Goal: Task Accomplishment & Management: Use online tool/utility

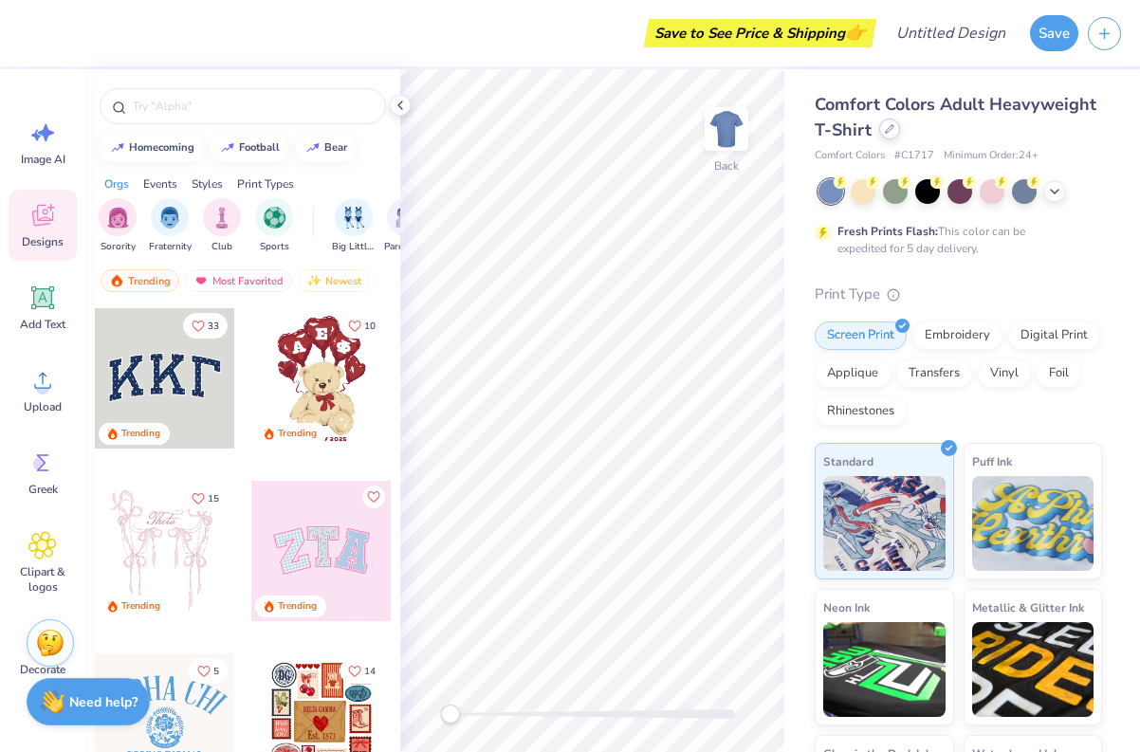
click at [890, 129] on icon at bounding box center [890, 129] width 8 height 8
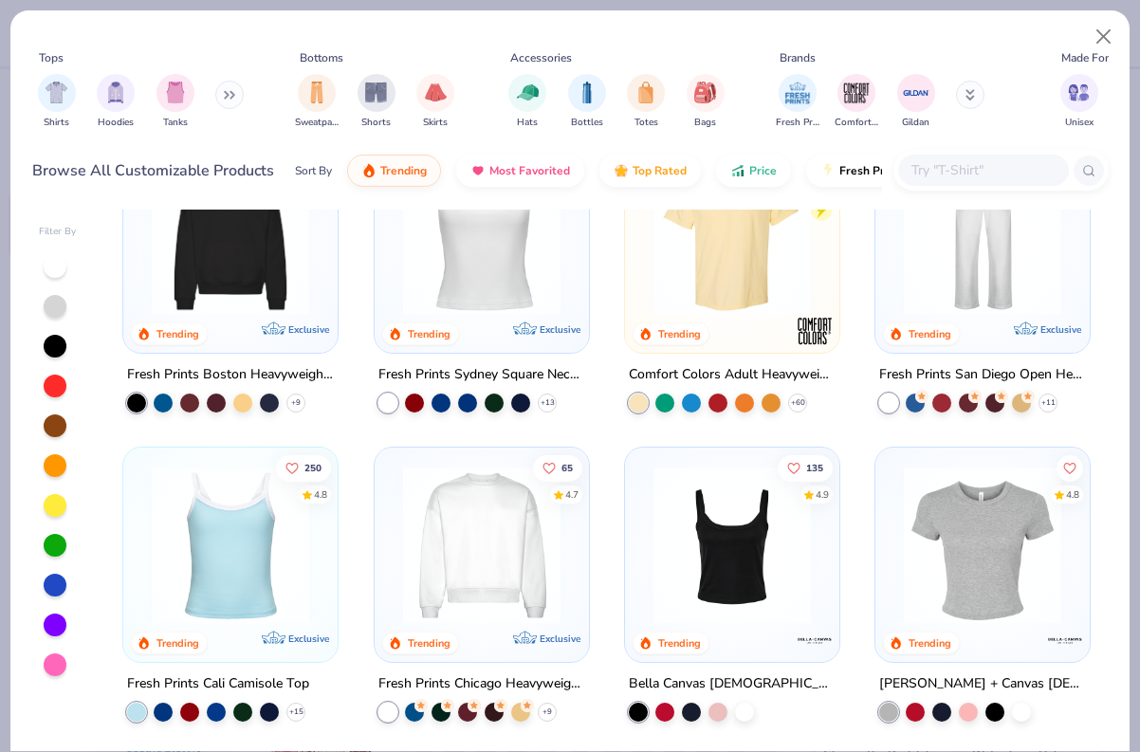
scroll to position [368, 0]
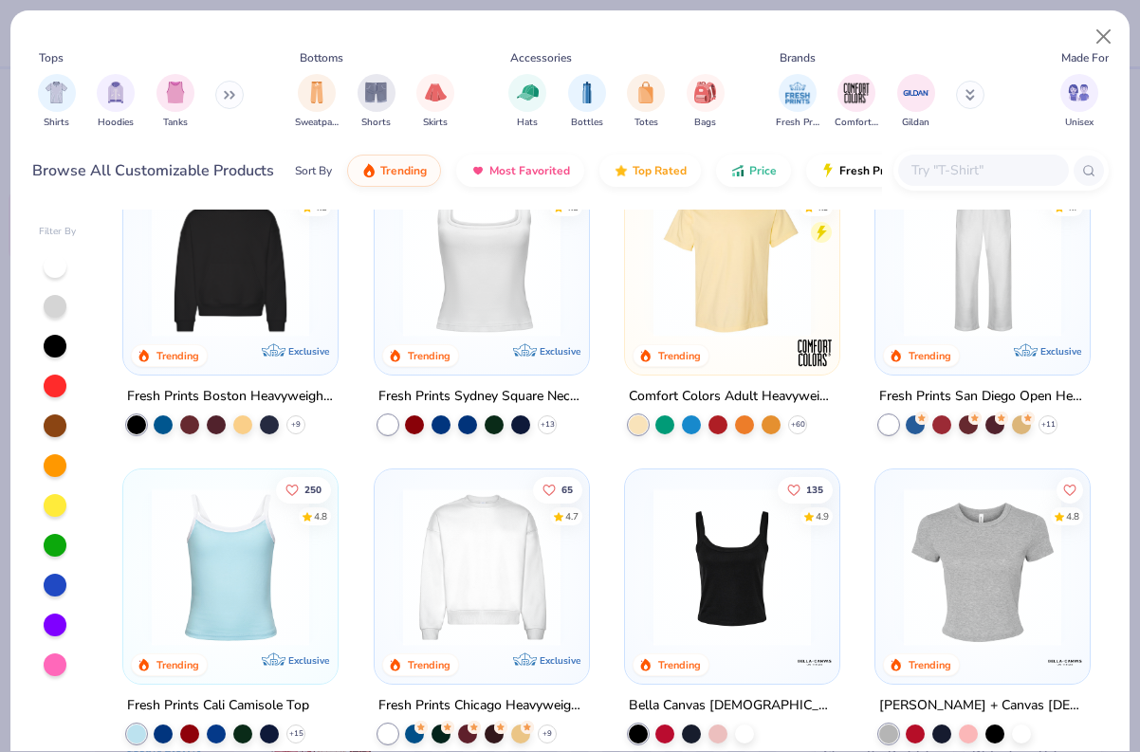
click at [278, 316] on img at bounding box center [230, 258] width 176 height 158
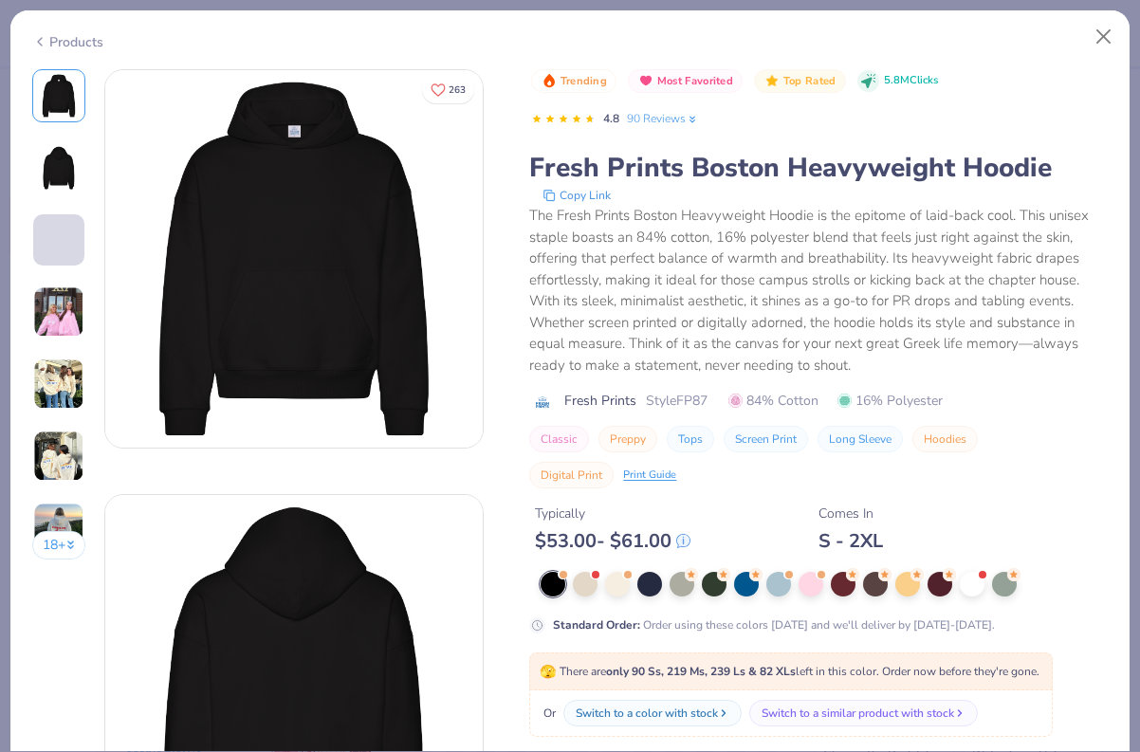
scroll to position [55, 0]
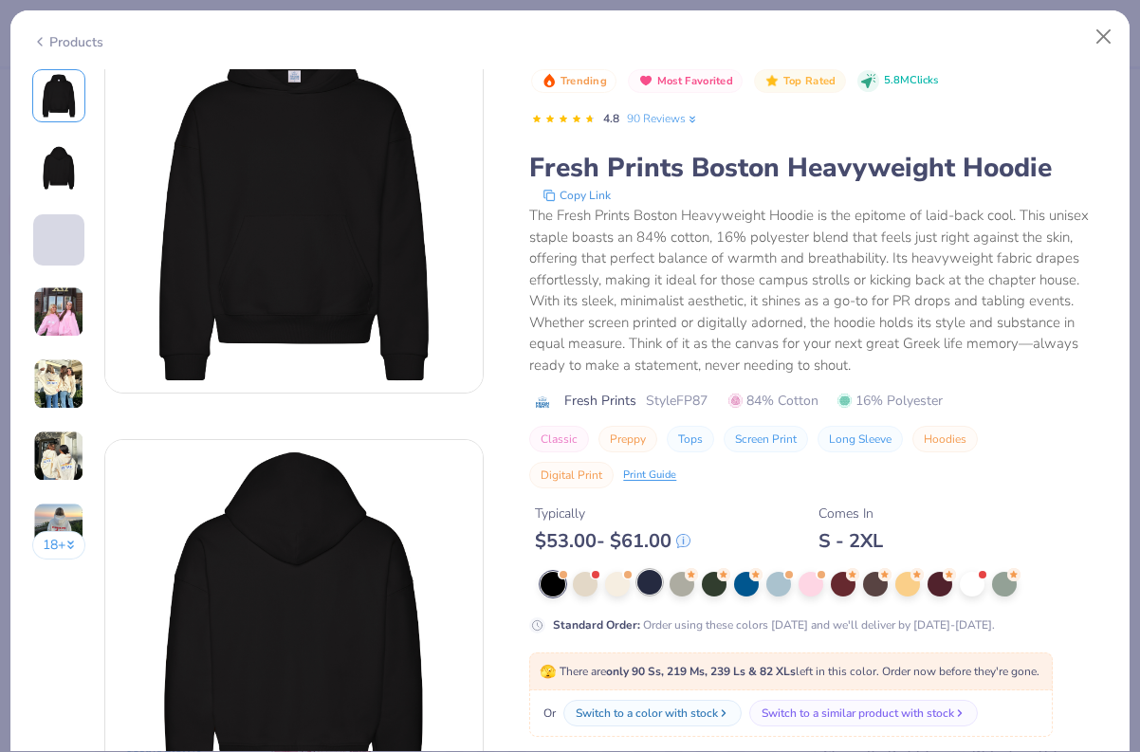
click at [645, 582] on div at bounding box center [650, 582] width 25 height 25
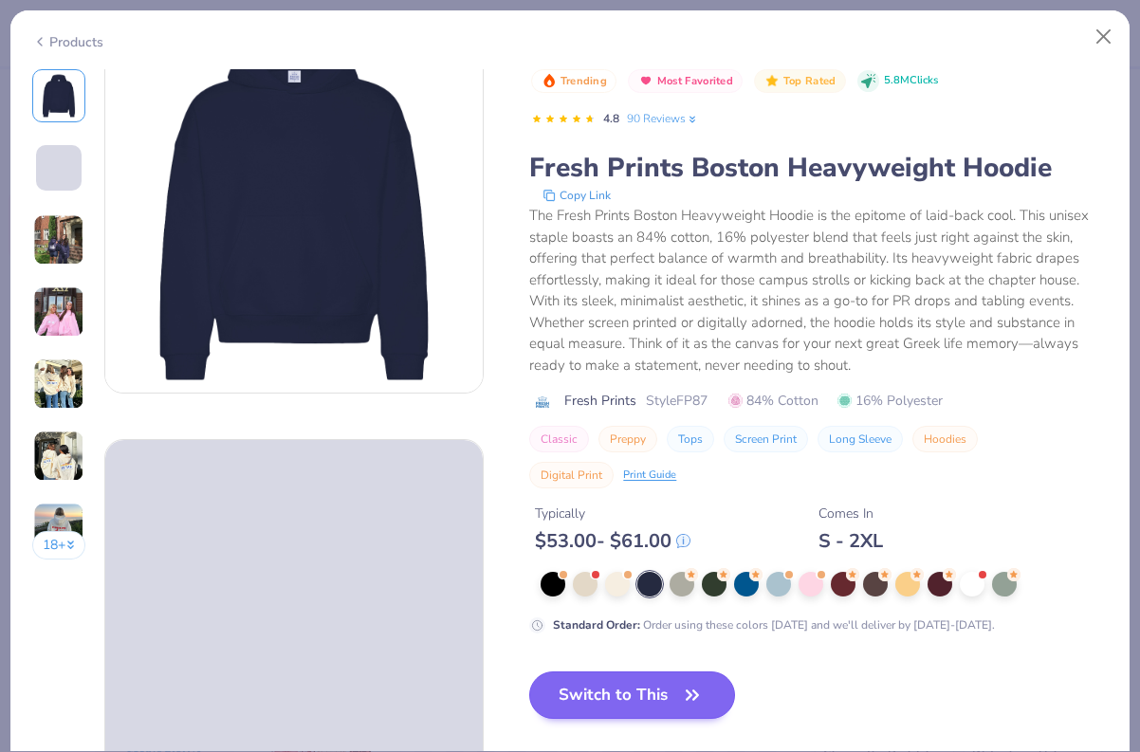
click at [650, 699] on button "Switch to This" at bounding box center [632, 695] width 206 height 47
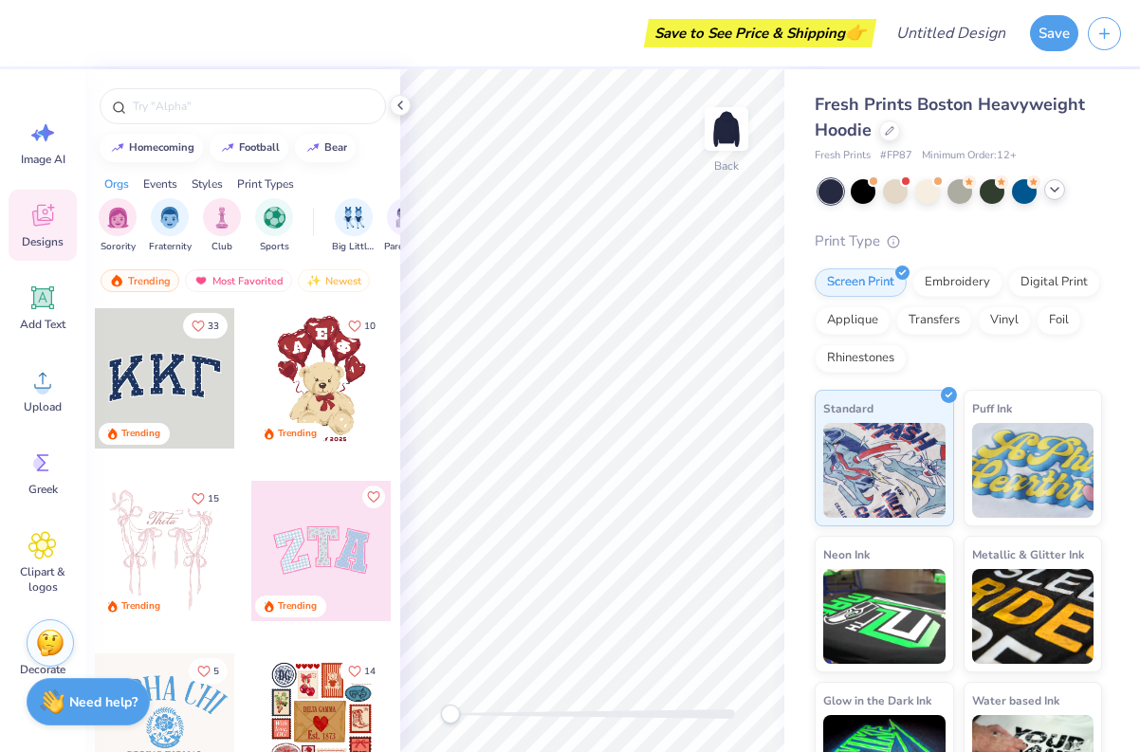
click at [1060, 192] on icon at bounding box center [1055, 189] width 15 height 15
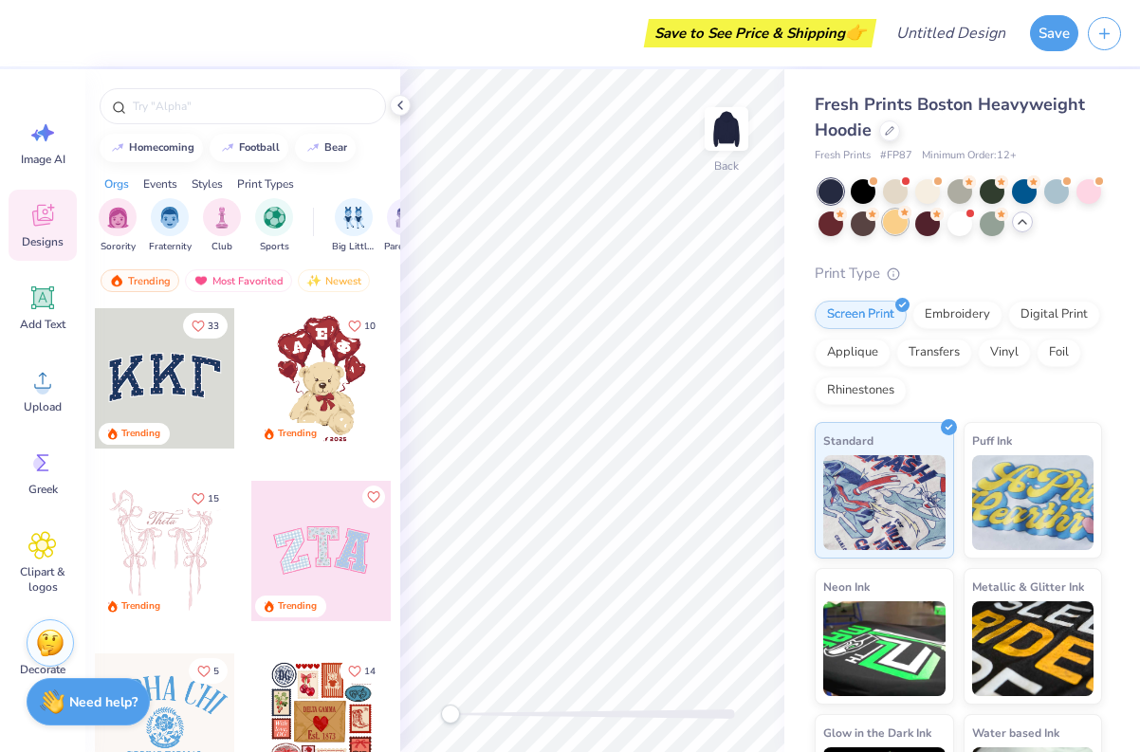
click at [904, 222] on div at bounding box center [895, 222] width 25 height 25
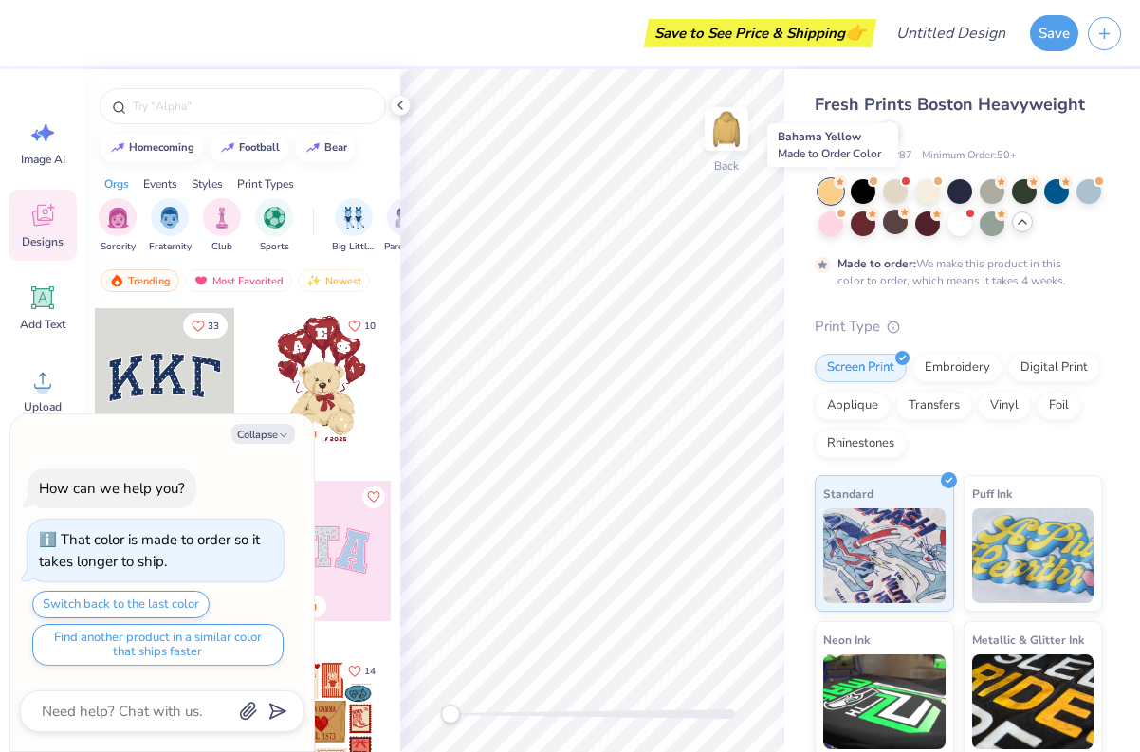
click at [838, 191] on div at bounding box center [831, 191] width 25 height 25
click at [861, 220] on div at bounding box center [863, 222] width 25 height 25
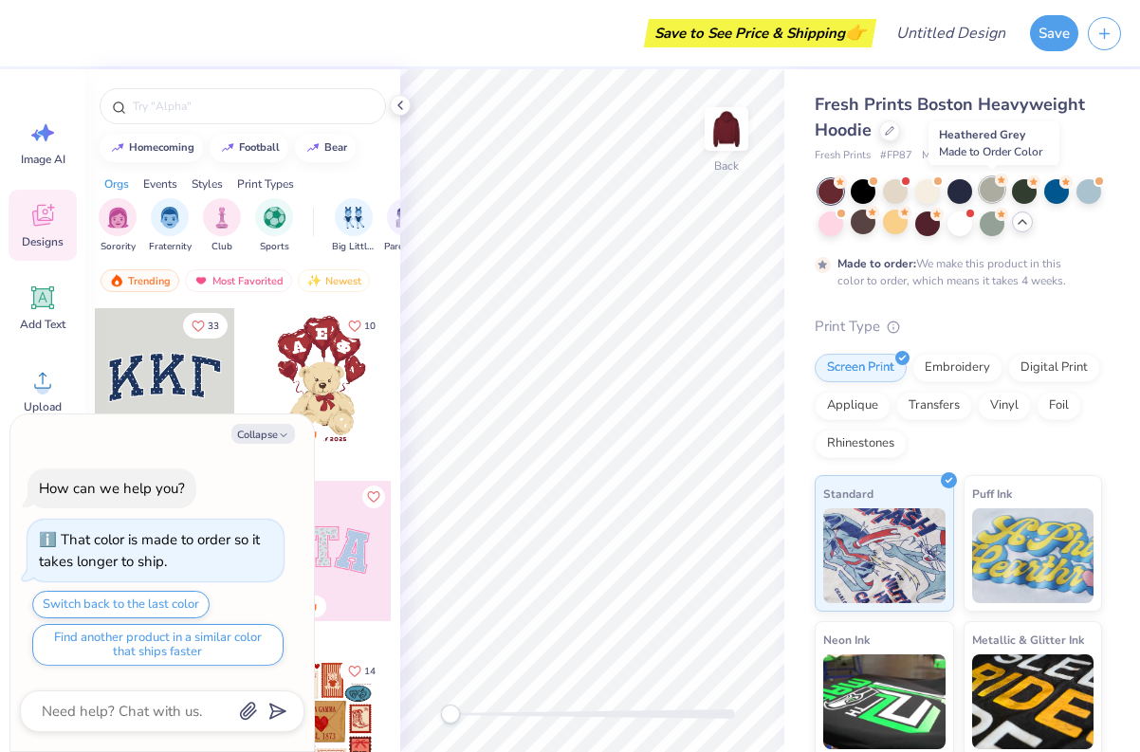
click at [992, 193] on div at bounding box center [992, 189] width 25 height 25
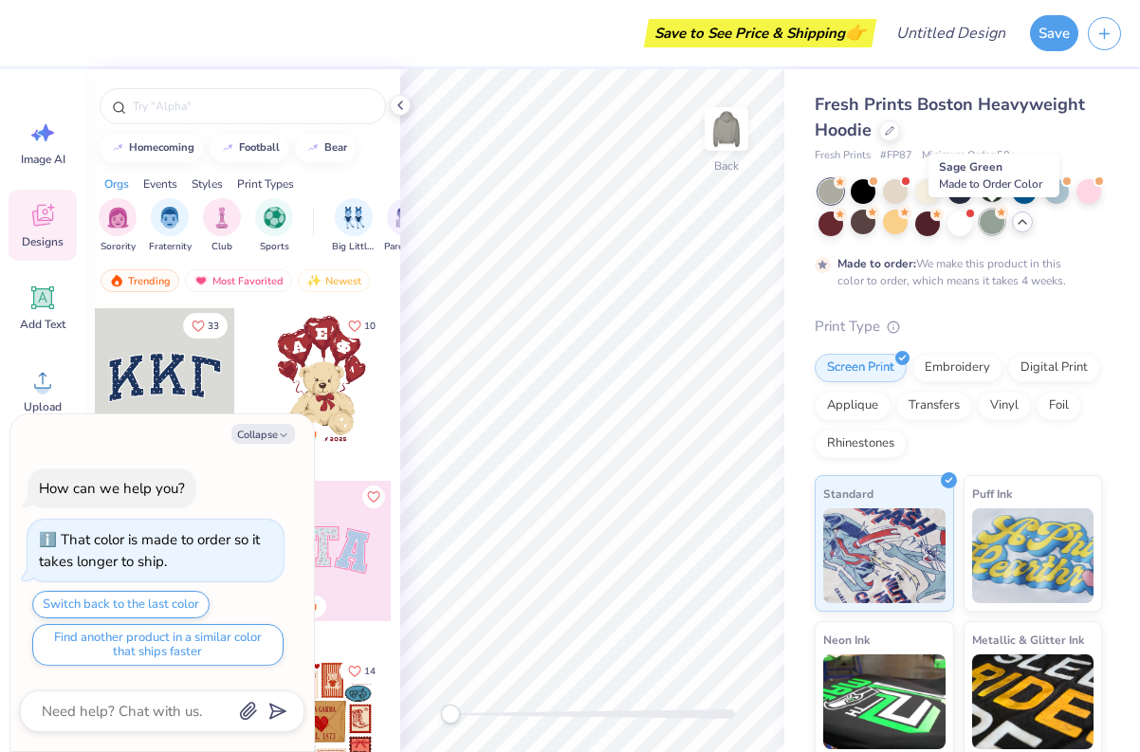
click at [990, 227] on div at bounding box center [992, 222] width 25 height 25
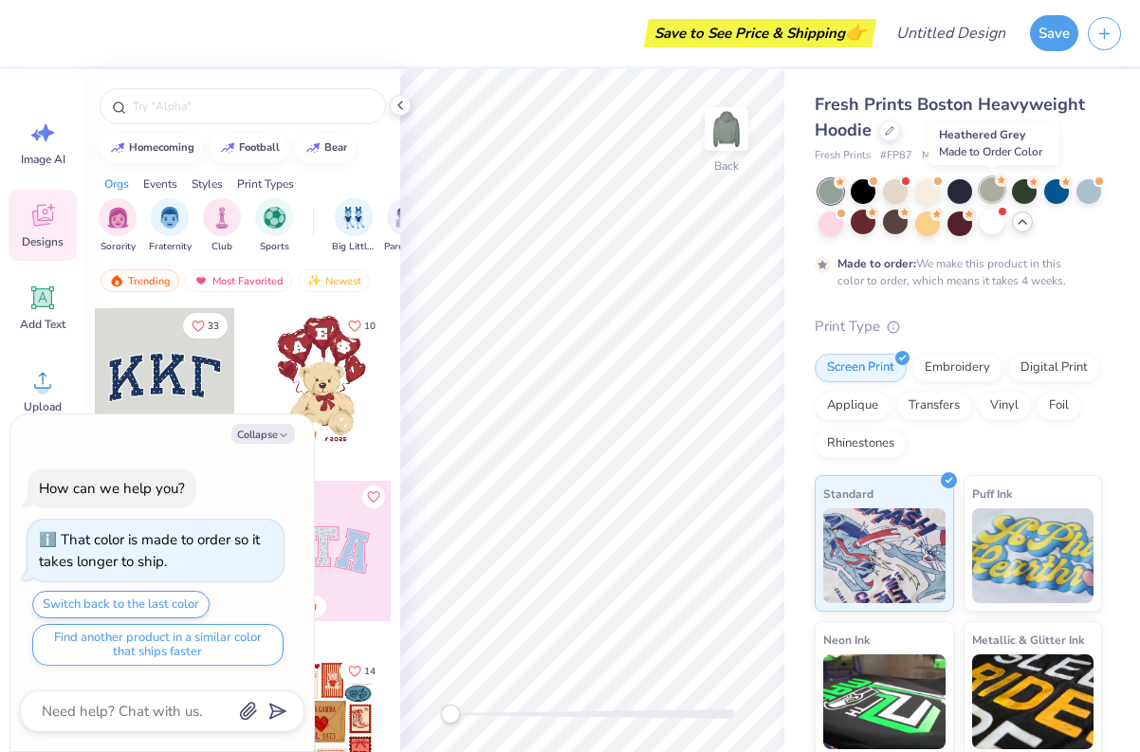
click at [989, 191] on div at bounding box center [992, 189] width 25 height 25
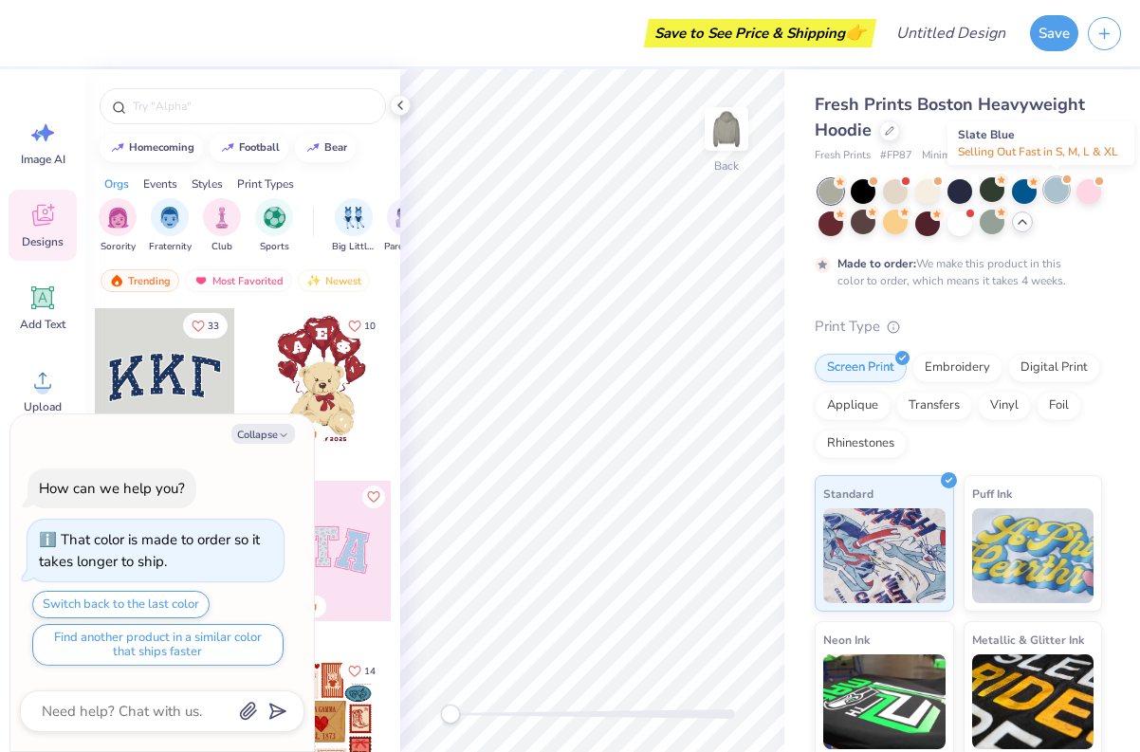
click at [1055, 190] on div at bounding box center [1057, 189] width 25 height 25
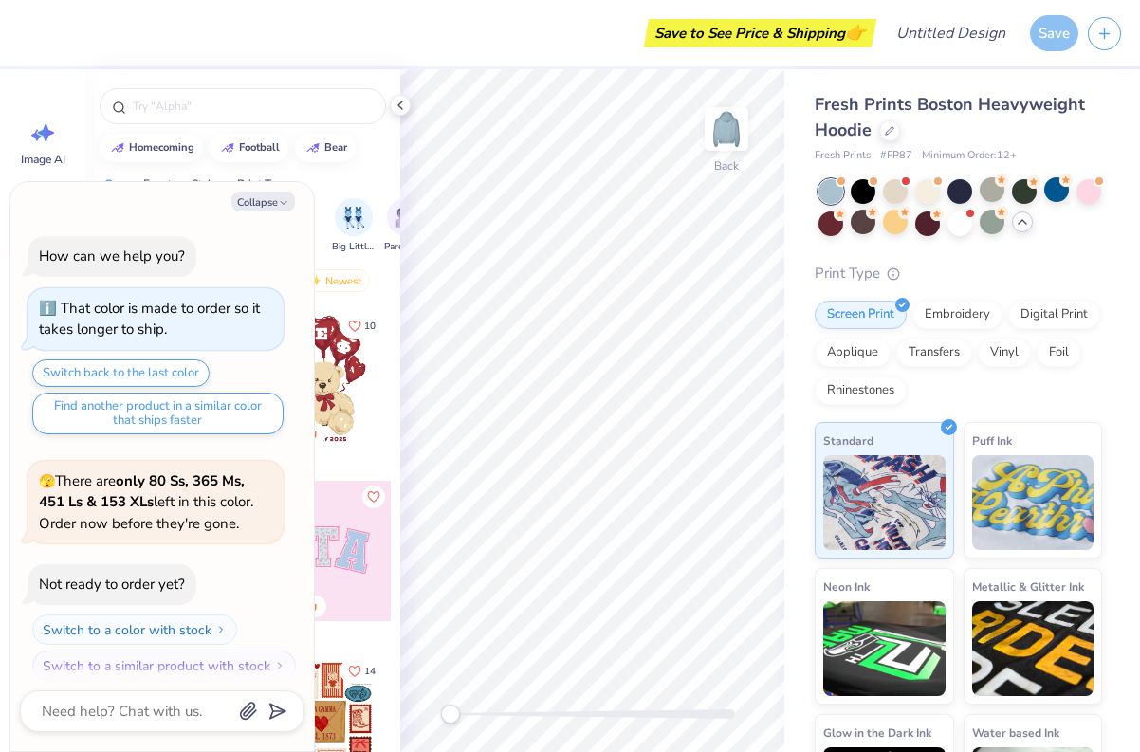
scroll to position [349, 0]
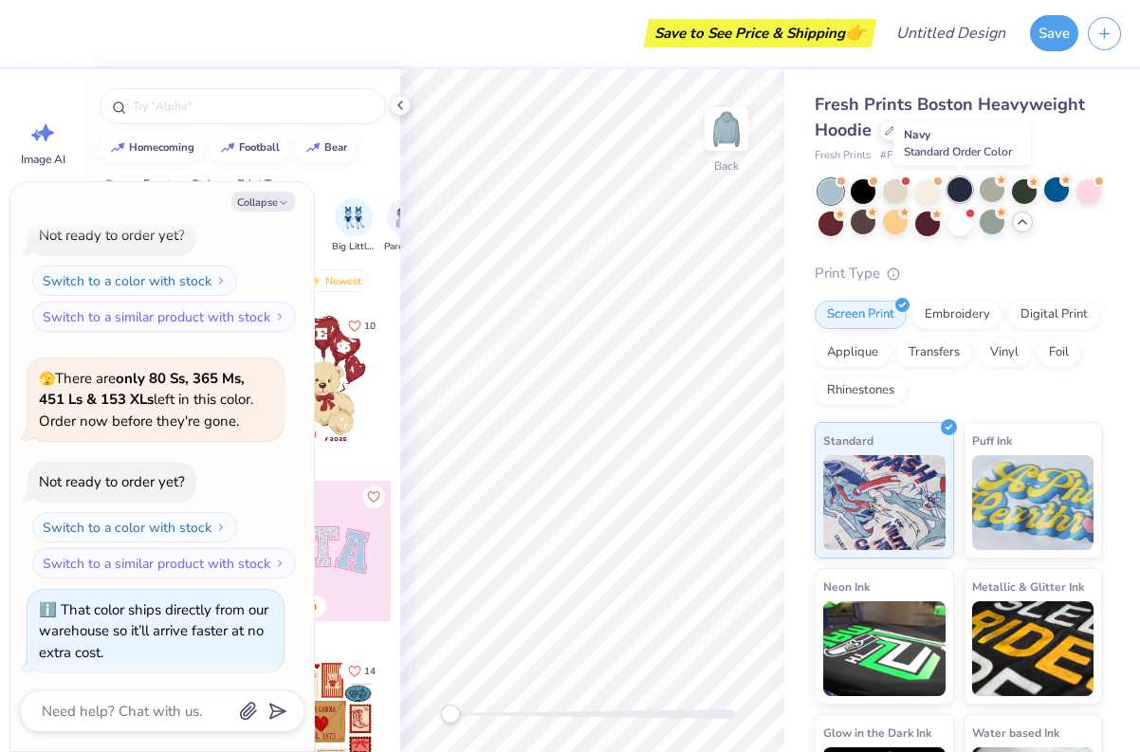
click at [955, 185] on div at bounding box center [960, 189] width 25 height 25
click at [266, 202] on button "Collapse" at bounding box center [264, 202] width 64 height 20
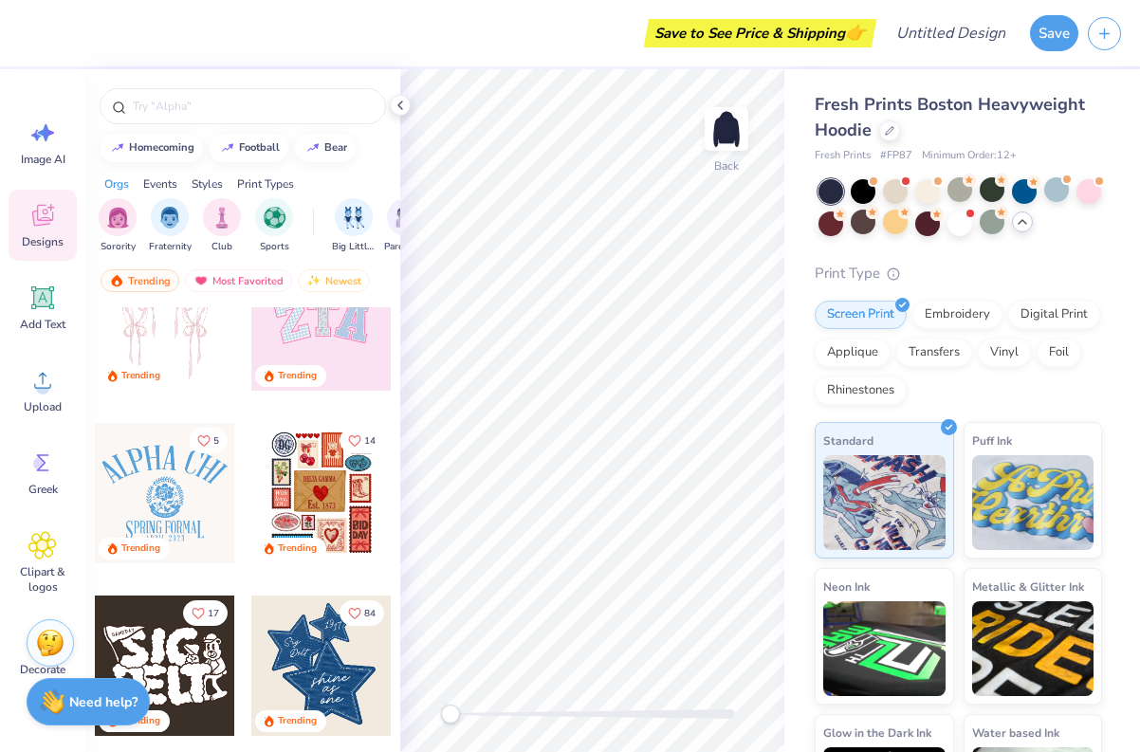
scroll to position [251, 0]
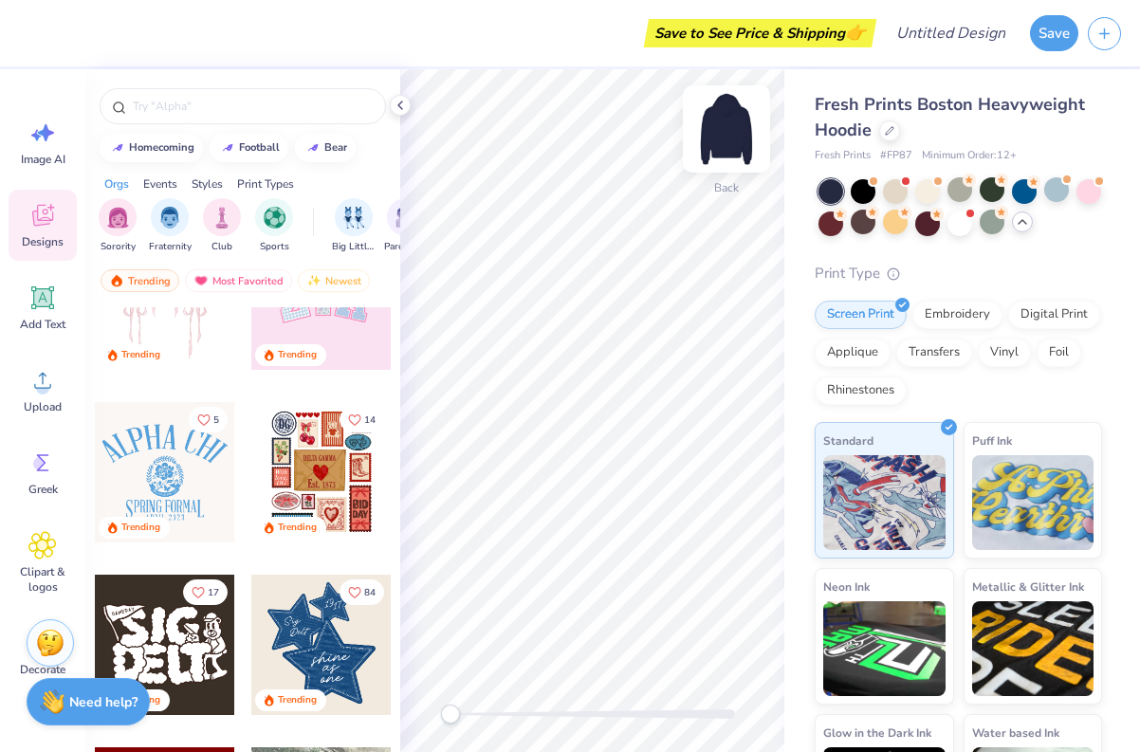
click at [720, 141] on img at bounding box center [727, 129] width 76 height 76
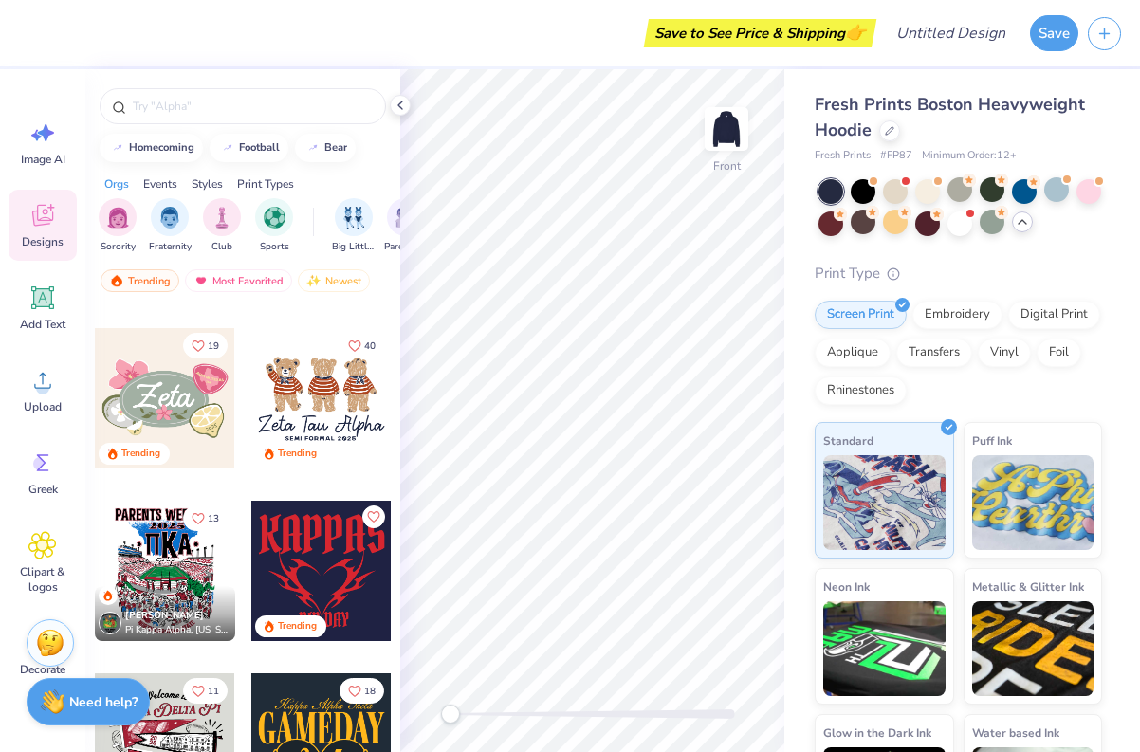
scroll to position [1008, 0]
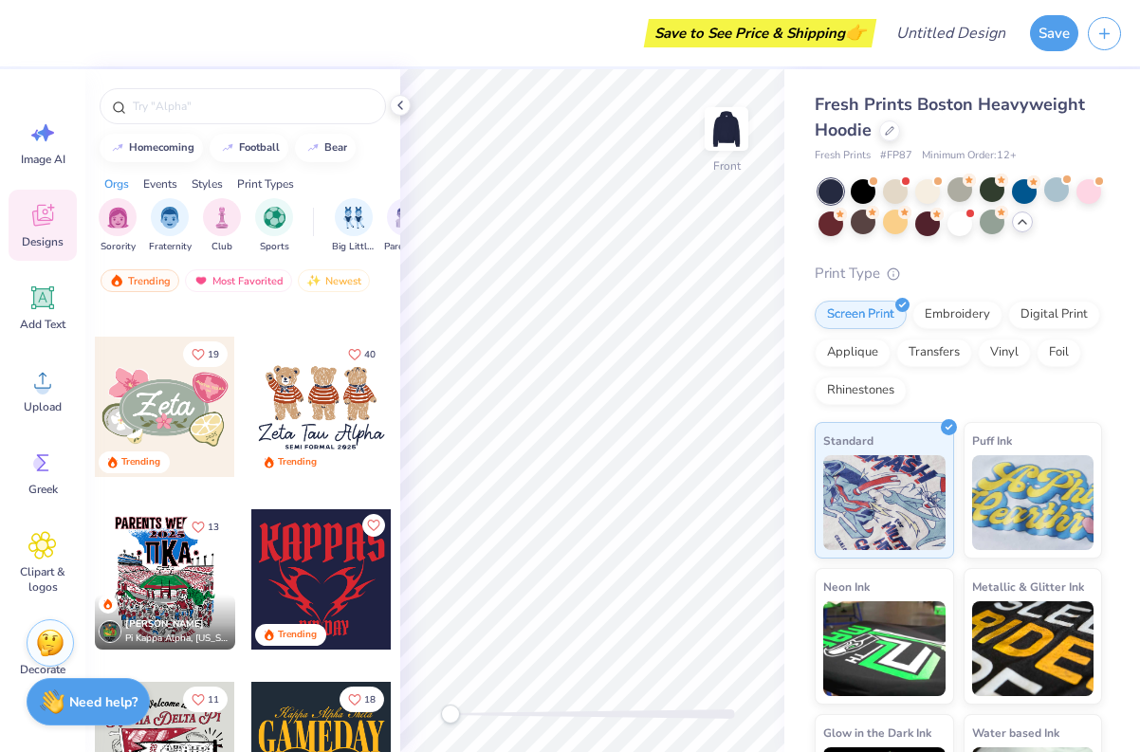
click at [313, 406] on div at bounding box center [321, 407] width 140 height 140
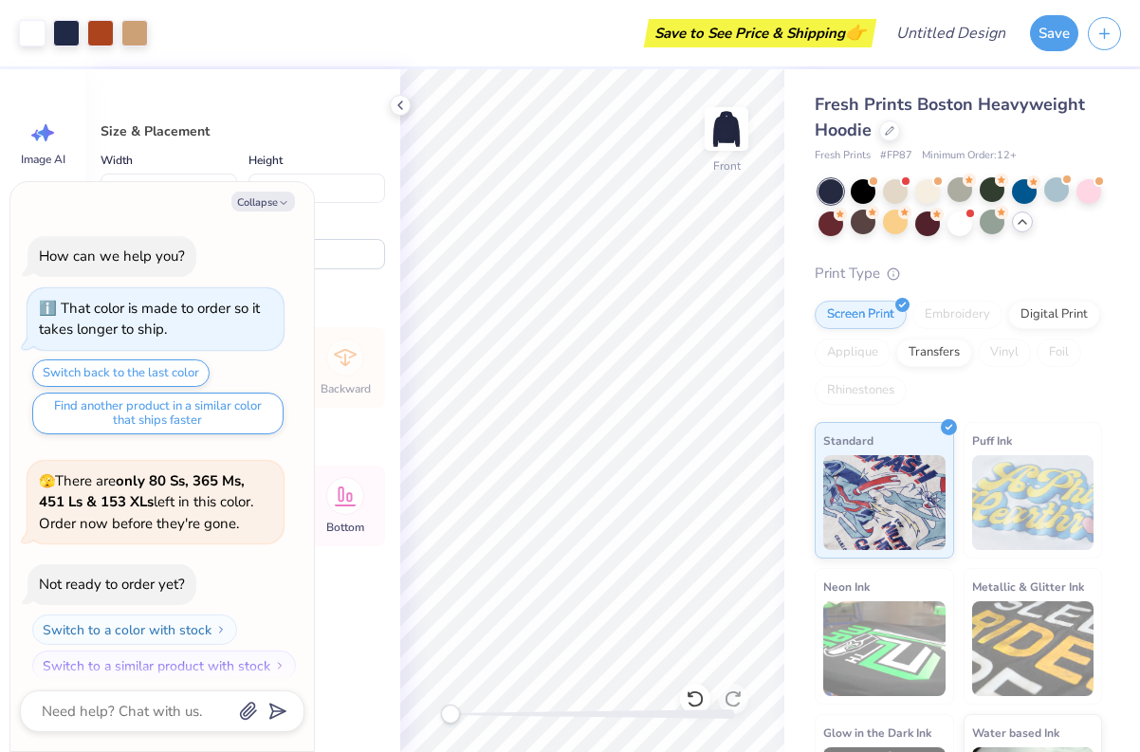
scroll to position [458, 0]
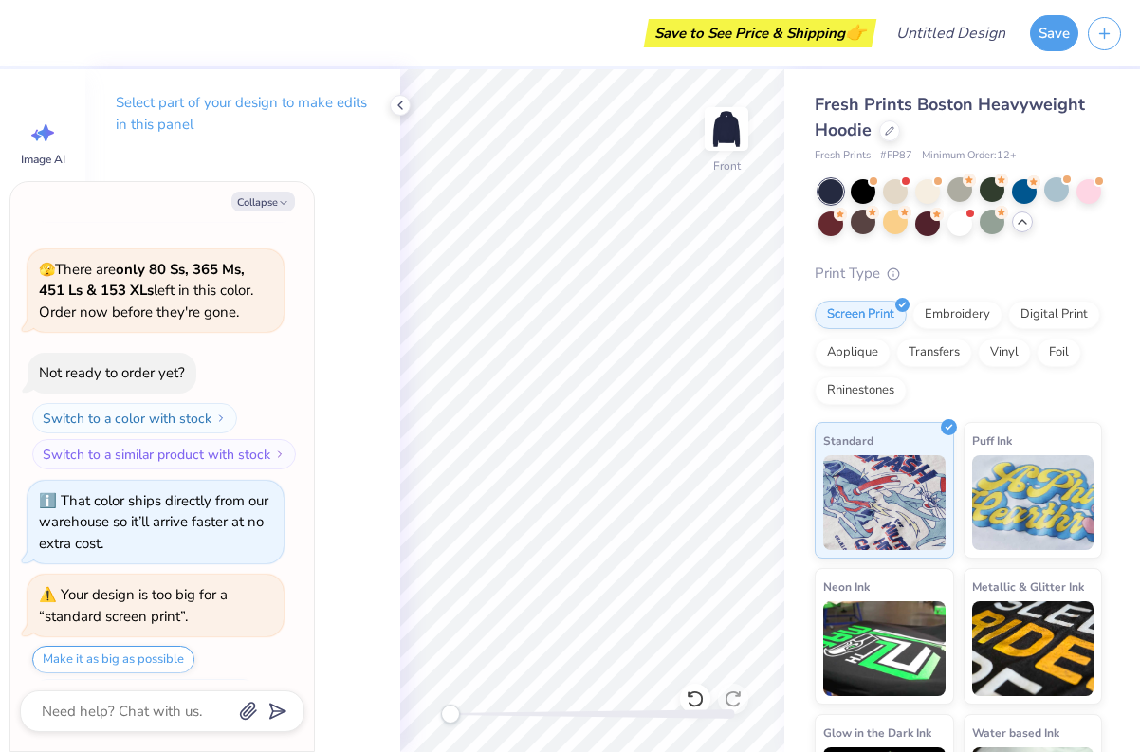
click at [285, 191] on div "Collapse How can we help you? That color is made to order so it takes longer to…" at bounding box center [162, 466] width 304 height 569
click at [284, 198] on icon "button" at bounding box center [283, 202] width 11 height 11
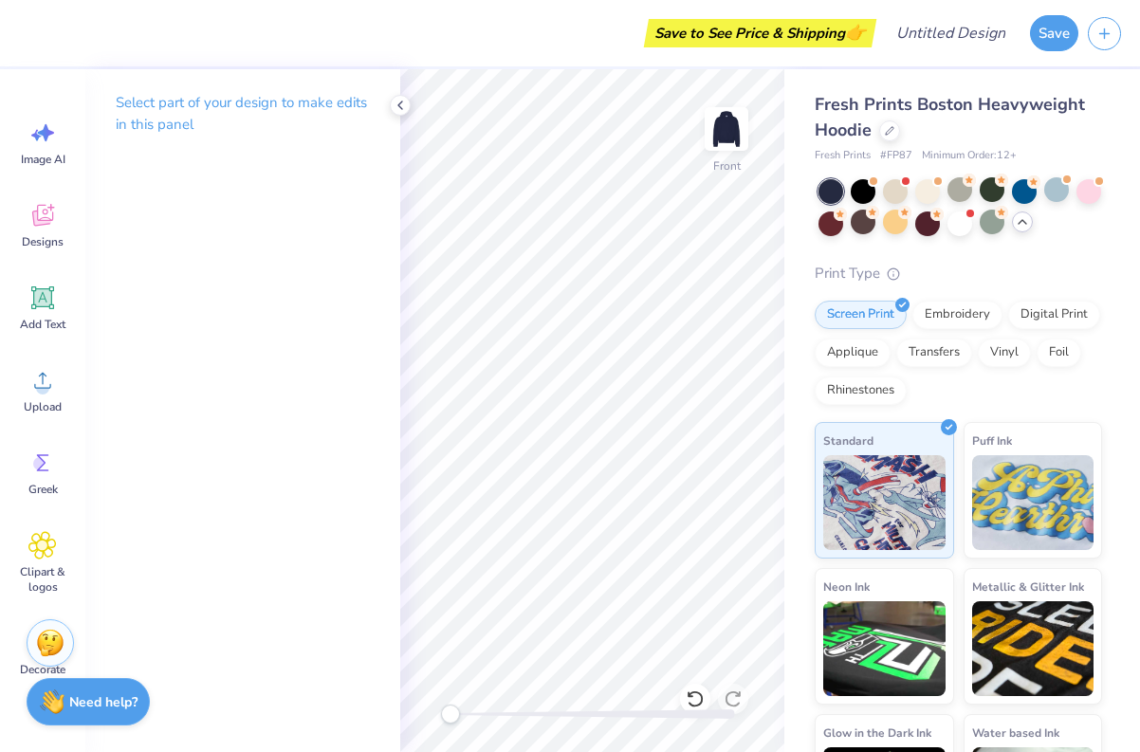
type textarea "x"
click at [48, 205] on icon at bounding box center [42, 215] width 28 height 28
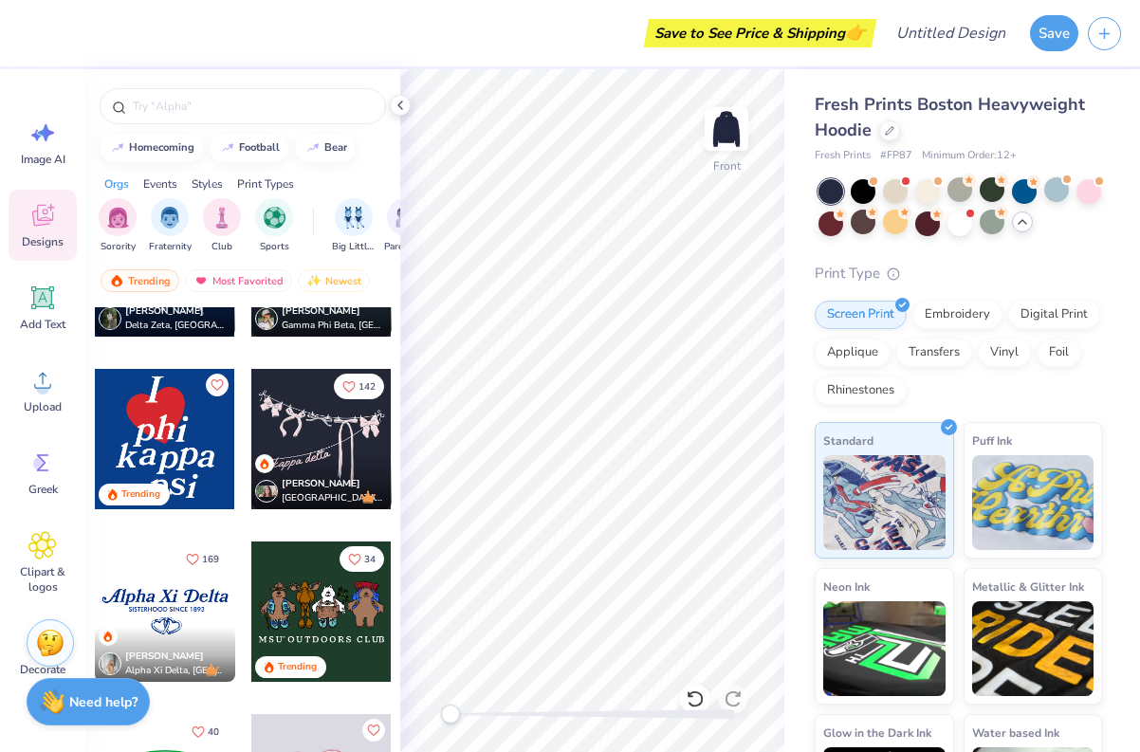
scroll to position [3728, 0]
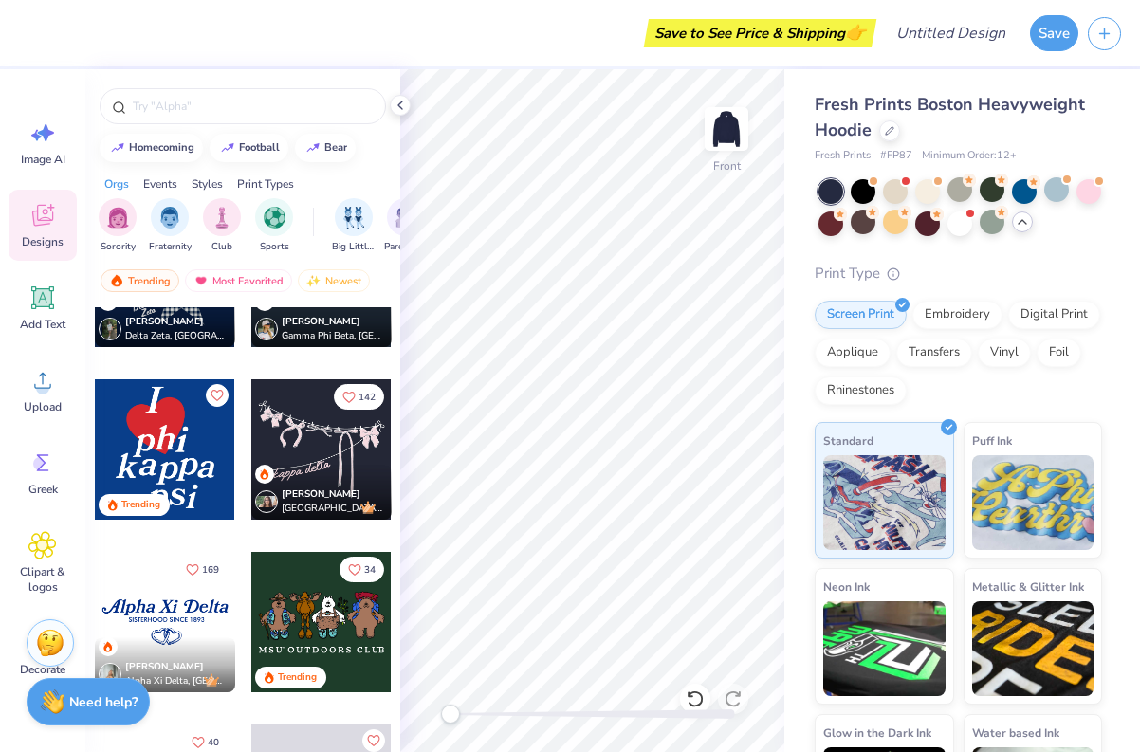
click at [187, 477] on div at bounding box center [165, 450] width 140 height 140
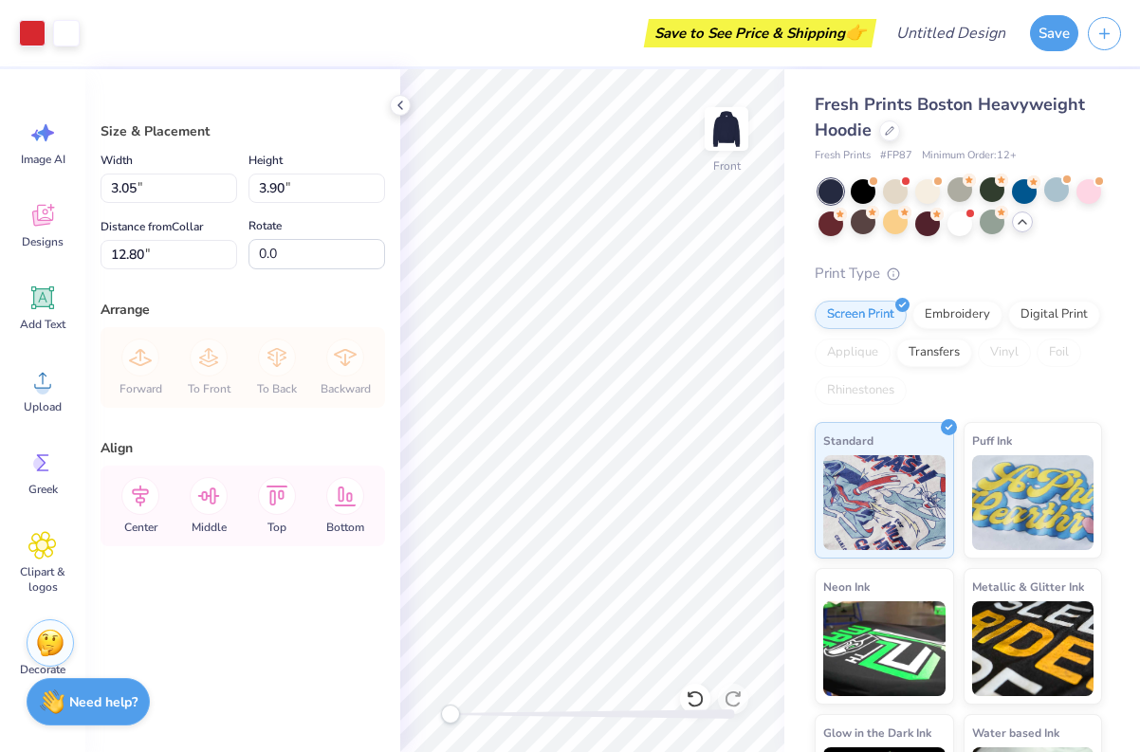
type input "7.24"
type input "12.74"
type input "16.28"
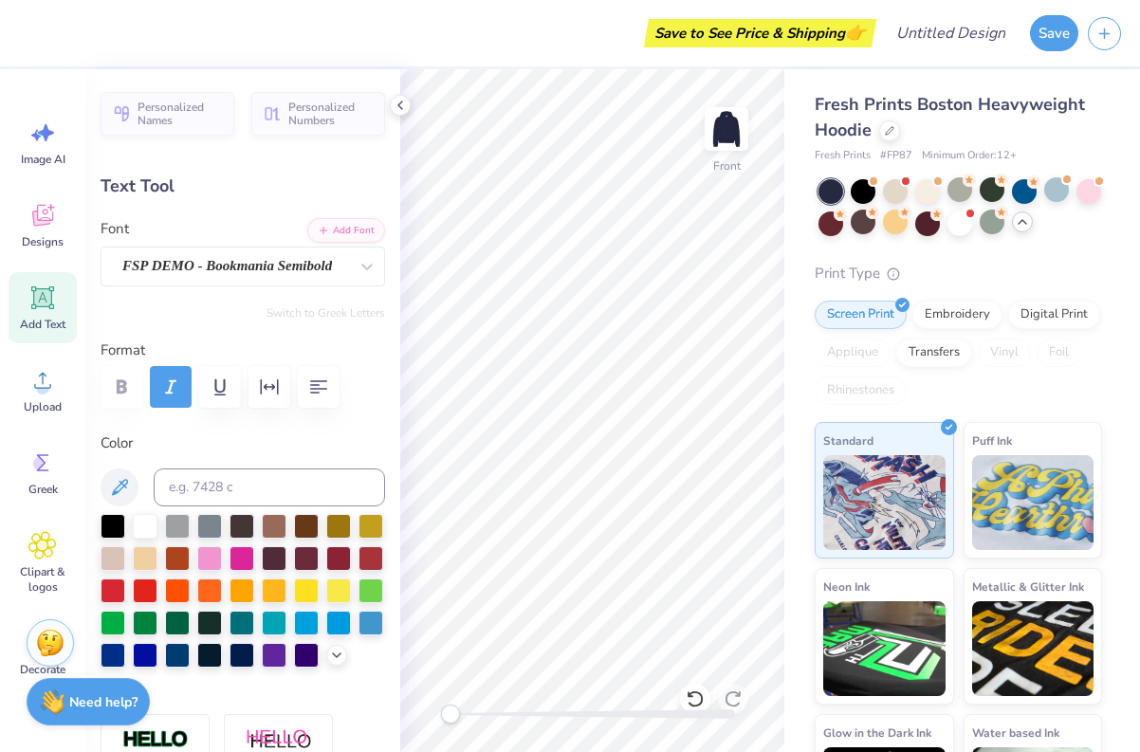
type input "2.15"
type input "2.16"
type input "15.97"
type input "2.81"
type input "2.93"
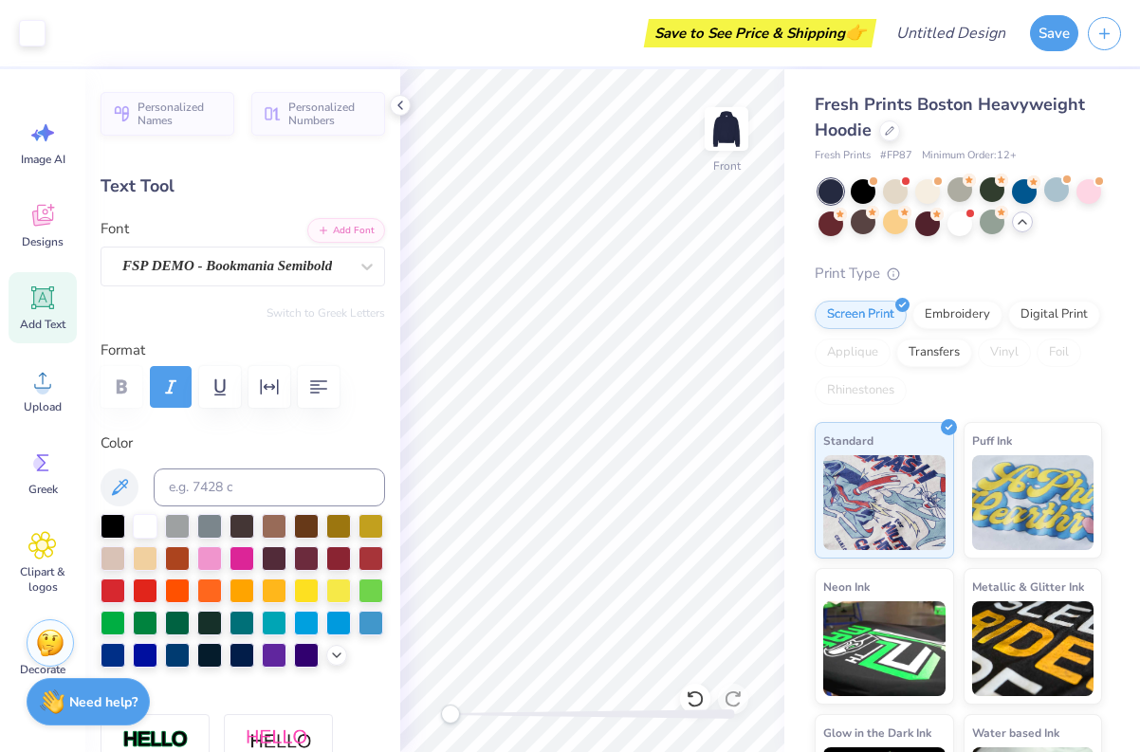
type input "12.78"
type input "2.56"
type input "3.19"
type input "11.58"
type input "2.81"
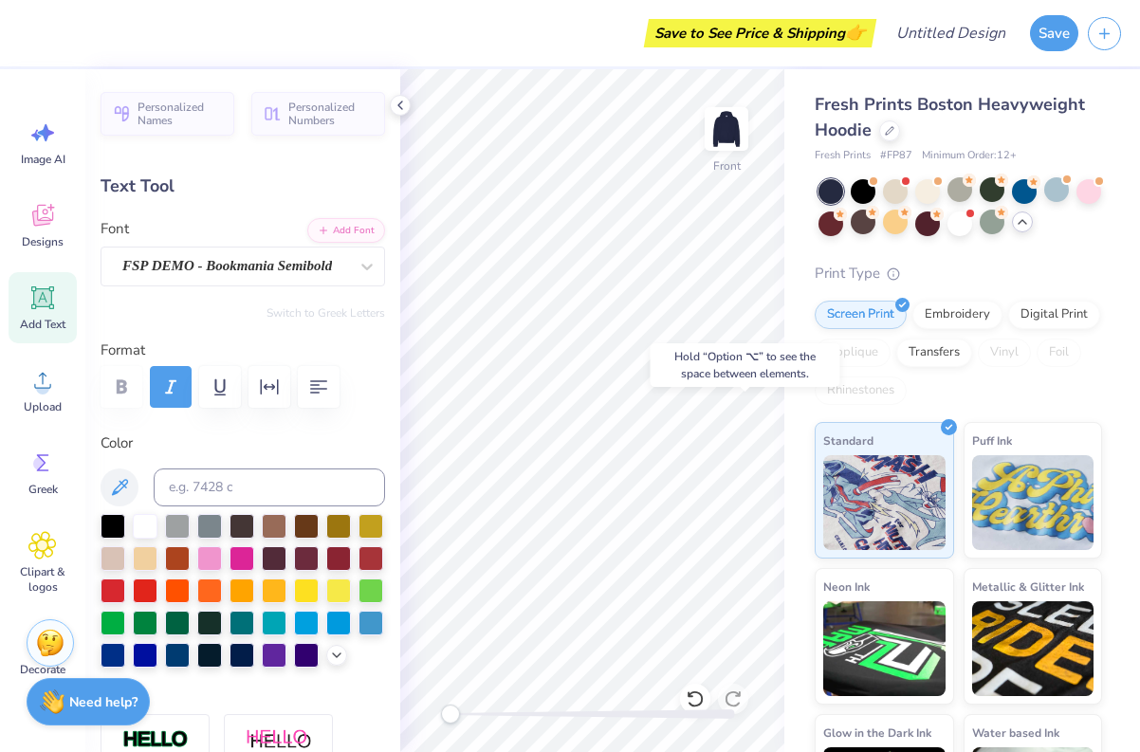
type input "2.93"
type input "12.78"
type input "2.56"
type input "3.19"
type input "11.56"
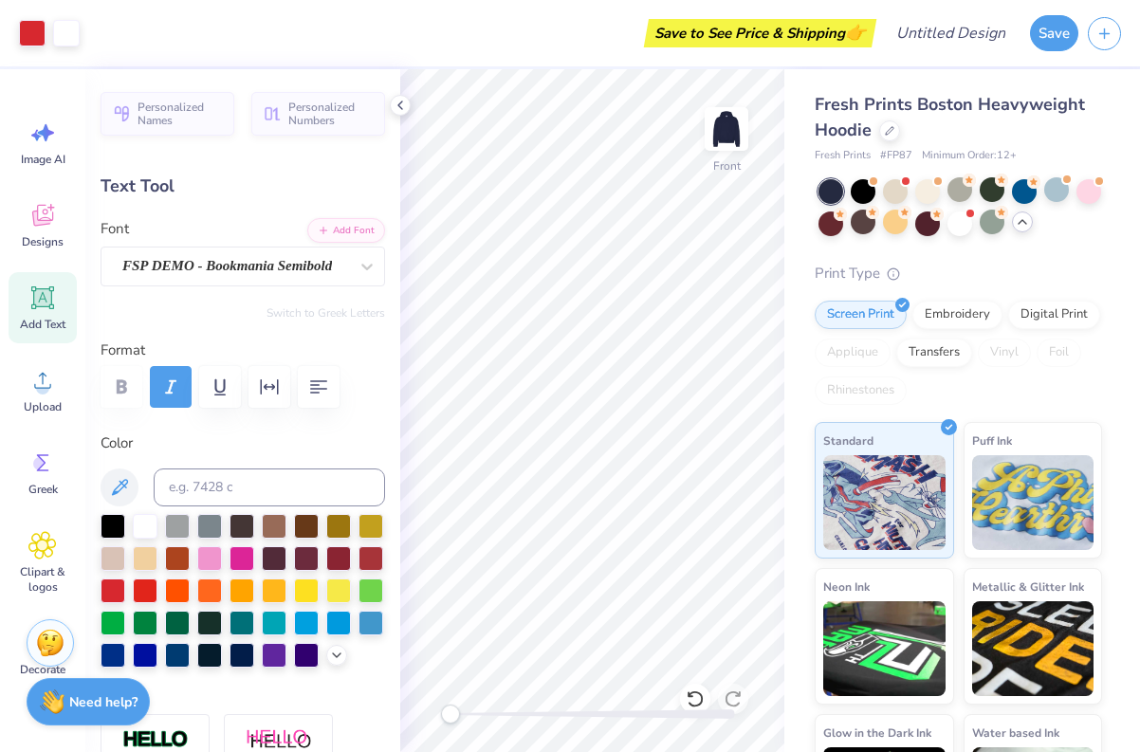
type input "1.69"
type input "3.33"
type input "11.76"
type input "2.77"
type input "3.19"
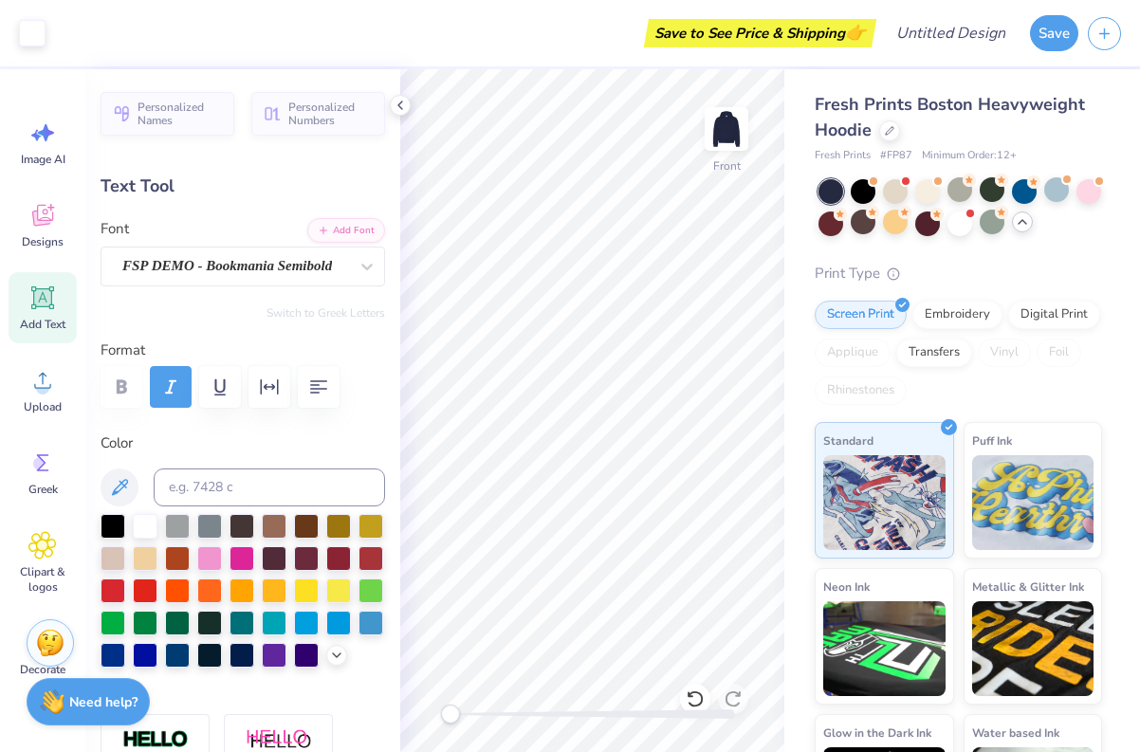
type input "15.22"
type input "2.15"
type input "2.16"
type input "15.97"
type input "2.81"
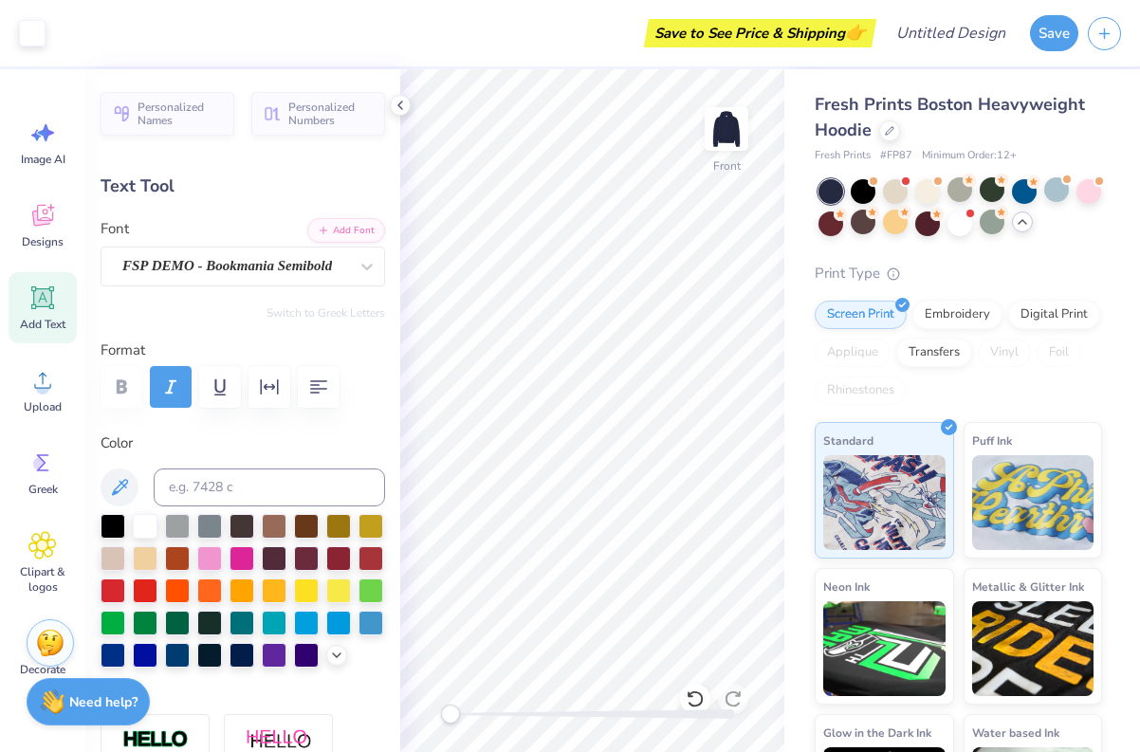
type input "2.93"
type input "15.85"
type input "2.15"
type input "2.16"
type input "16.24"
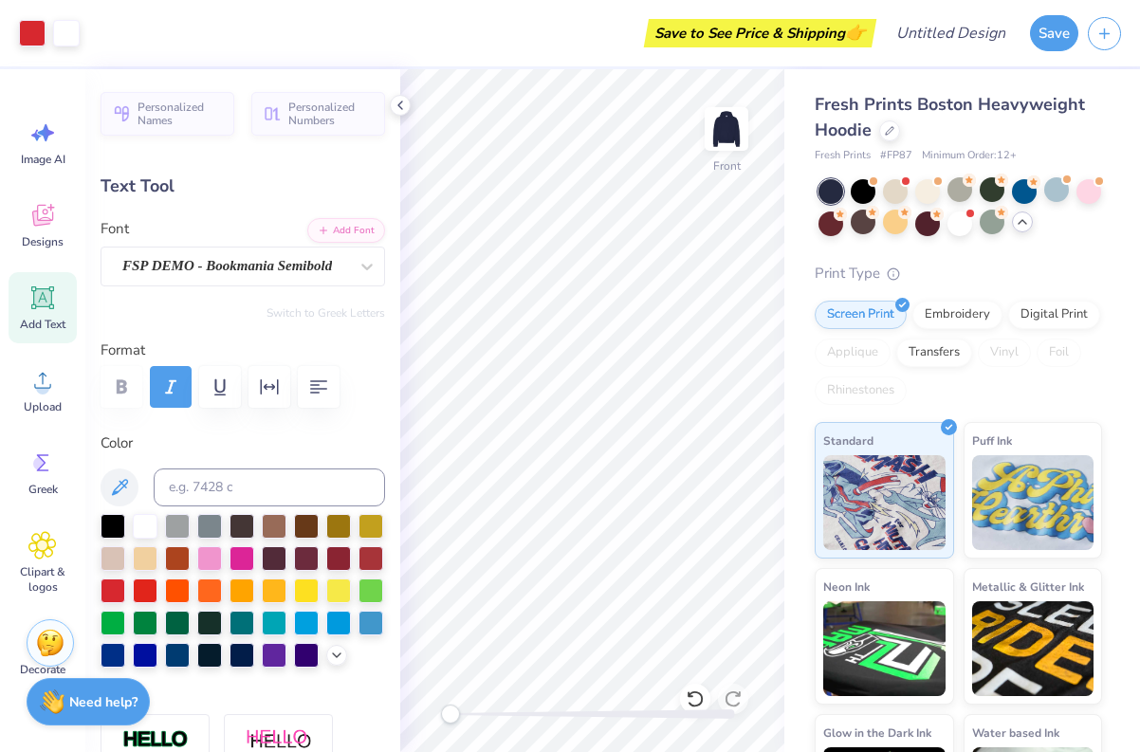
type input "2.81"
type input "2.93"
type input "19.96"
type input "1.99"
type input "2.17"
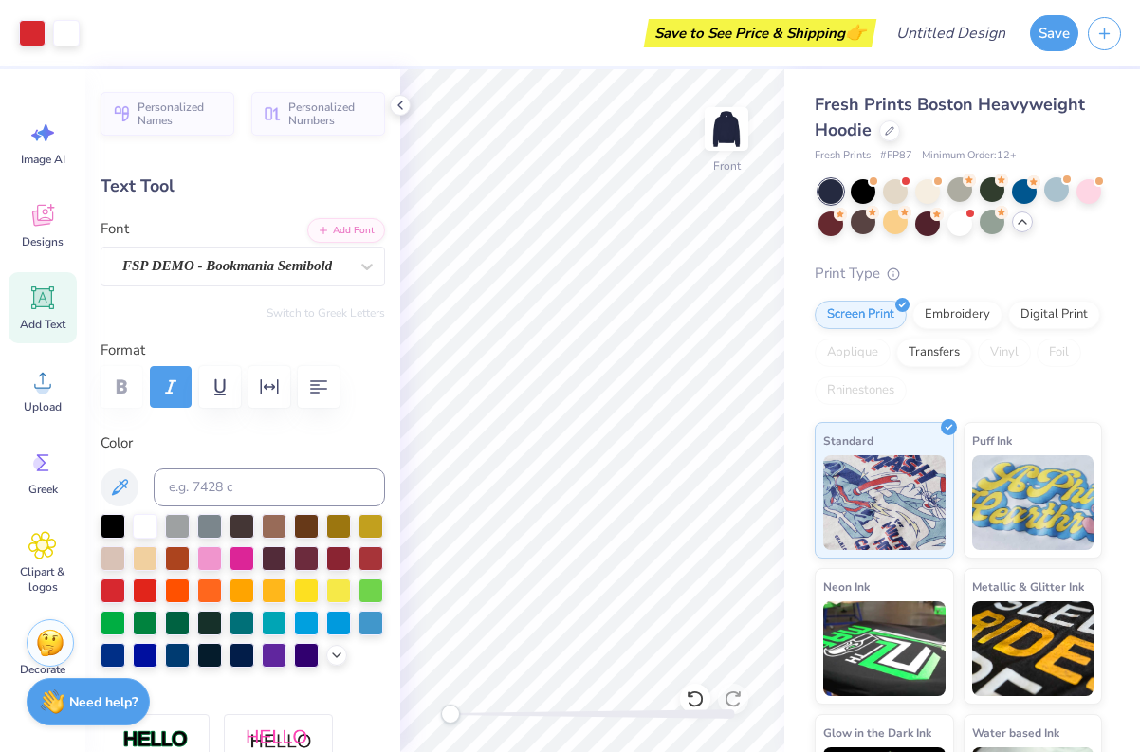
type input "19.83"
type input "1.58"
type input "3.11"
type input "19.27"
type textarea "2550 board"
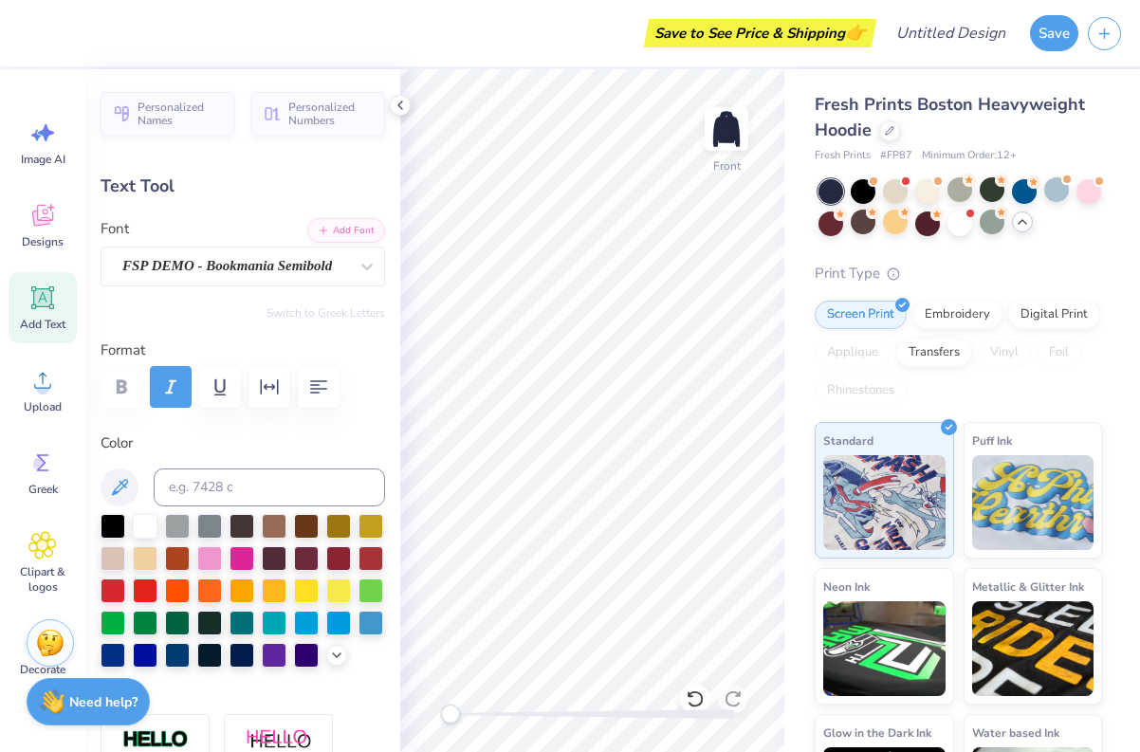
scroll to position [0, 1]
type input "11.97"
type input "8.65"
type input "11.98"
type textarea "2550"
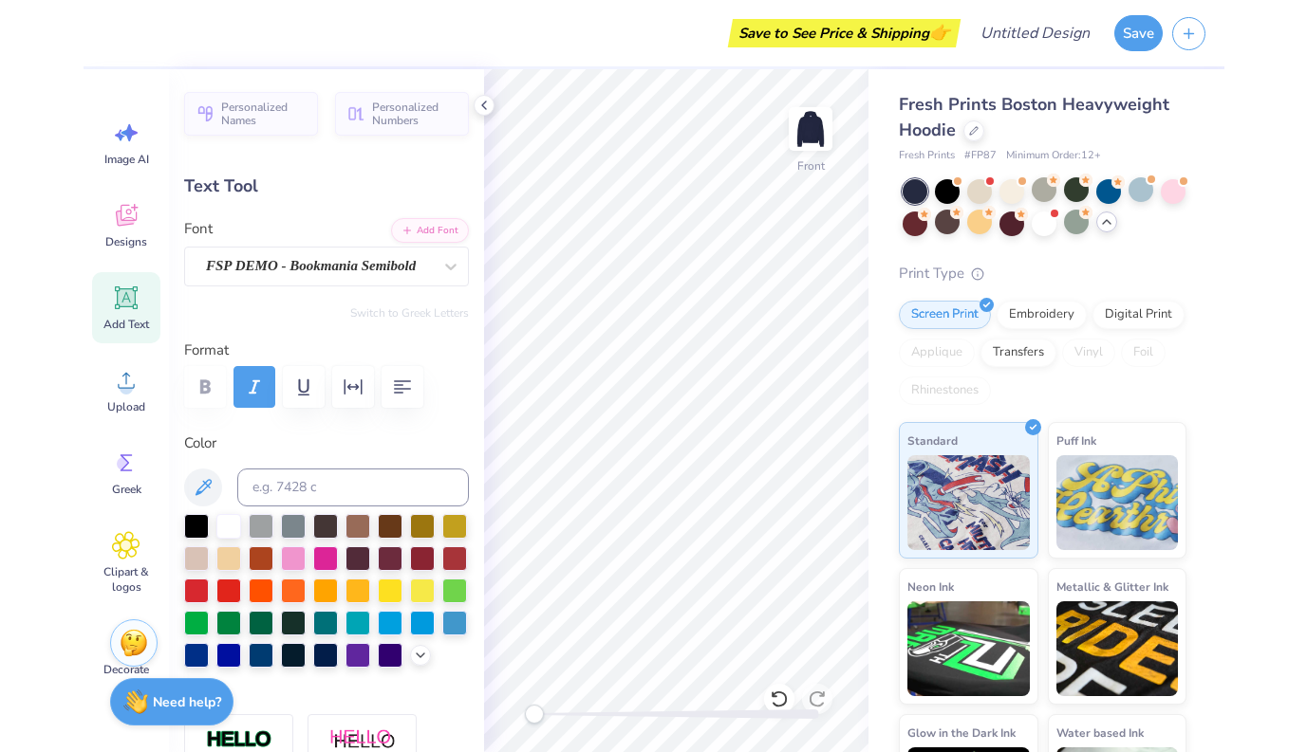
scroll to position [0, 0]
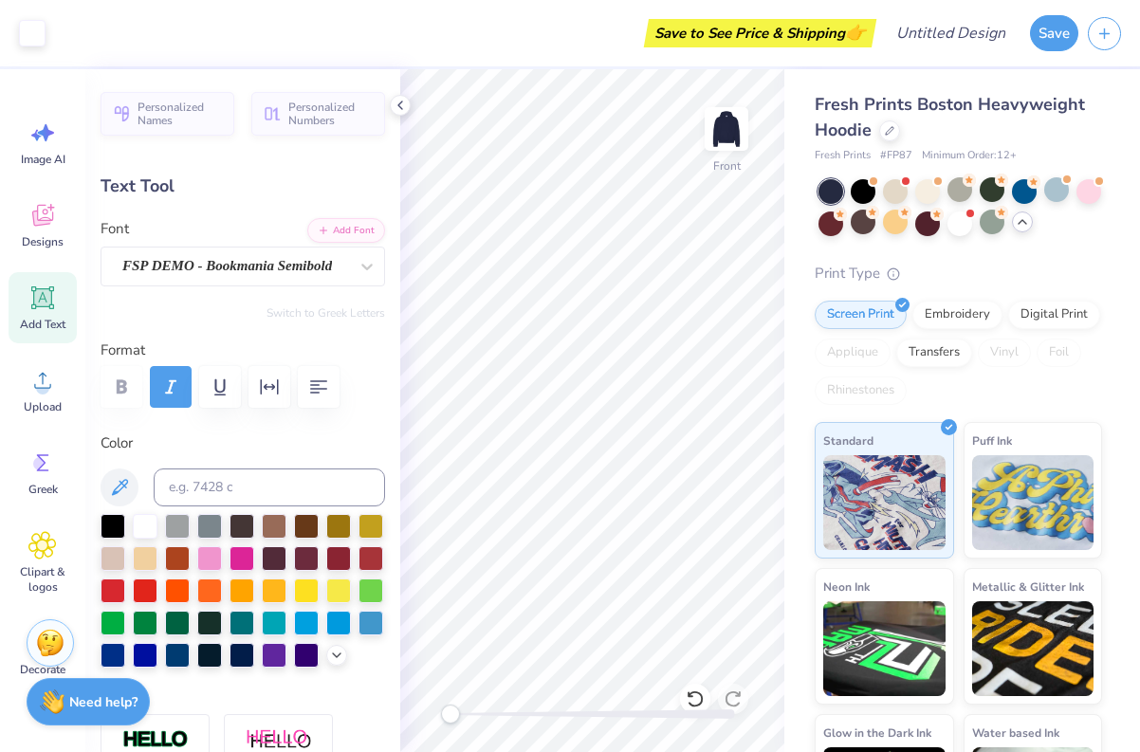
type input "10.43"
type input "3.32"
type input "13.09"
drag, startPoint x: 328, startPoint y: 227, endPoint x: 365, endPoint y: 488, distance: 263.5
click at [366, 485] on div "Personalized Names Personalized Numbers Text Tool Add Font Font FSP DEMO - Book…" at bounding box center [242, 410] width 315 height 683
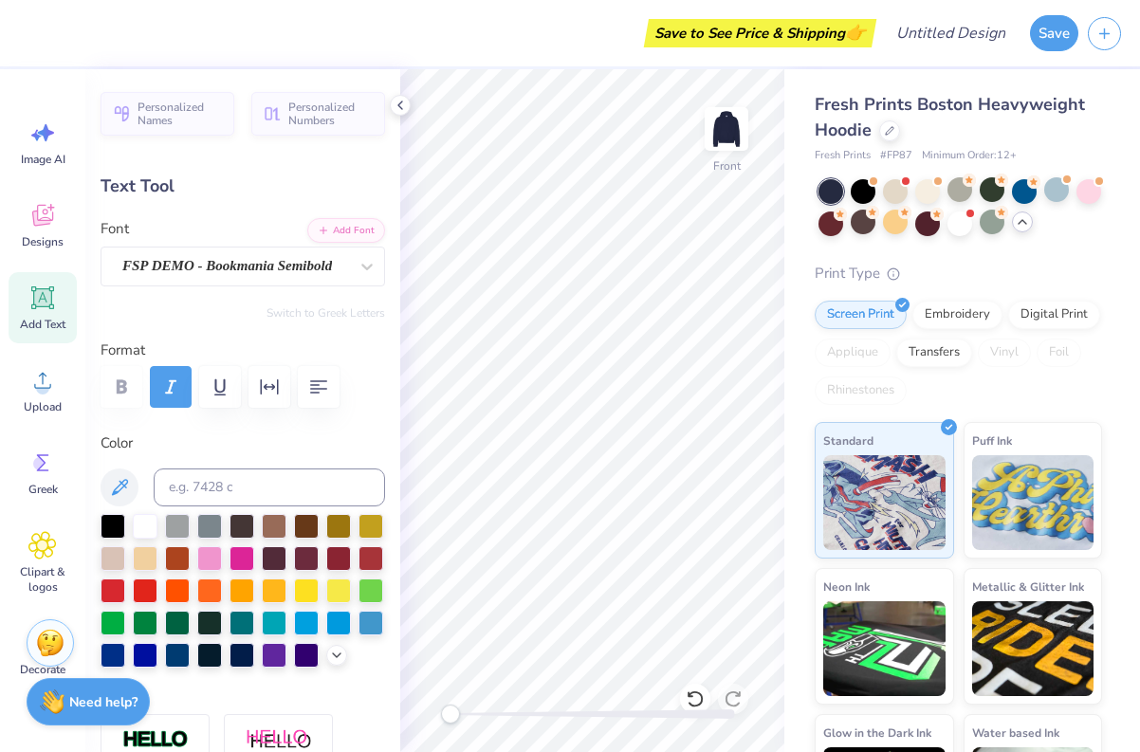
click at [192, 429] on div "Personalized Names Personalized Numbers Text Tool Add Font Font FSP DEMO - Book…" at bounding box center [242, 410] width 315 height 683
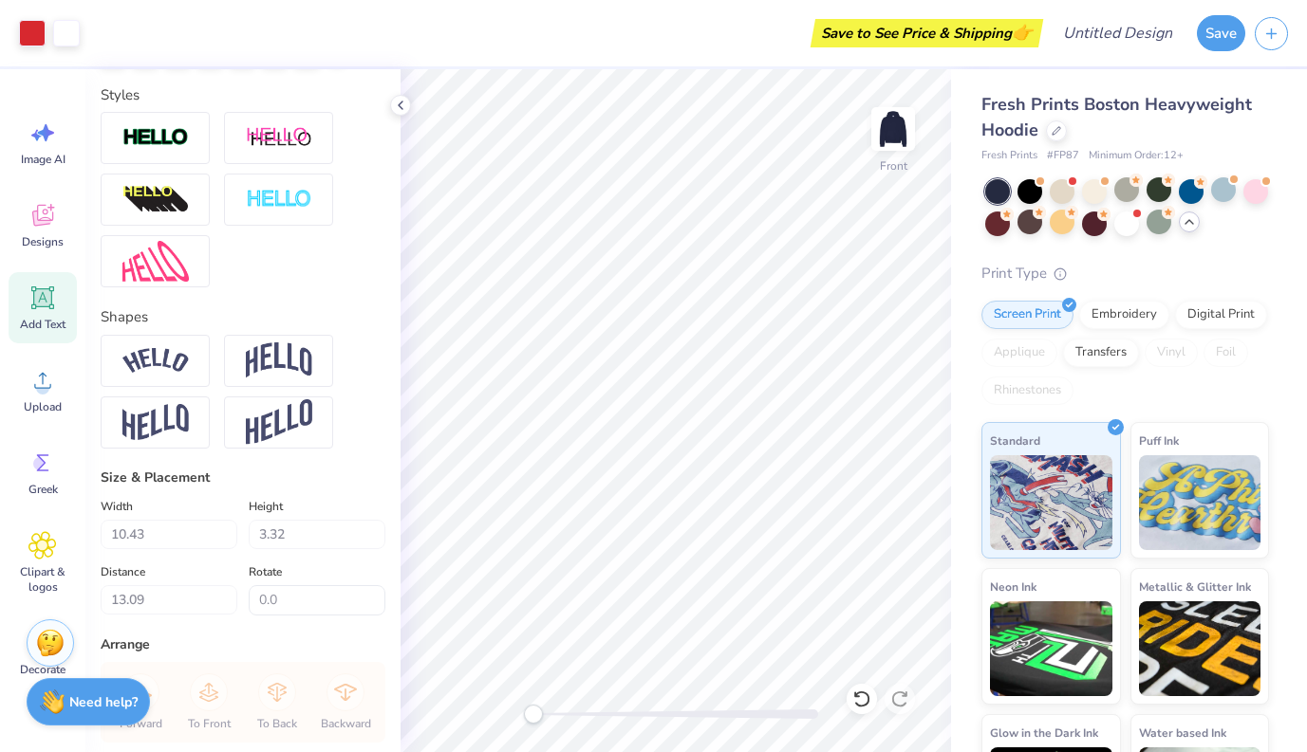
scroll to position [623, 0]
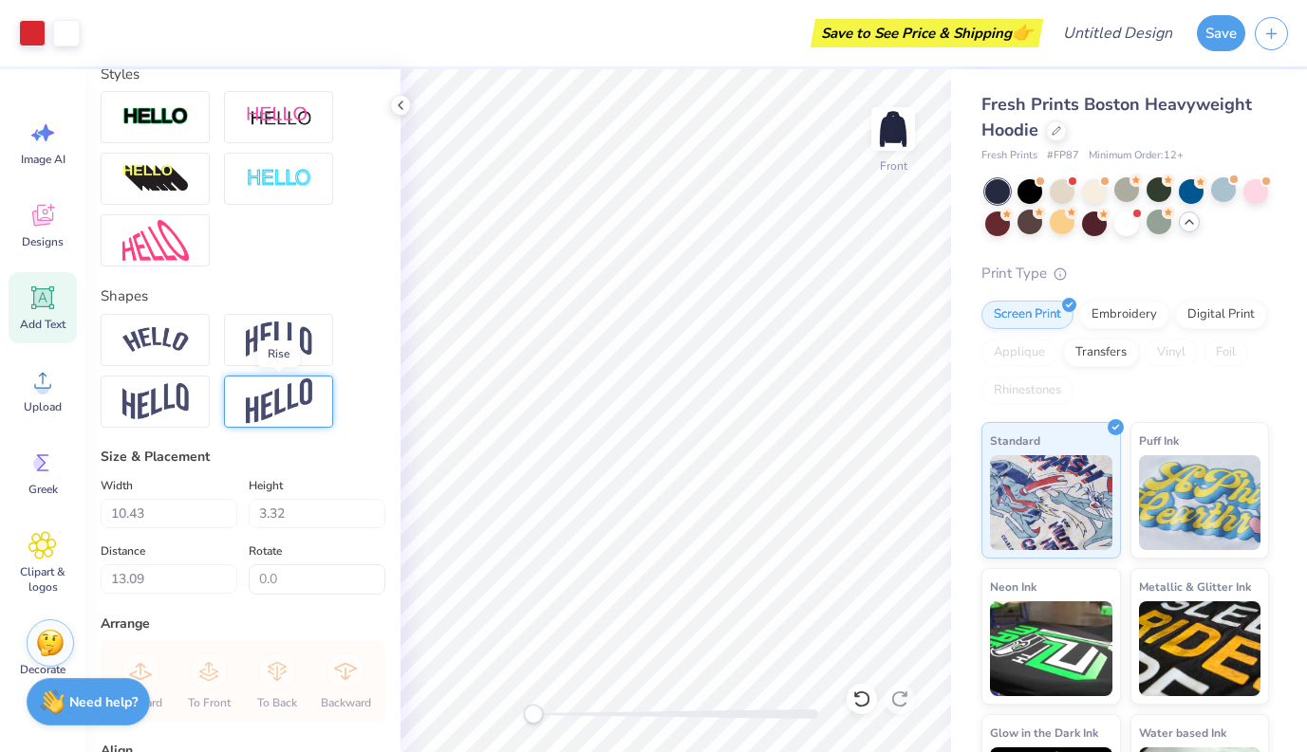
click at [251, 408] on img at bounding box center [279, 402] width 66 height 46
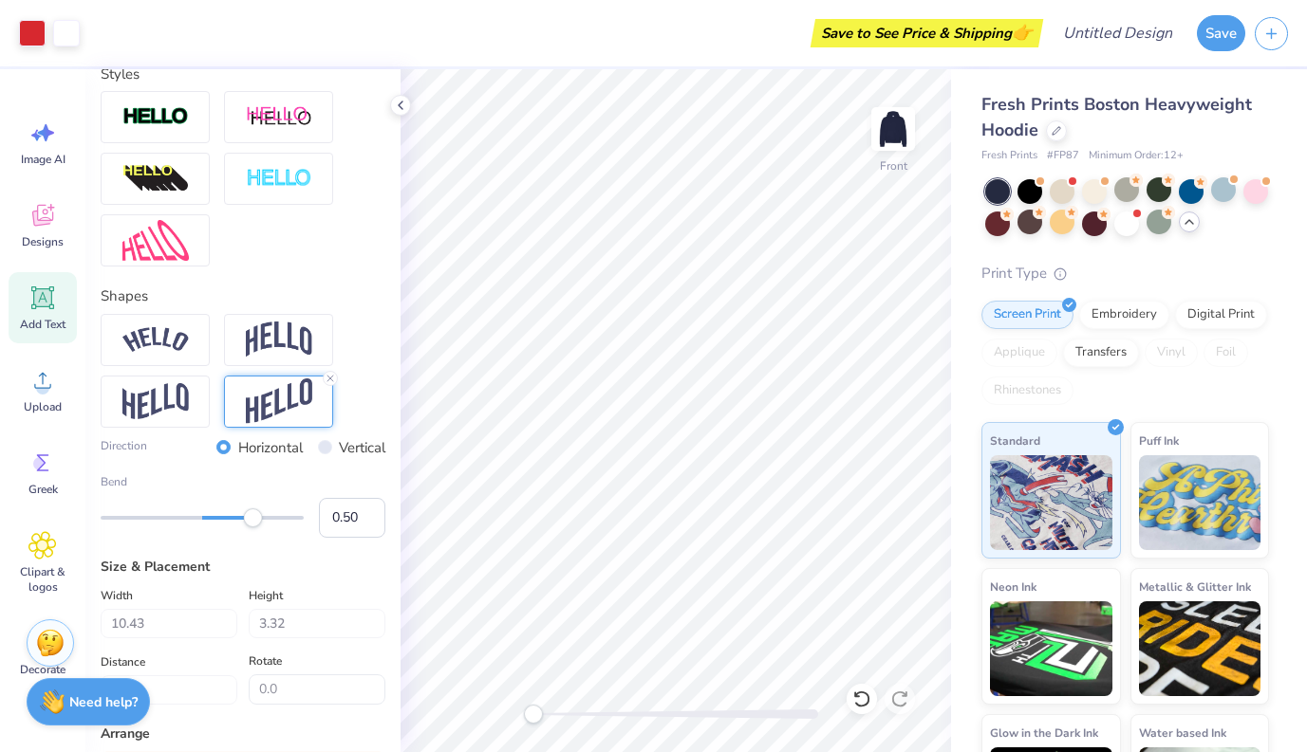
type input "6.46"
type input "12.15"
type input "3.32"
type input "13.09"
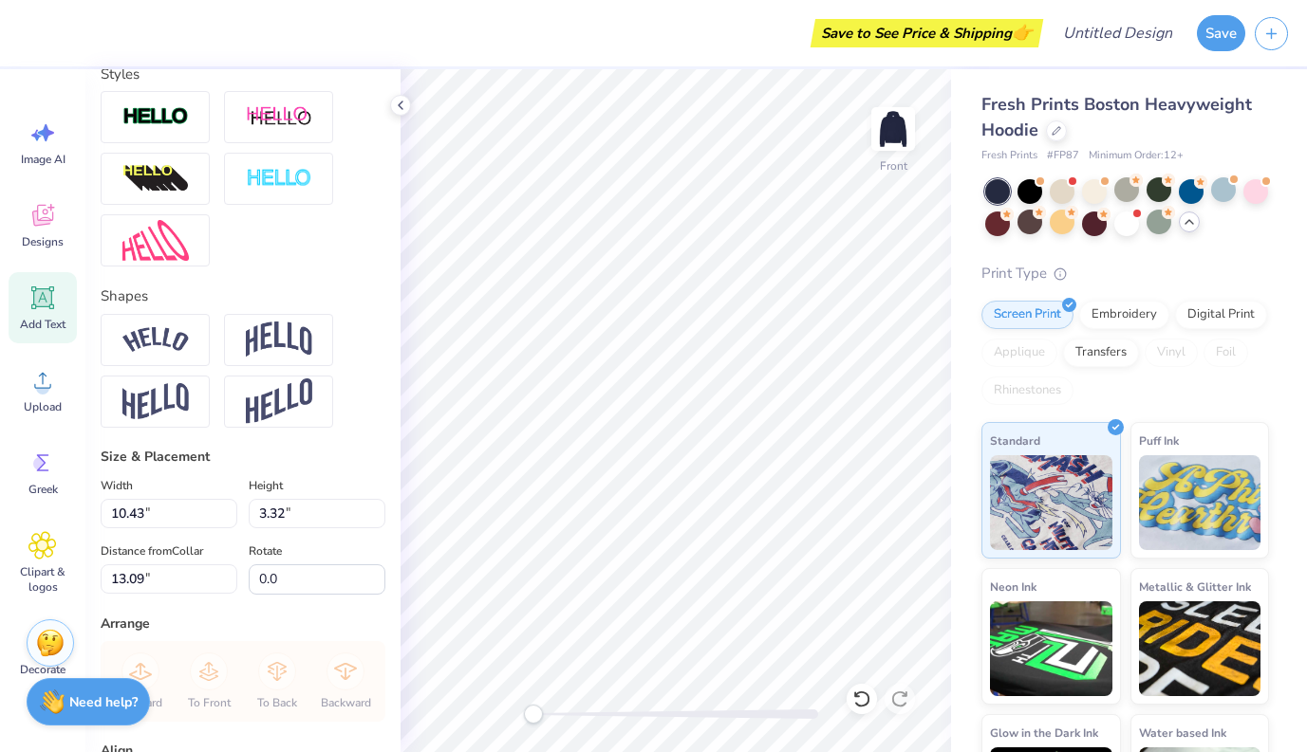
type textarea "2"
type input "6.46"
type input "7.19"
type input "3.32"
type input "13.09"
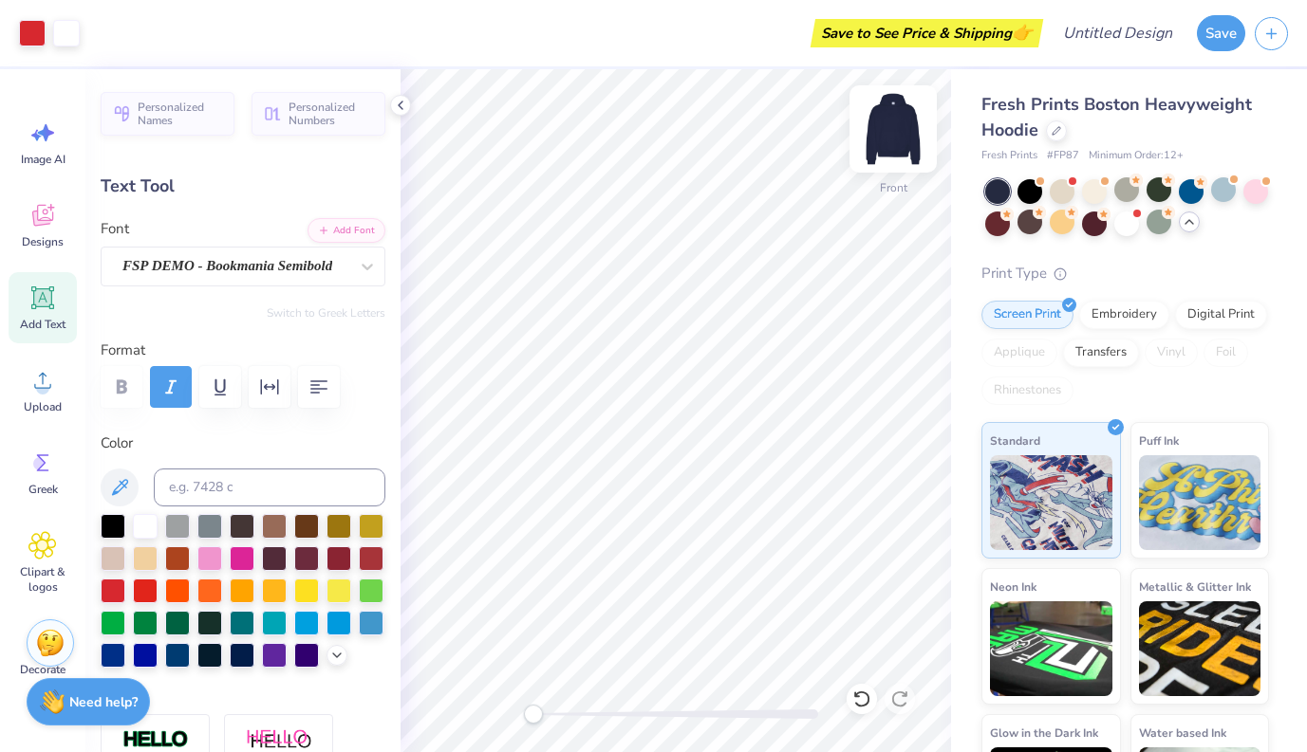
click at [882, 130] on img at bounding box center [893, 129] width 76 height 76
click at [913, 126] on img at bounding box center [893, 129] width 76 height 76
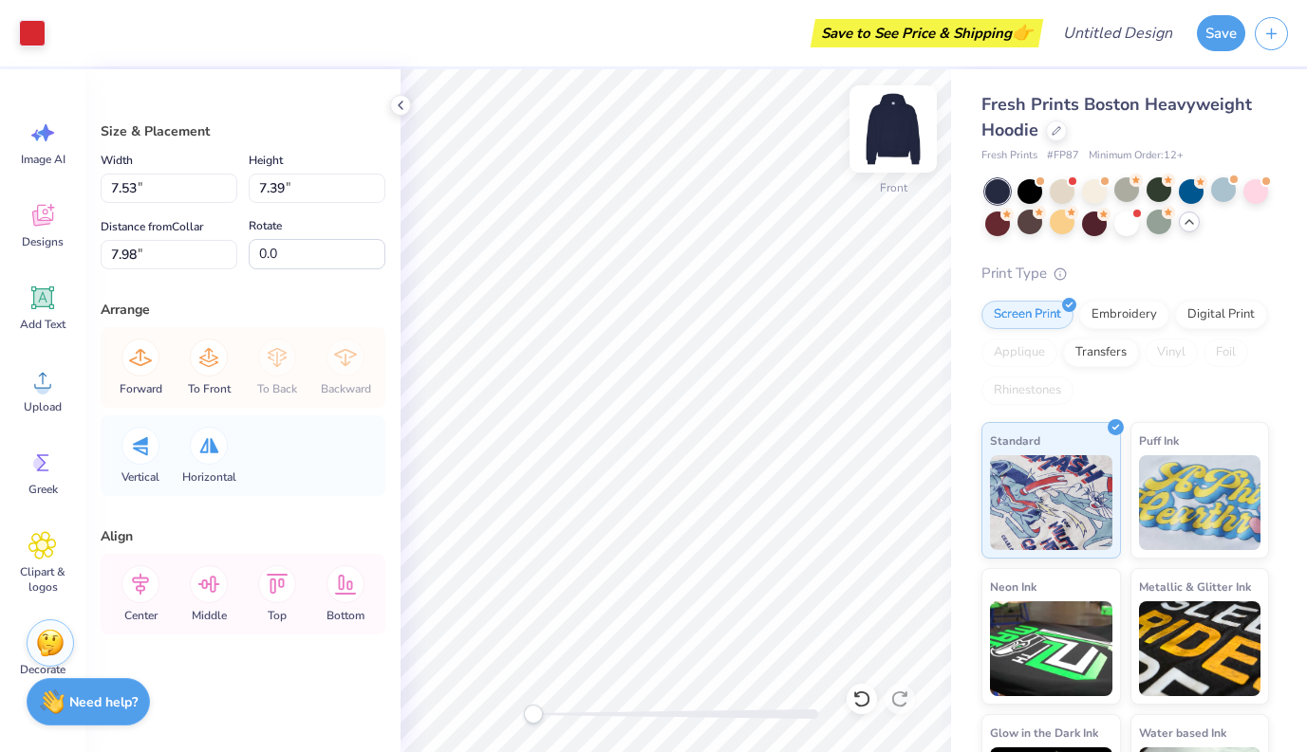
click at [907, 140] on img at bounding box center [893, 129] width 76 height 76
type input "2.21"
type input "2.17"
click at [38, 310] on icon at bounding box center [42, 298] width 28 height 28
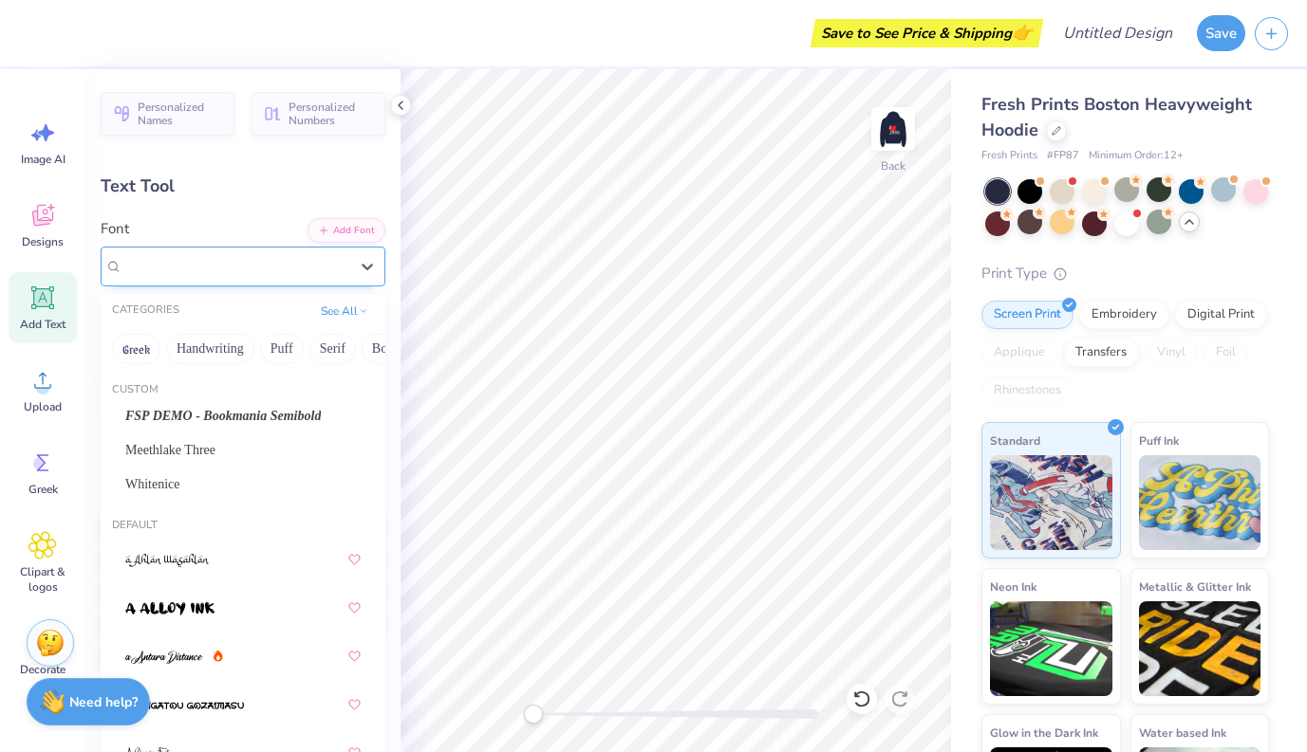
click at [248, 267] on div "Super Dream" at bounding box center [236, 265] width 230 height 29
click at [173, 415] on span "FSP DEMO - Bookmania Semibold" at bounding box center [222, 416] width 195 height 20
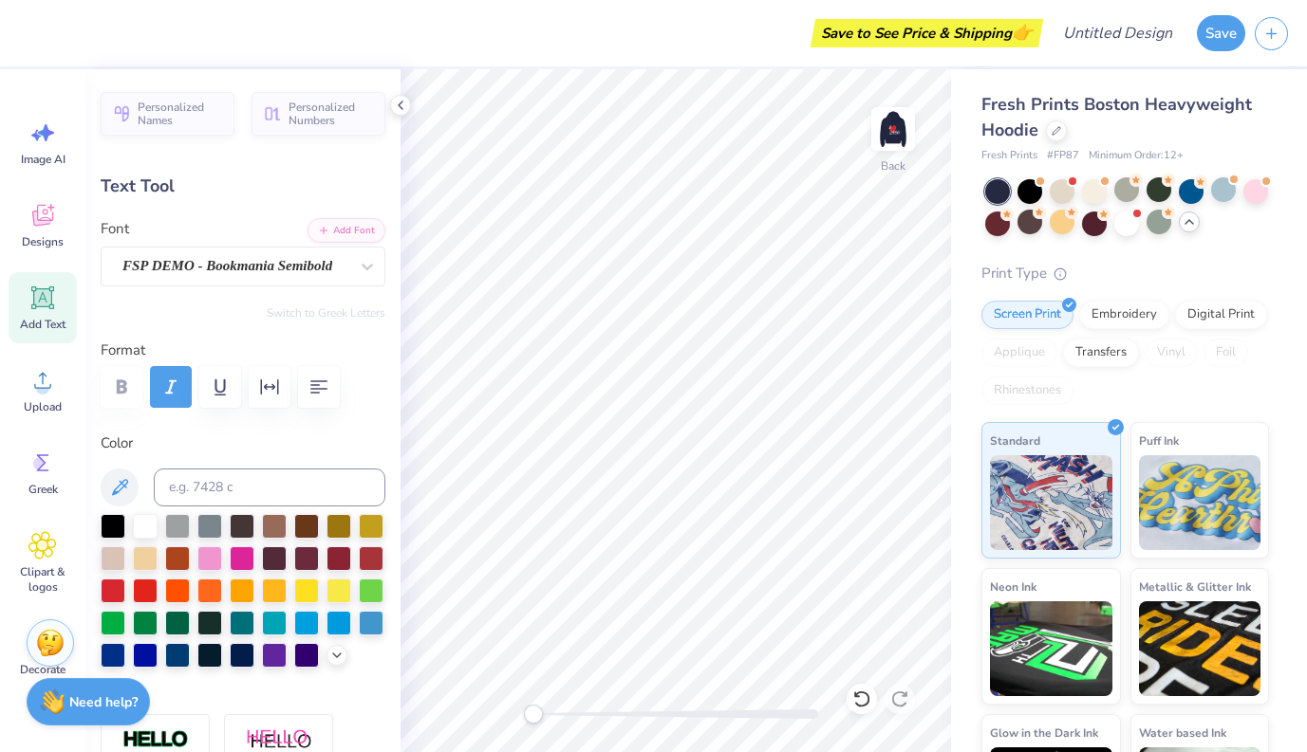
scroll to position [0, 1]
type textarea "fall term board 2025"
click at [316, 388] on icon "button" at bounding box center [318, 386] width 17 height 13
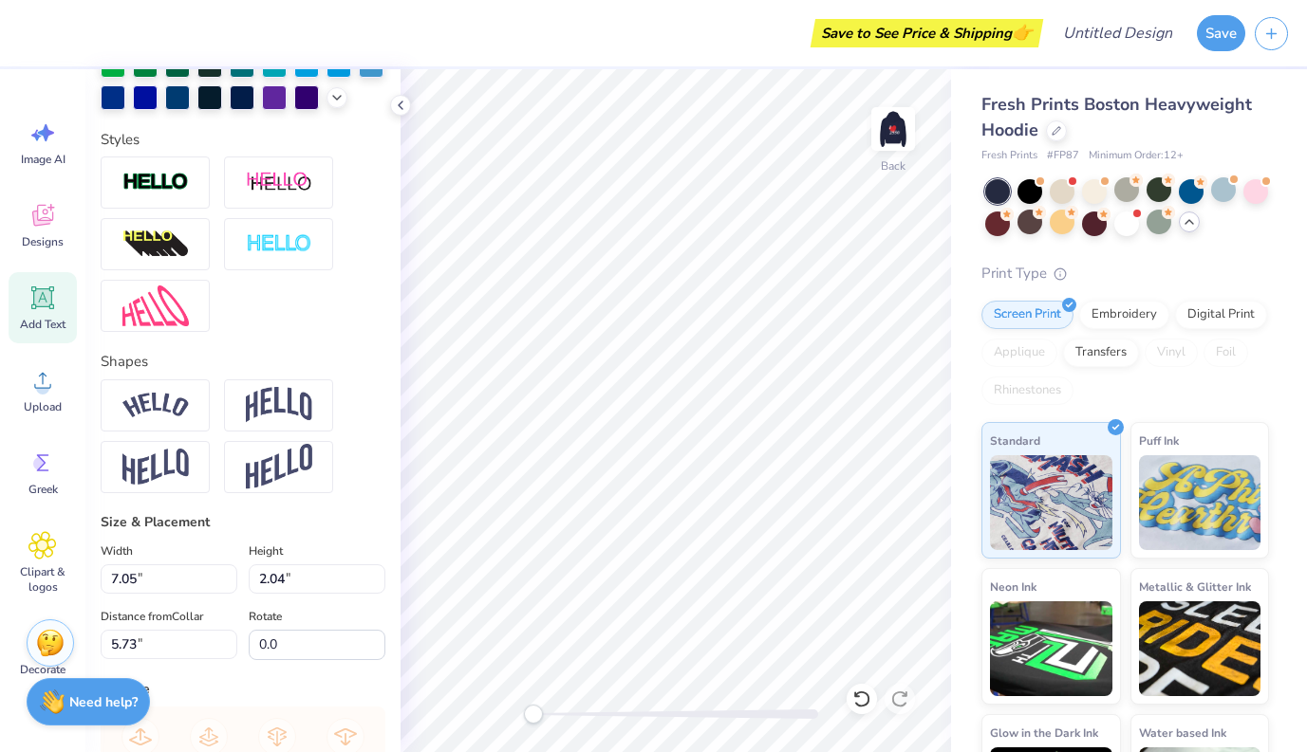
scroll to position [641, 0]
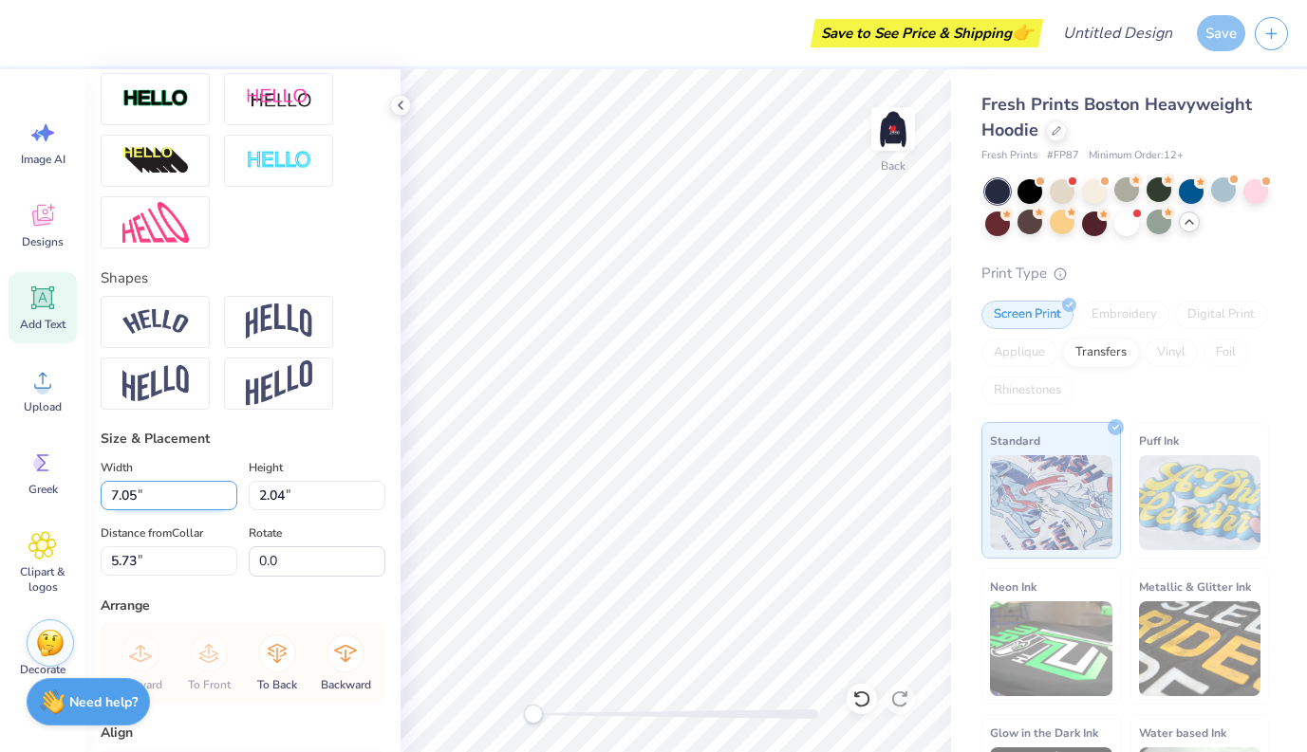
click at [177, 500] on input "7.05" at bounding box center [169, 495] width 137 height 29
type input "7"
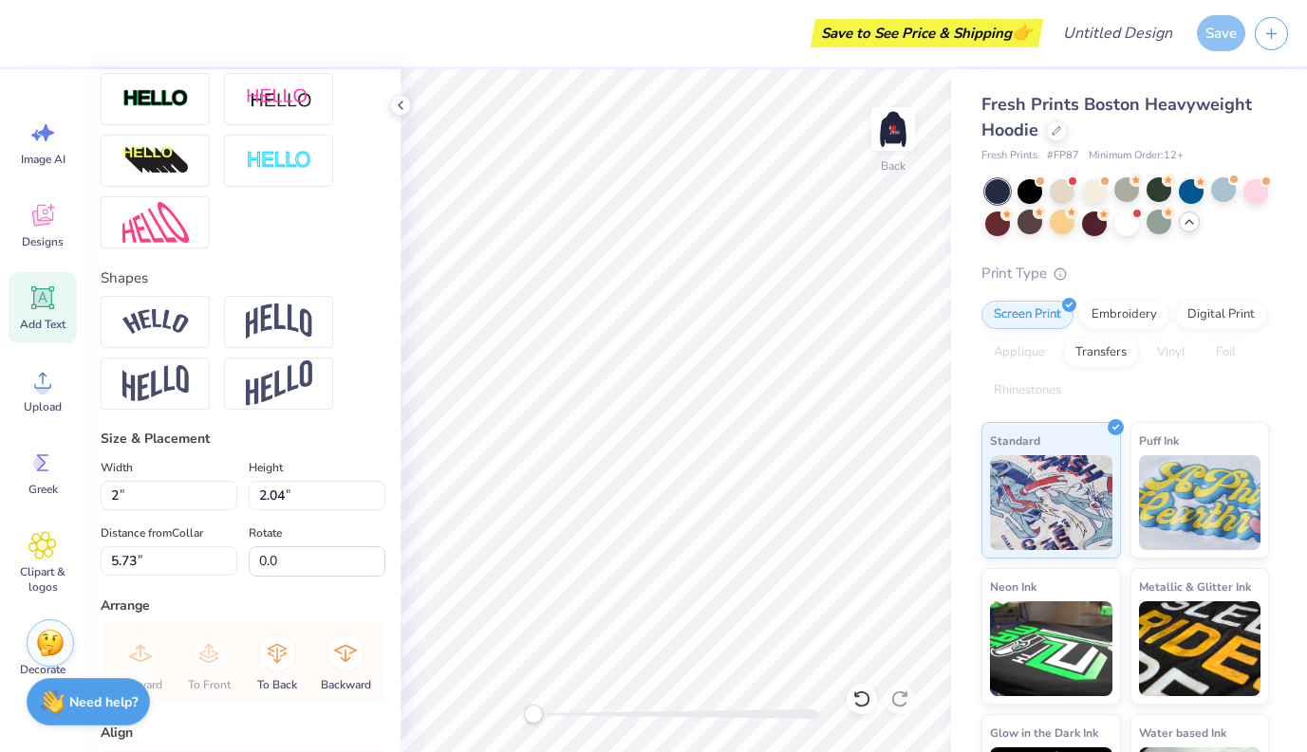
click at [222, 459] on div "Width 2 2 "" at bounding box center [169, 483] width 137 height 54
type input "4.34"
type input "1.60"
type input "5.95"
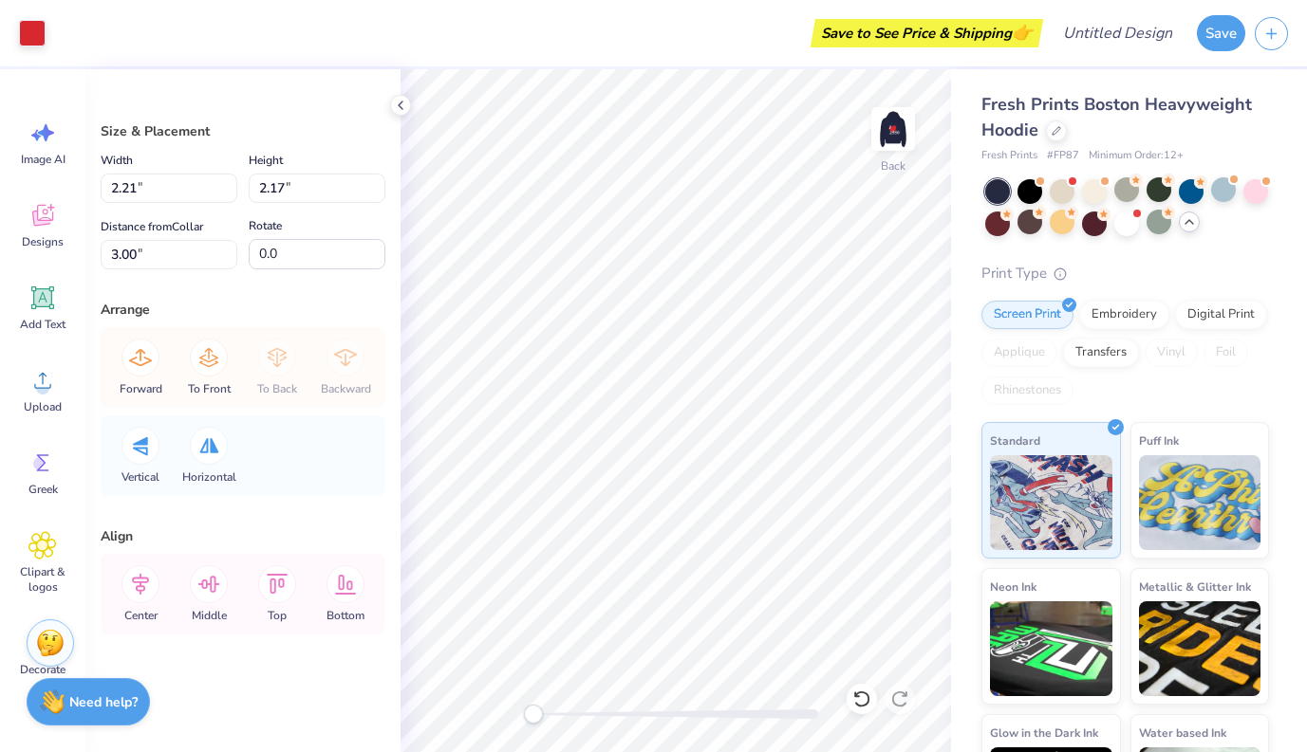
type input "2.71"
type input "2.66"
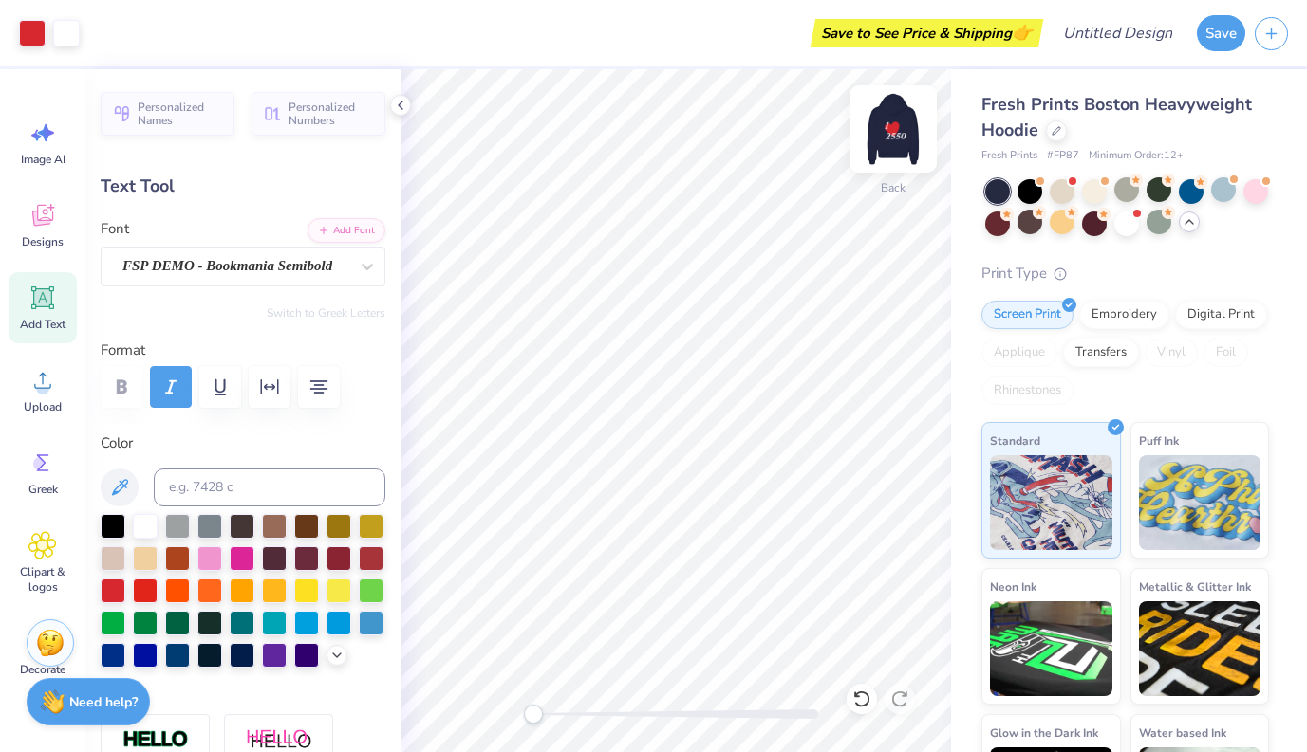
click at [883, 140] on img at bounding box center [893, 129] width 76 height 76
click at [895, 158] on img at bounding box center [893, 129] width 76 height 76
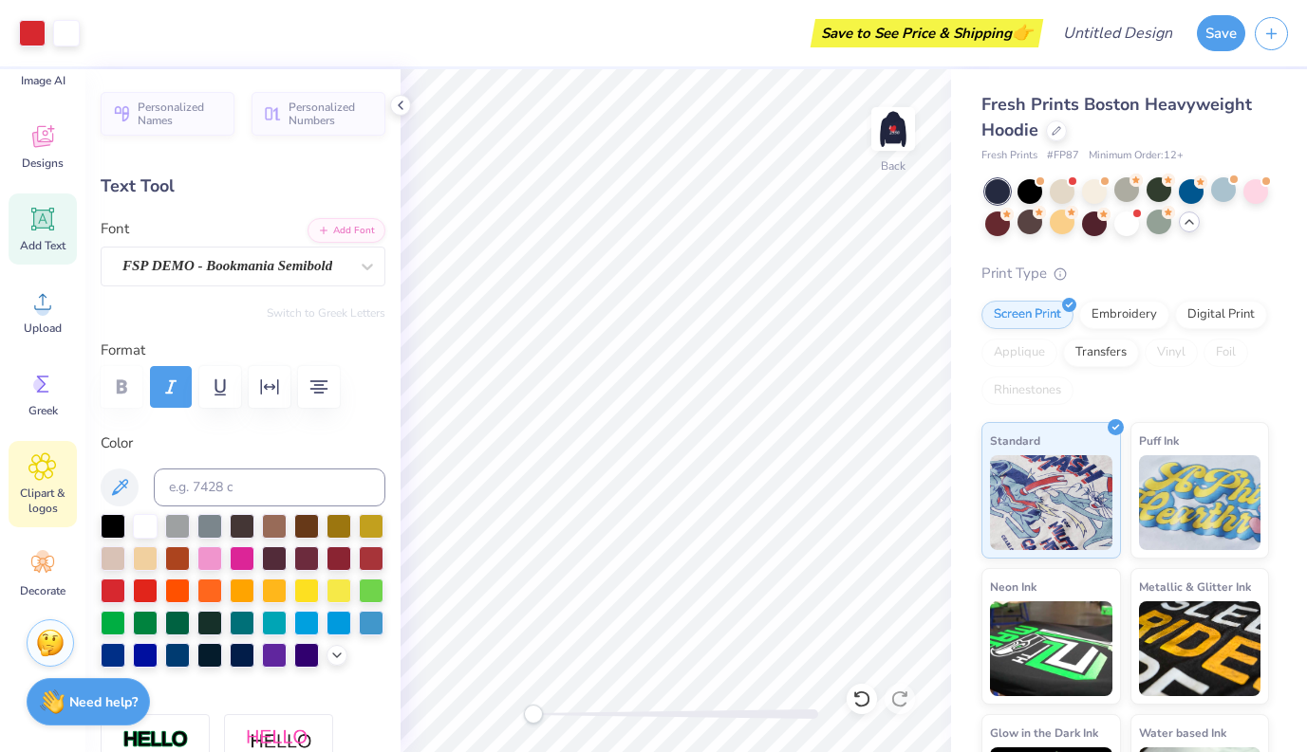
scroll to position [79, 0]
click at [39, 571] on icon at bounding box center [38, 569] width 9 height 9
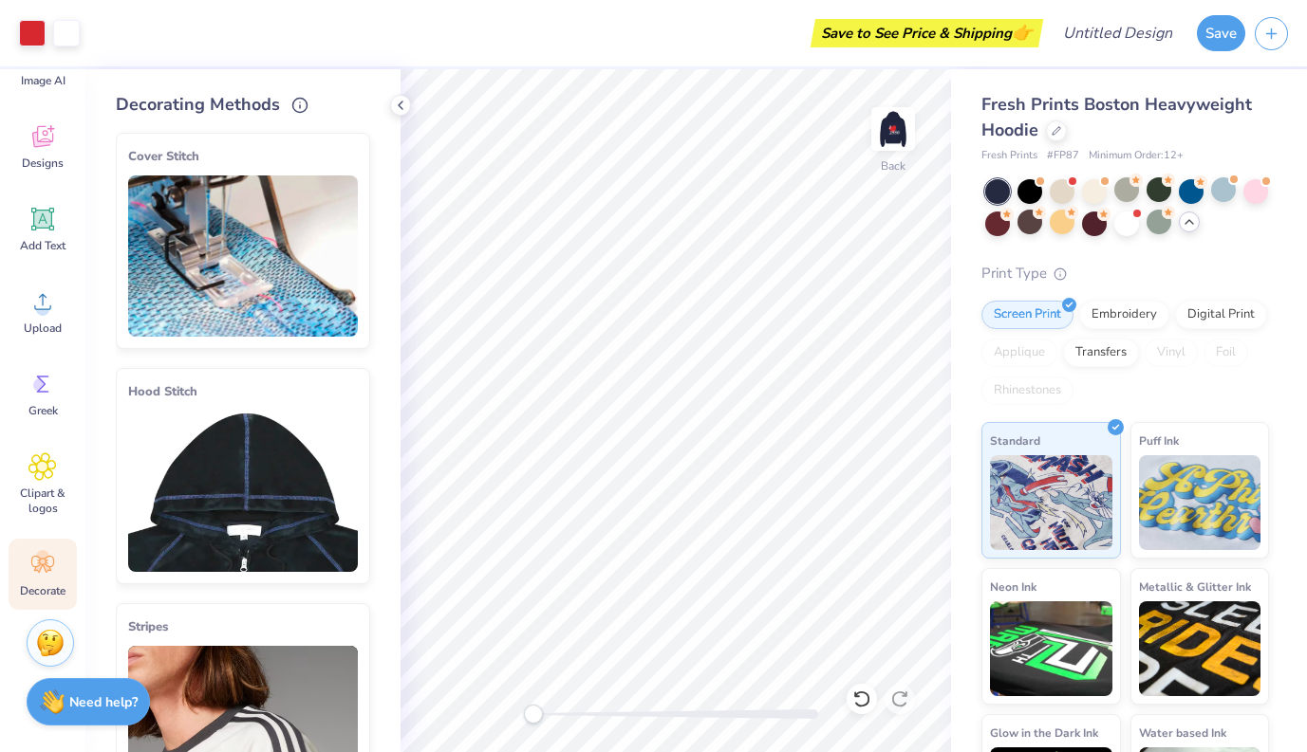
click at [244, 473] on img at bounding box center [243, 491] width 230 height 161
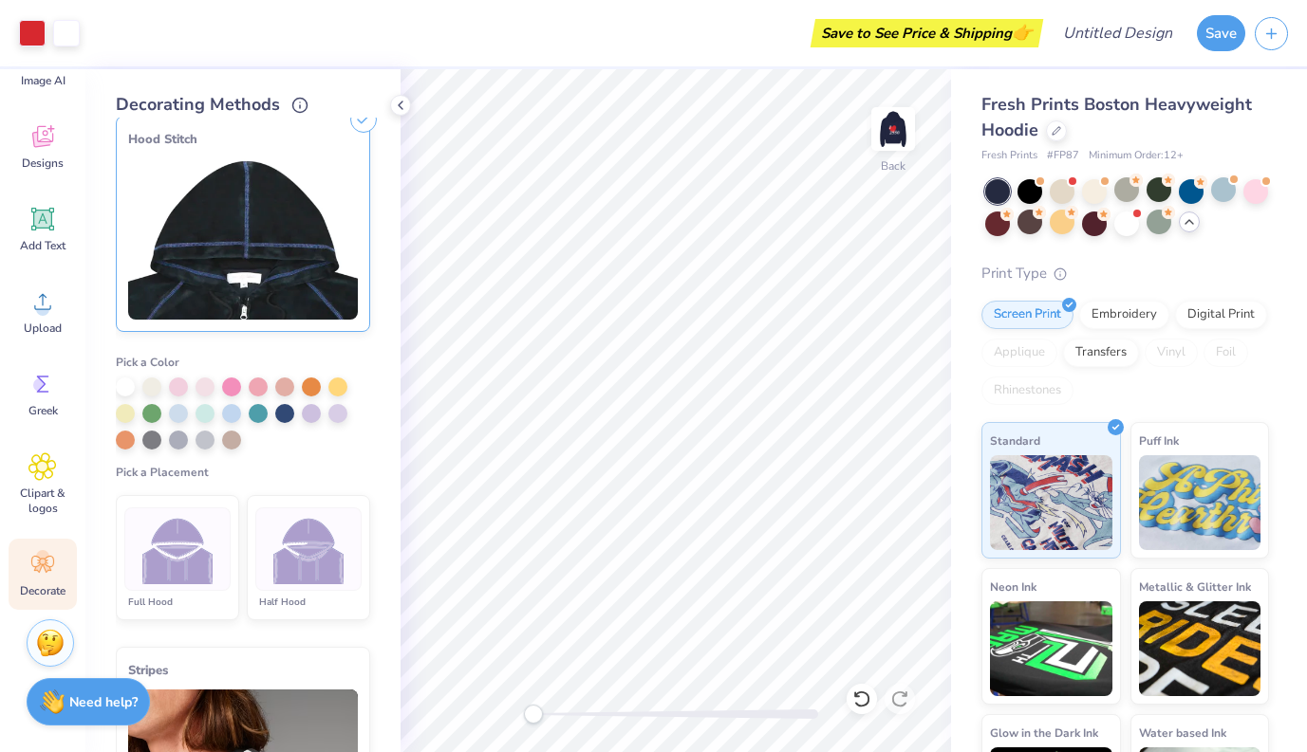
scroll to position [227, 0]
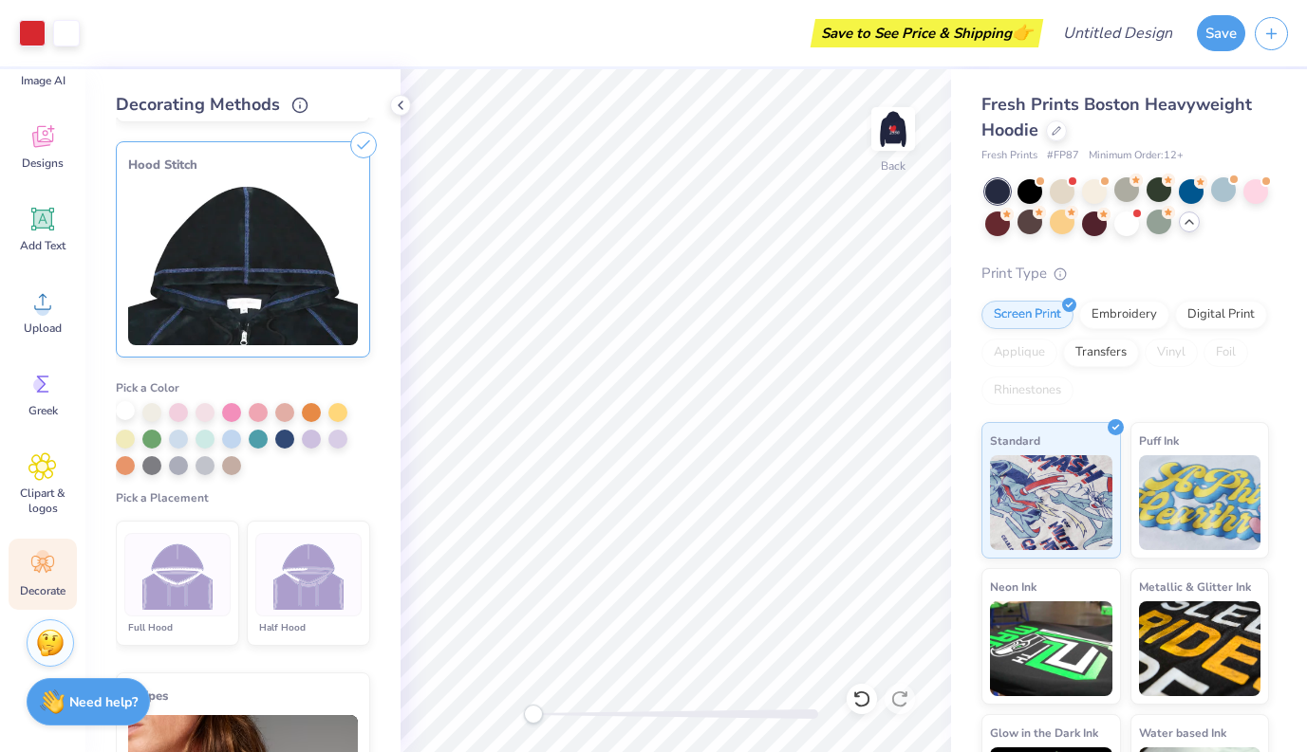
click at [126, 412] on div at bounding box center [125, 410] width 19 height 19
click at [241, 278] on img at bounding box center [243, 264] width 230 height 161
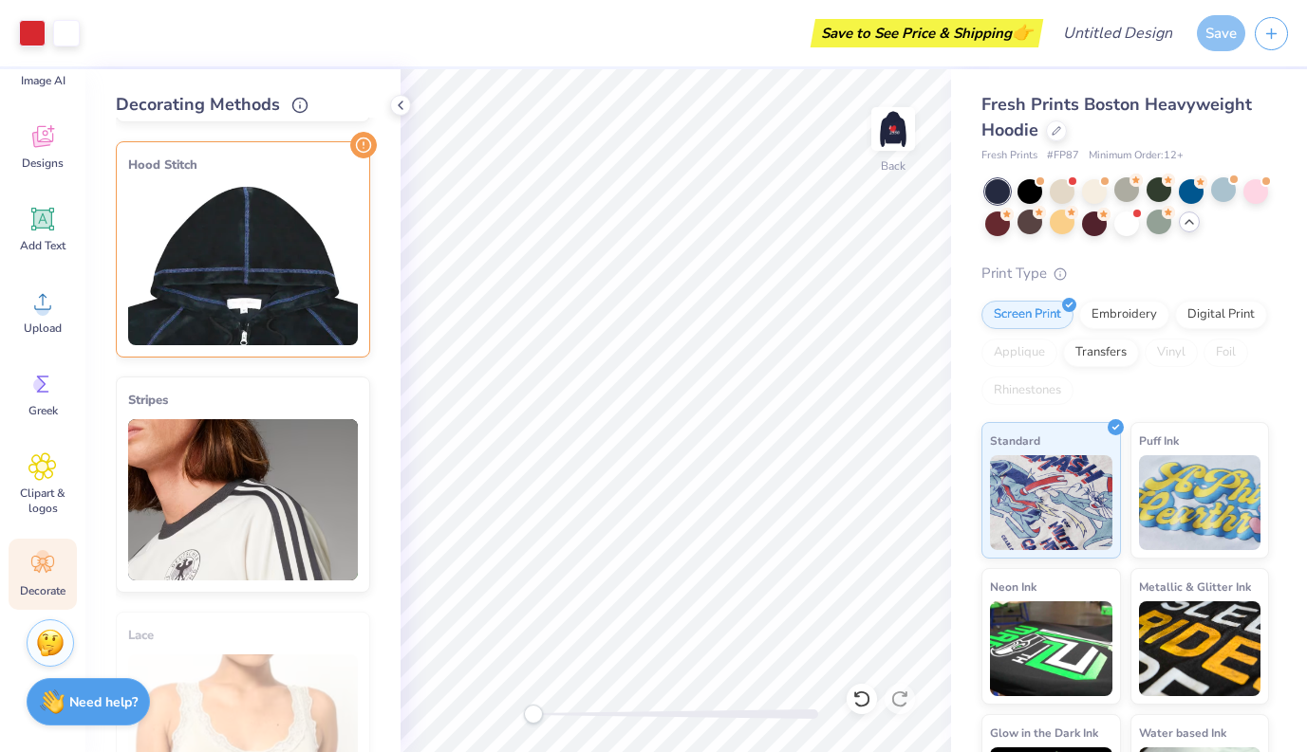
click at [170, 319] on img at bounding box center [243, 264] width 230 height 161
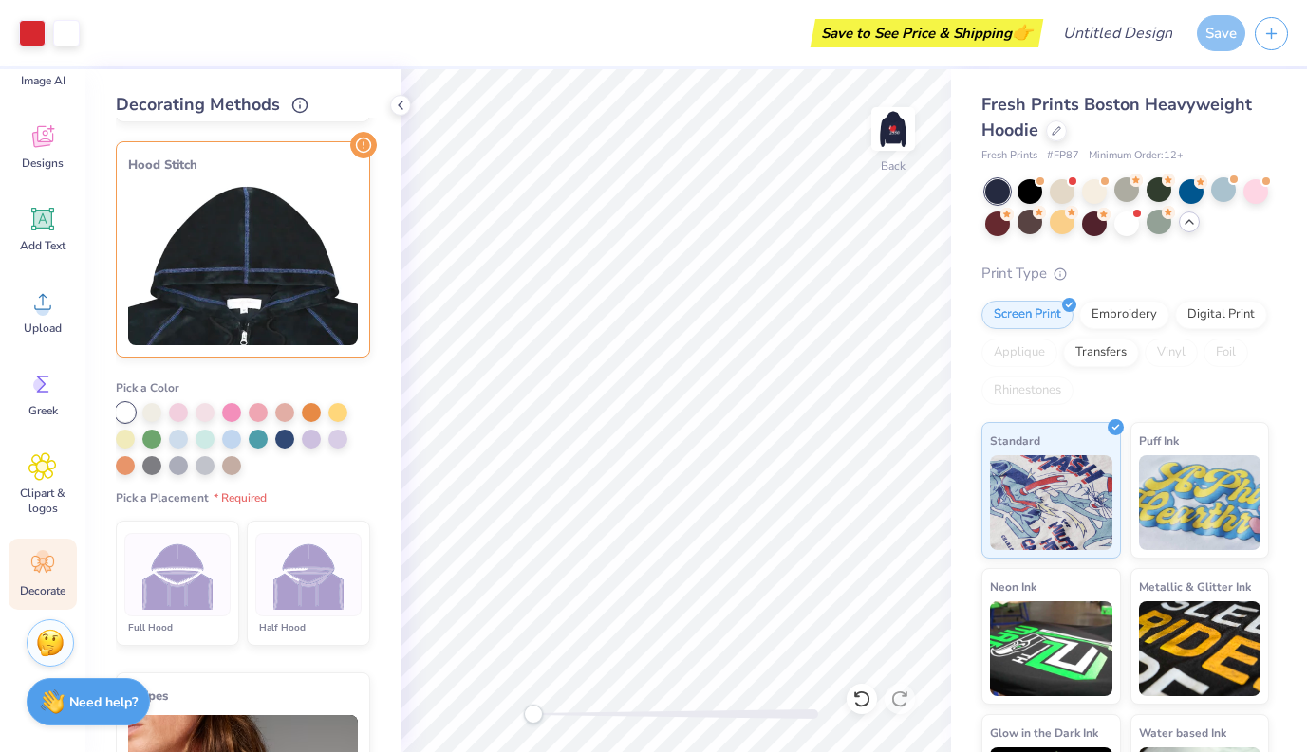
click at [286, 573] on img at bounding box center [308, 575] width 71 height 71
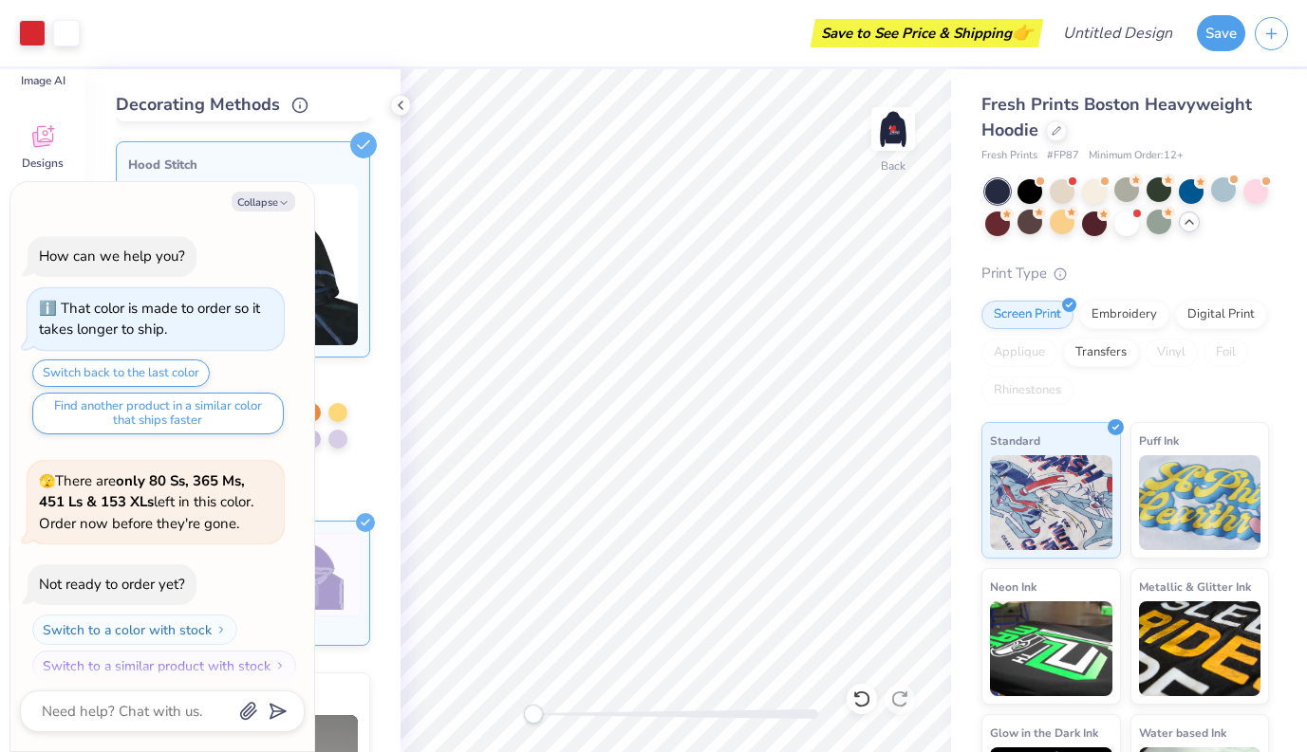
scroll to position [593, 0]
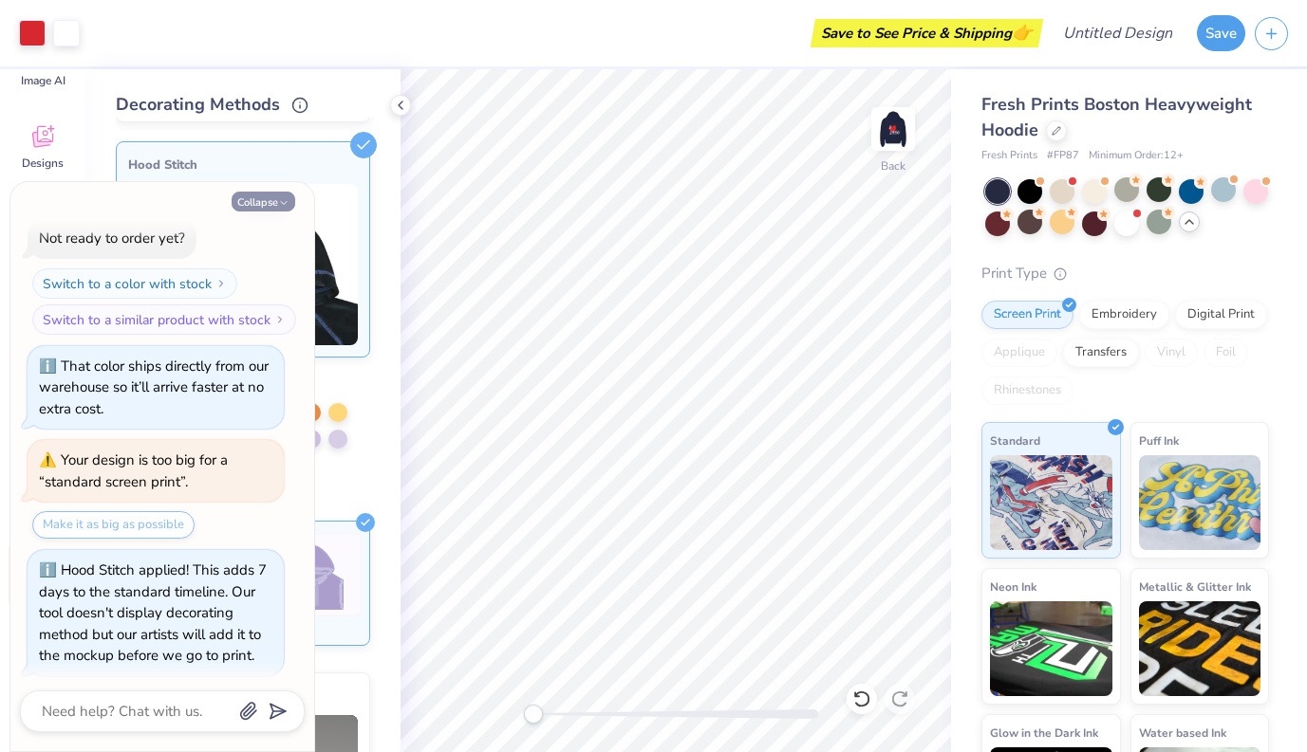
click at [280, 195] on button "Collapse" at bounding box center [264, 202] width 64 height 20
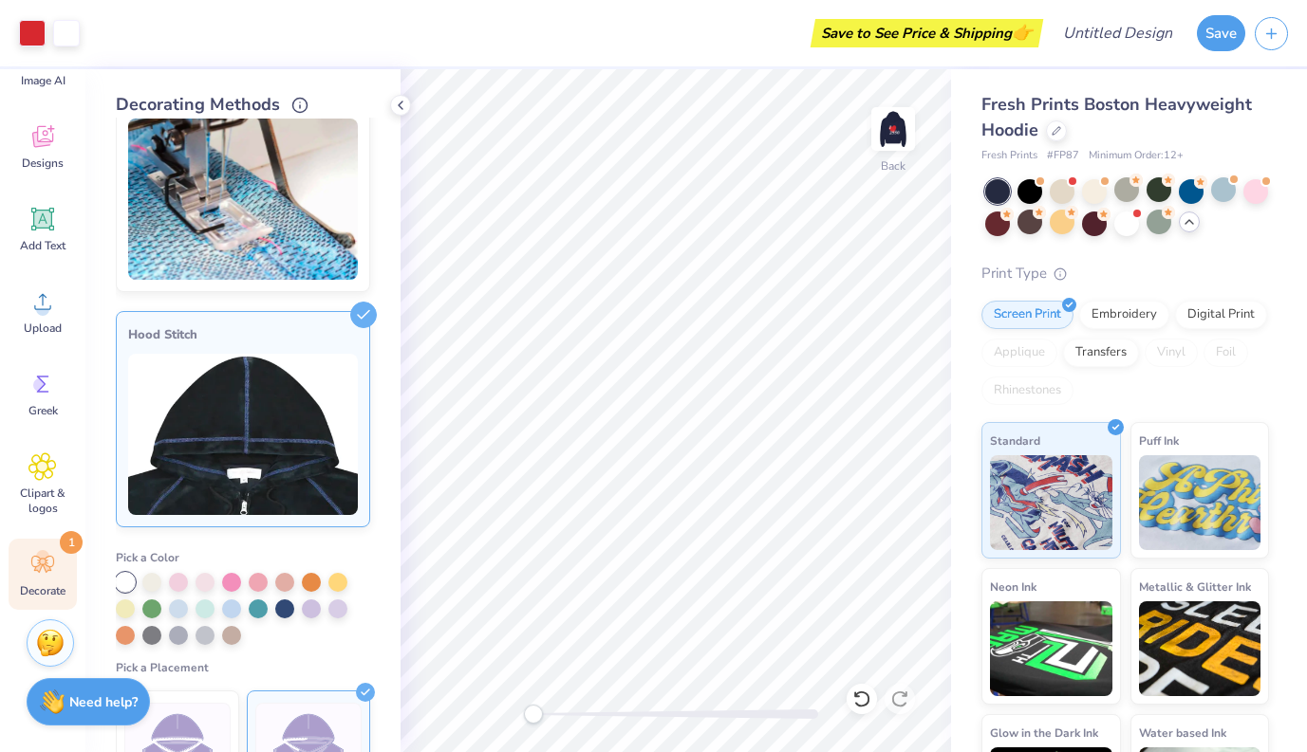
scroll to position [0, 0]
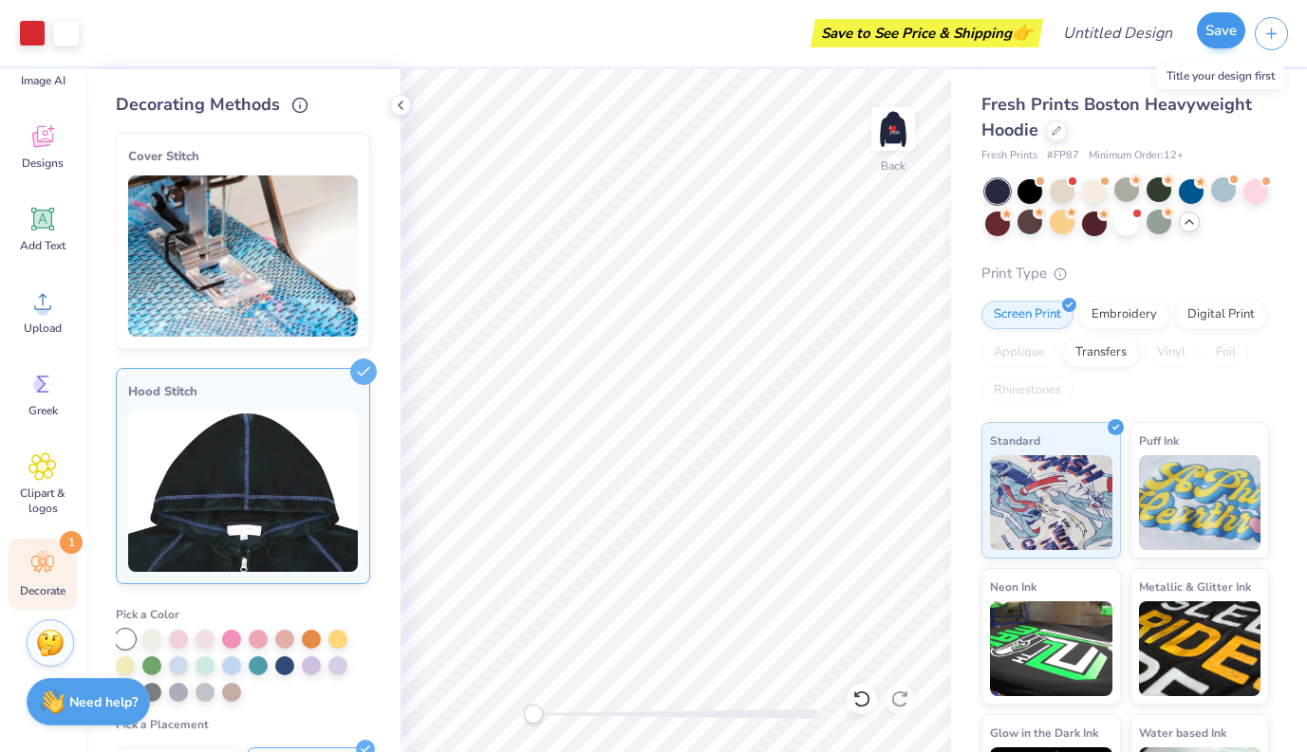
click at [1140, 28] on button "Save" at bounding box center [1220, 30] width 48 height 36
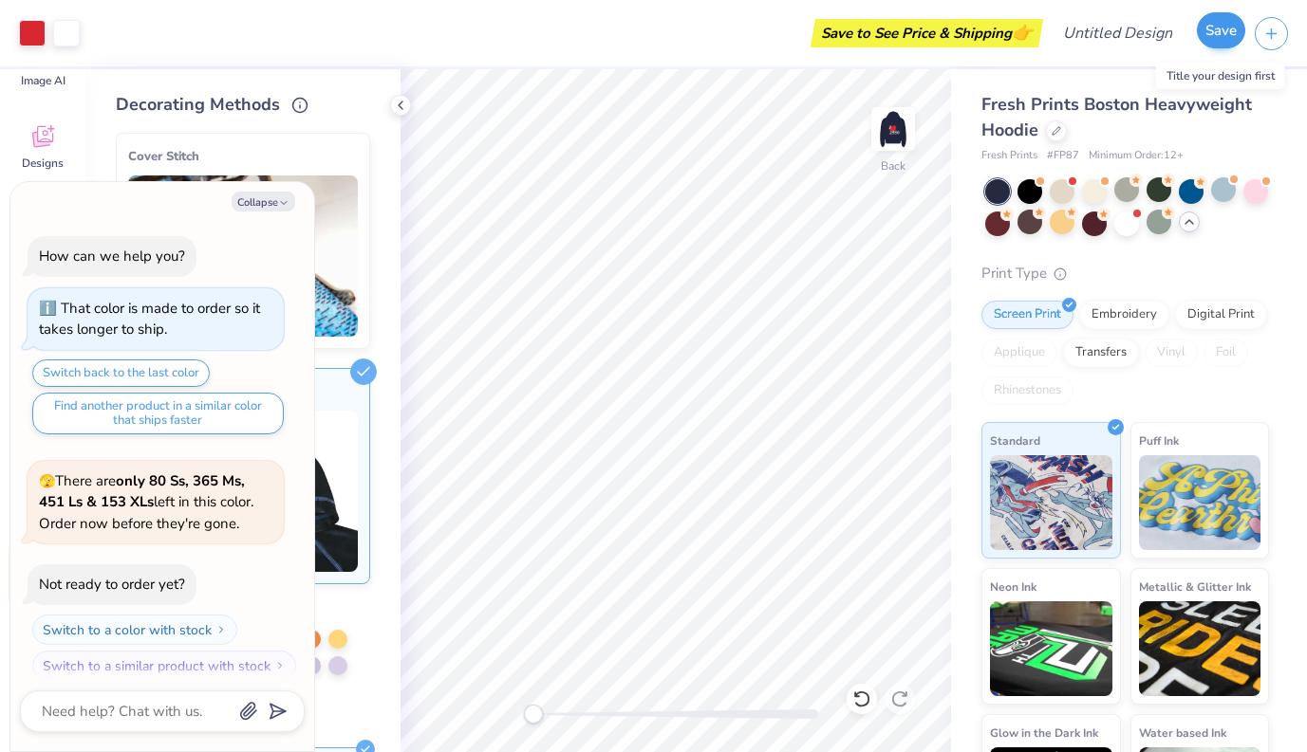
scroll to position [644, 0]
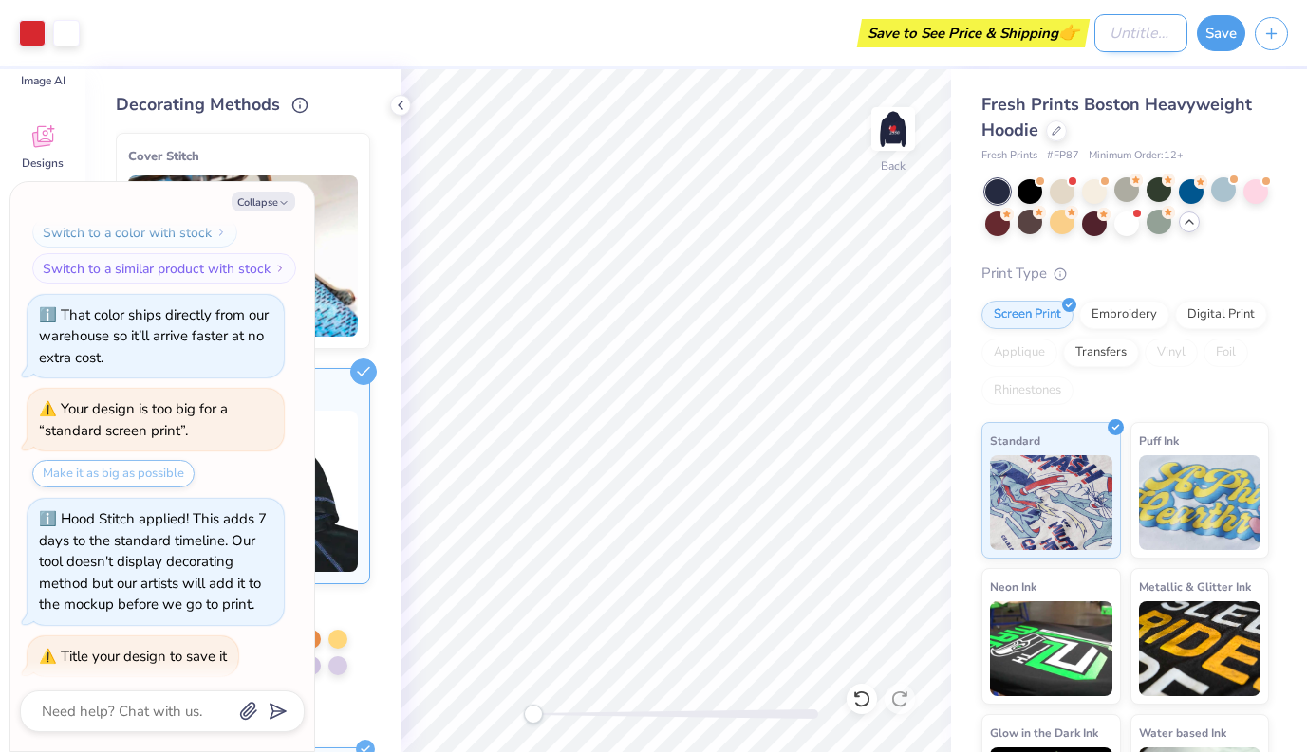
type textarea "x"
click at [1100, 27] on input "Design Title" at bounding box center [1140, 33] width 93 height 38
type input "1"
type textarea "x"
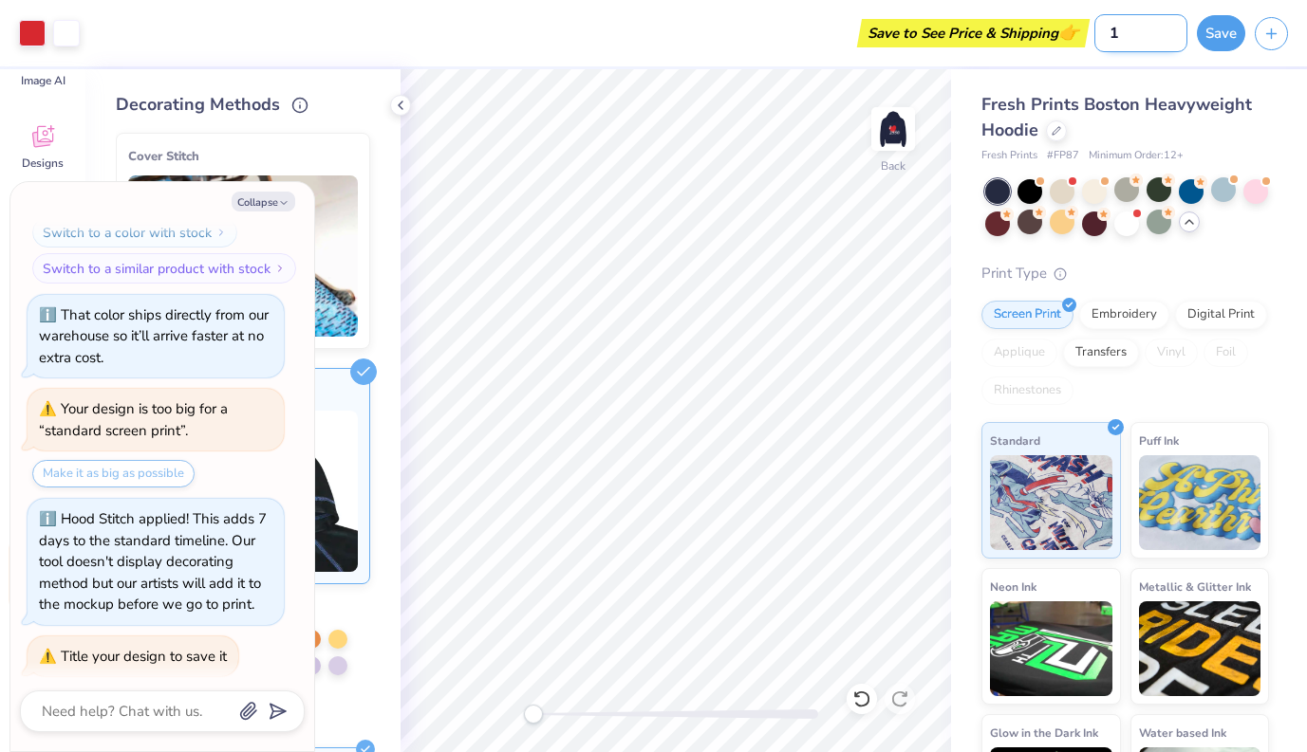
type input "1"
type textarea "x"
type input "1 l"
type textarea "x"
type input "1 lo"
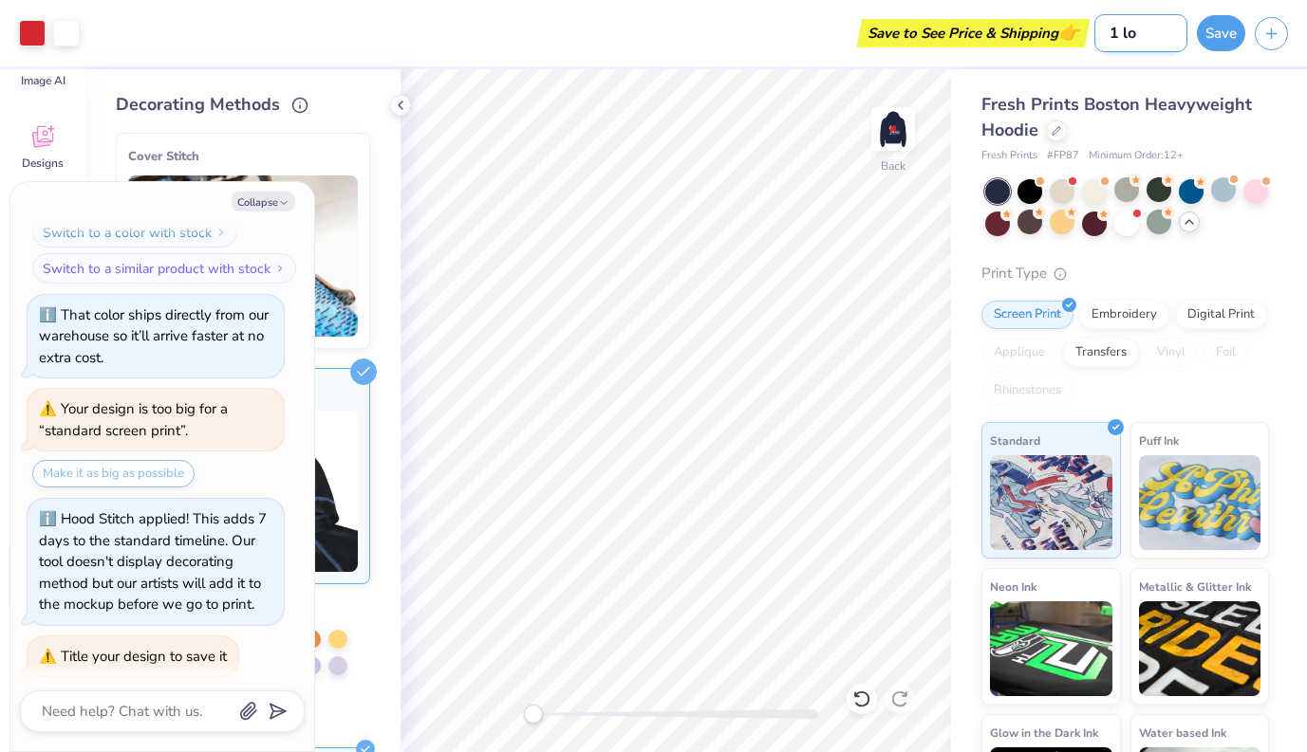
type textarea "x"
type input "1 lov"
type textarea "x"
type input "1 love"
type textarea "x"
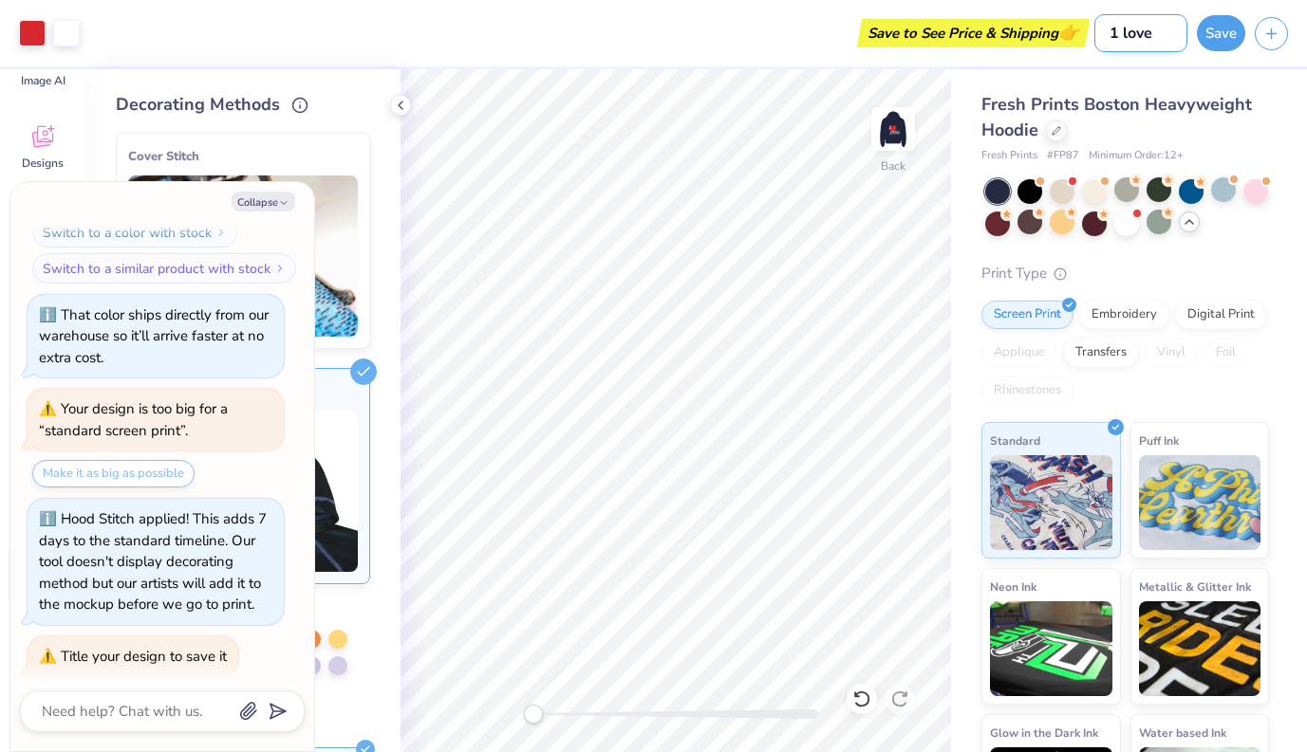
type input "1 love"
type textarea "x"
type input "1 love 2"
type textarea "x"
type input "1 love 25"
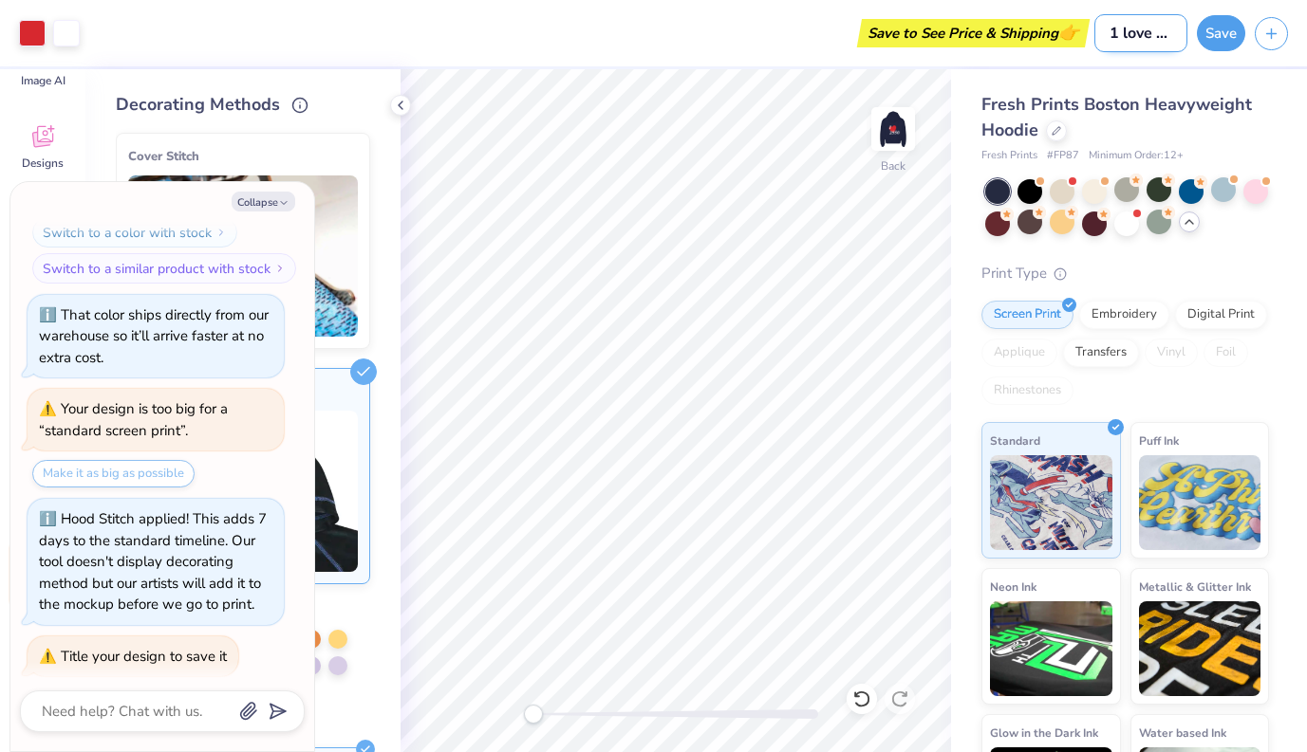
type textarea "x"
type input "1 love 255"
type textarea "x"
type input "1 love 2550"
type textarea "x"
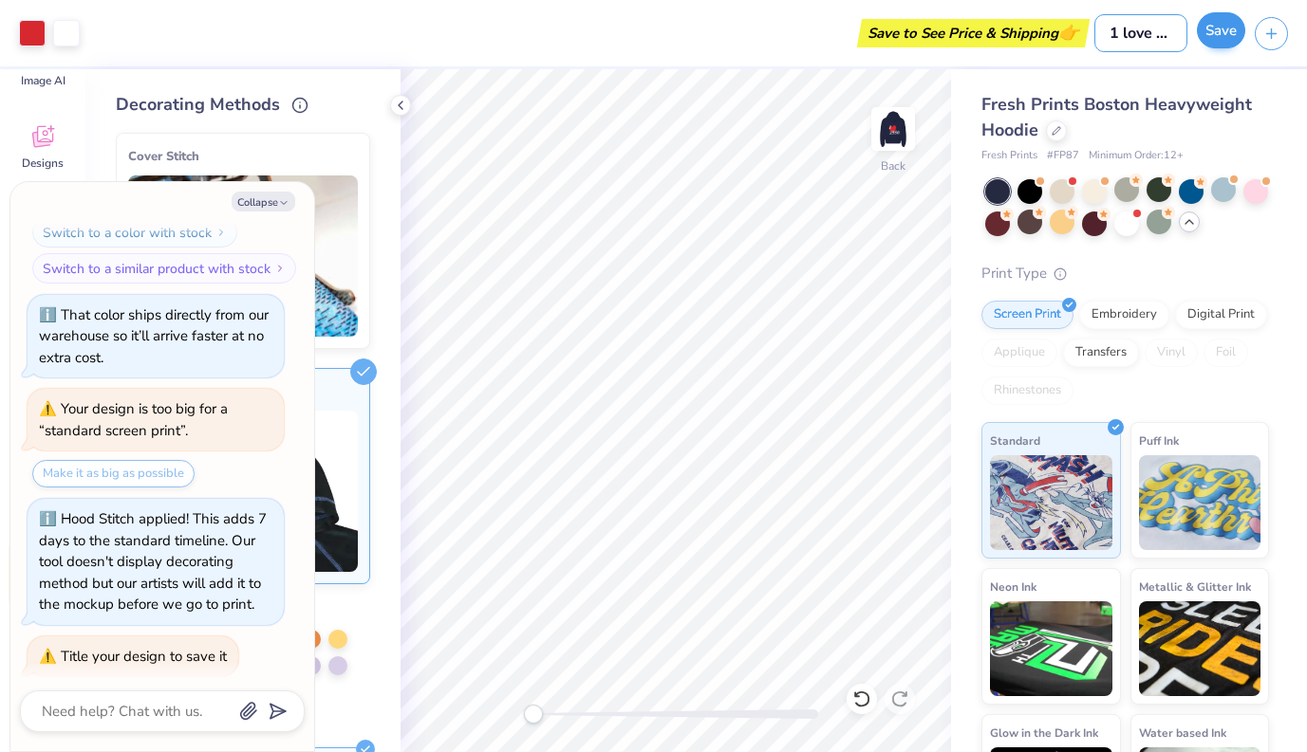
type input "1 love 2550"
click at [1140, 43] on button "Save" at bounding box center [1220, 30] width 48 height 36
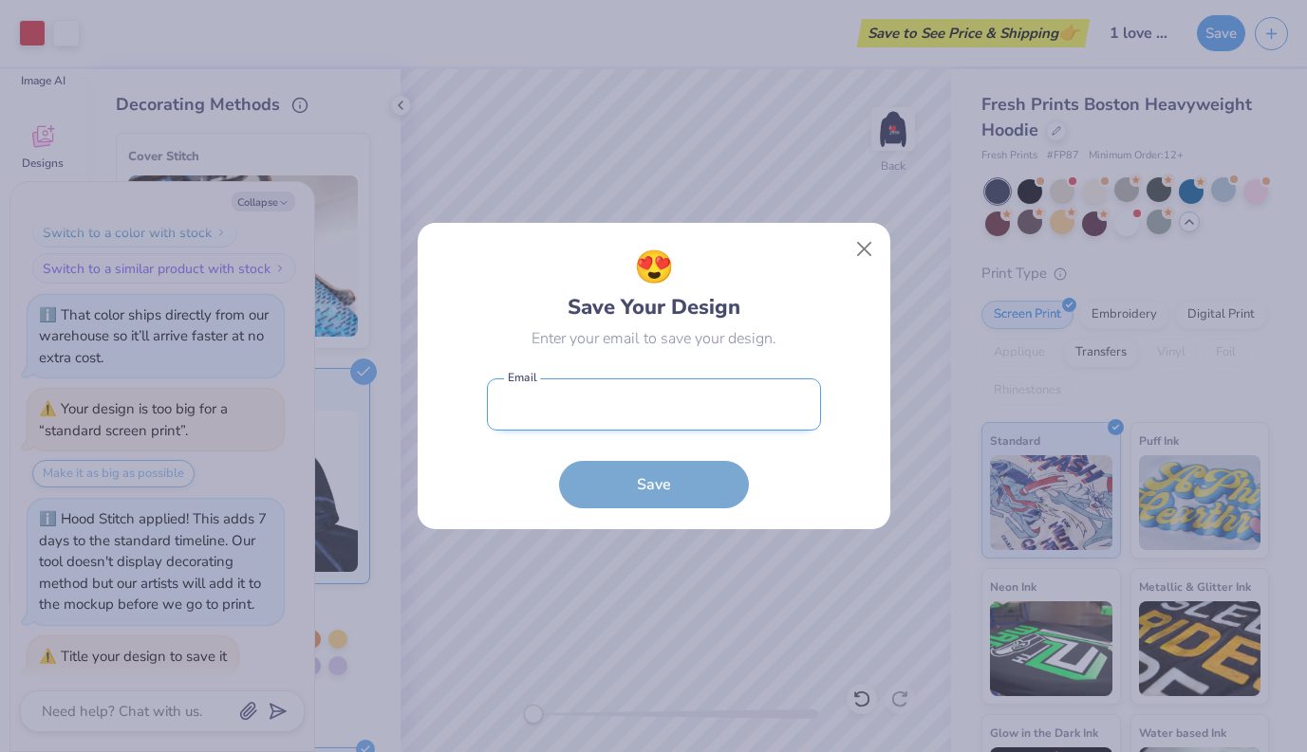
click at [682, 413] on input "email" at bounding box center [654, 405] width 334 height 52
type input "[EMAIL_ADDRESS]"
type textarea "x"
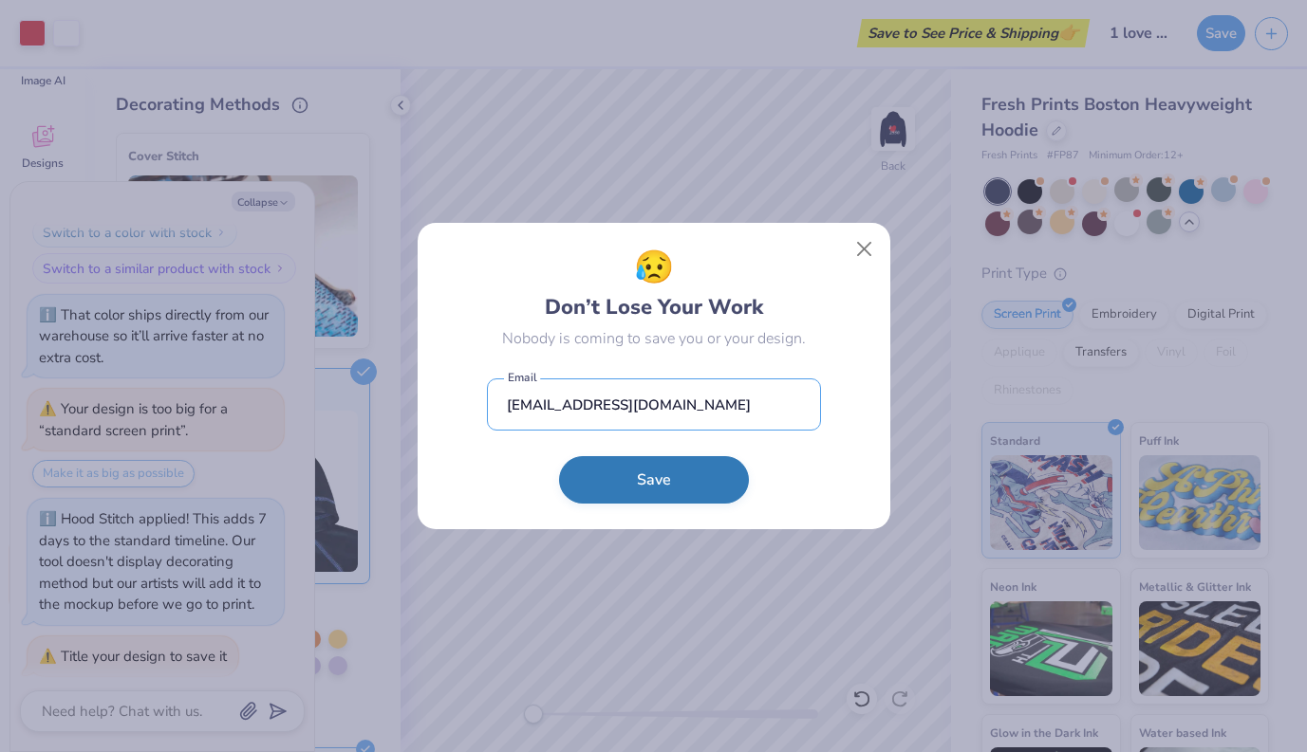
type input "[EMAIL_ADDRESS][DOMAIN_NAME]"
click at [687, 489] on button "Save" at bounding box center [654, 479] width 190 height 47
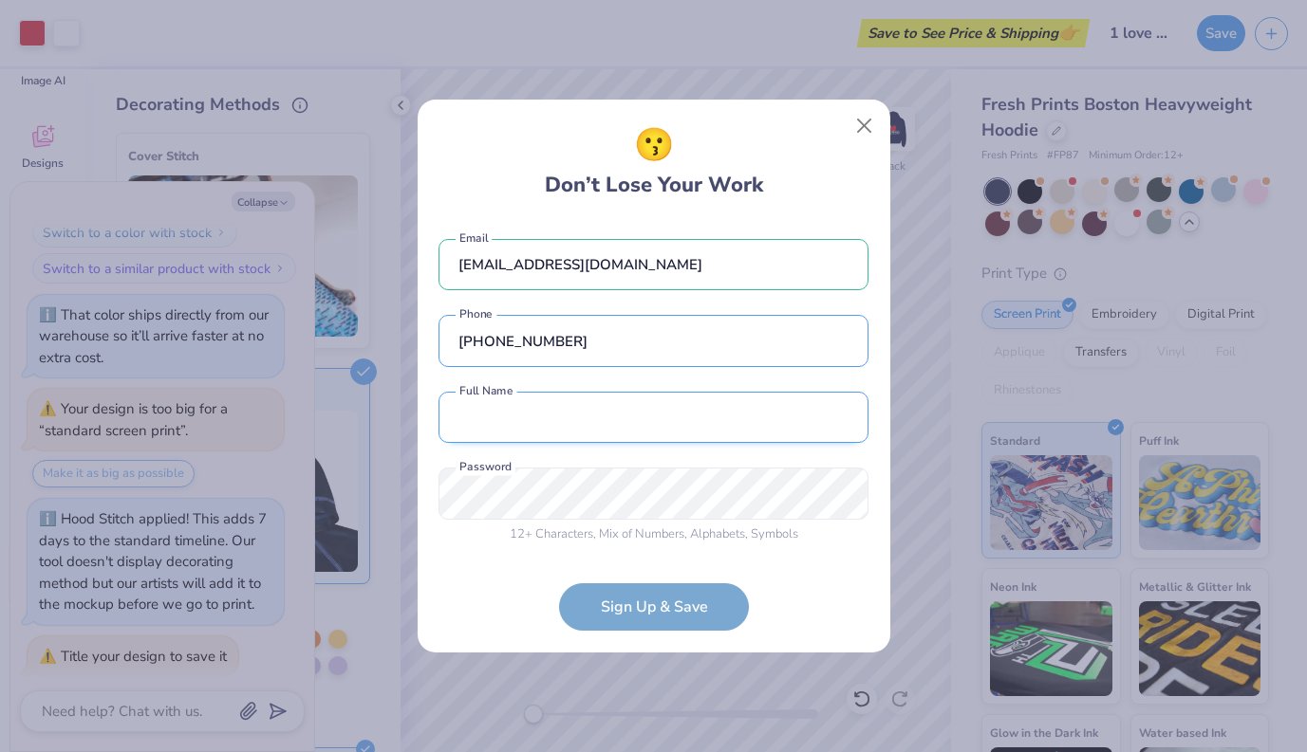
type input "[PHONE_NUMBER]"
type input "[PERSON_NAME]"
click at [643, 522] on div "12 + Characters , Mix of Numbers , Alphabets , Symbols Password is a required f…" at bounding box center [653, 506] width 430 height 76
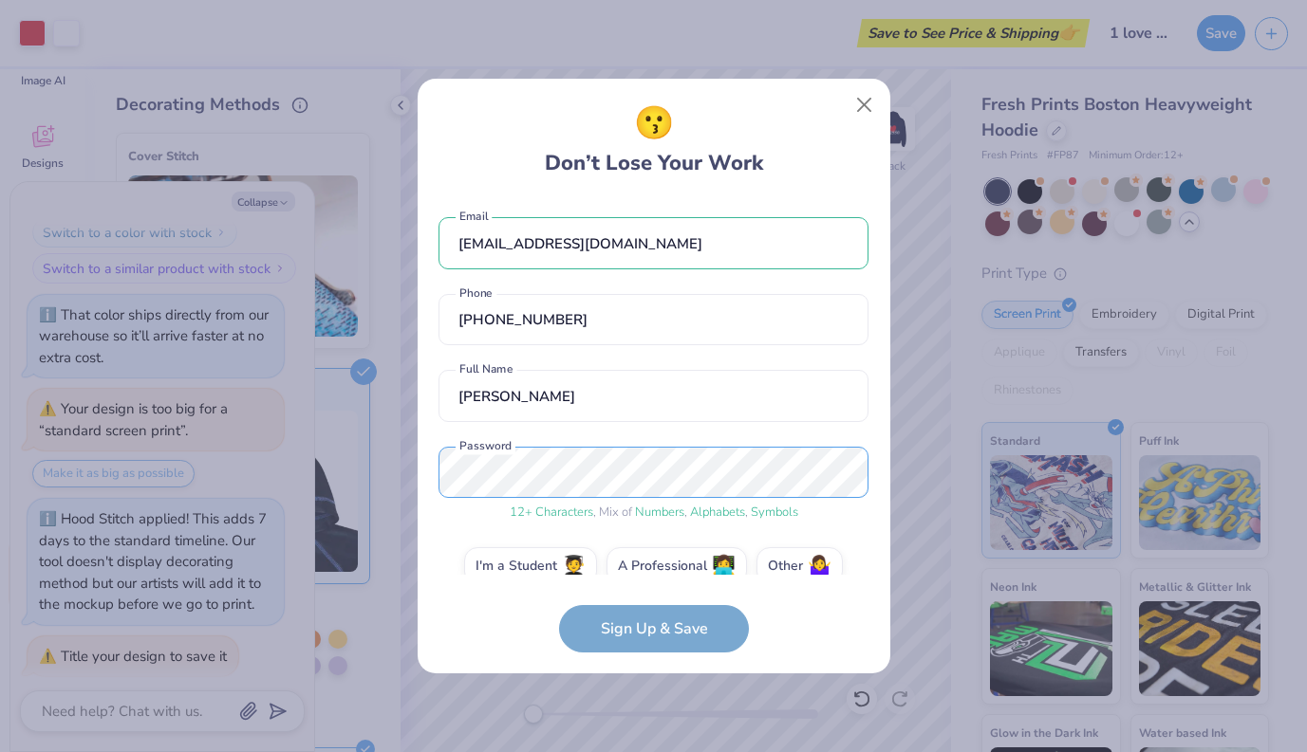
scroll to position [28, 0]
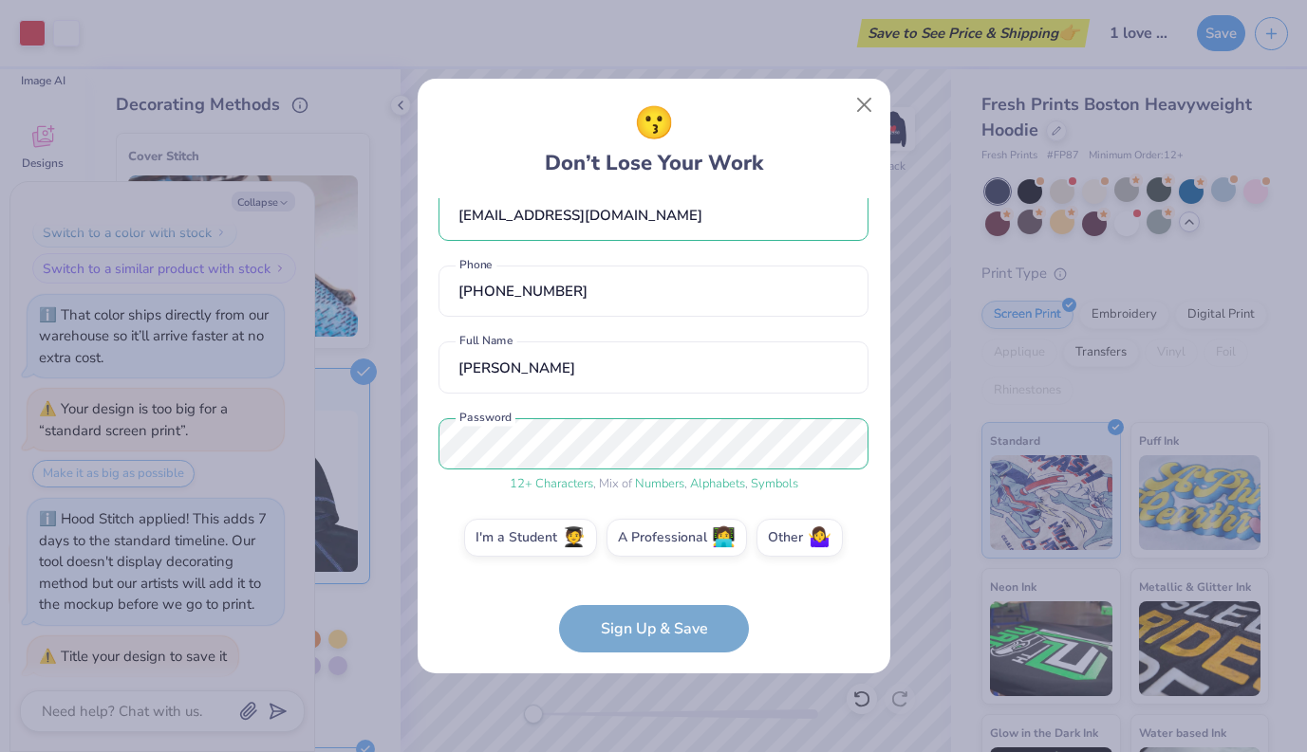
click at [620, 624] on form "[EMAIL_ADDRESS][DOMAIN_NAME] Email [PHONE_NUMBER] Phone [PERSON_NAME] Full Name…" at bounding box center [653, 425] width 430 height 454
click at [819, 536] on span "🤷‍♀️" at bounding box center [819, 536] width 24 height 22
click at [659, 565] on input "Other 🤷‍♀️" at bounding box center [653, 571] width 12 height 12
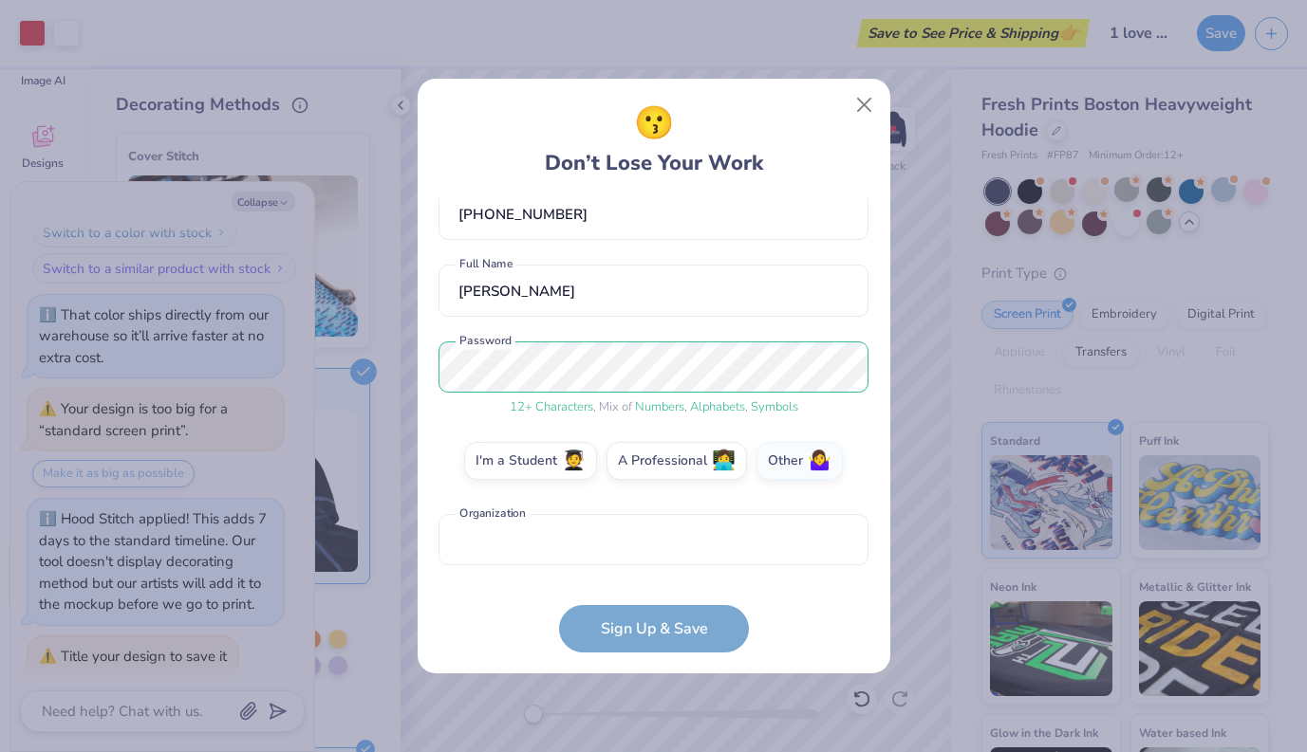
click at [656, 628] on form "[EMAIL_ADDRESS][DOMAIN_NAME] Email [PHONE_NUMBER] Phone [PERSON_NAME] Full Name…" at bounding box center [653, 425] width 430 height 454
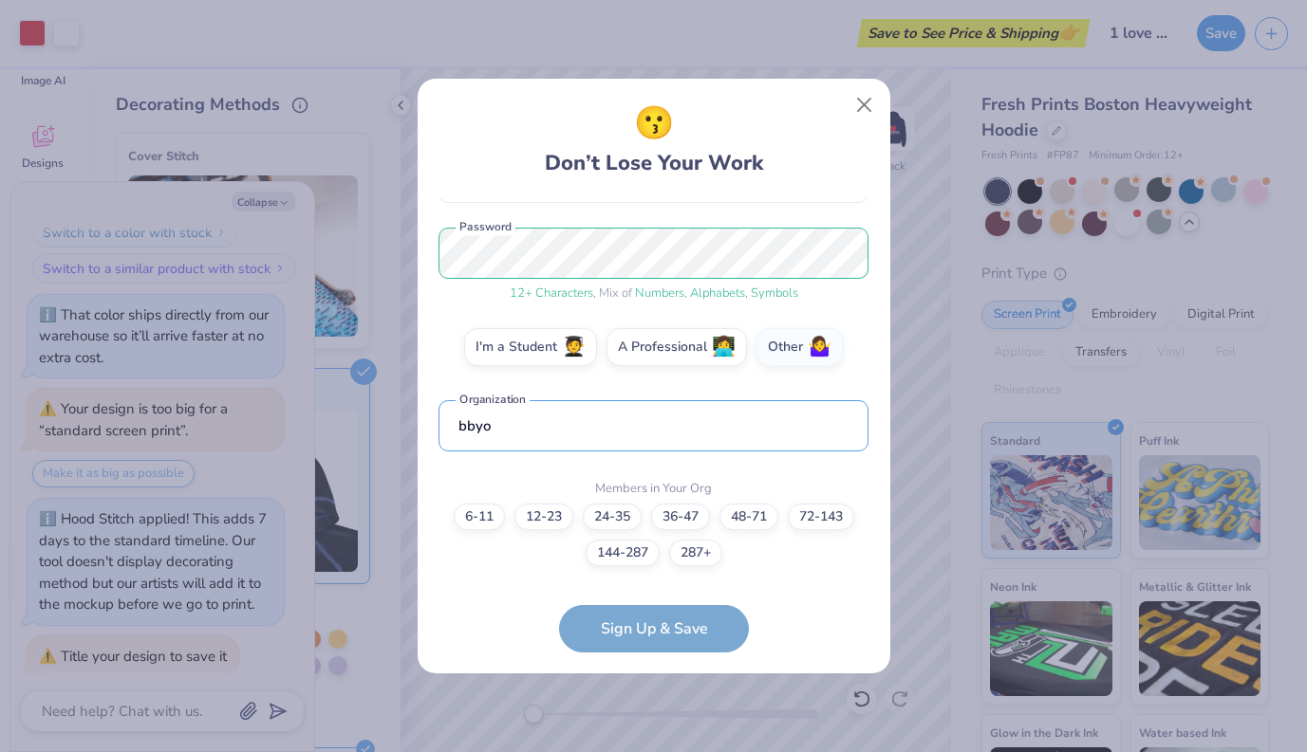
type input "bbyo"
click at [550, 564] on div "6-11 12-23 [PHONE_NUMBER] [PHONE_NUMBER] [PHONE_NUMBER]+" at bounding box center [653, 535] width 430 height 63
click at [688, 559] on label "287+" at bounding box center [695, 550] width 53 height 27
click at [659, 748] on input "287+" at bounding box center [653, 754] width 12 height 12
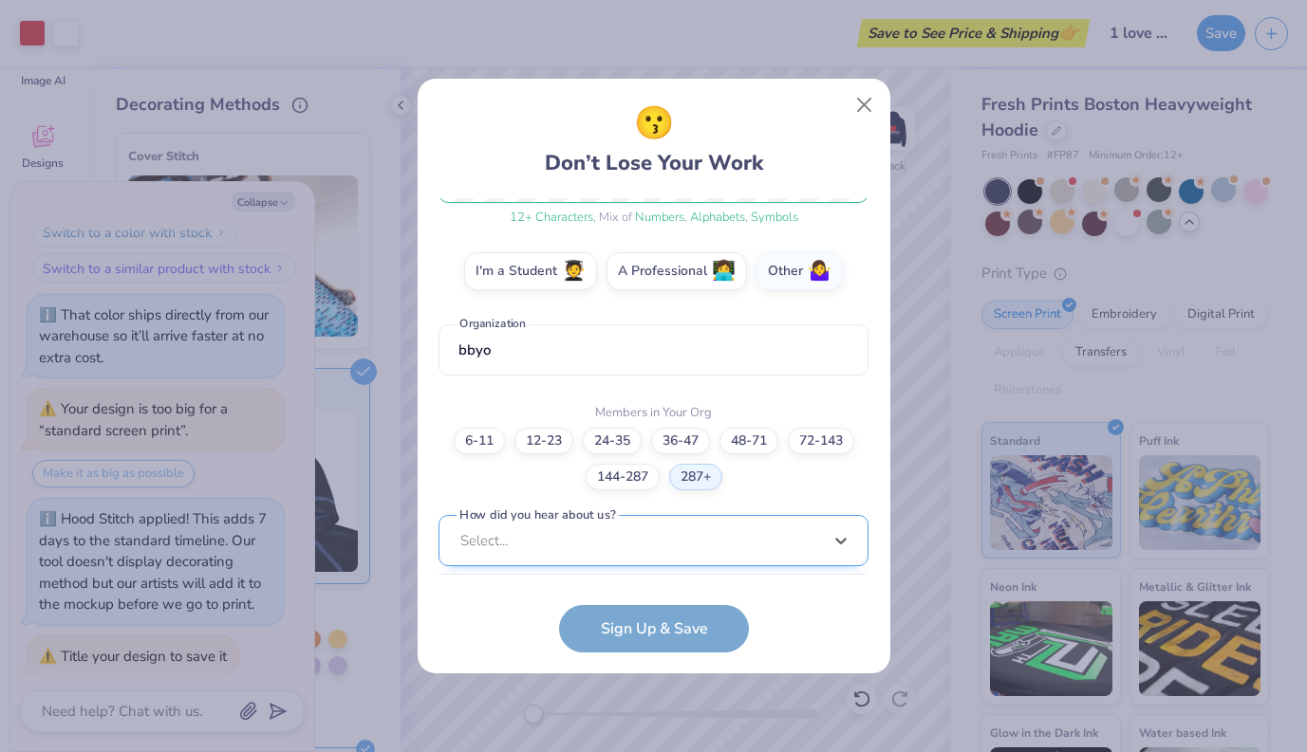
scroll to position [580, 0]
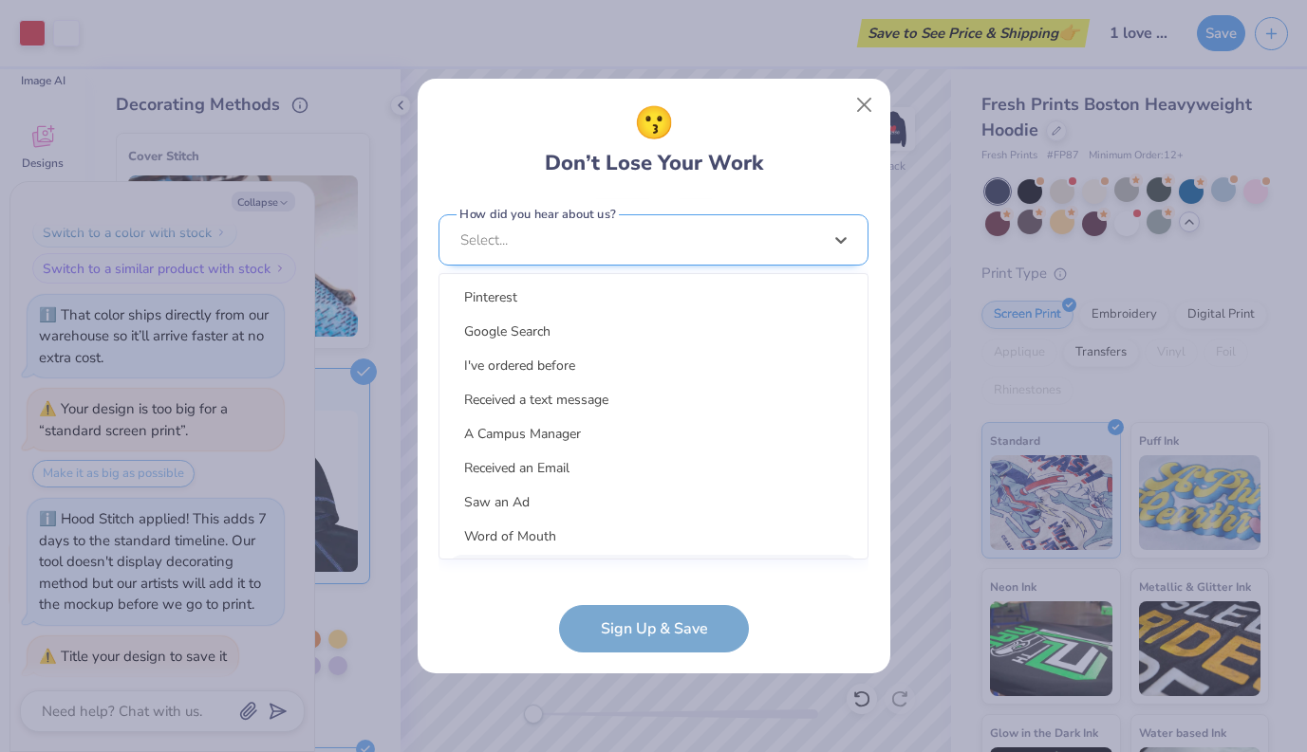
click at [611, 554] on div "option LinkedIn focused, 9 of 15. 15 results available. Use Up and Down to choo…" at bounding box center [653, 387] width 430 height 346
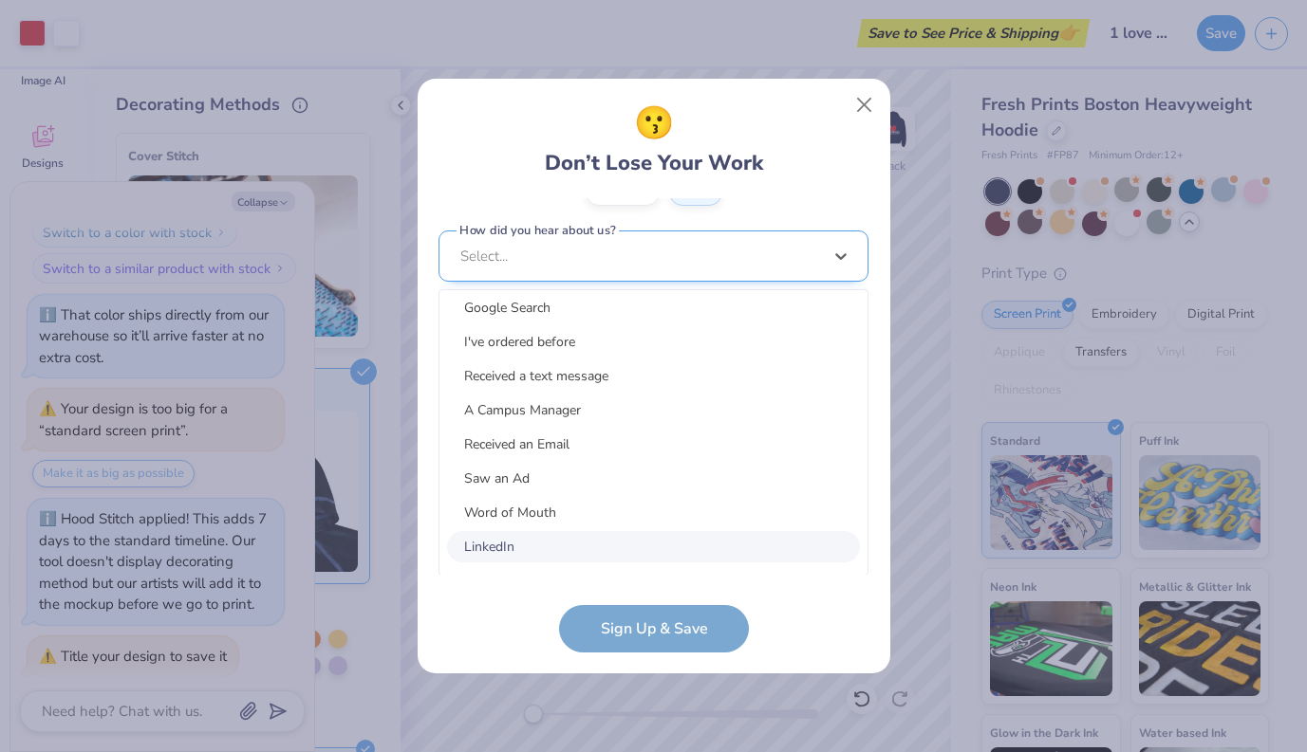
scroll to position [0, 0]
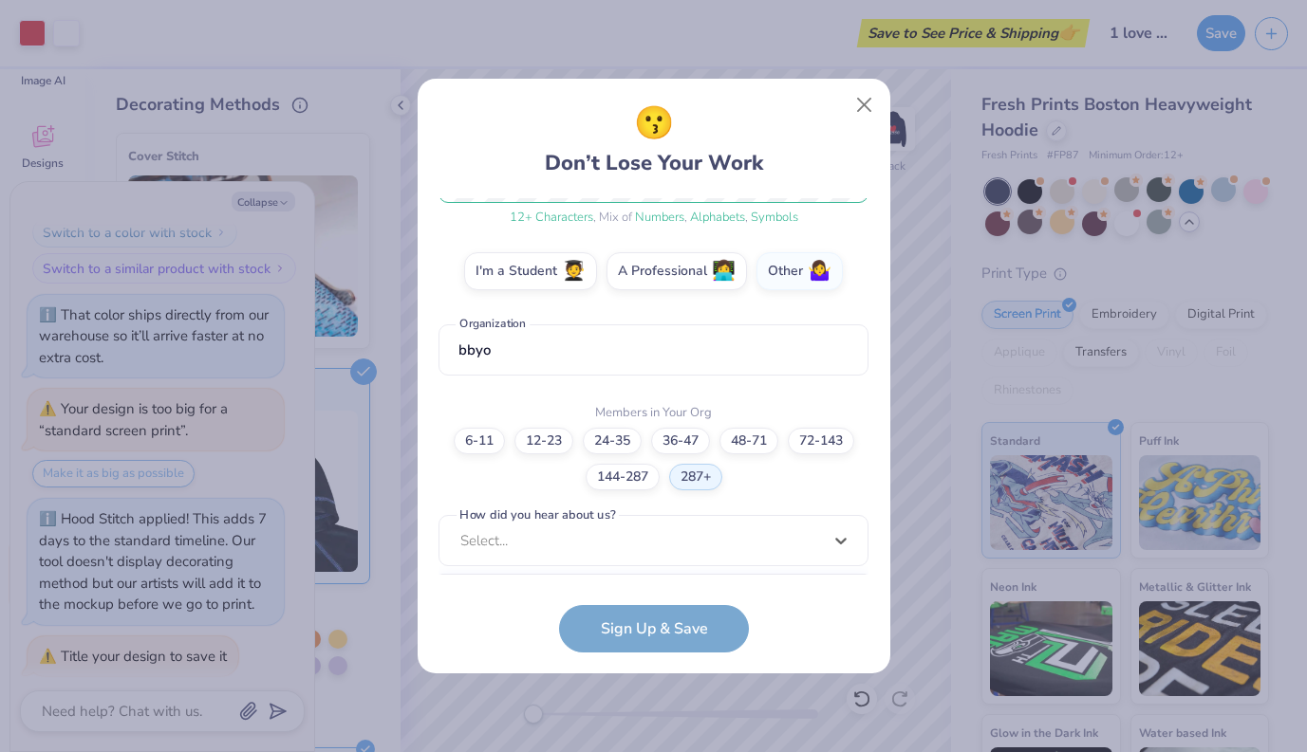
click at [649, 618] on form "[EMAIL_ADDRESS][DOMAIN_NAME] Email [PHONE_NUMBER] Phone [PERSON_NAME] Full Name…" at bounding box center [653, 425] width 430 height 454
click at [644, 626] on form "[EMAIL_ADDRESS][DOMAIN_NAME] Email [PHONE_NUMBER] Phone [PERSON_NAME] Full Name…" at bounding box center [653, 425] width 430 height 454
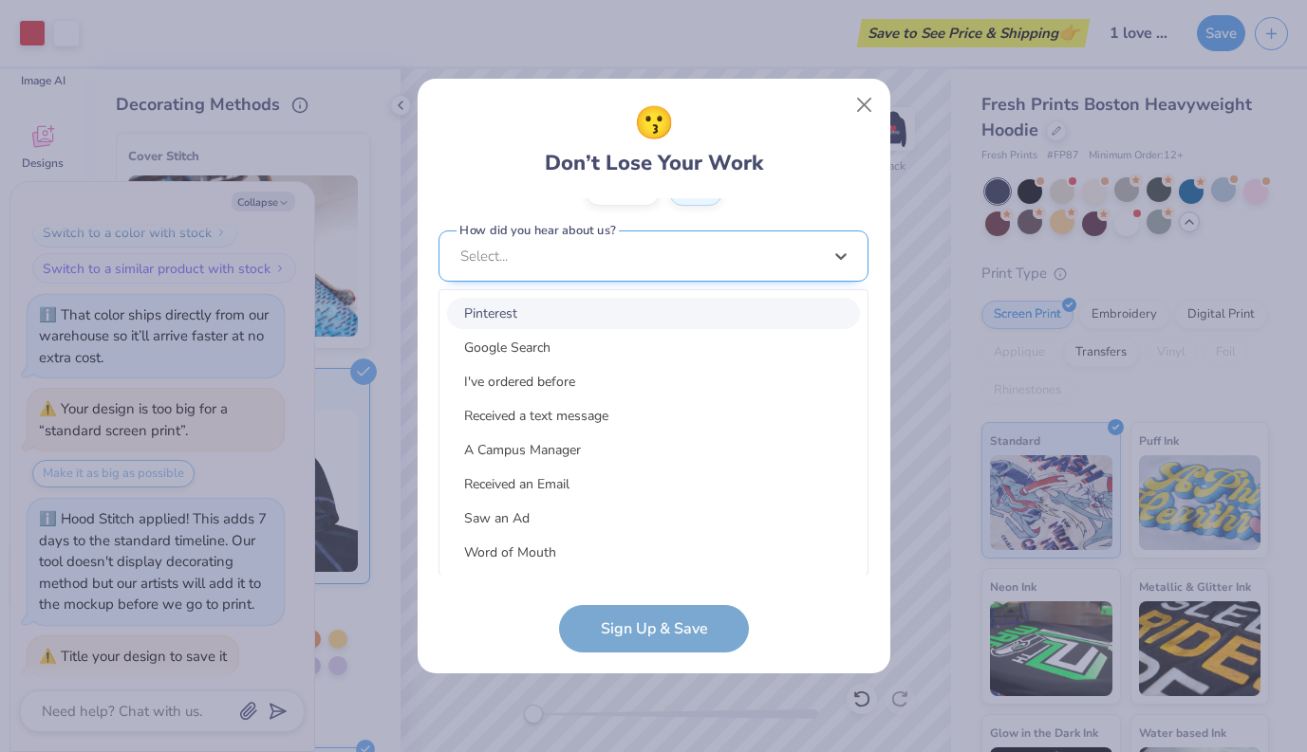
click at [638, 558] on div "option Pinterest focused, 1 of 15. 15 results available. Use Up and Down to cho…" at bounding box center [653, 404] width 430 height 346
click at [592, 310] on div "Pinterest" at bounding box center [653, 313] width 413 height 31
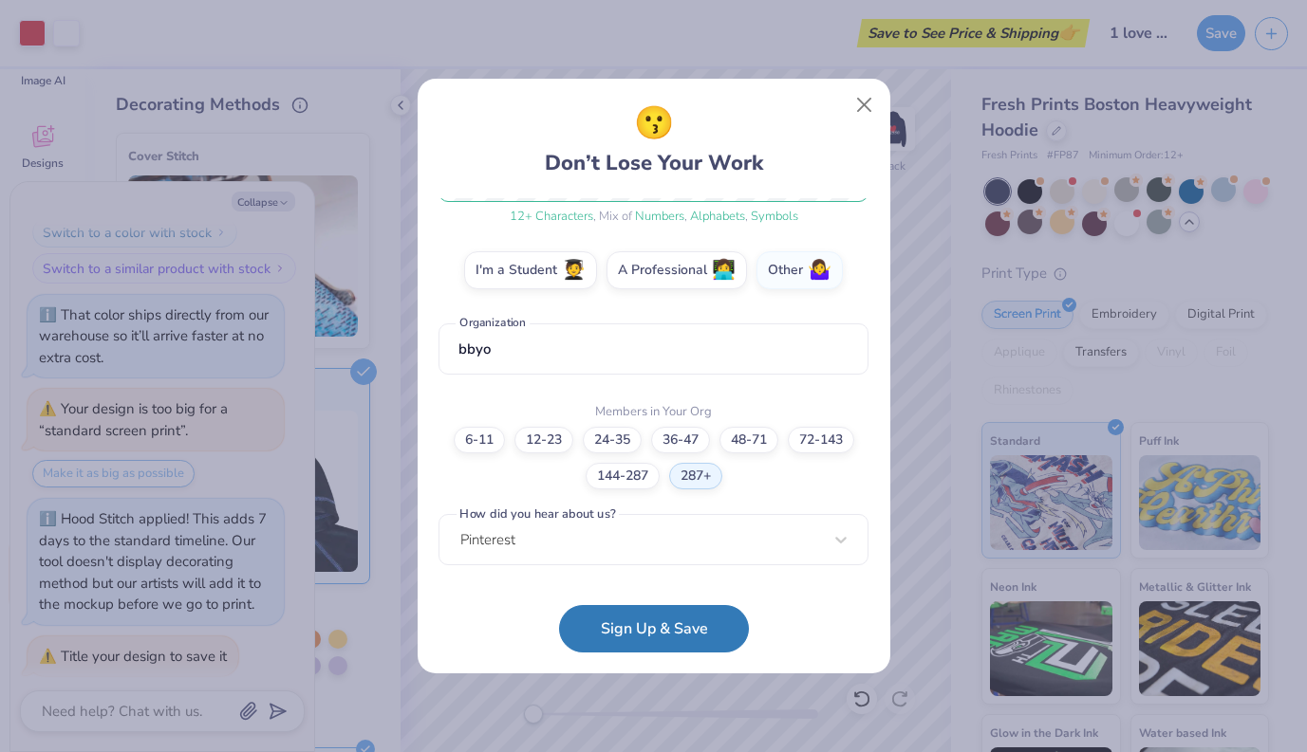
scroll to position [295, 0]
click at [647, 624] on button "Sign Up & Save" at bounding box center [654, 624] width 190 height 47
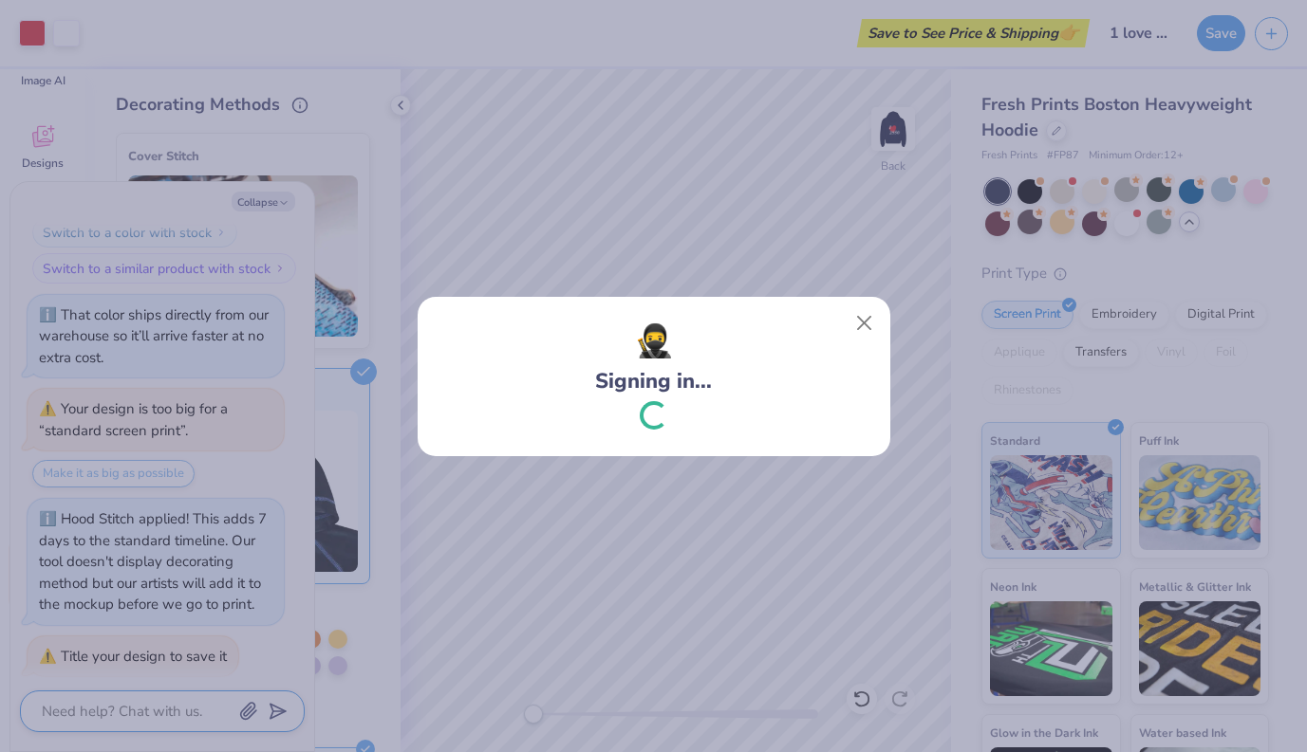
scroll to position [695, 0]
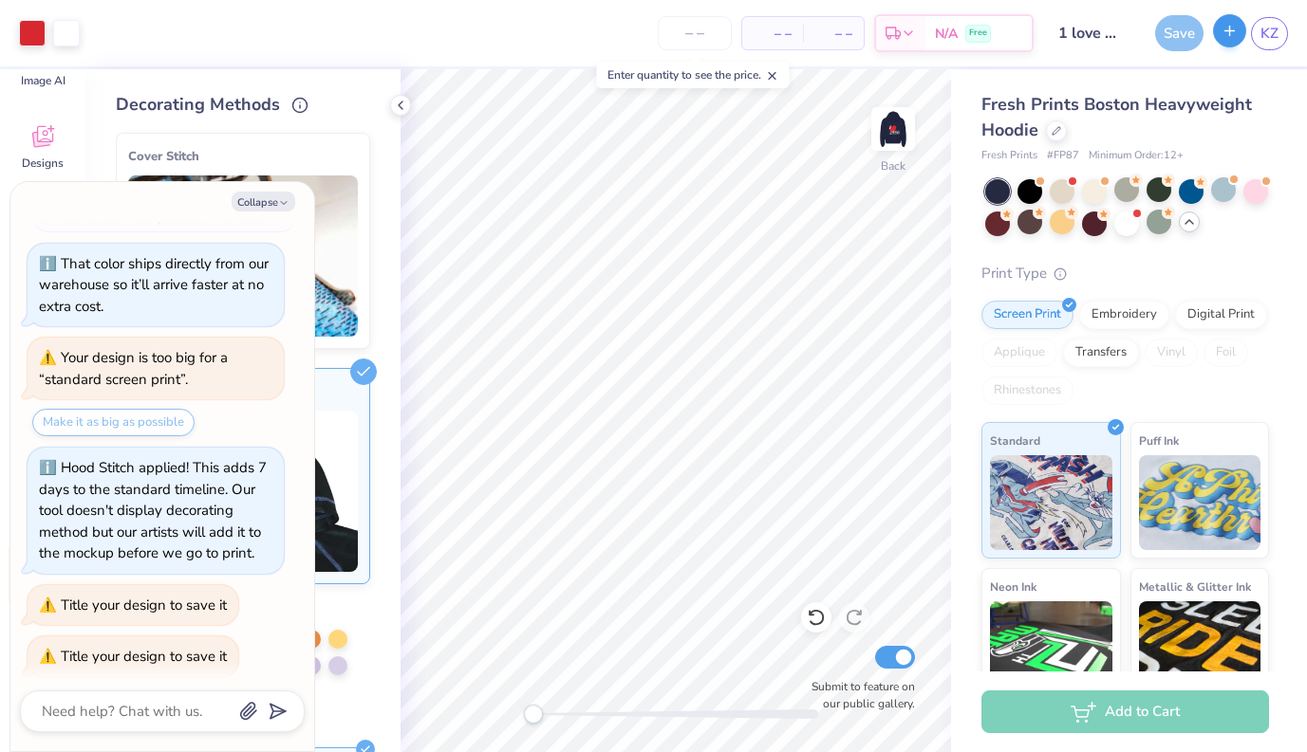
click at [1140, 22] on button "button" at bounding box center [1229, 30] width 33 height 33
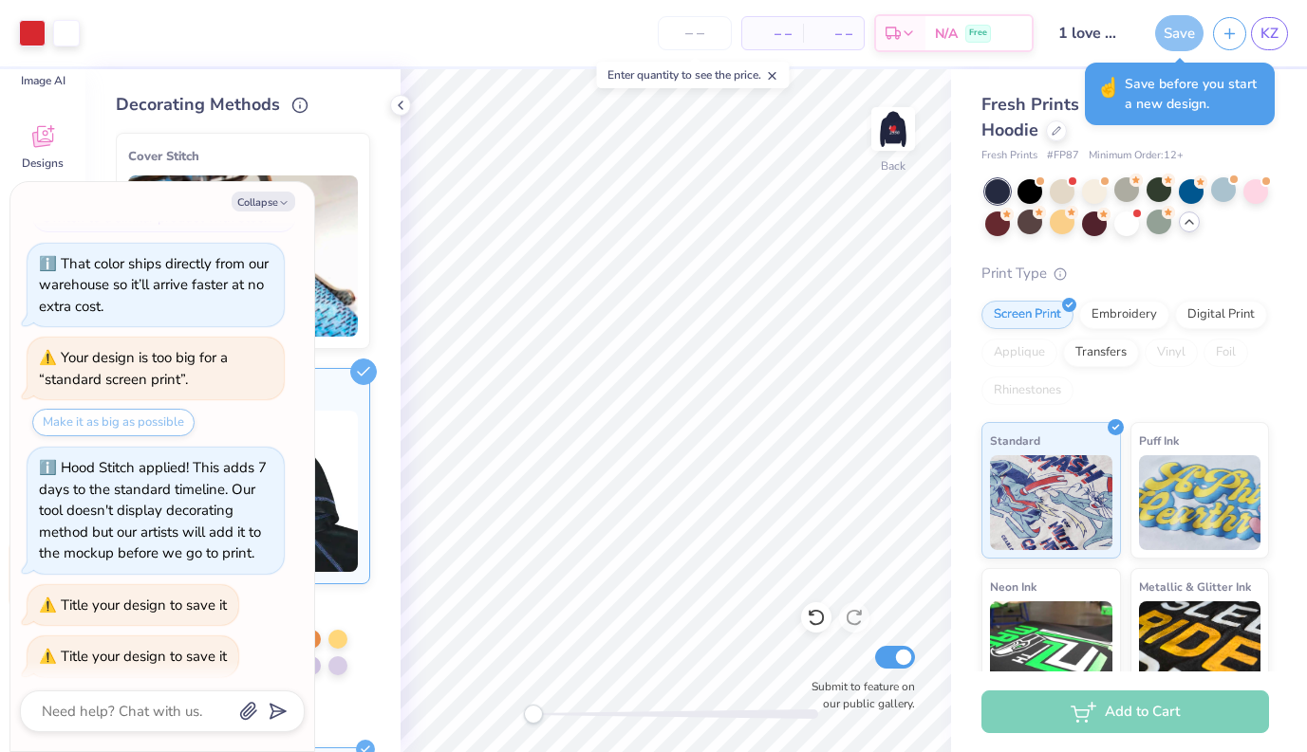
click at [1140, 31] on div "Save" at bounding box center [1179, 33] width 48 height 36
click at [1140, 30] on div "Save" at bounding box center [1179, 33] width 48 height 36
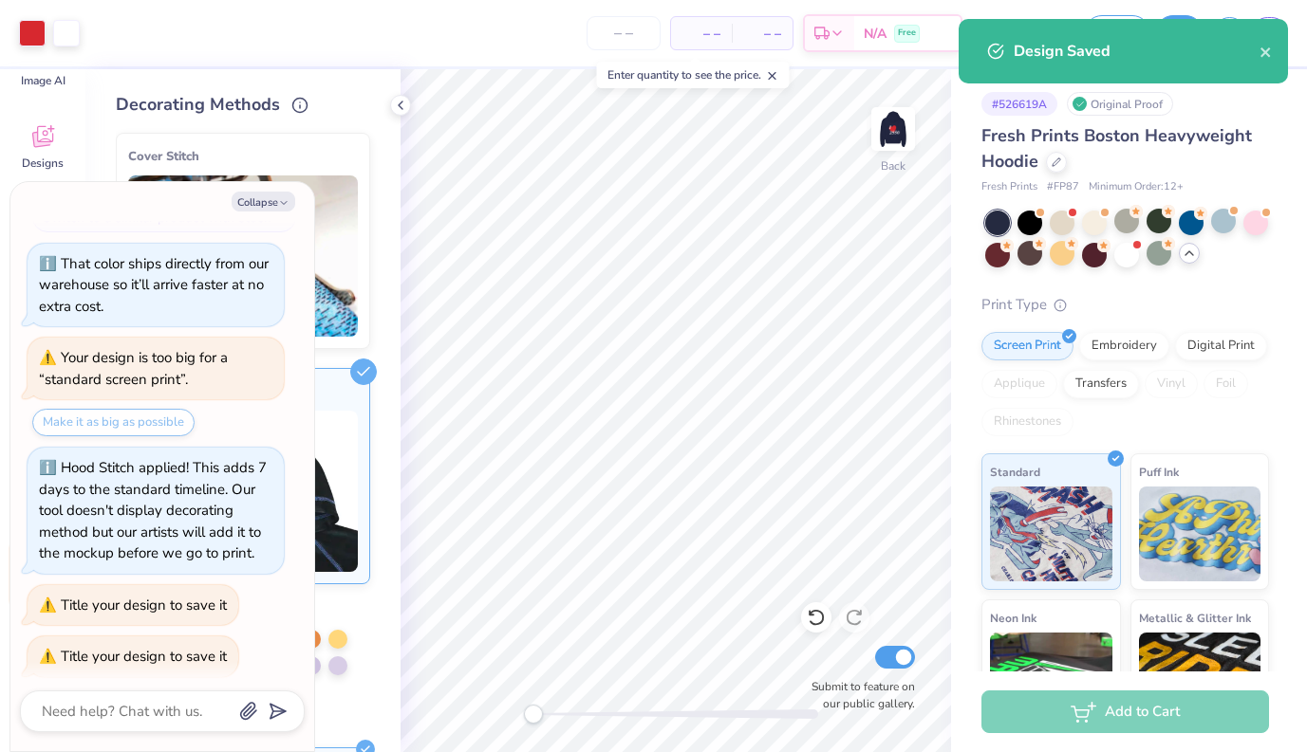
click at [1140, 57] on div "Design Saved" at bounding box center [1122, 51] width 329 height 65
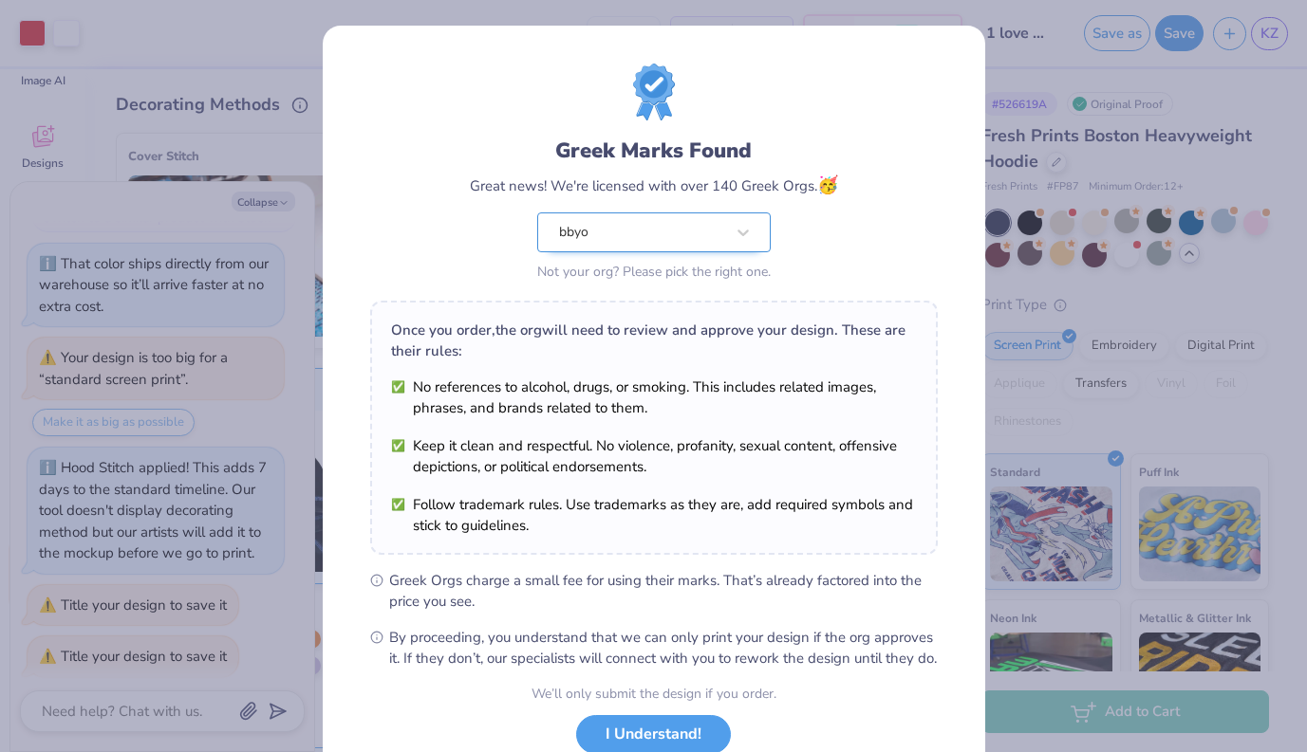
click at [724, 227] on div "bbyo" at bounding box center [653, 233] width 233 height 40
click at [830, 240] on div "Greek Marks Found Great news! We're licensed with over 140 Greek Orgs. 🥳 bbyo N…" at bounding box center [654, 211] width 368 height 150
click at [1009, 195] on div "Greek Marks Found Great news! We're licensed with over 140 Greek Orgs. 🥳 bbyo N…" at bounding box center [653, 376] width 1307 height 752
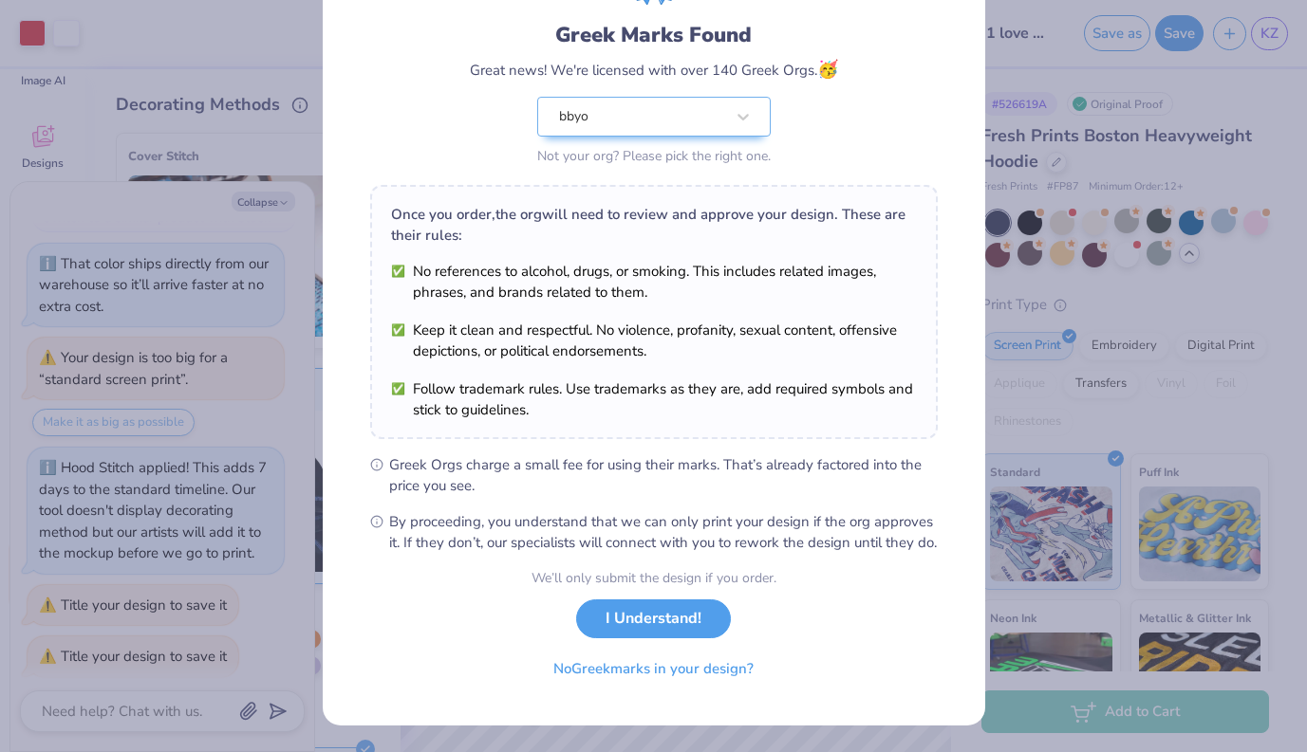
scroll to position [136, 0]
click at [656, 641] on div "We’ll only submit the design if you order. I Understand! No Greek marks in your…" at bounding box center [653, 628] width 245 height 120
click at [656, 627] on button "I Understand!" at bounding box center [653, 614] width 155 height 39
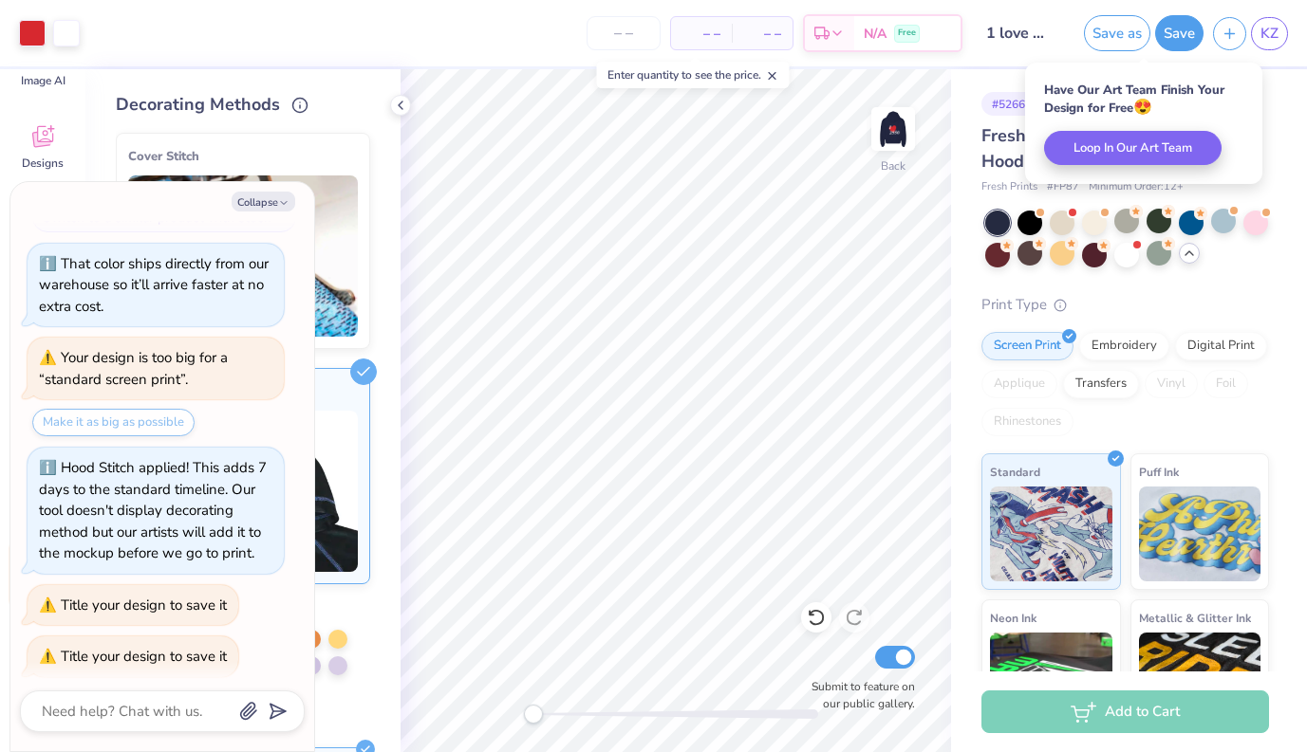
scroll to position [0, 0]
click at [1140, 28] on icon "button" at bounding box center [1229, 31] width 16 height 16
type textarea "x"
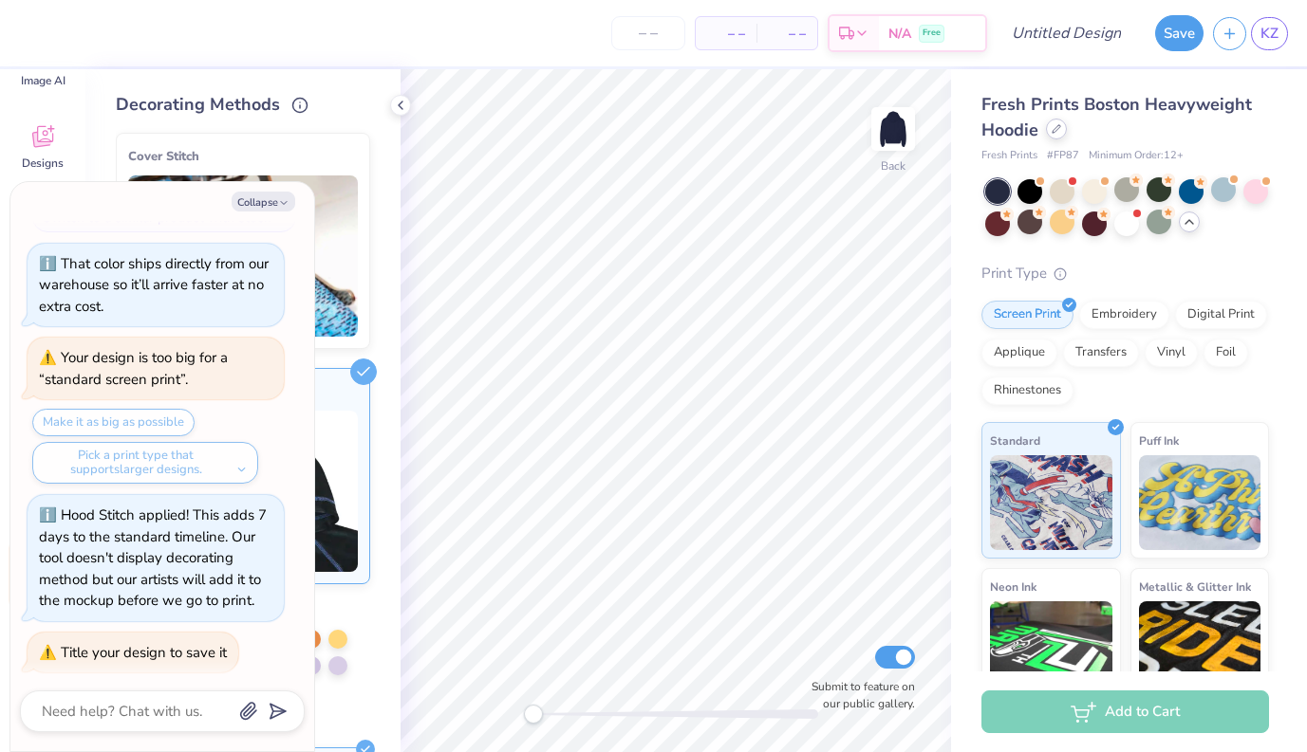
click at [1047, 134] on div at bounding box center [1056, 129] width 21 height 21
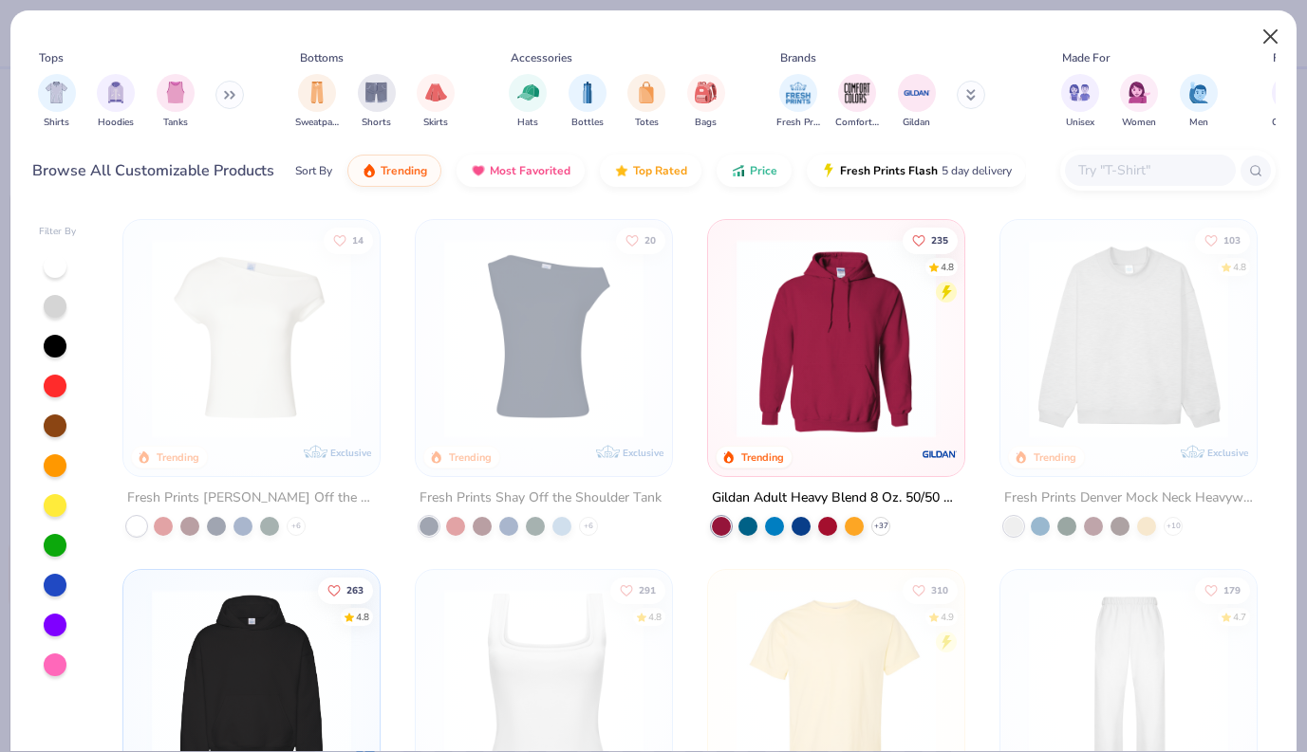
click at [1140, 33] on button "Close" at bounding box center [1270, 37] width 36 height 36
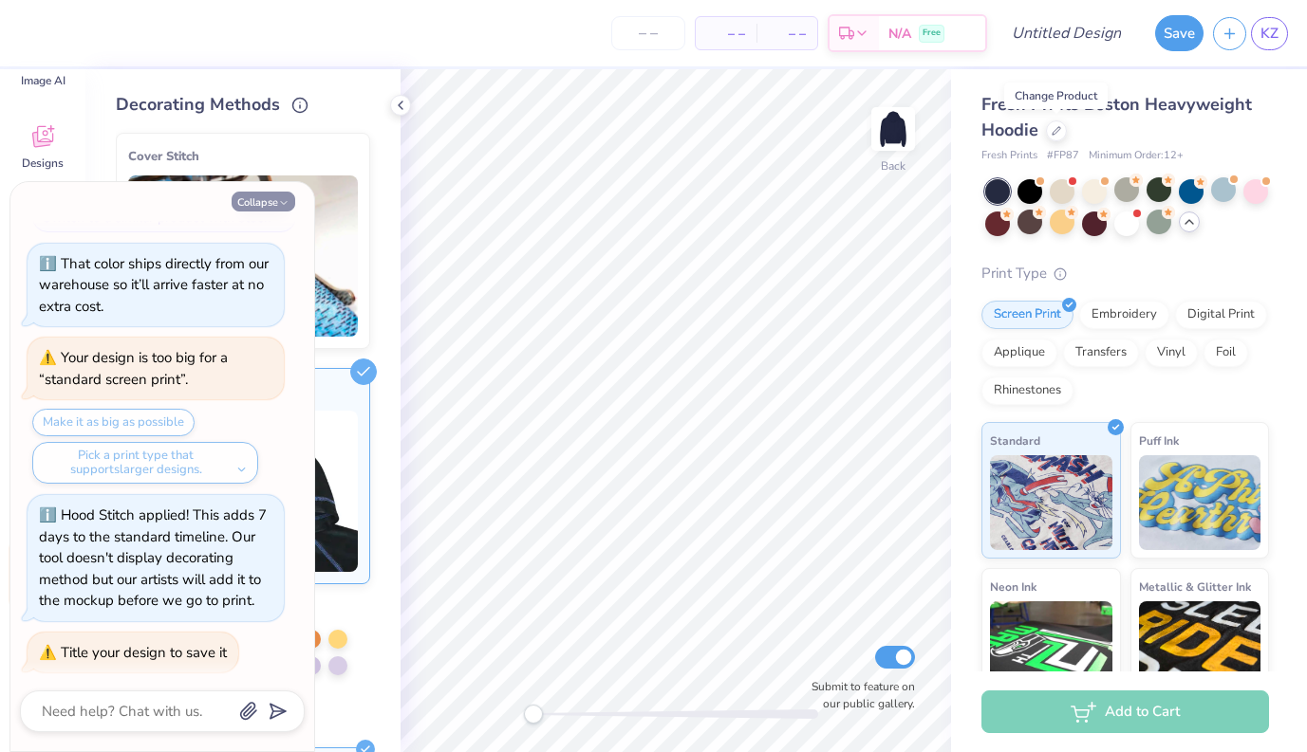
click at [284, 204] on polyline "button" at bounding box center [284, 203] width 6 height 3
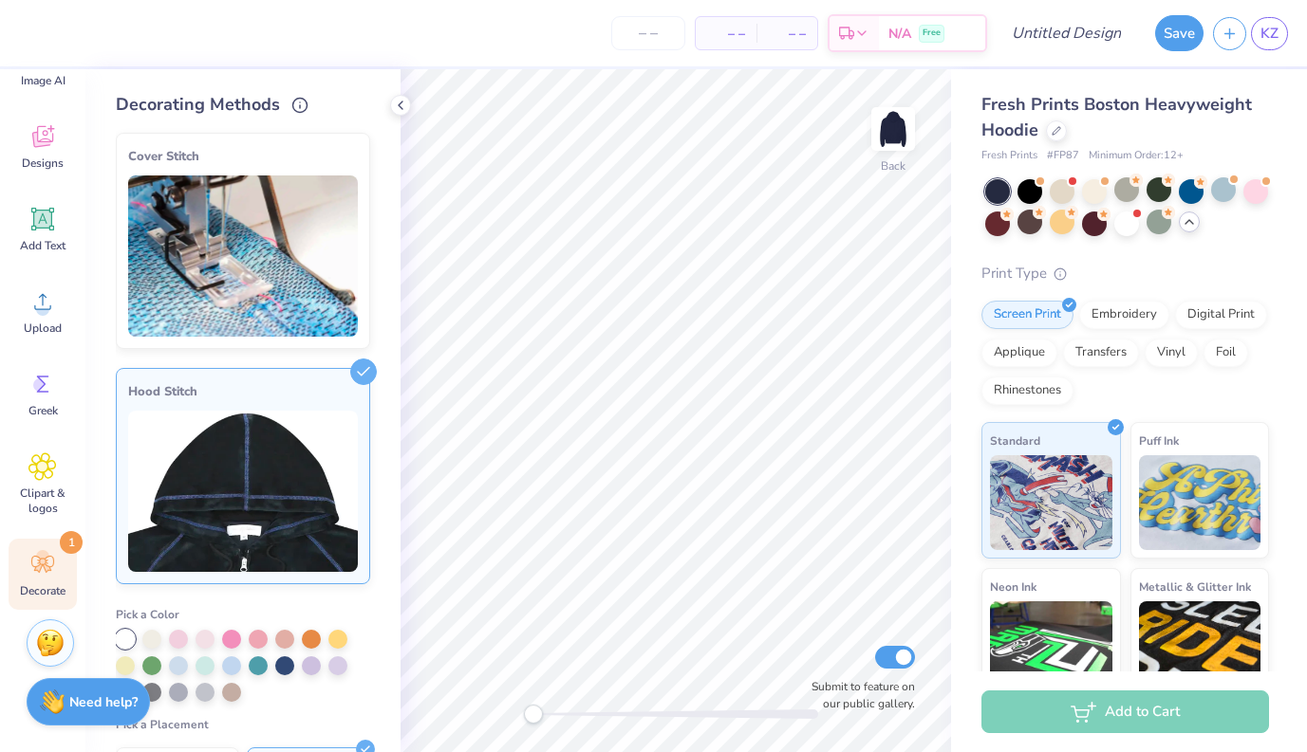
click at [286, 381] on div "Hood Stitch" at bounding box center [243, 391] width 230 height 23
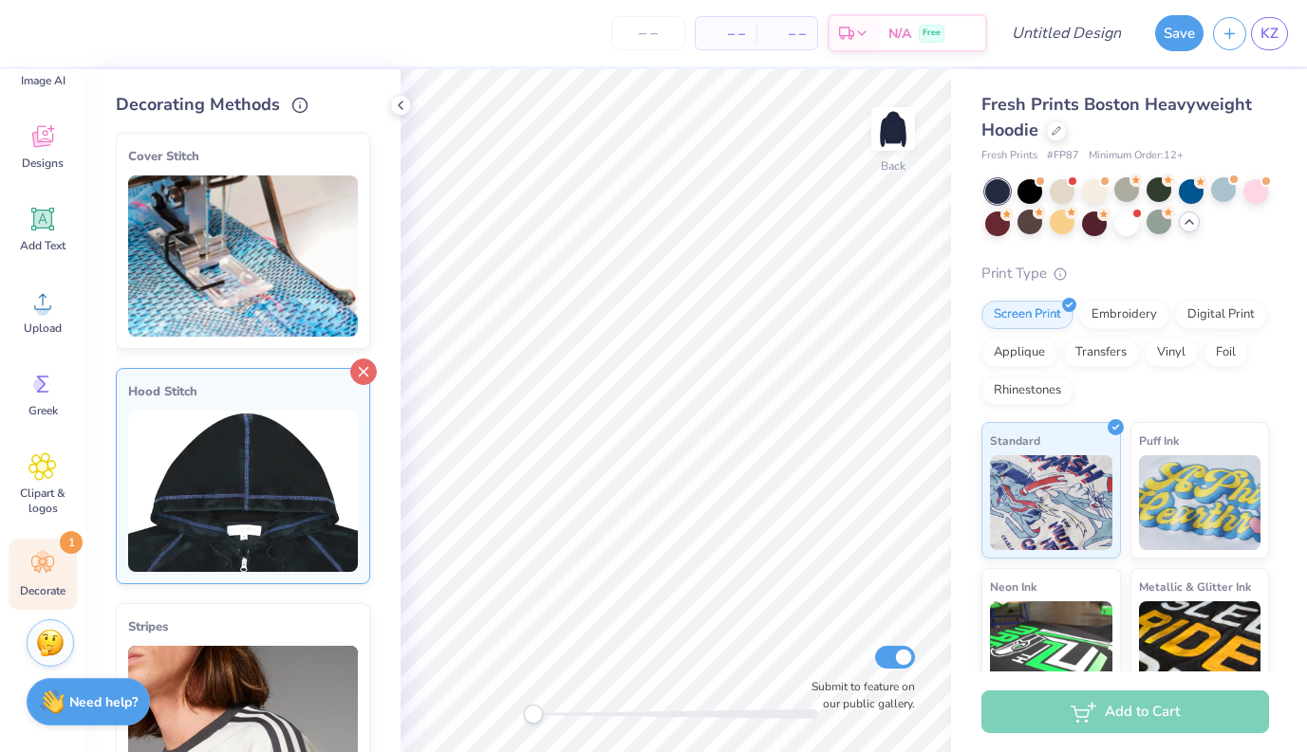
click at [362, 374] on icon at bounding box center [363, 372] width 27 height 27
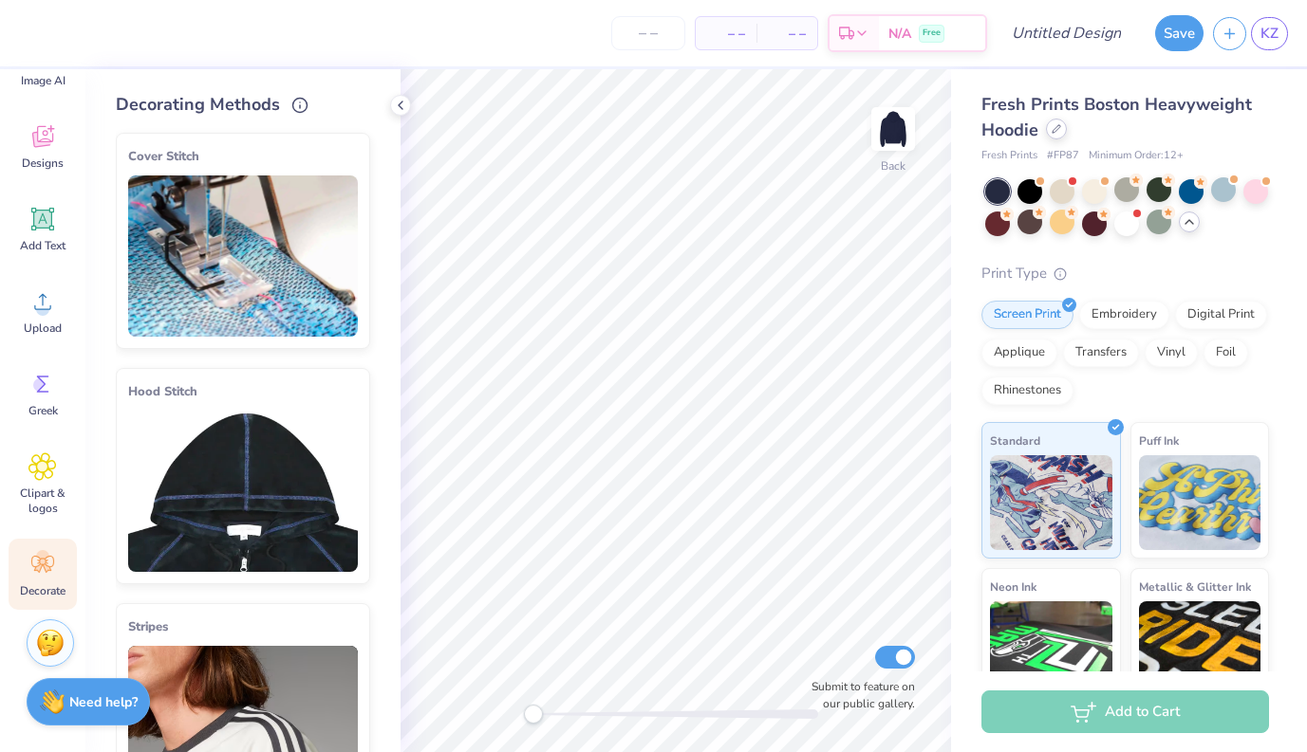
click at [1056, 130] on icon at bounding box center [1055, 128] width 9 height 9
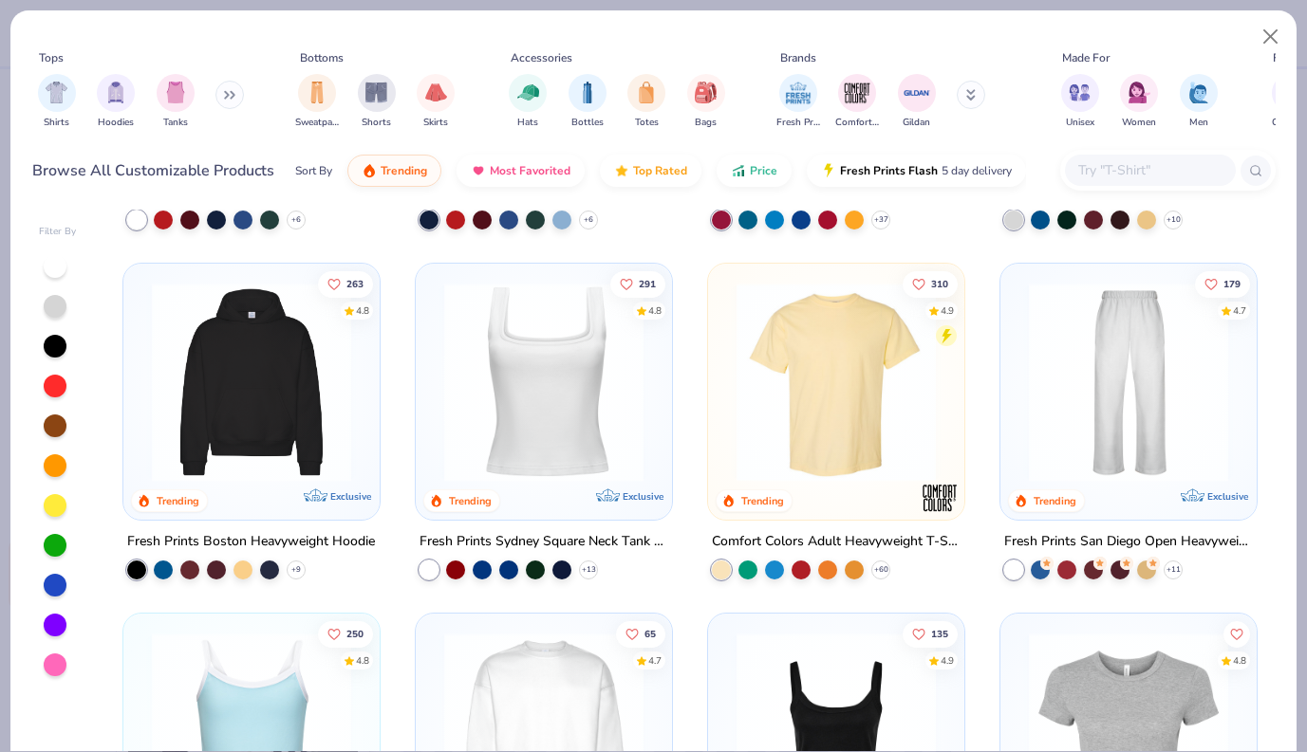
scroll to position [323, 0]
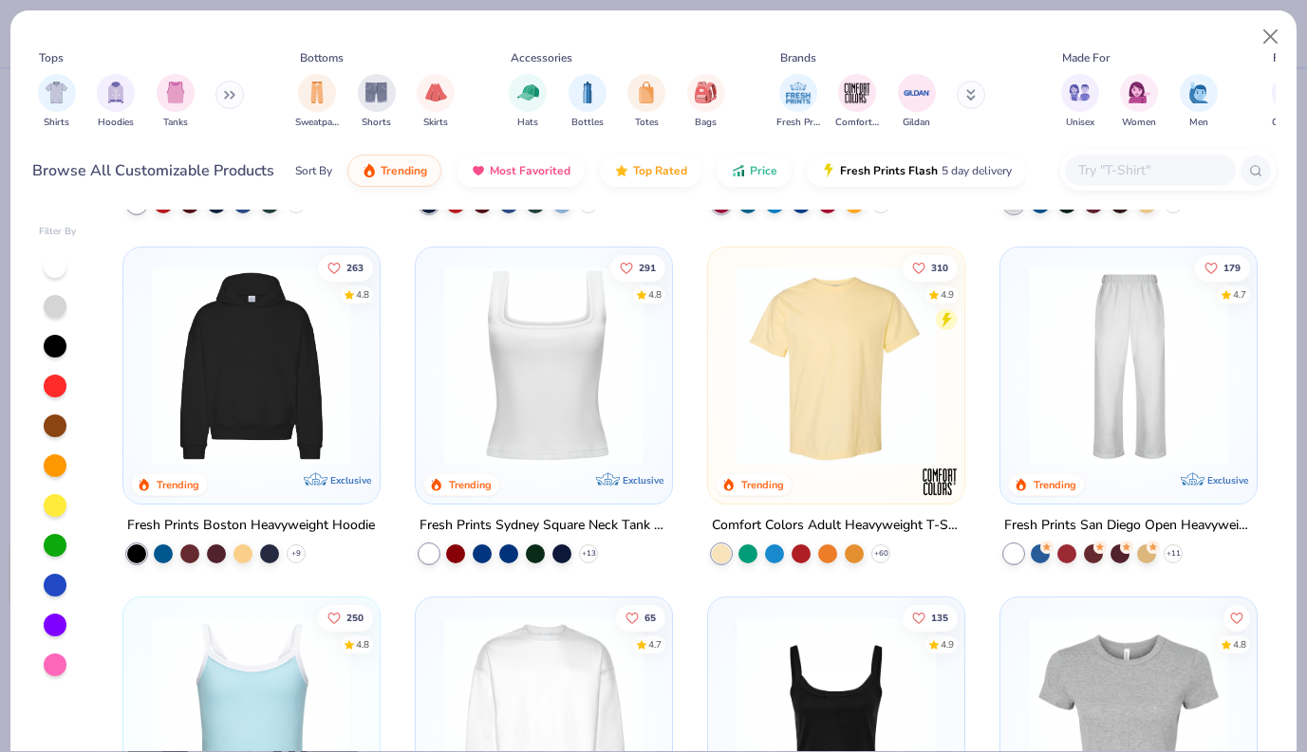
click at [779, 415] on img at bounding box center [836, 366] width 218 height 199
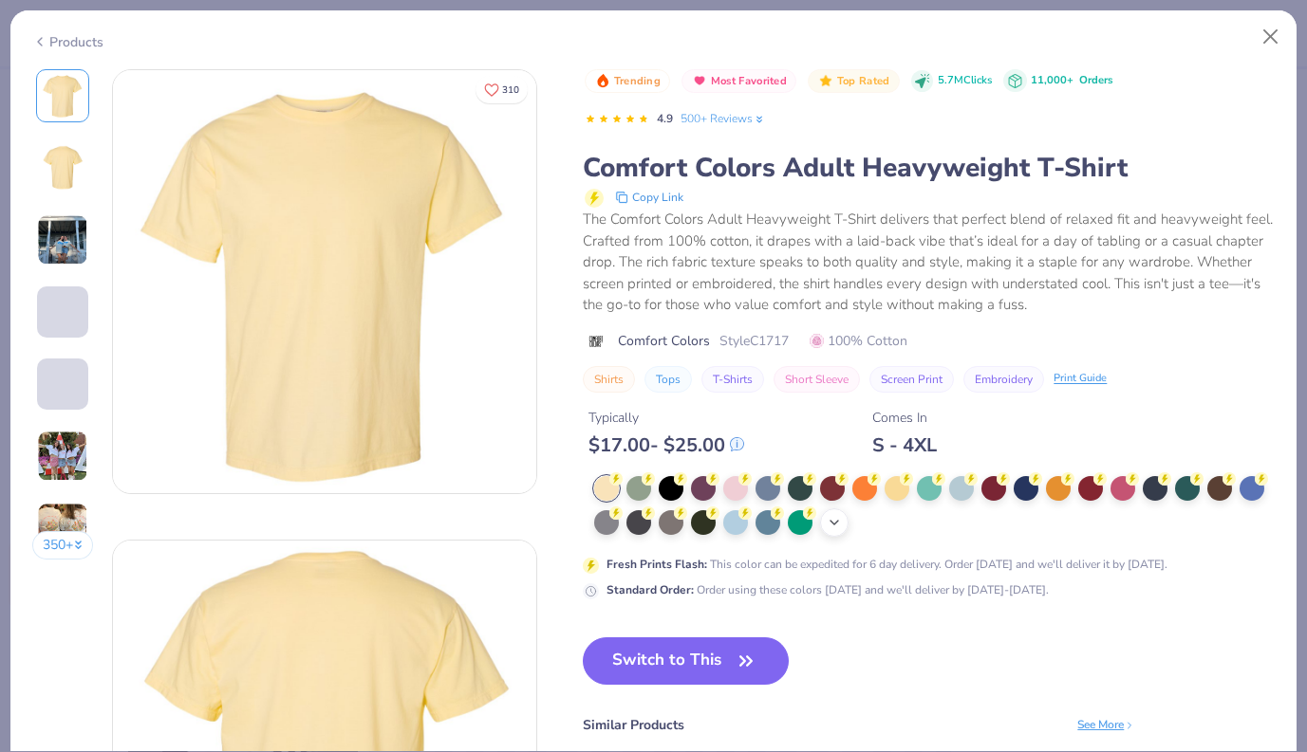
click at [835, 515] on icon at bounding box center [833, 522] width 15 height 15
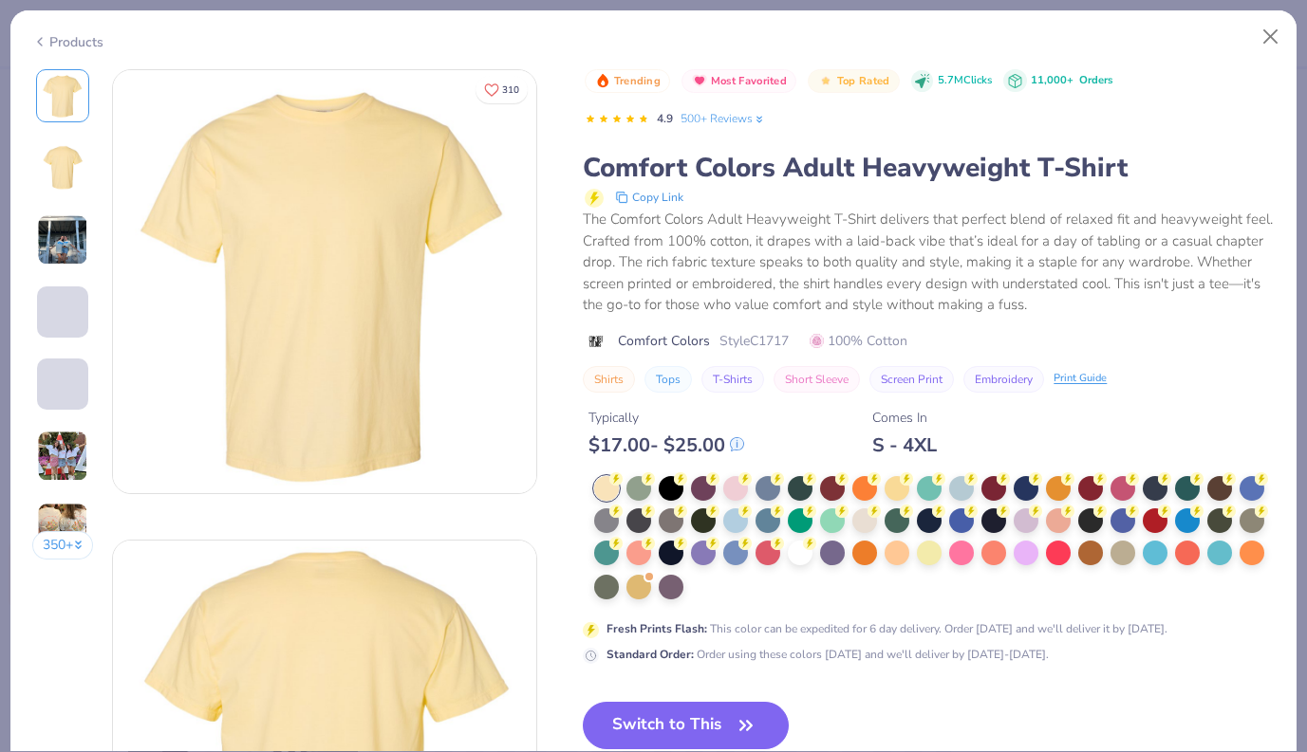
scroll to position [48, 0]
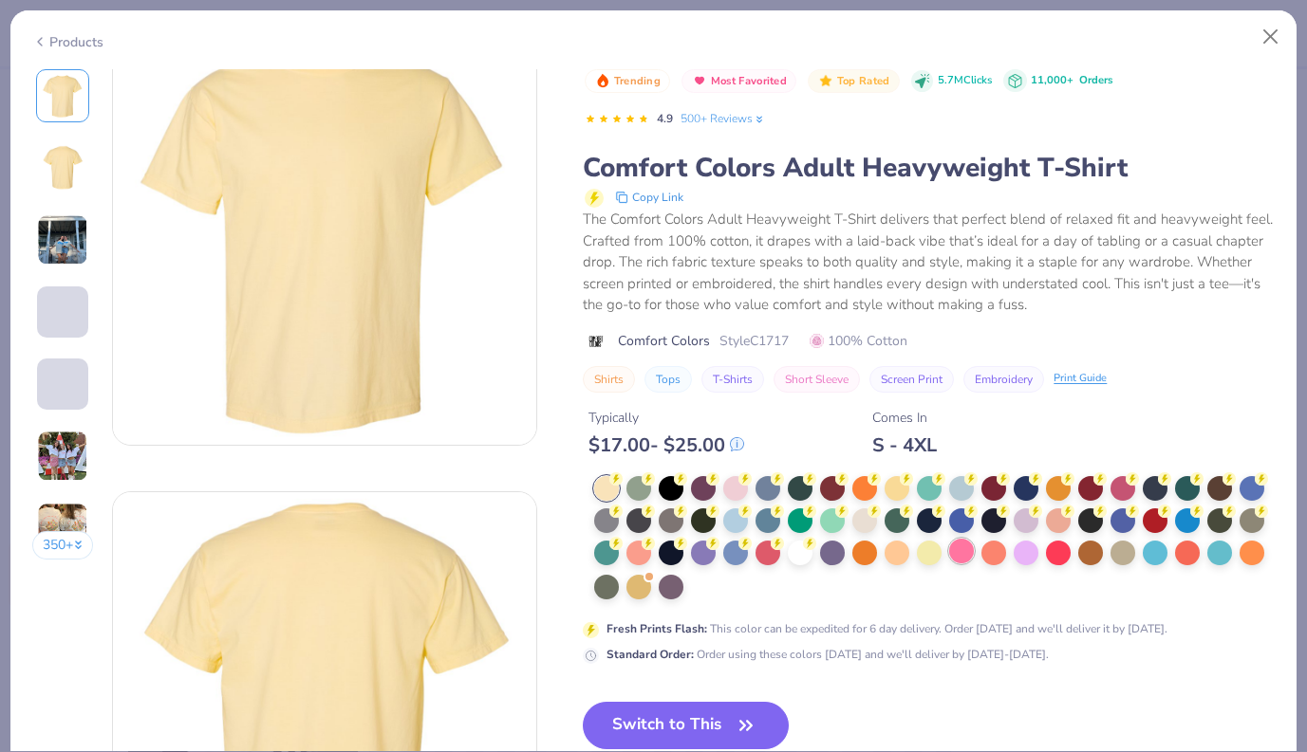
click at [963, 552] on div at bounding box center [961, 551] width 25 height 25
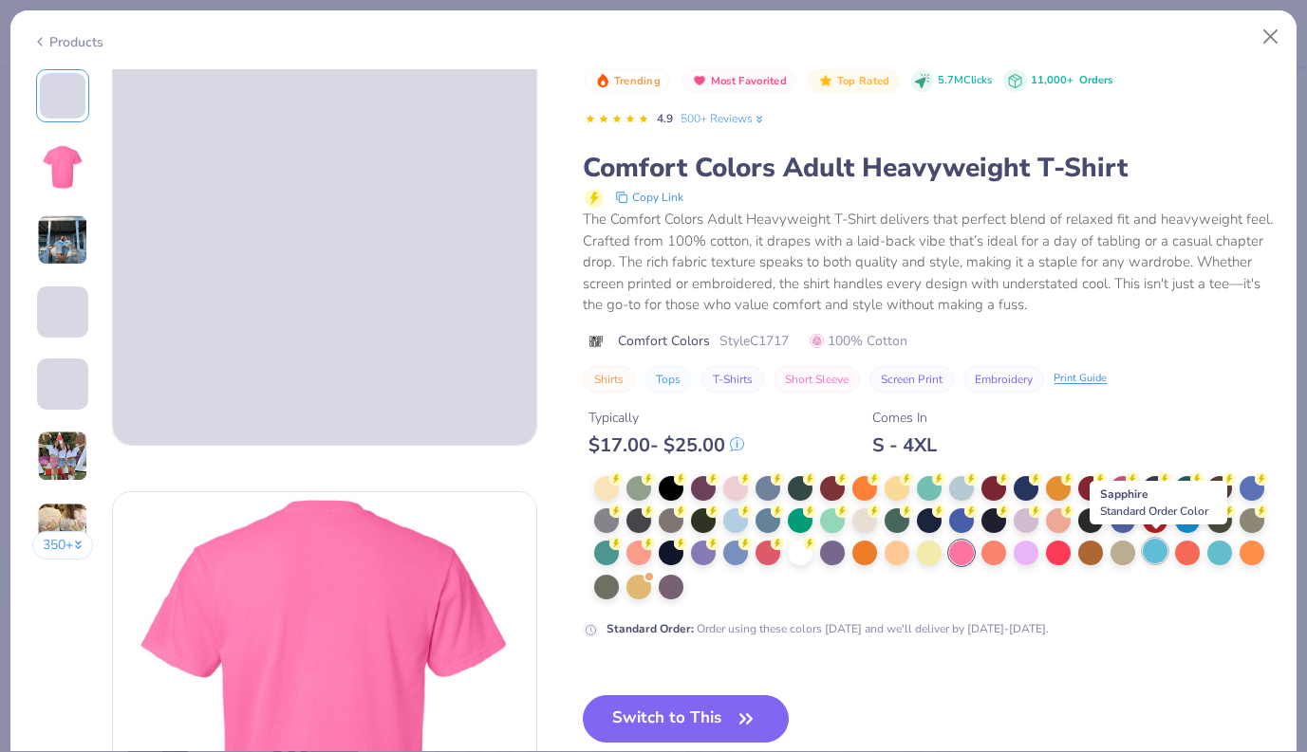
click at [1140, 551] on div at bounding box center [1154, 551] width 25 height 25
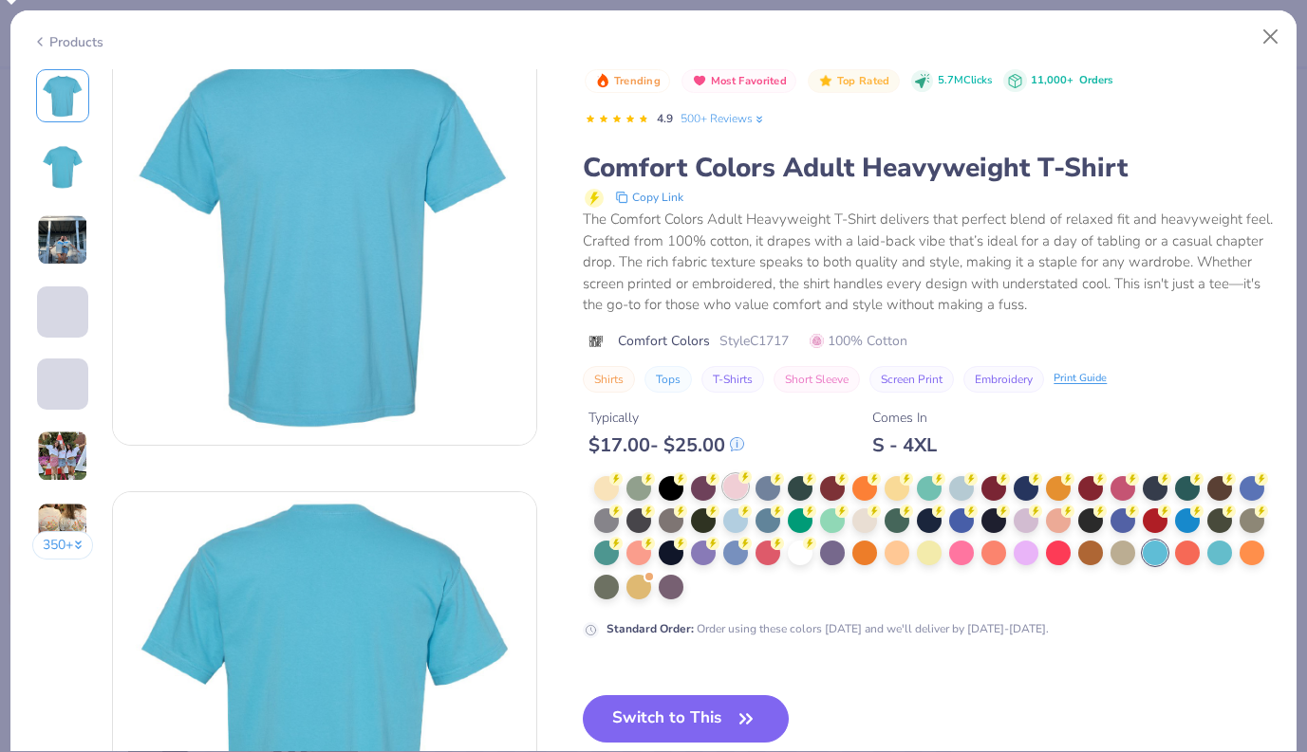
click at [730, 481] on div at bounding box center [735, 486] width 25 height 25
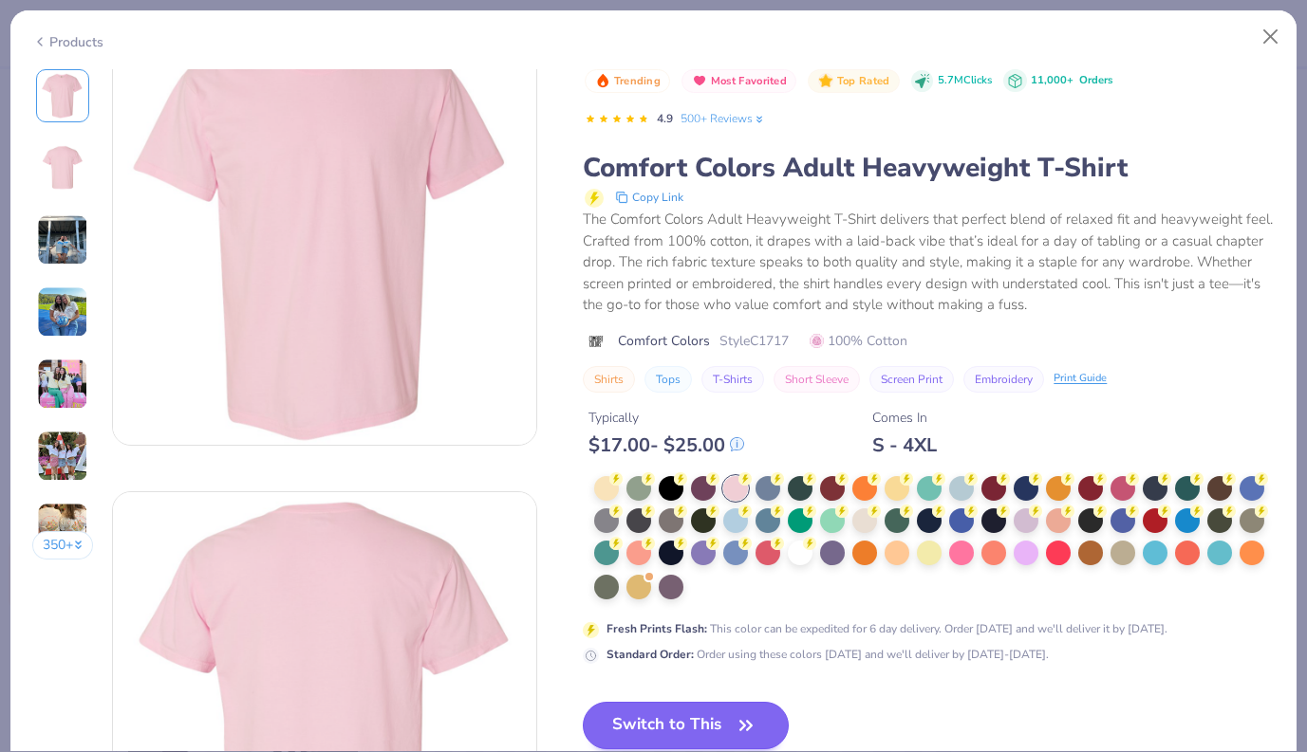
click at [708, 721] on button "Switch to This" at bounding box center [686, 725] width 206 height 47
click at [687, 722] on button "Switch to This" at bounding box center [686, 725] width 206 height 47
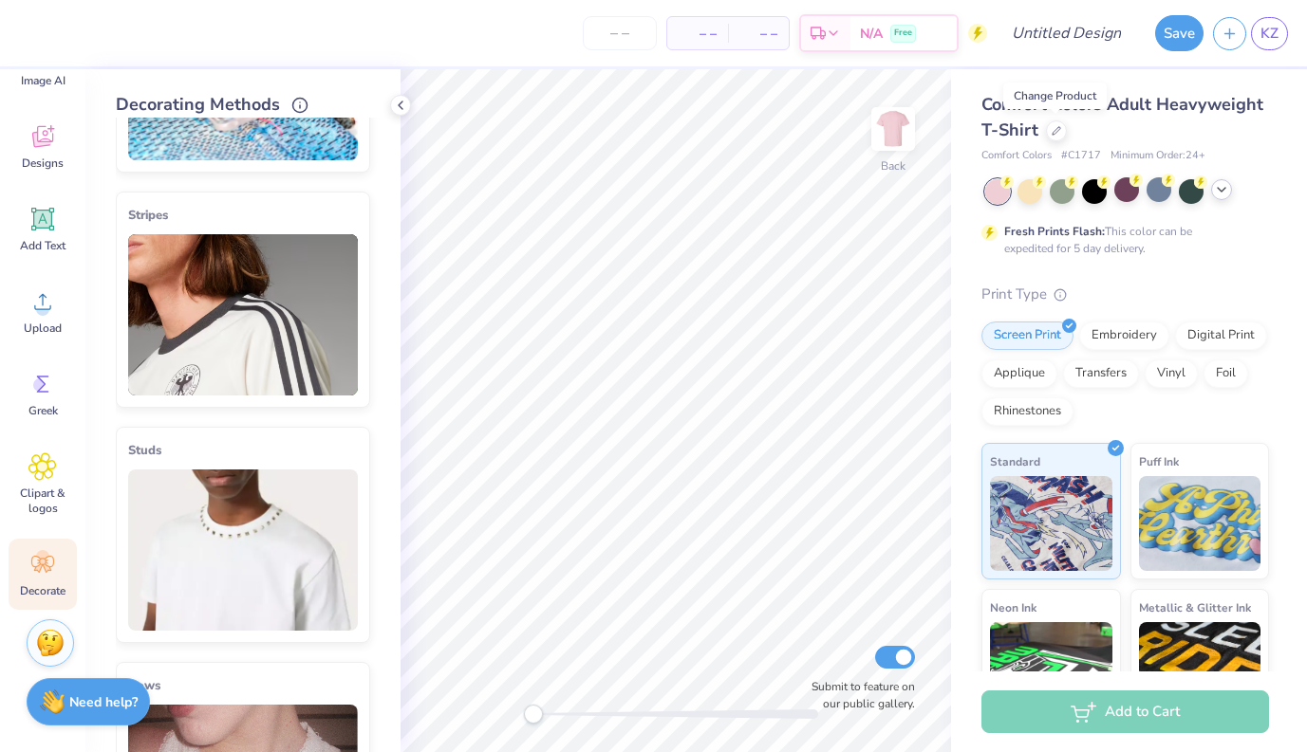
scroll to position [198, 0]
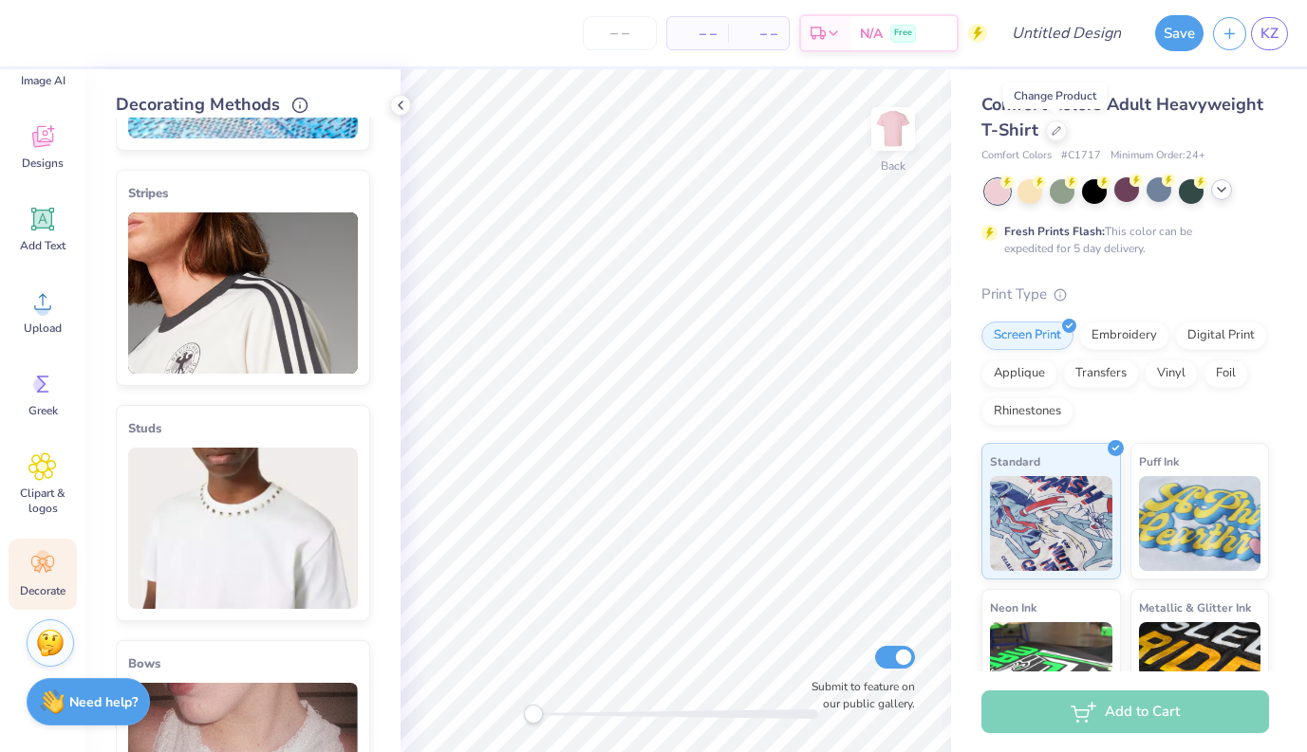
click at [210, 499] on img at bounding box center [243, 528] width 230 height 161
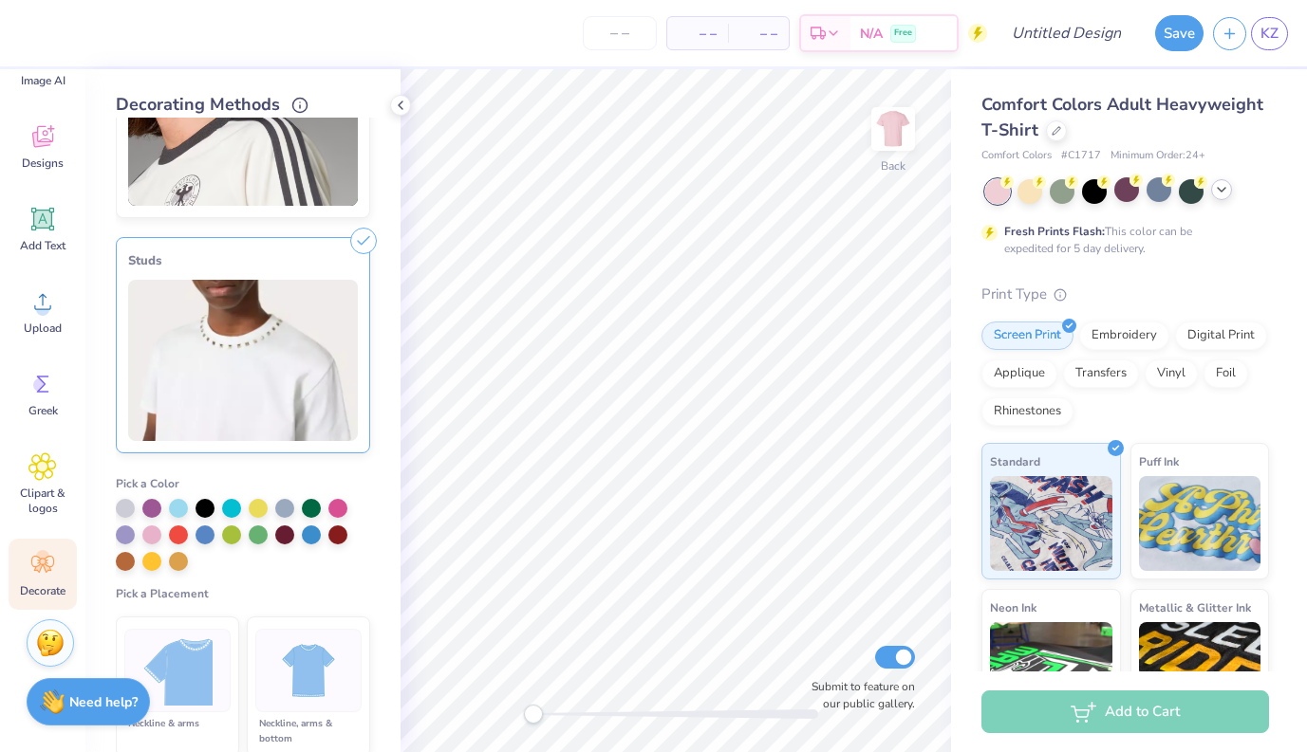
scroll to position [393, 0]
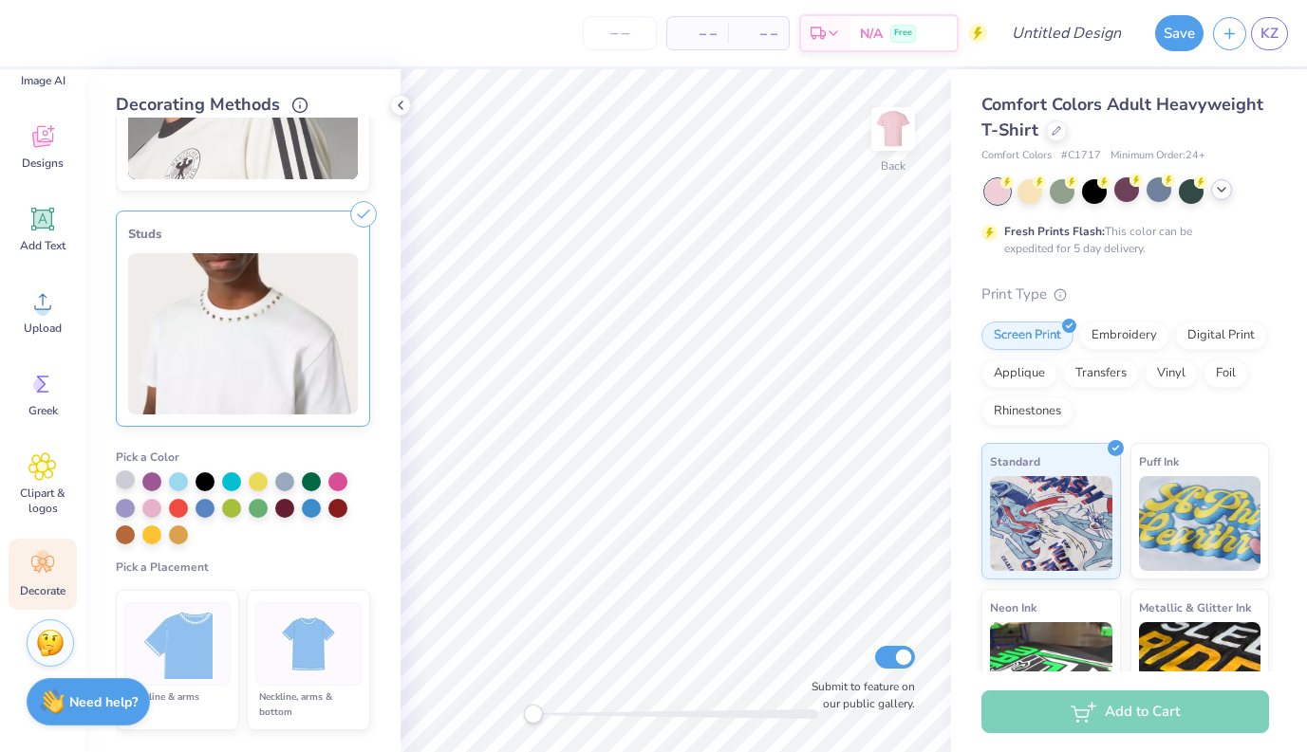
click at [128, 478] on div at bounding box center [125, 480] width 19 height 19
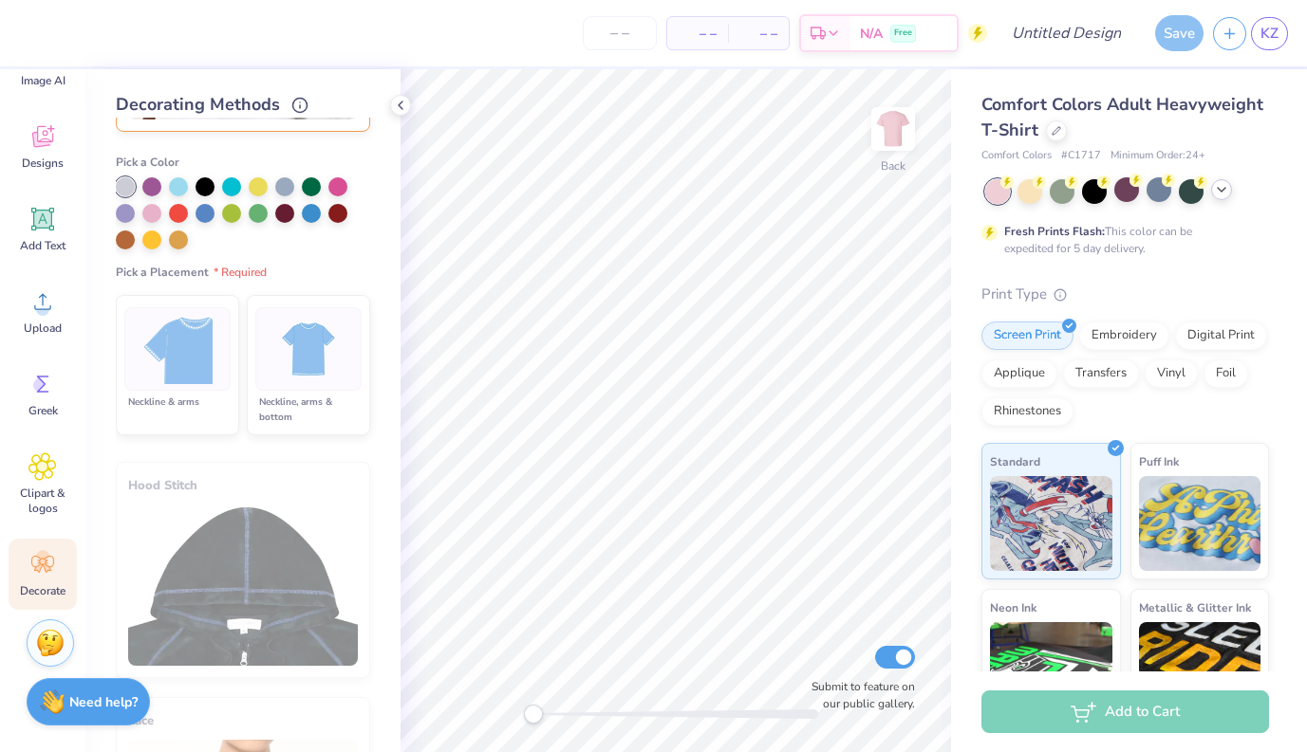
scroll to position [696, 0]
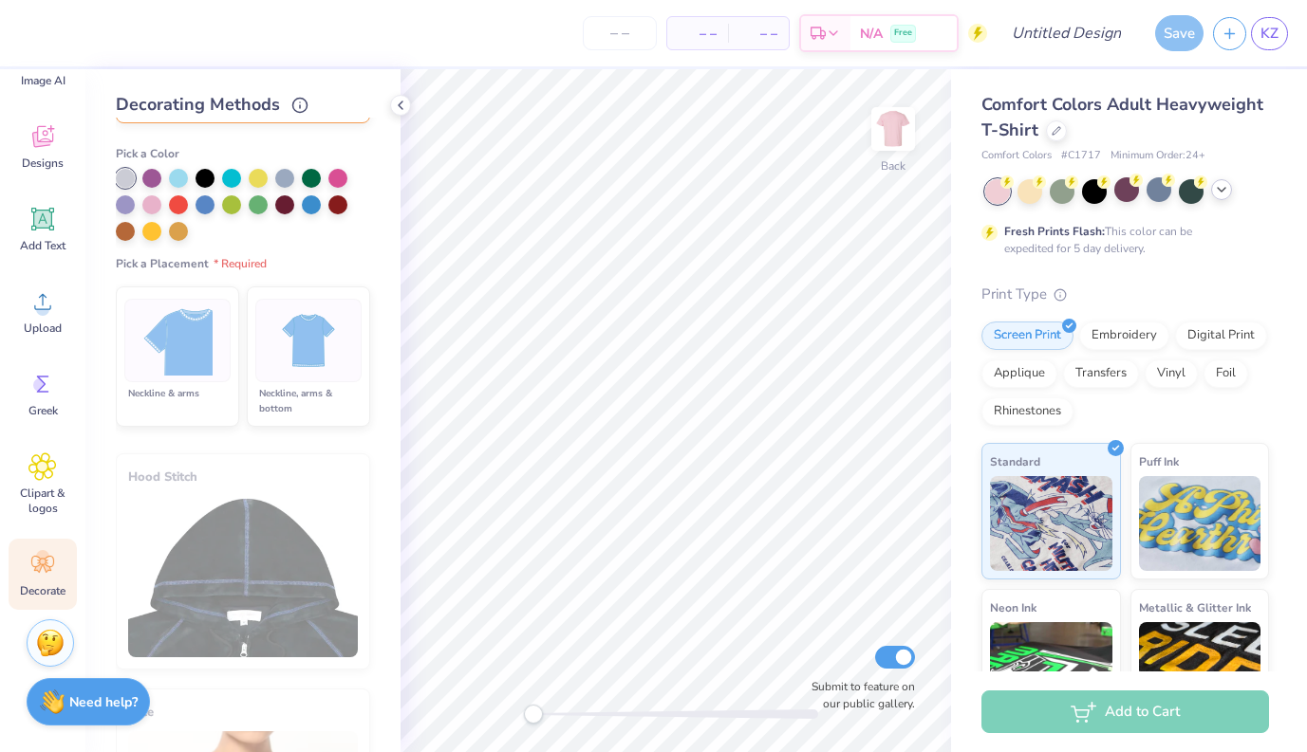
click at [214, 348] on div at bounding box center [177, 340] width 106 height 83
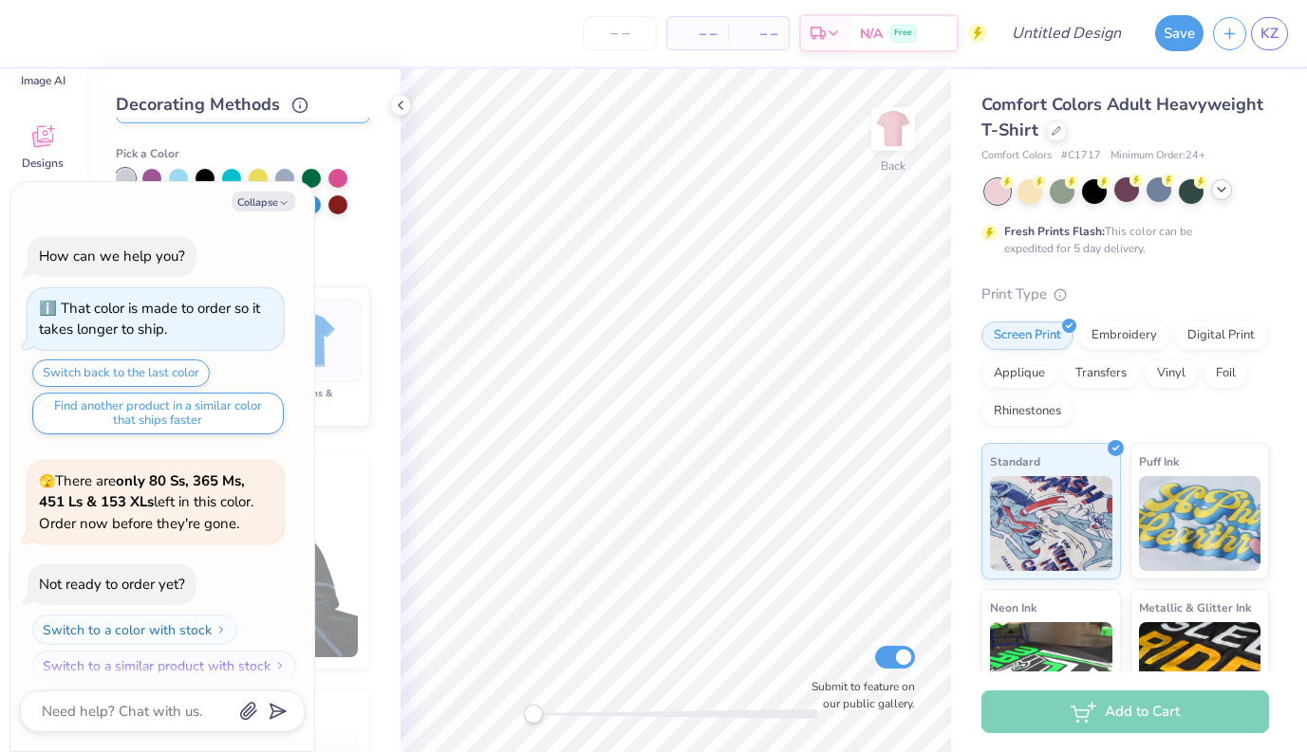
scroll to position [878, 0]
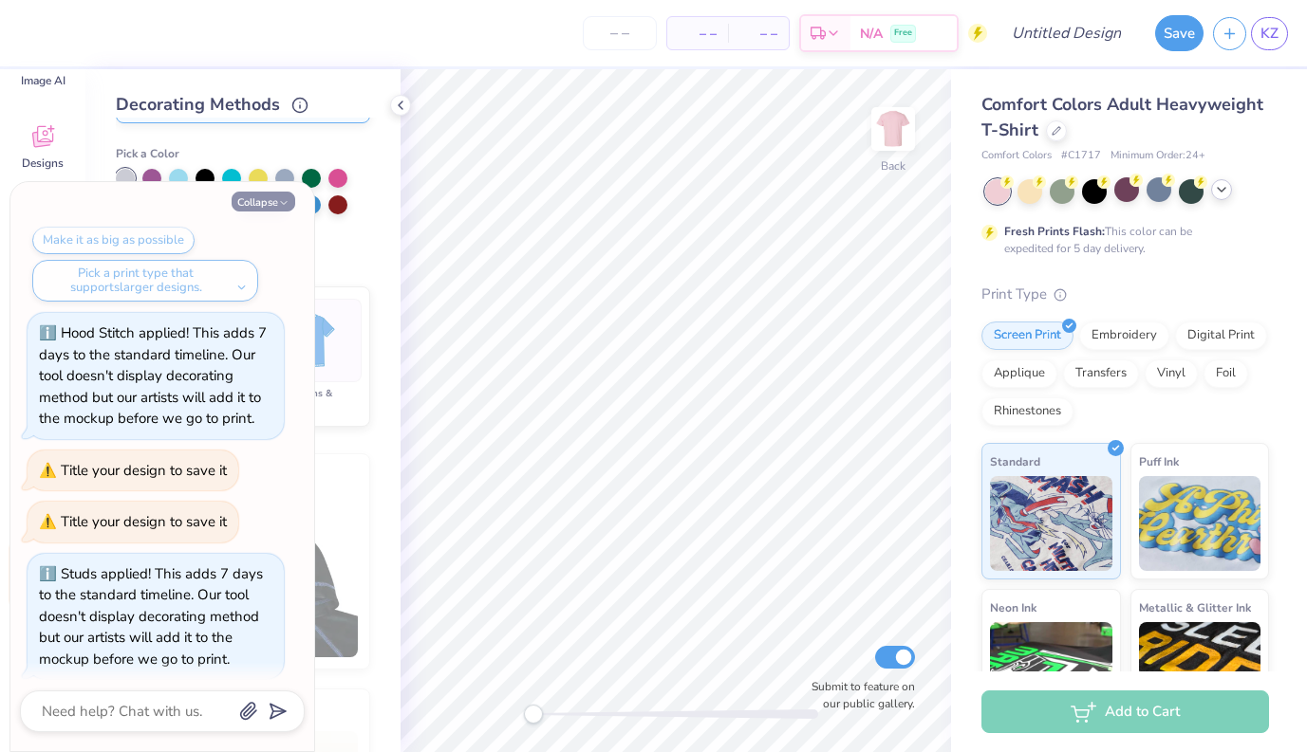
click at [269, 205] on button "Collapse" at bounding box center [264, 202] width 64 height 20
type textarea "x"
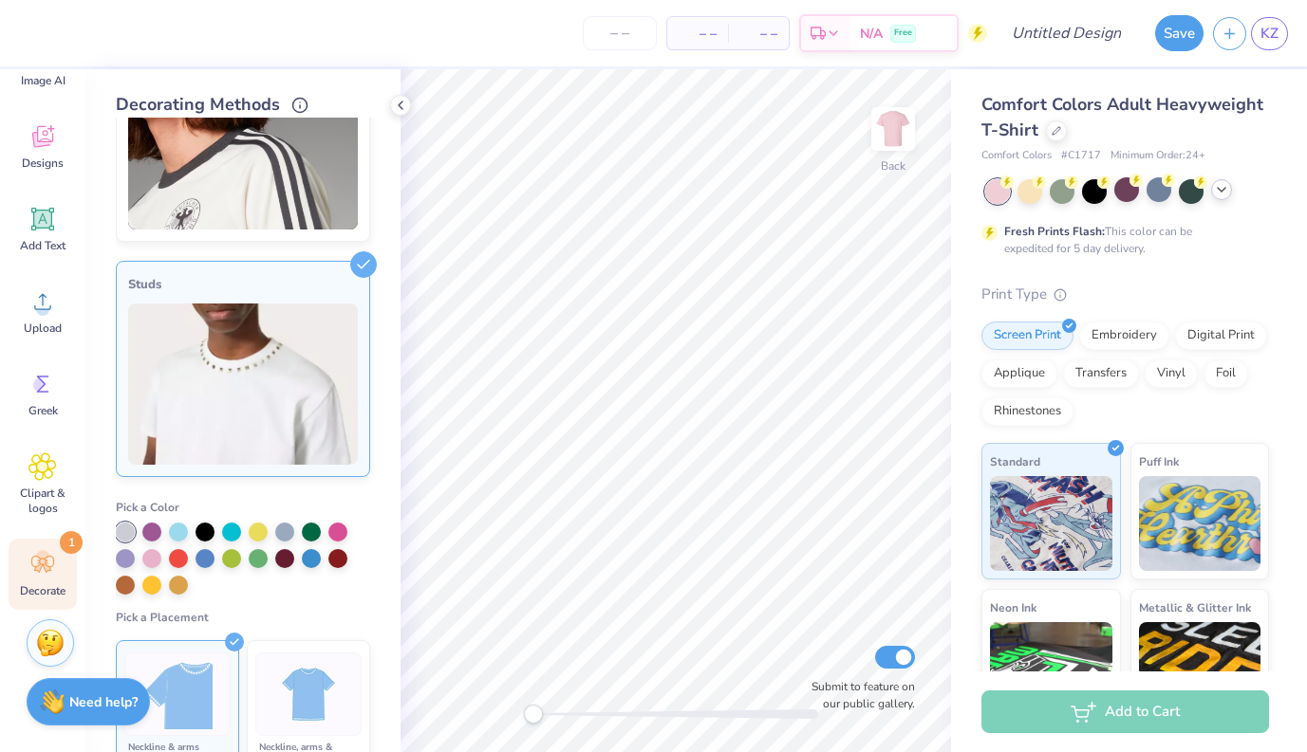
scroll to position [323, 0]
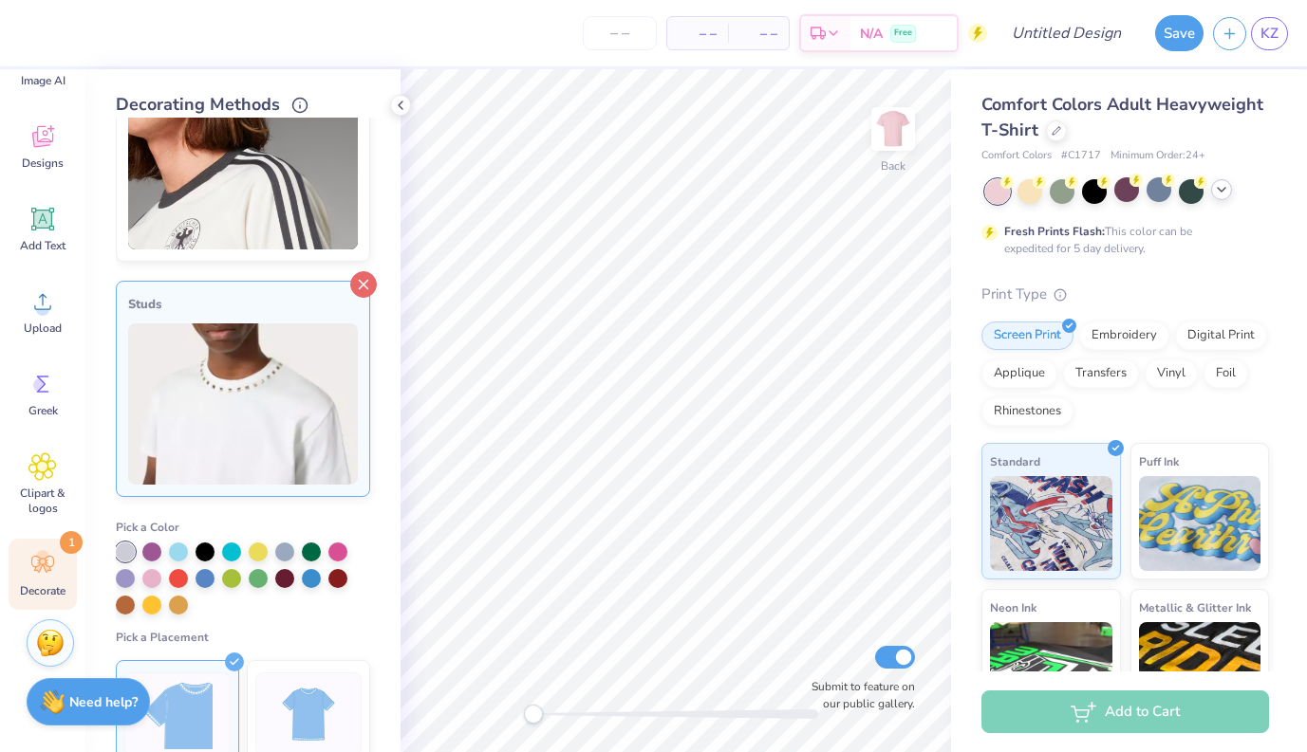
click at [359, 294] on icon at bounding box center [363, 284] width 27 height 27
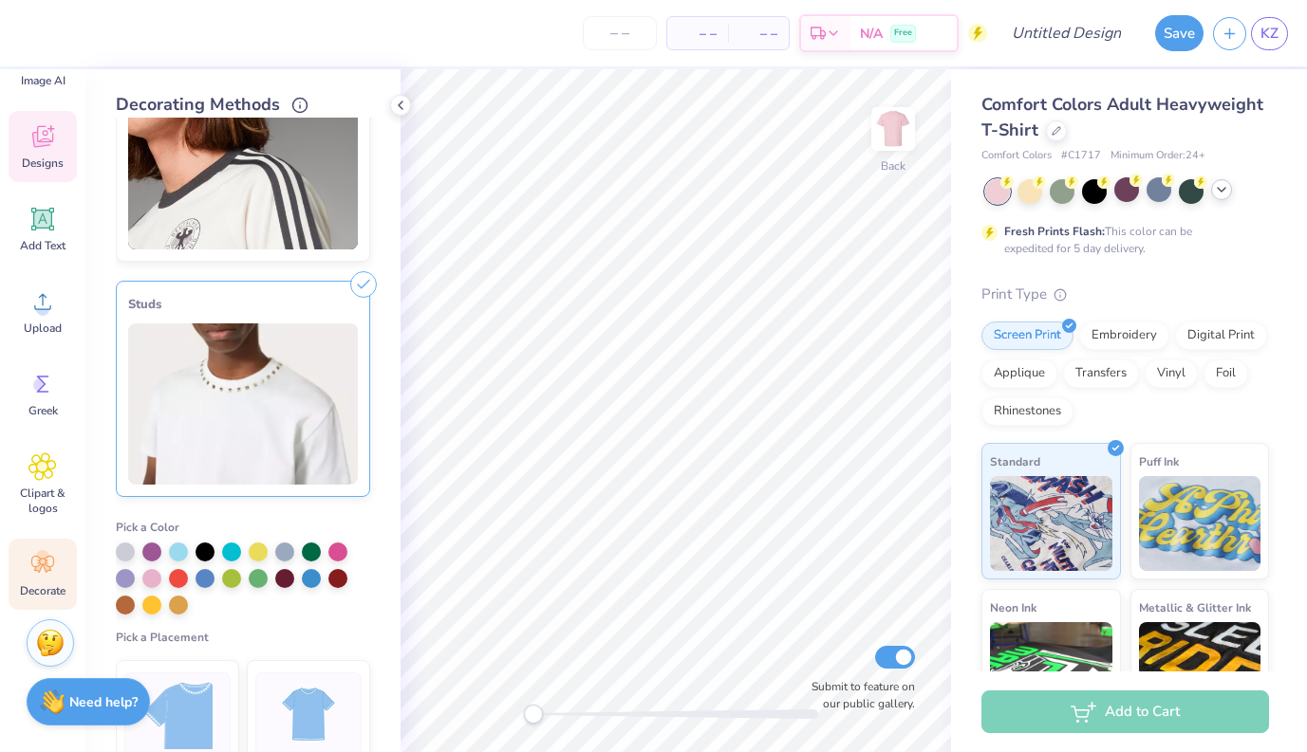
click at [39, 146] on icon at bounding box center [42, 137] width 21 height 22
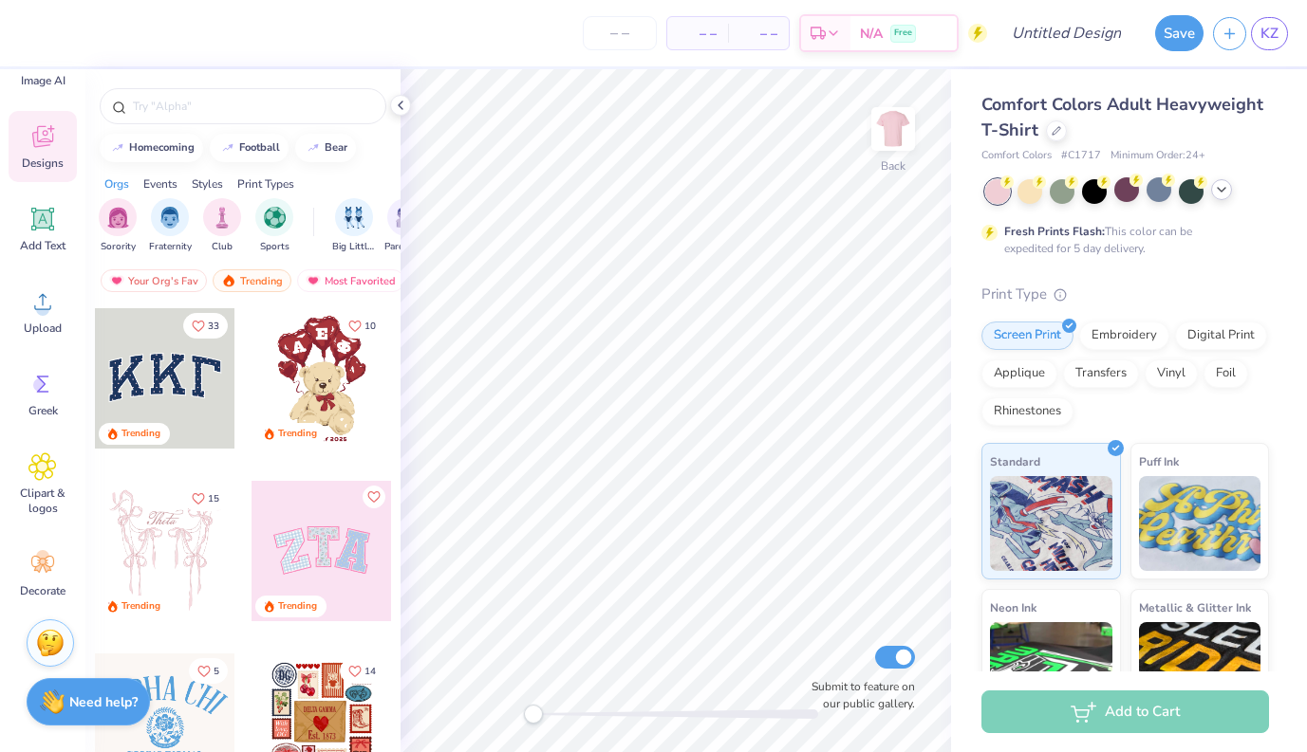
scroll to position [108, 0]
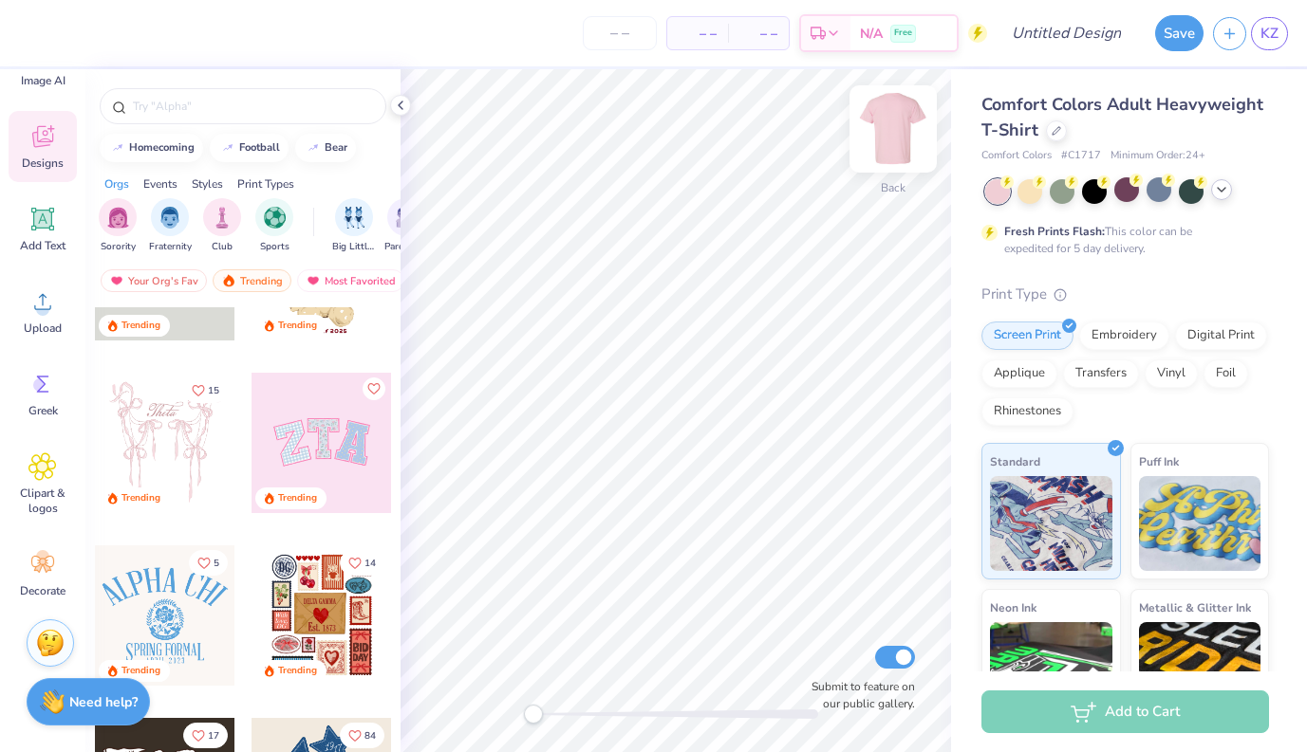
click at [900, 134] on img at bounding box center [893, 129] width 76 height 76
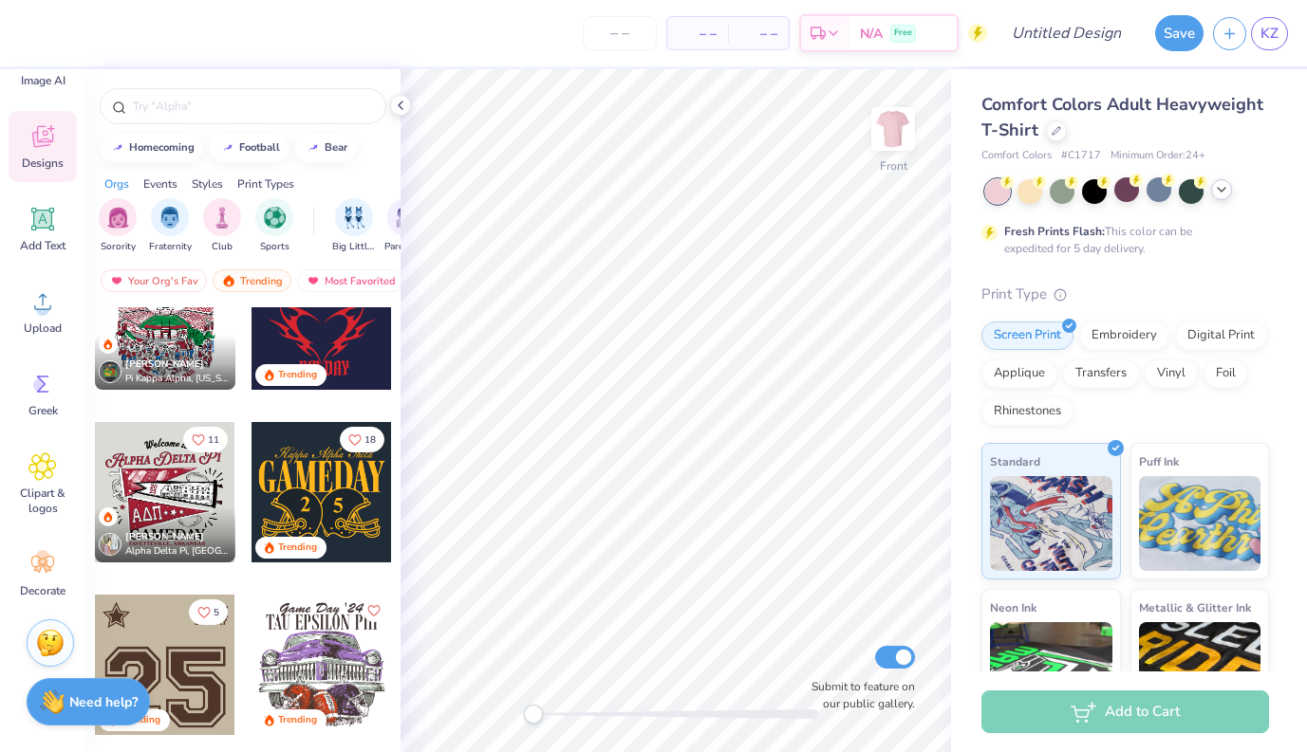
scroll to position [1289, 0]
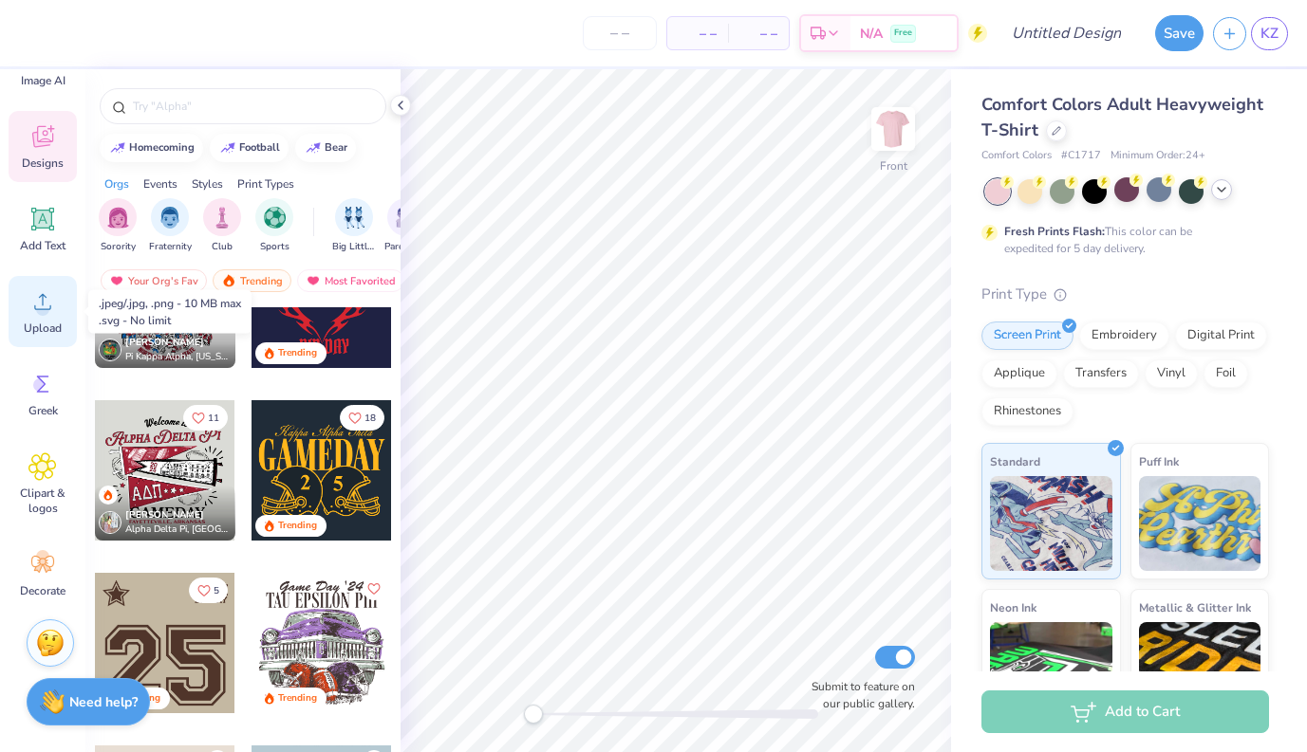
click at [32, 323] on span "Upload" at bounding box center [43, 328] width 38 height 15
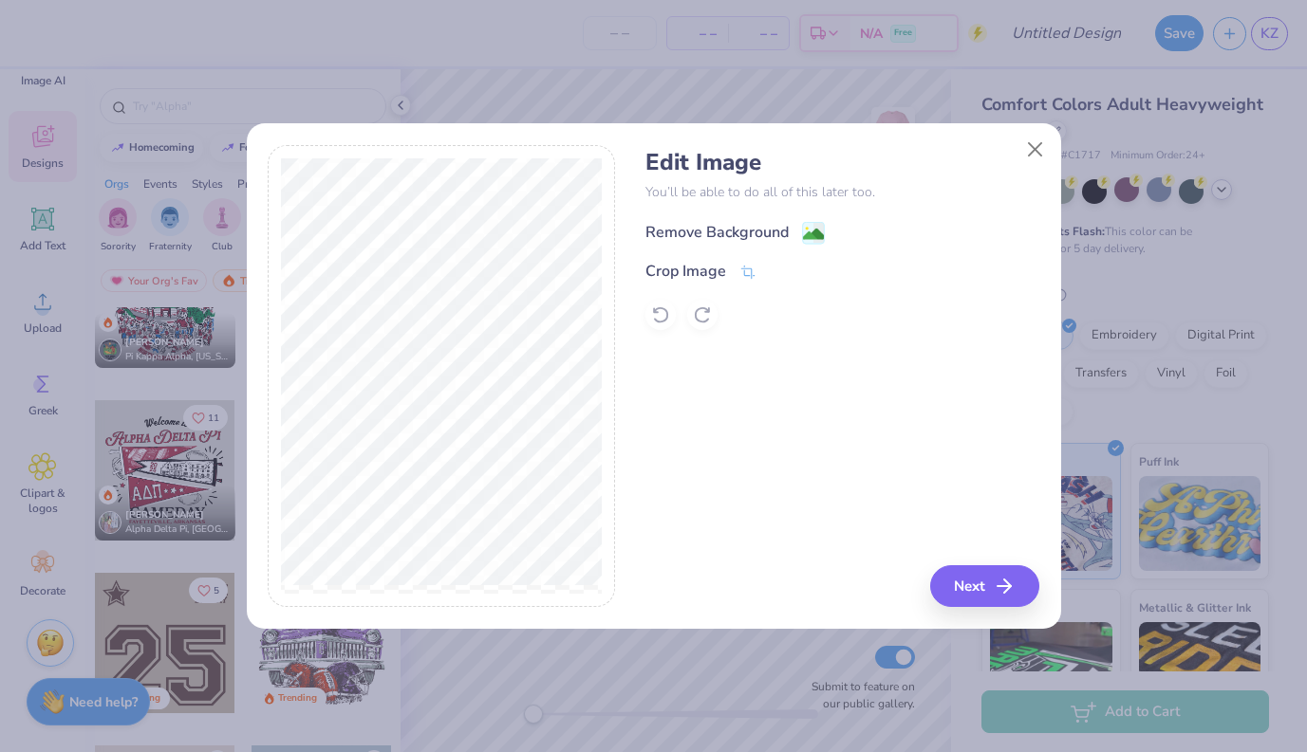
click at [720, 231] on div "Remove Background" at bounding box center [716, 232] width 143 height 23
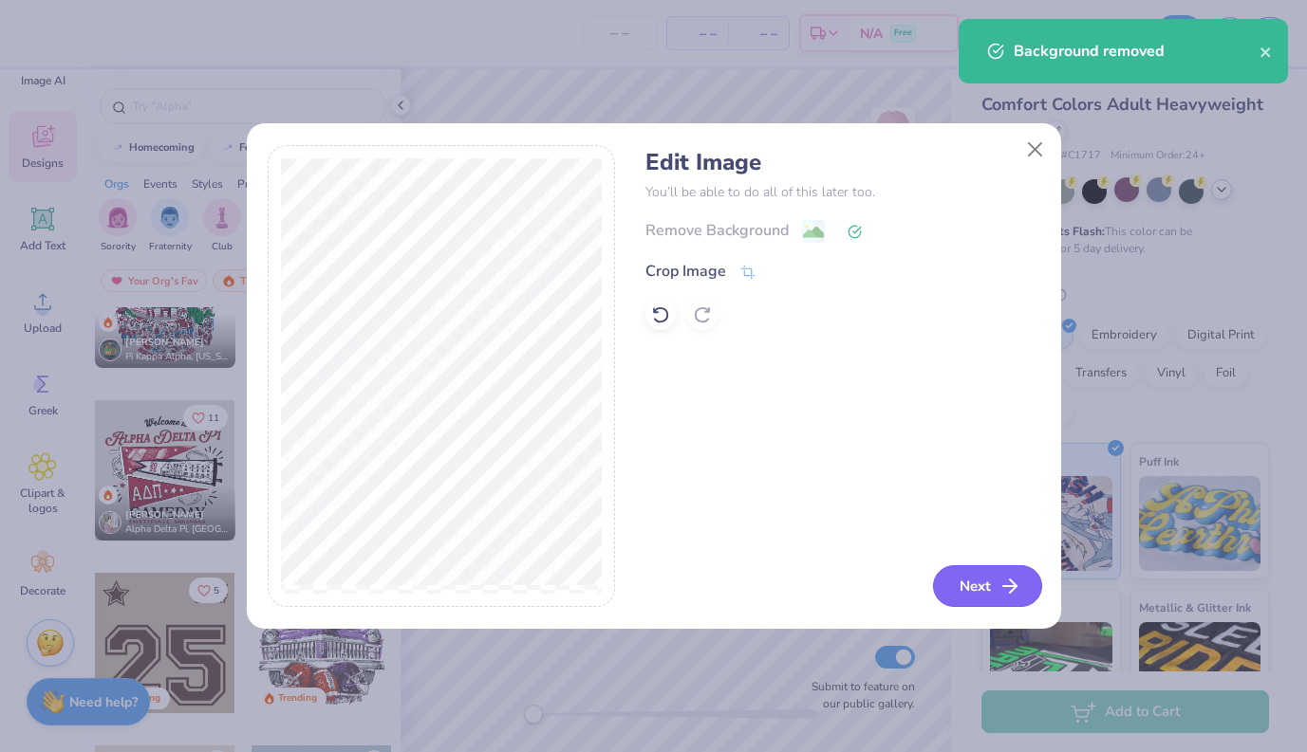
click at [992, 584] on button "Next" at bounding box center [987, 586] width 109 height 42
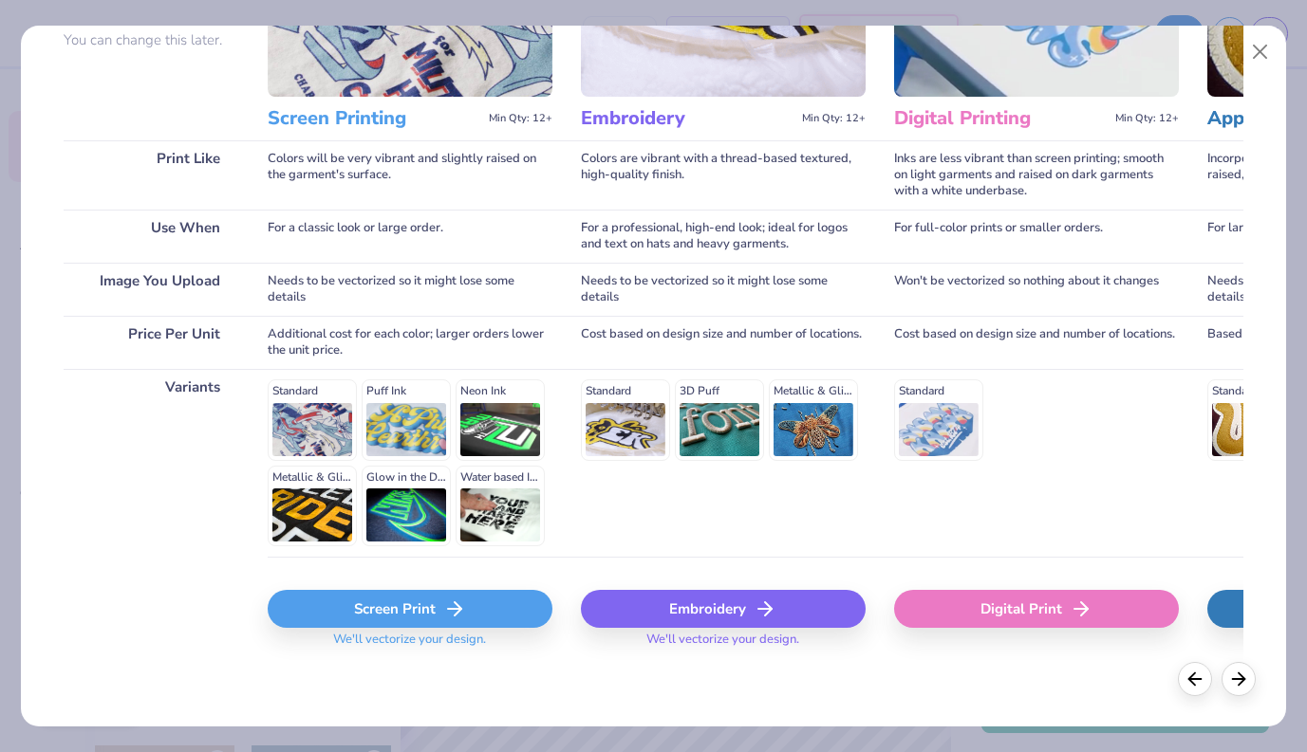
scroll to position [193, 0]
click at [428, 607] on div "Screen Print" at bounding box center [410, 610] width 285 height 38
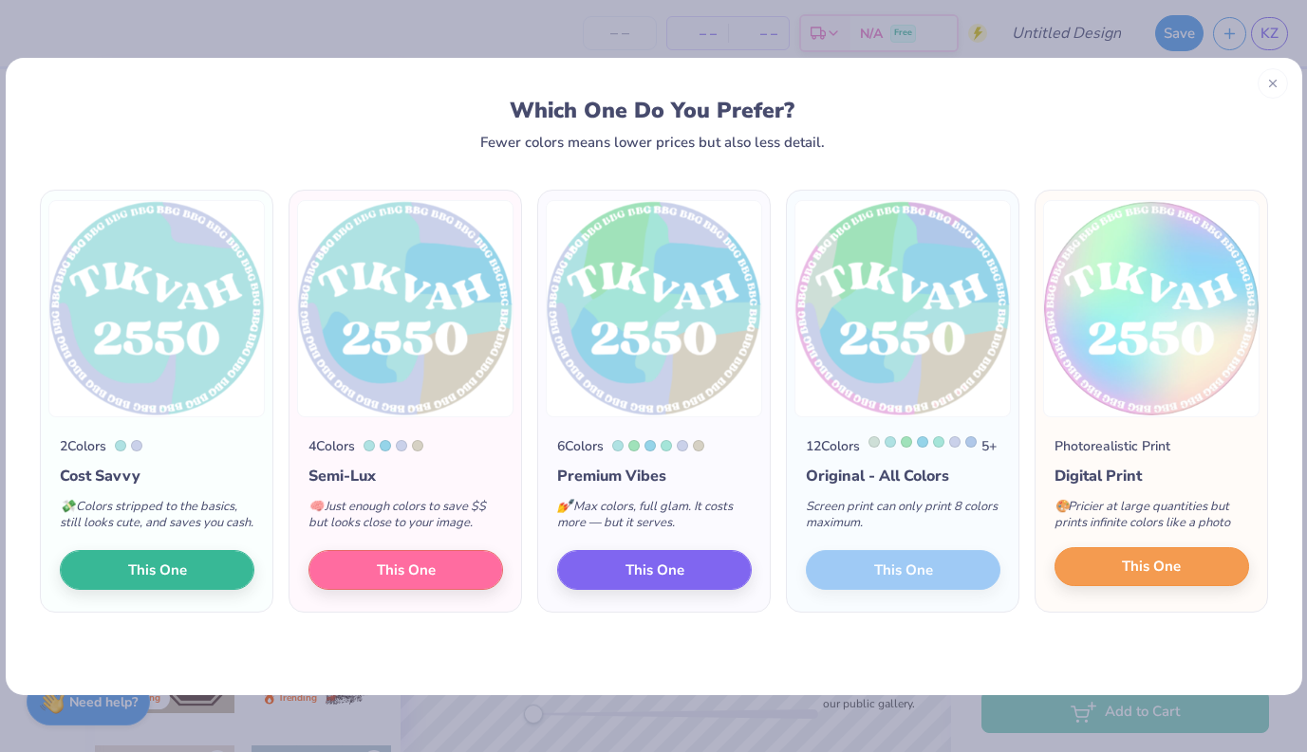
click at [1107, 584] on button "This One" at bounding box center [1151, 567] width 195 height 40
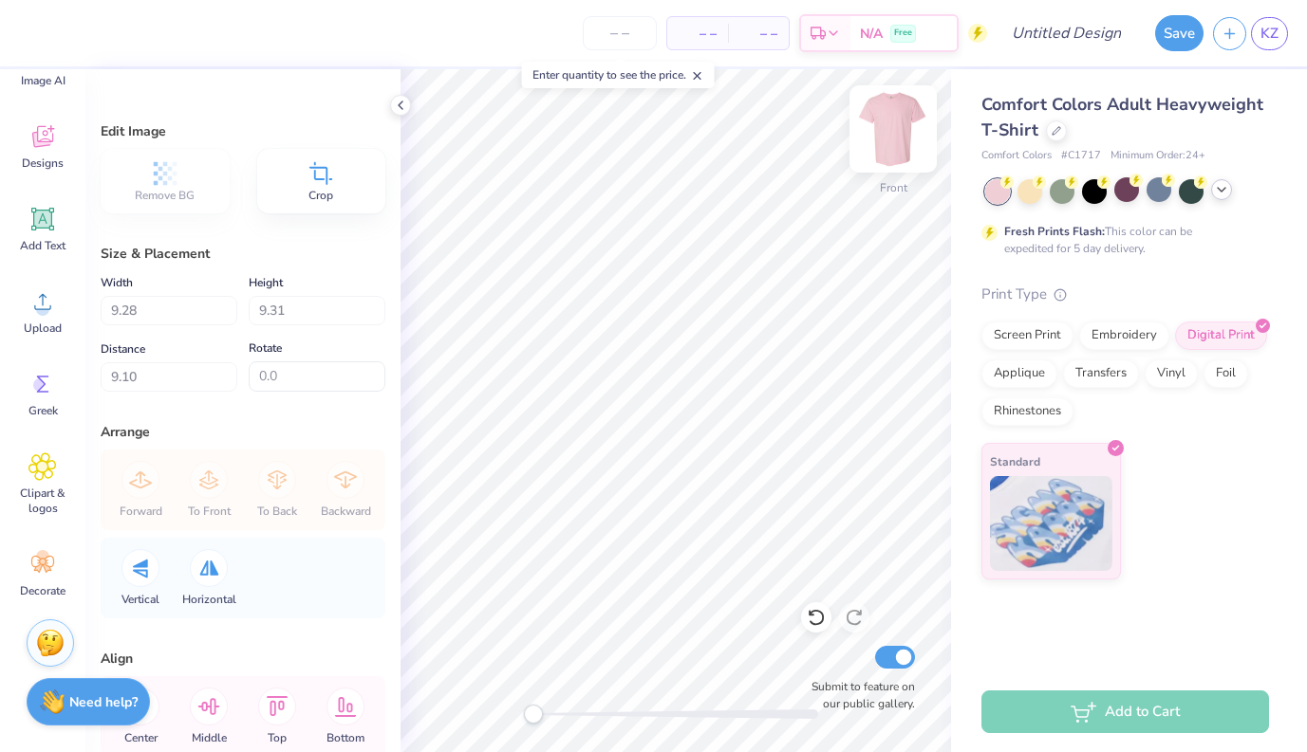
type input "4.44"
click at [1048, 133] on div at bounding box center [1056, 129] width 21 height 21
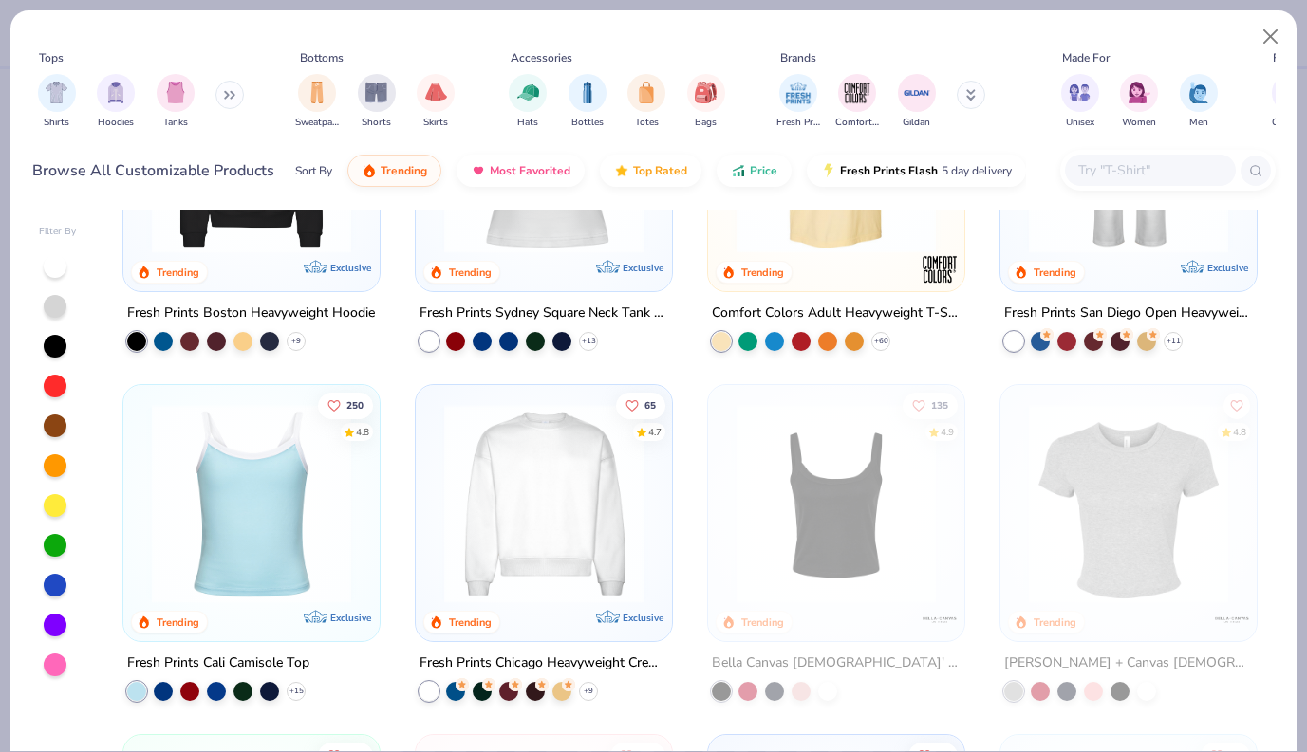
scroll to position [541, 0]
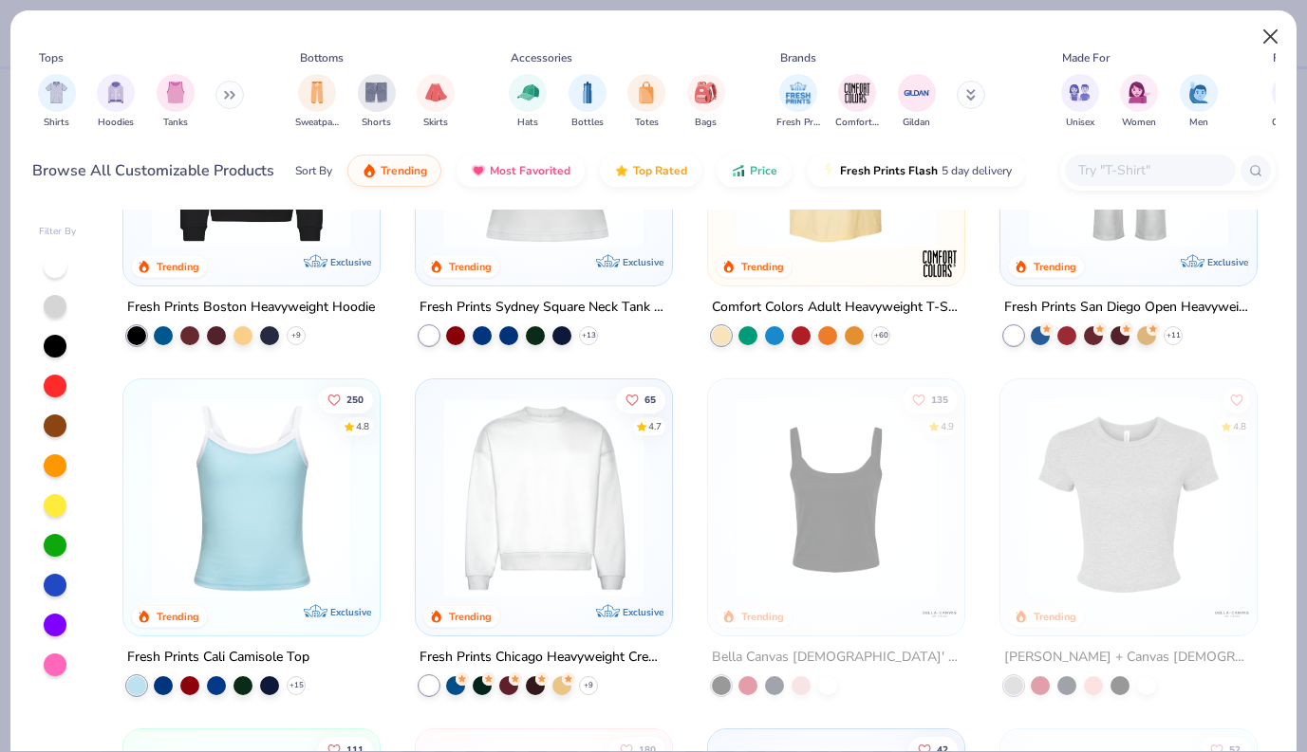
click at [1140, 36] on button "Close" at bounding box center [1270, 37] width 36 height 36
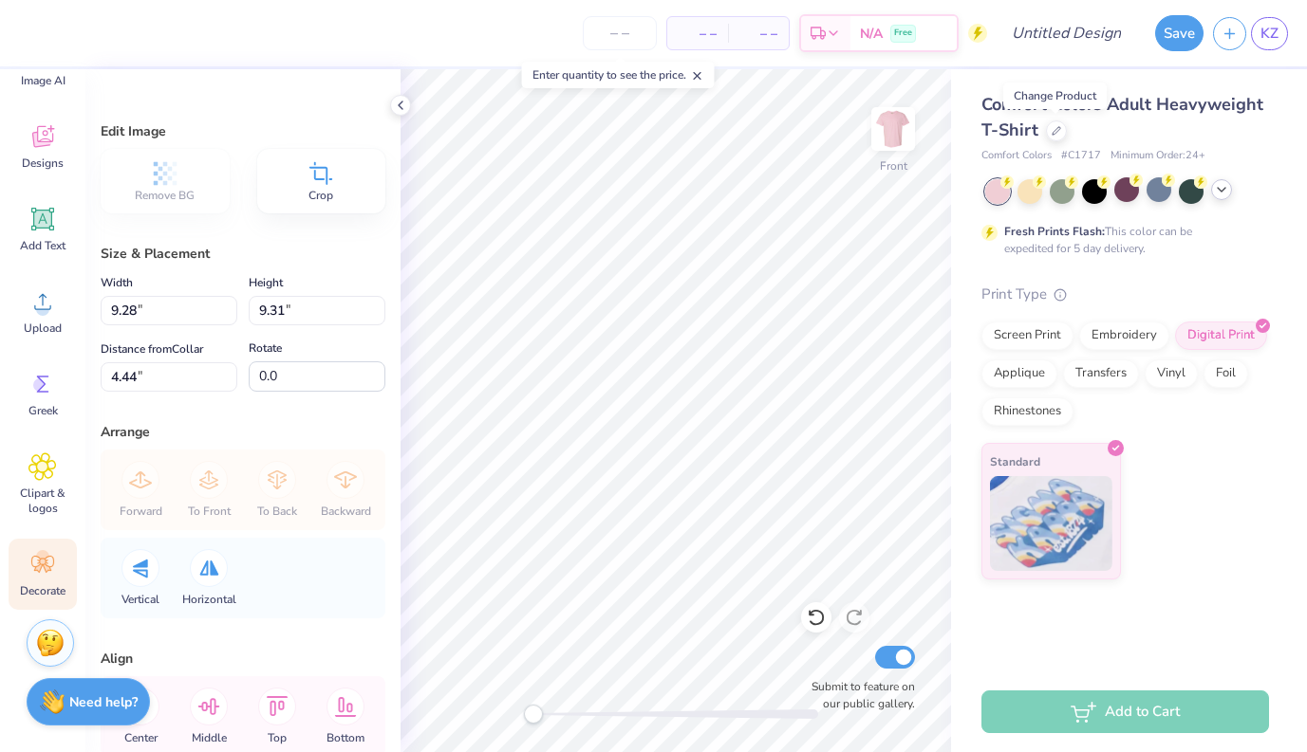
click at [31, 552] on icon at bounding box center [42, 564] width 28 height 28
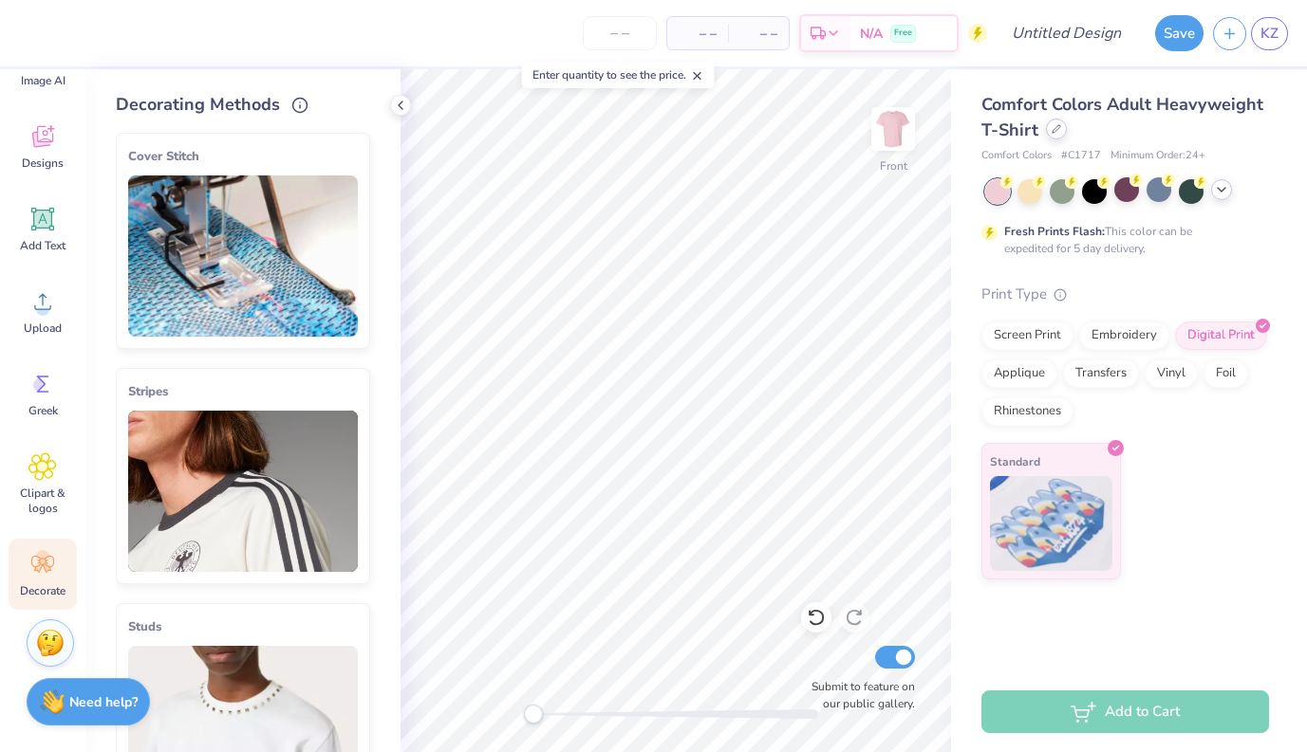
click at [1048, 132] on div at bounding box center [1056, 129] width 21 height 21
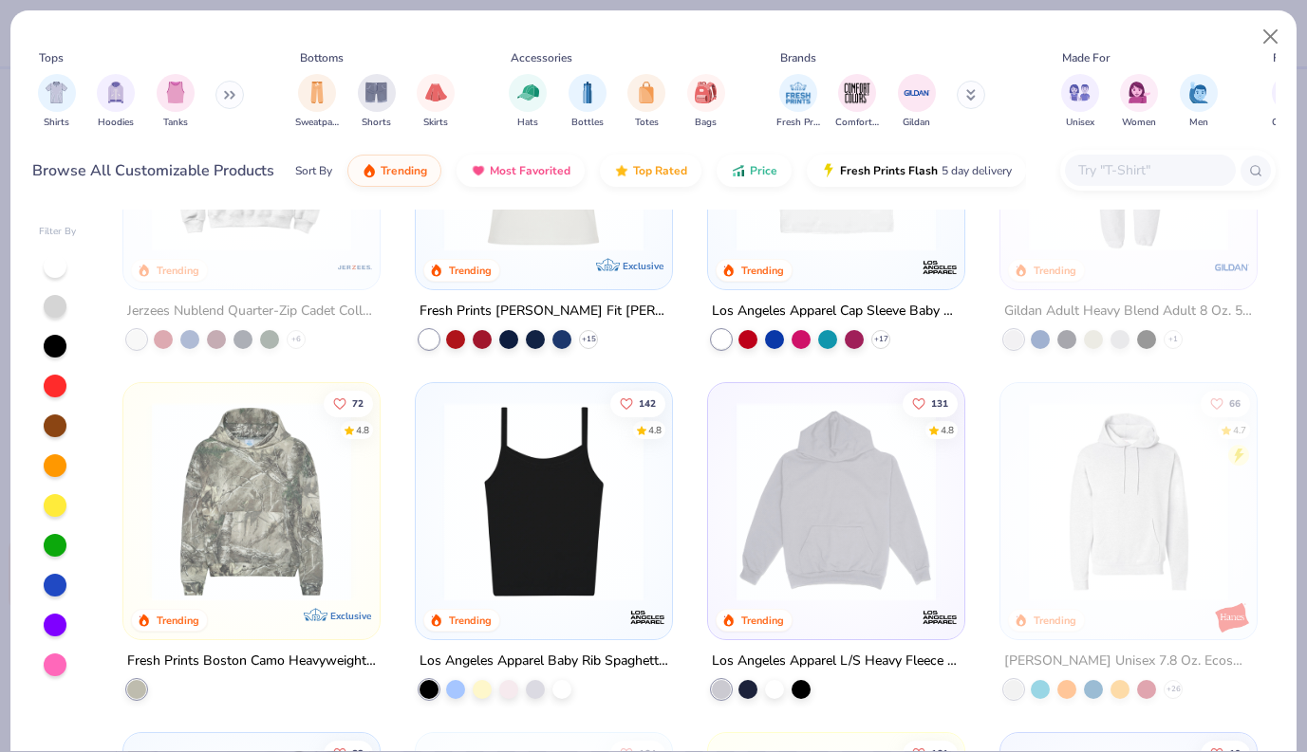
scroll to position [1973, 0]
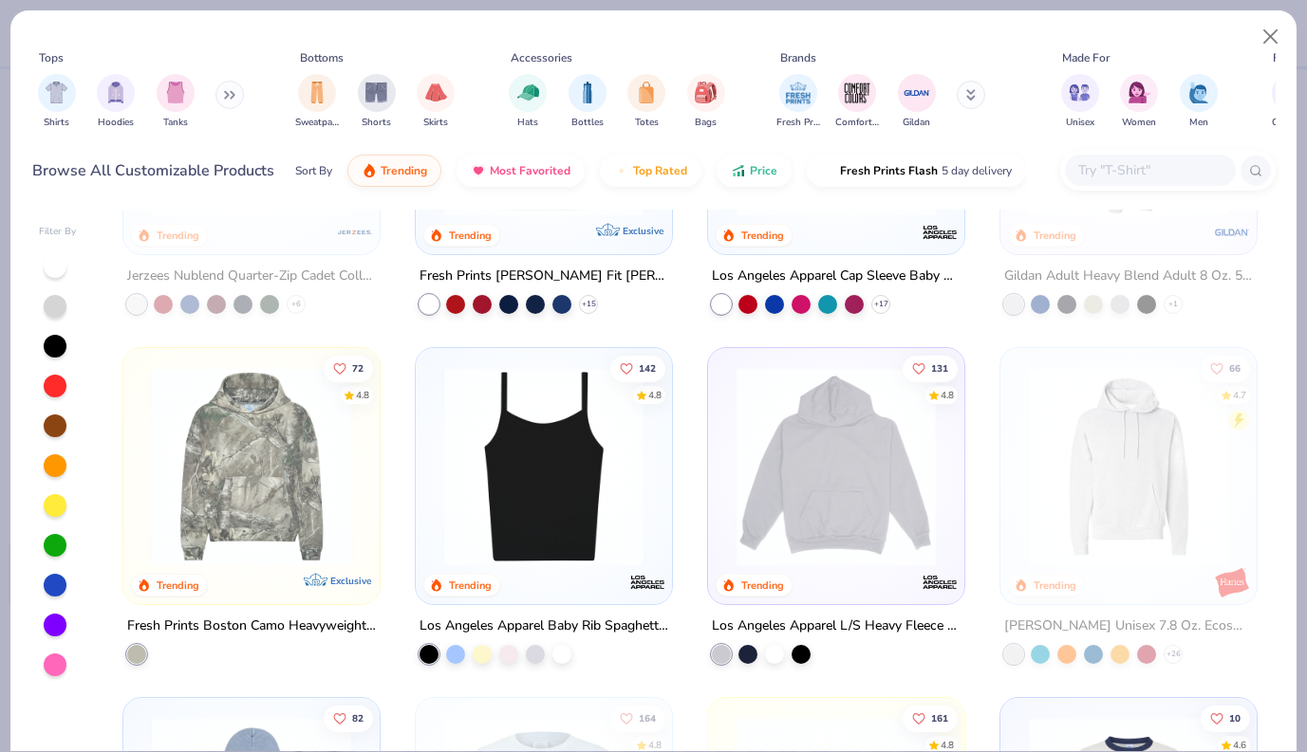
click at [270, 497] on img at bounding box center [251, 466] width 218 height 199
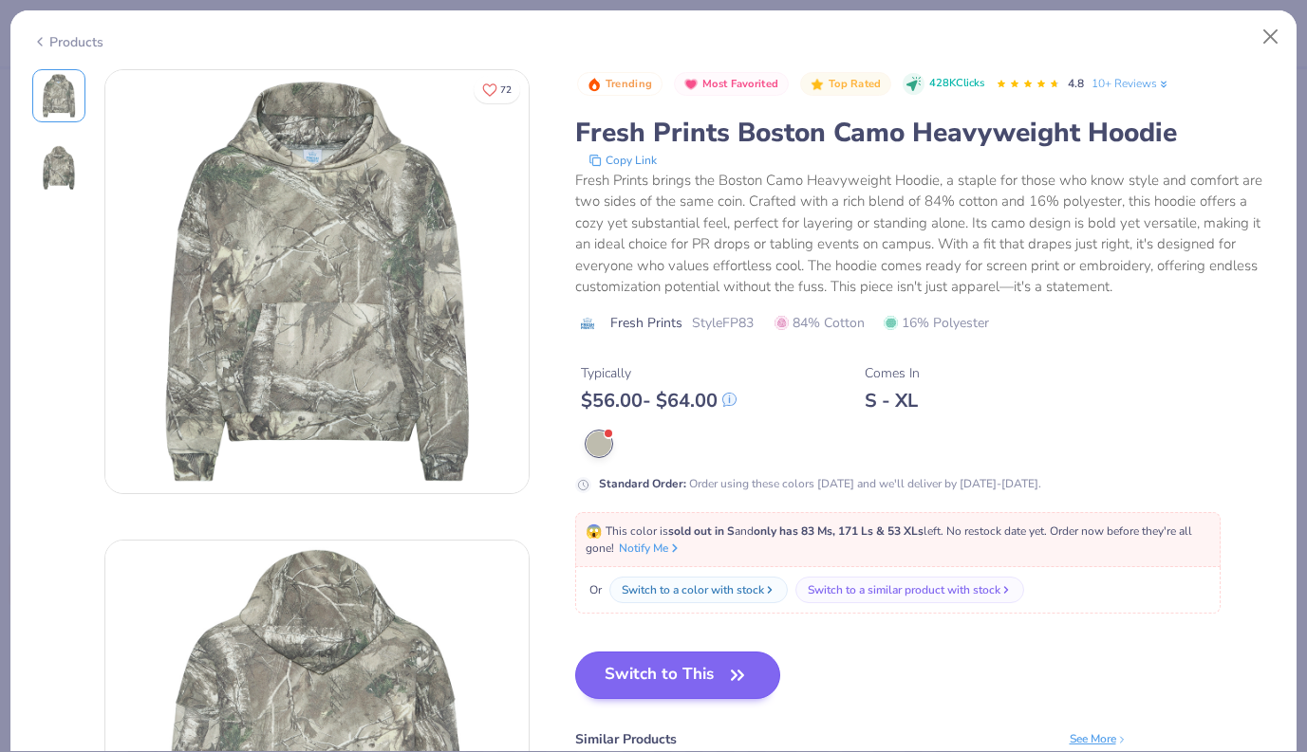
click at [640, 673] on button "Switch to This" at bounding box center [678, 675] width 206 height 47
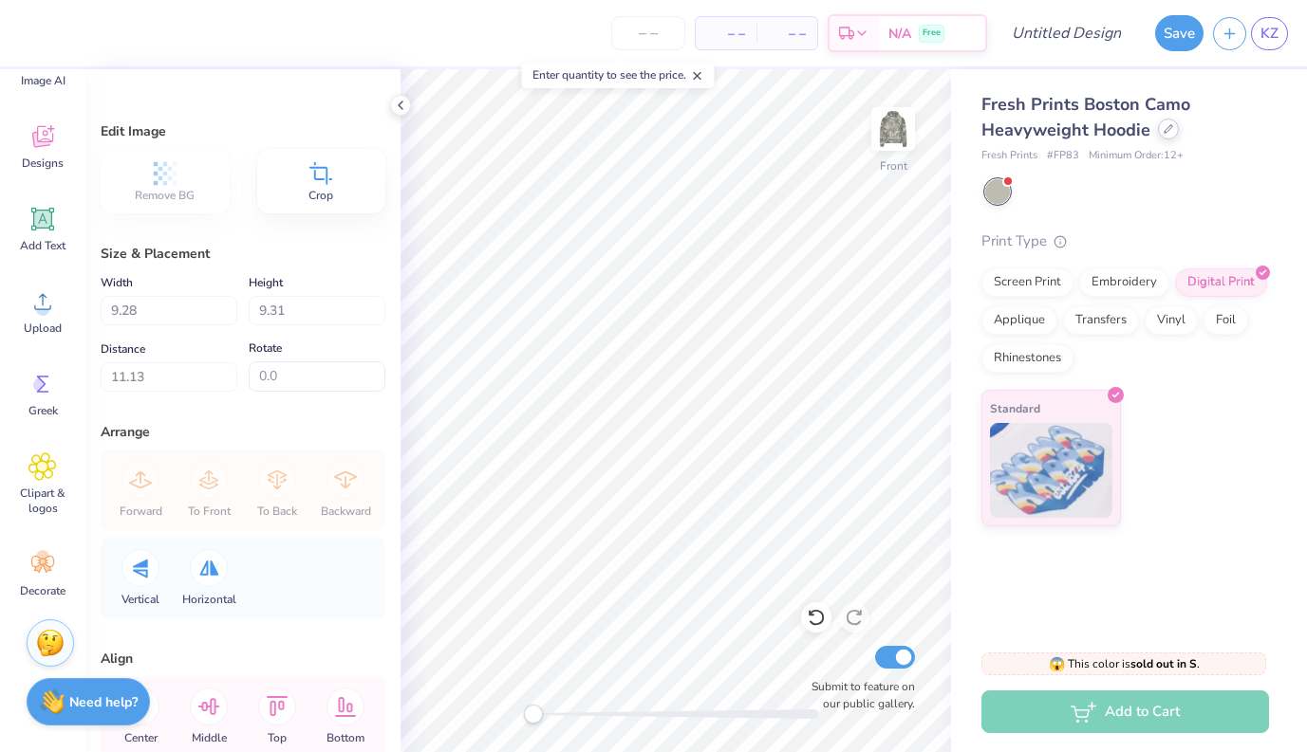
click at [1140, 133] on div at bounding box center [1168, 129] width 21 height 21
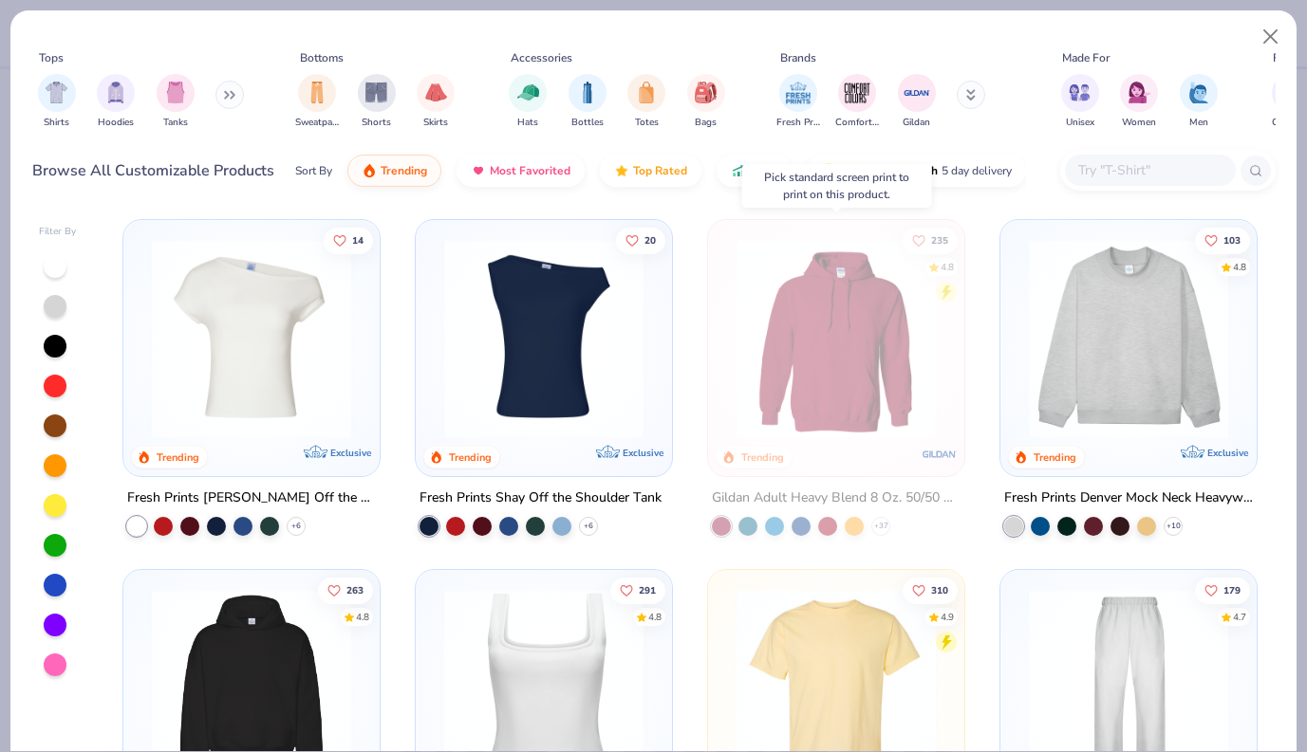
click at [785, 362] on img at bounding box center [836, 338] width 218 height 199
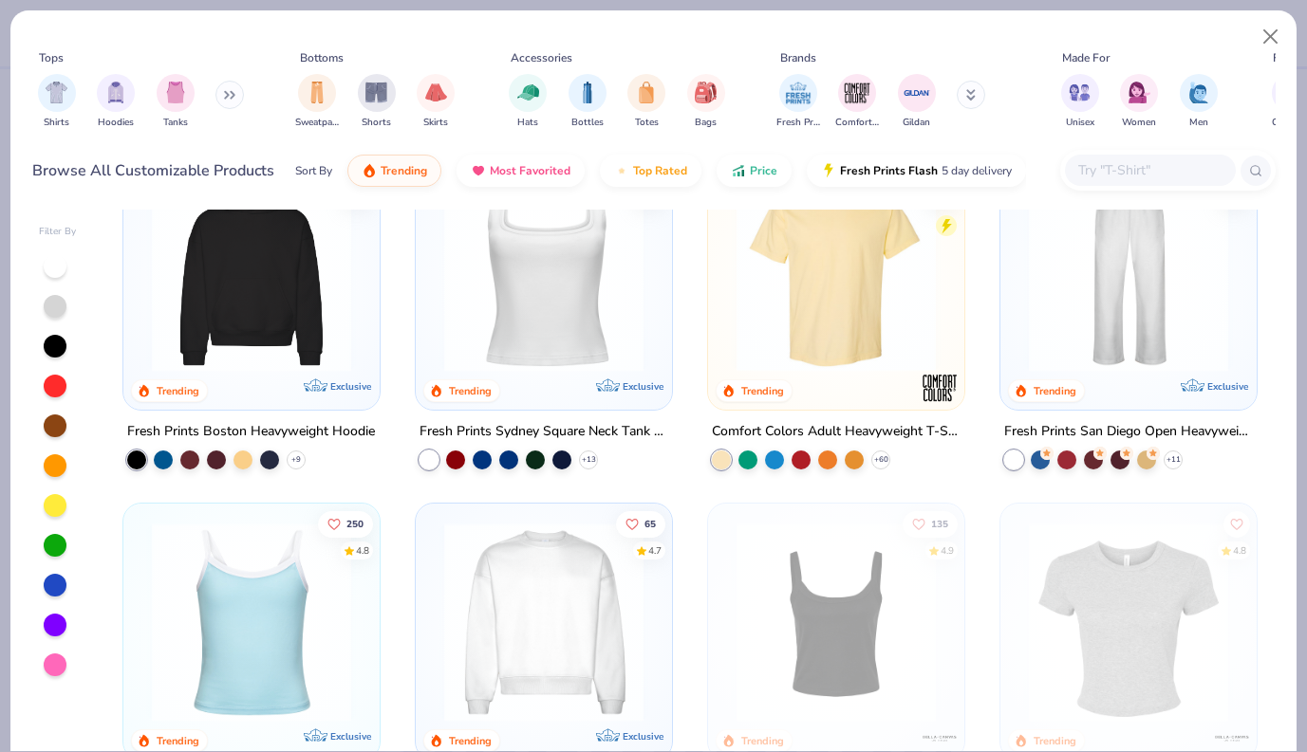
scroll to position [434, 0]
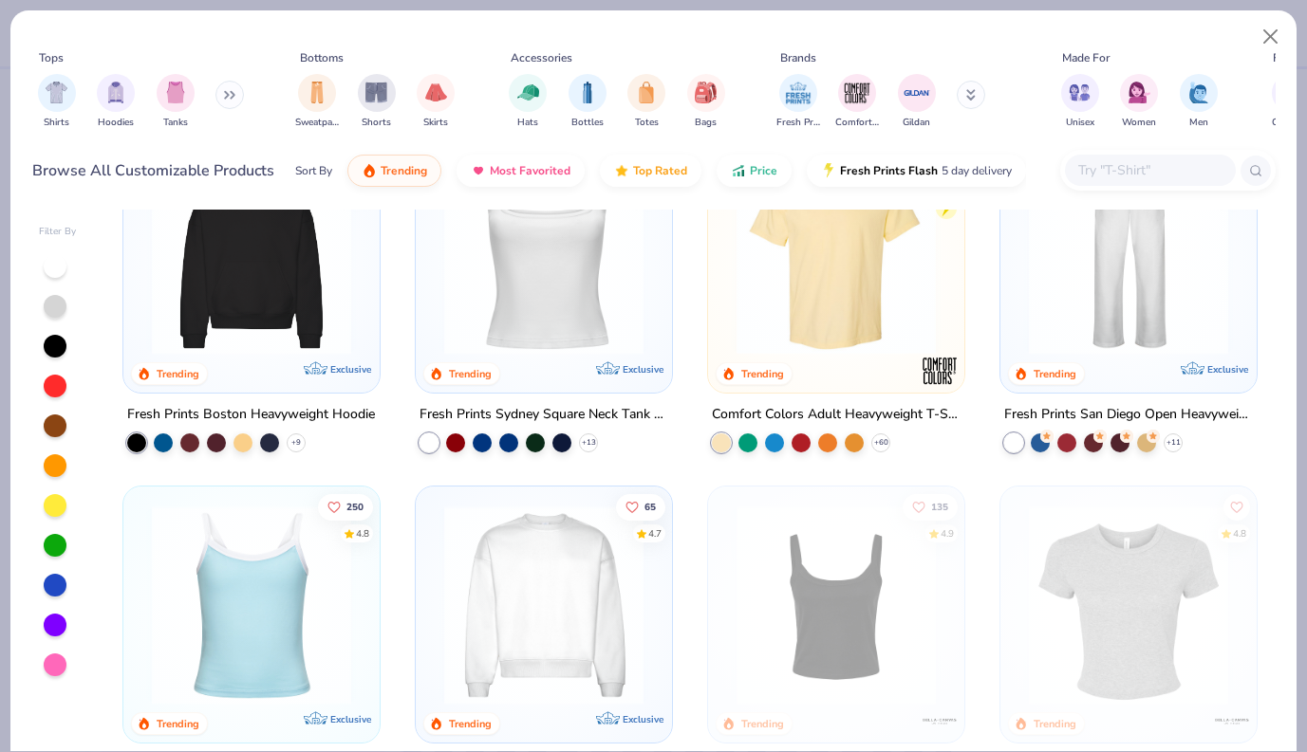
click at [293, 316] on img at bounding box center [251, 255] width 218 height 199
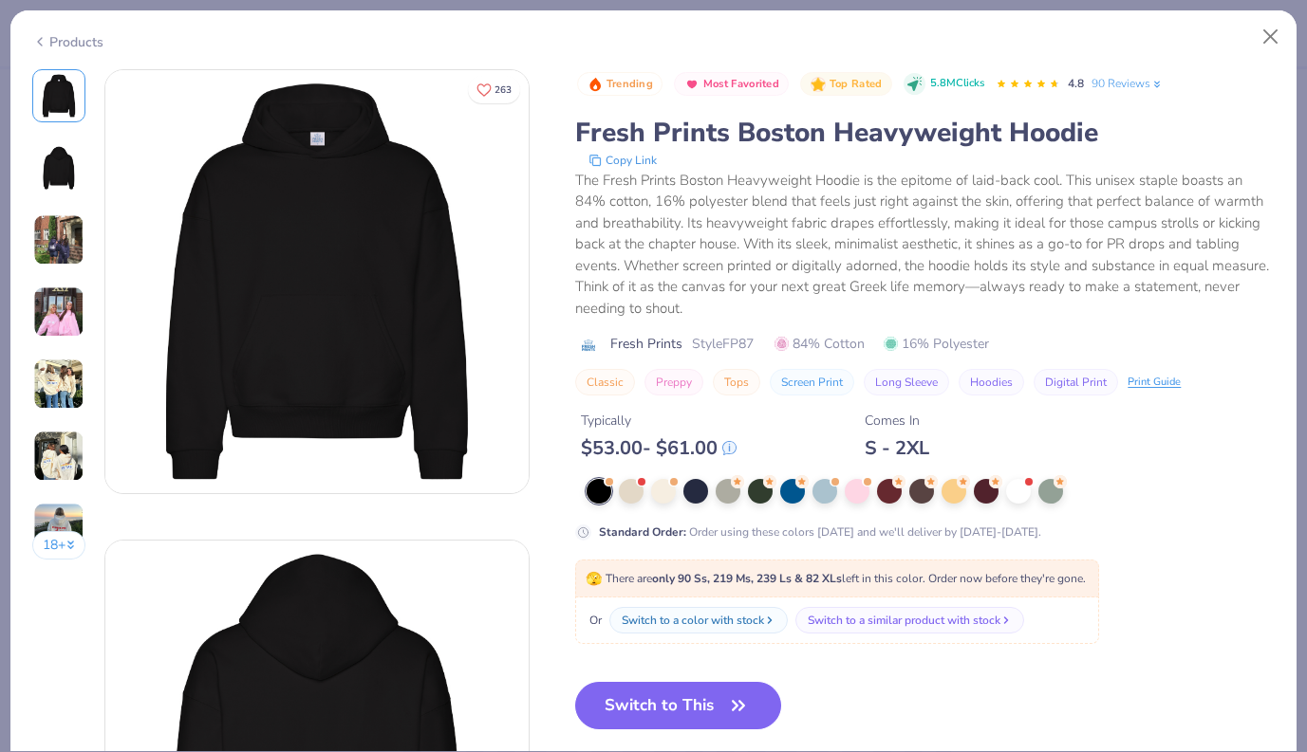
click at [1033, 486] on div at bounding box center [930, 491] width 688 height 25
click at [1017, 487] on div at bounding box center [1018, 489] width 25 height 25
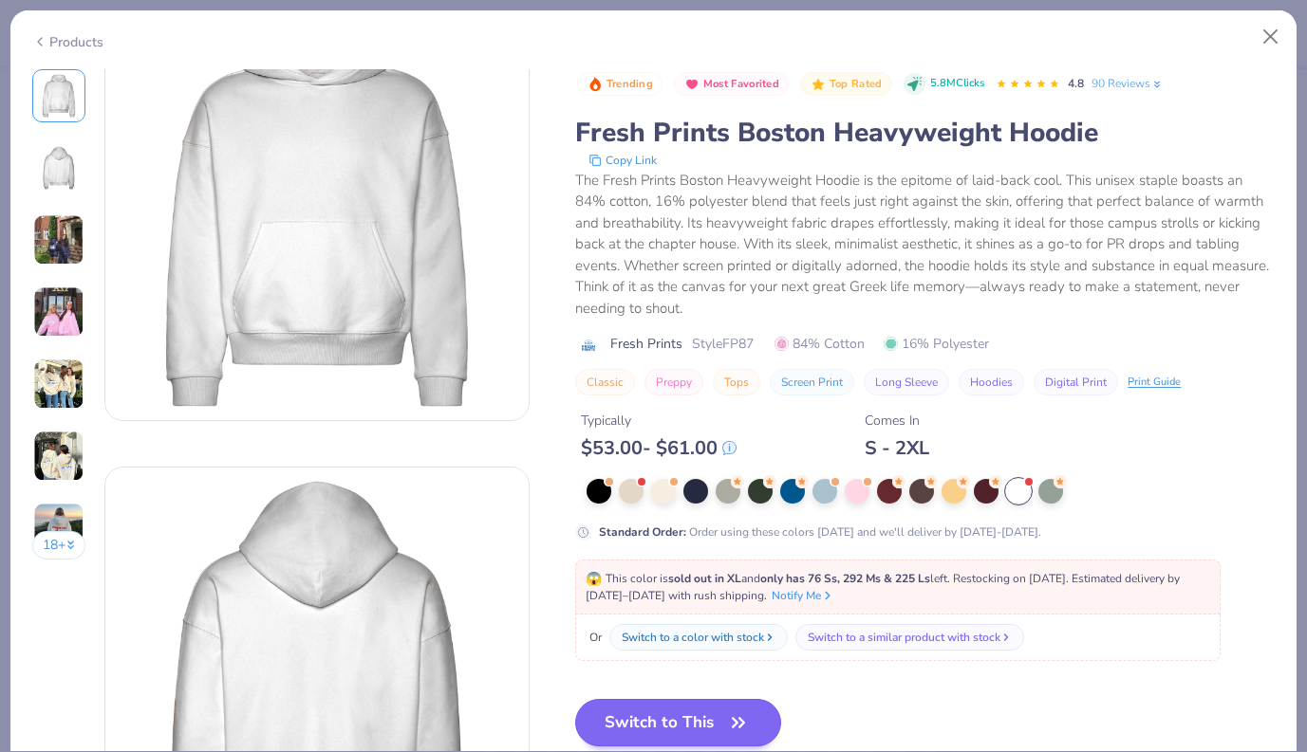
scroll to position [83, 0]
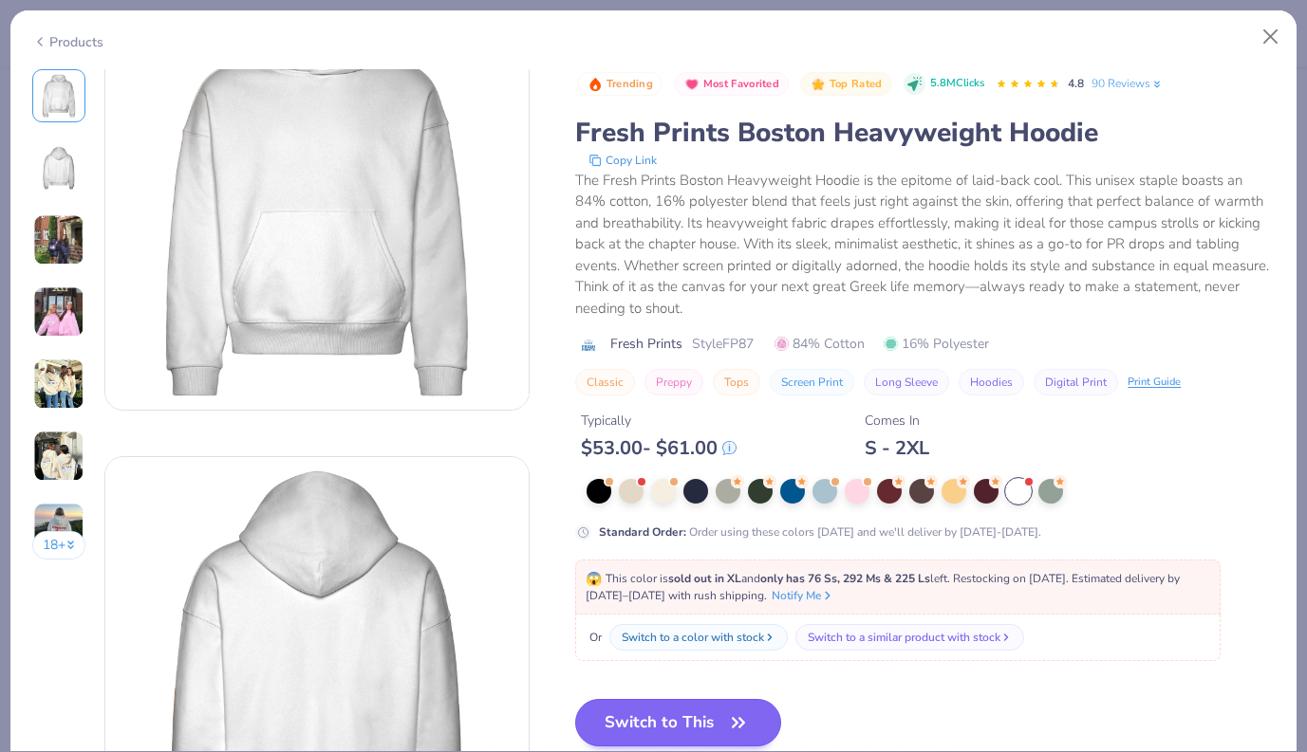
click at [656, 722] on button "Switch to This" at bounding box center [678, 722] width 206 height 47
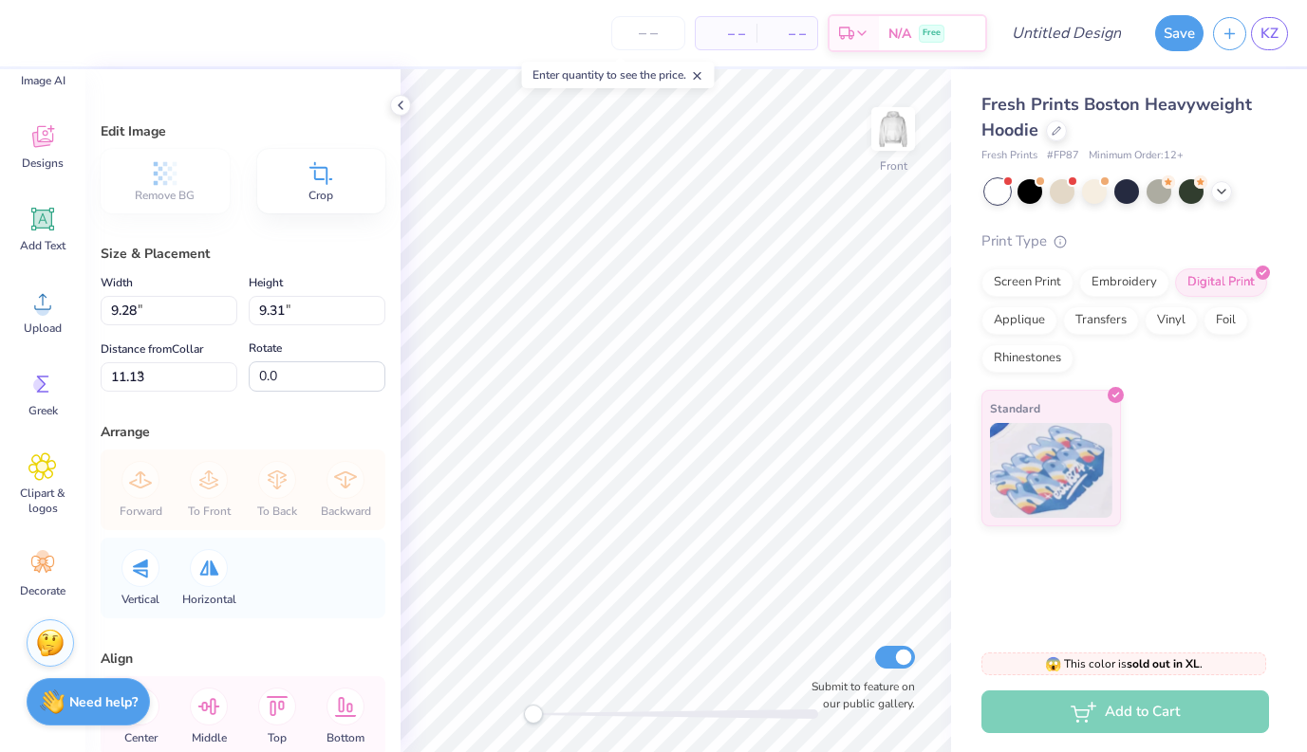
type input "8.64"
type input "12.19"
type input "12.23"
type input "7.74"
click at [893, 141] on img at bounding box center [893, 129] width 76 height 76
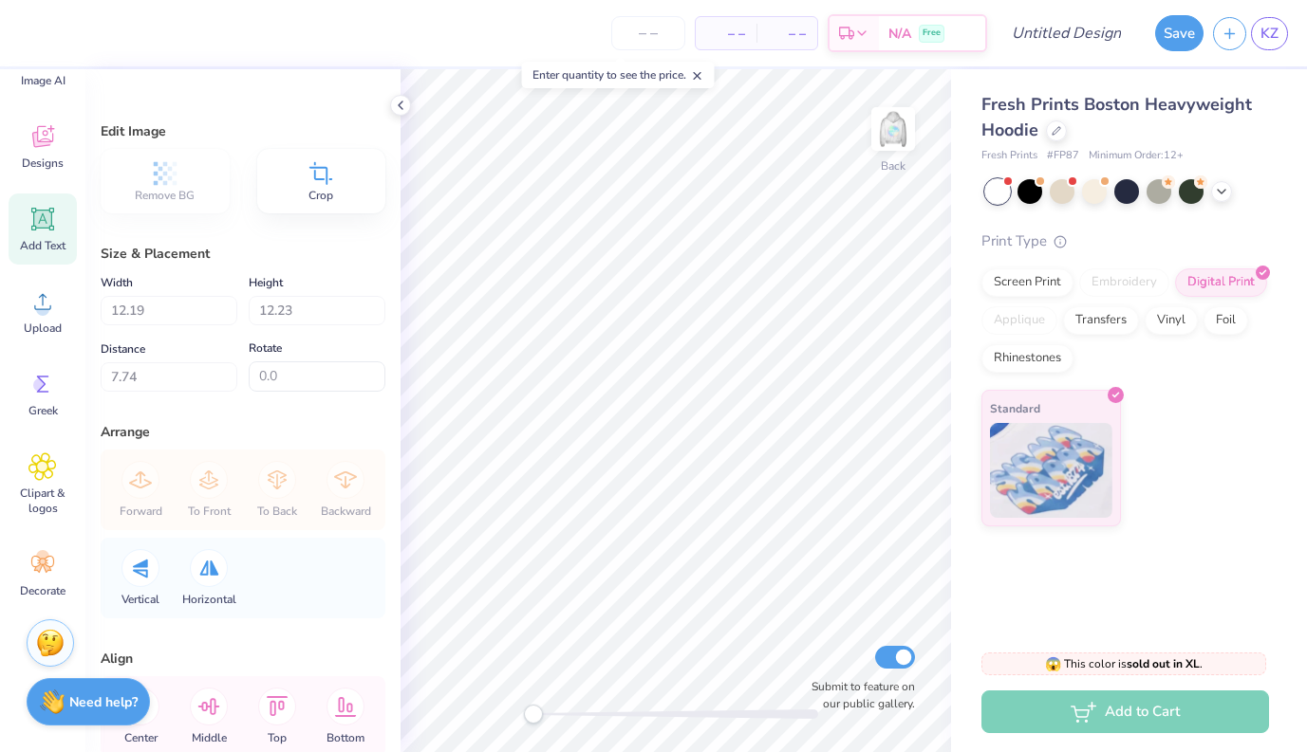
click at [47, 232] on icon at bounding box center [42, 219] width 28 height 28
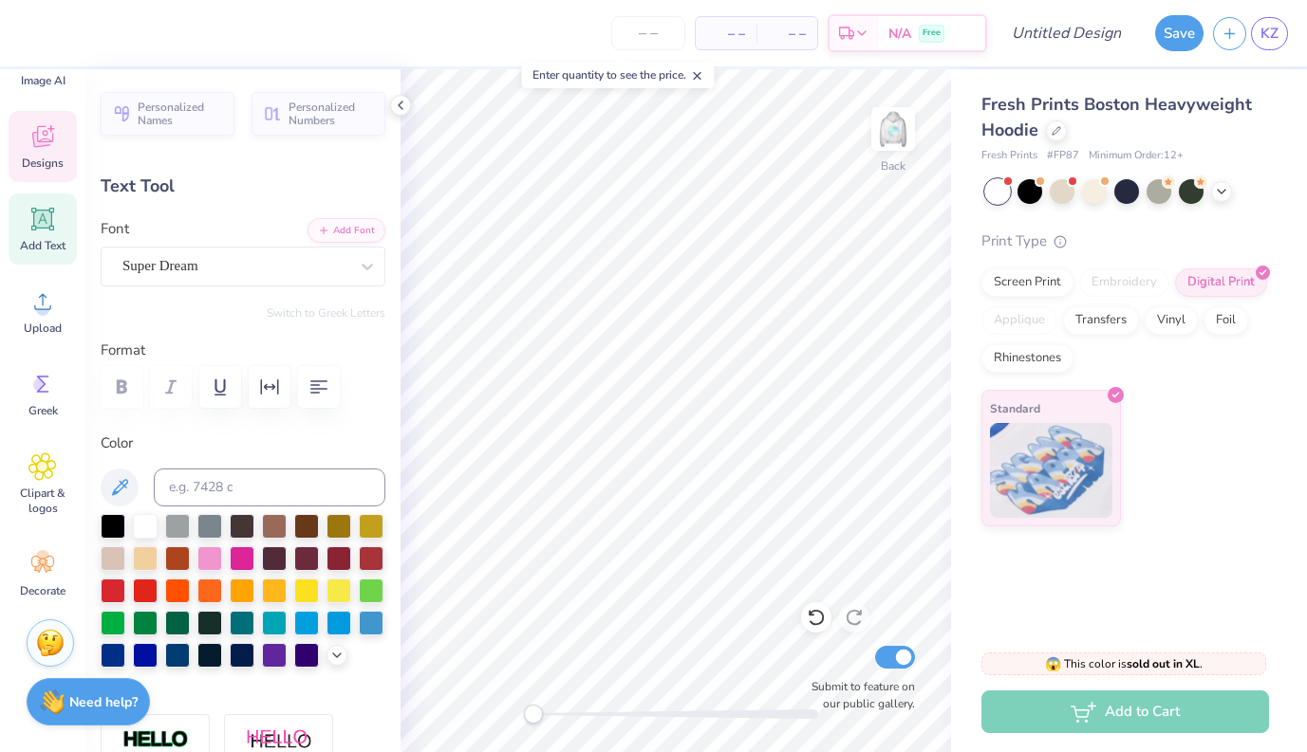
click at [20, 158] on div "Designs" at bounding box center [43, 146] width 68 height 71
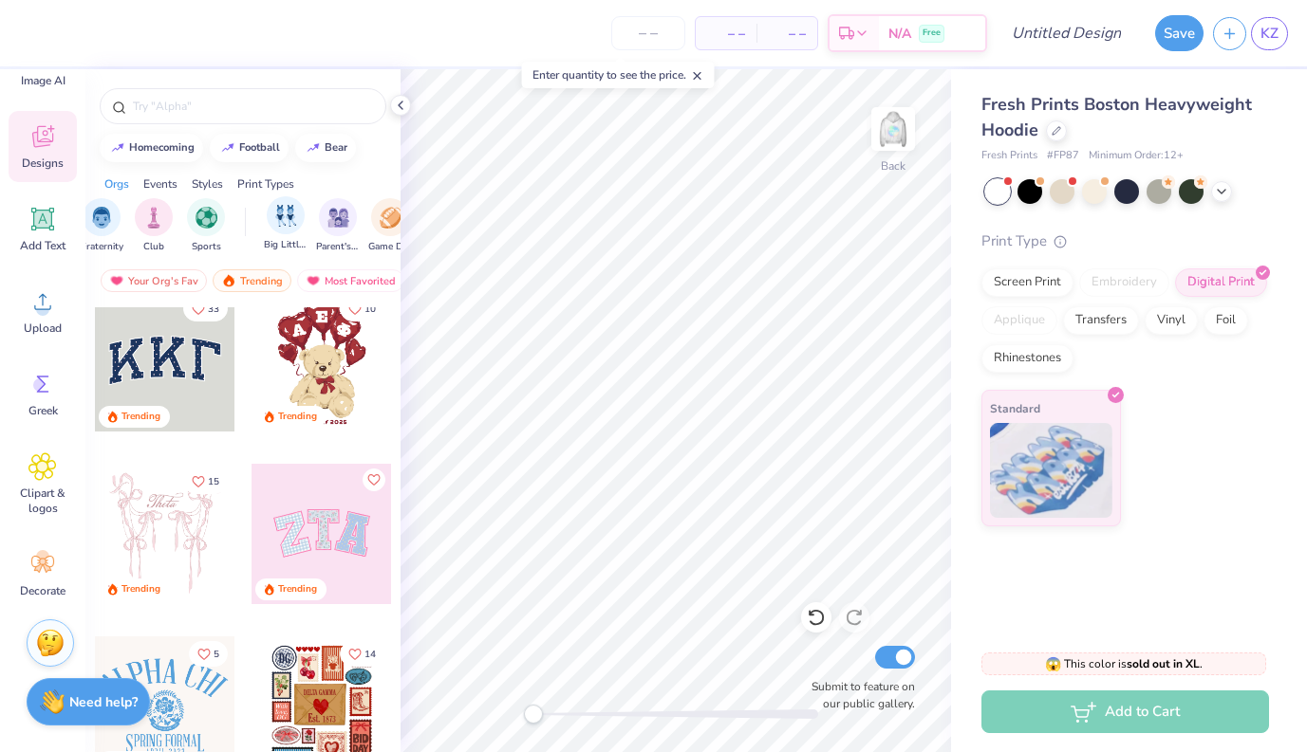
scroll to position [0, 51]
click at [294, 219] on img "filter for Big Little Reveal" at bounding box center [302, 216] width 21 height 22
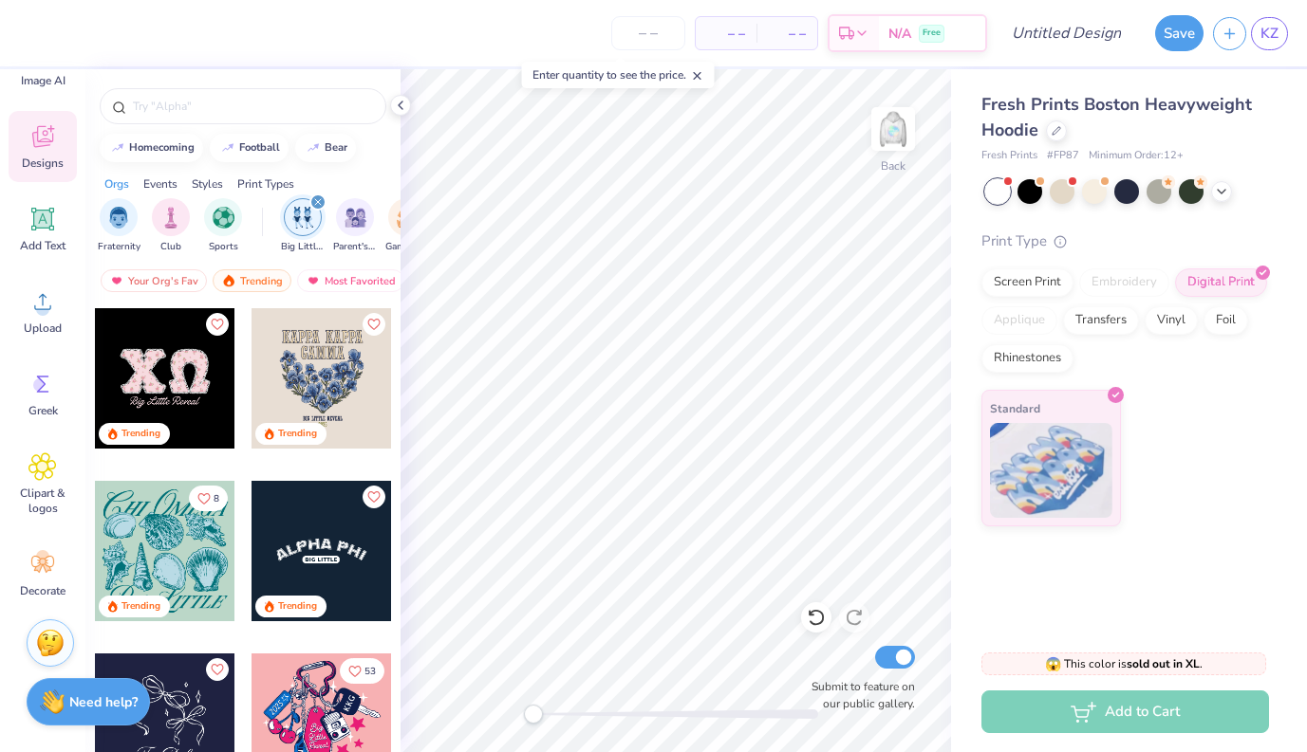
click at [315, 202] on icon "filter for Big Little Reveal" at bounding box center [318, 202] width 8 height 8
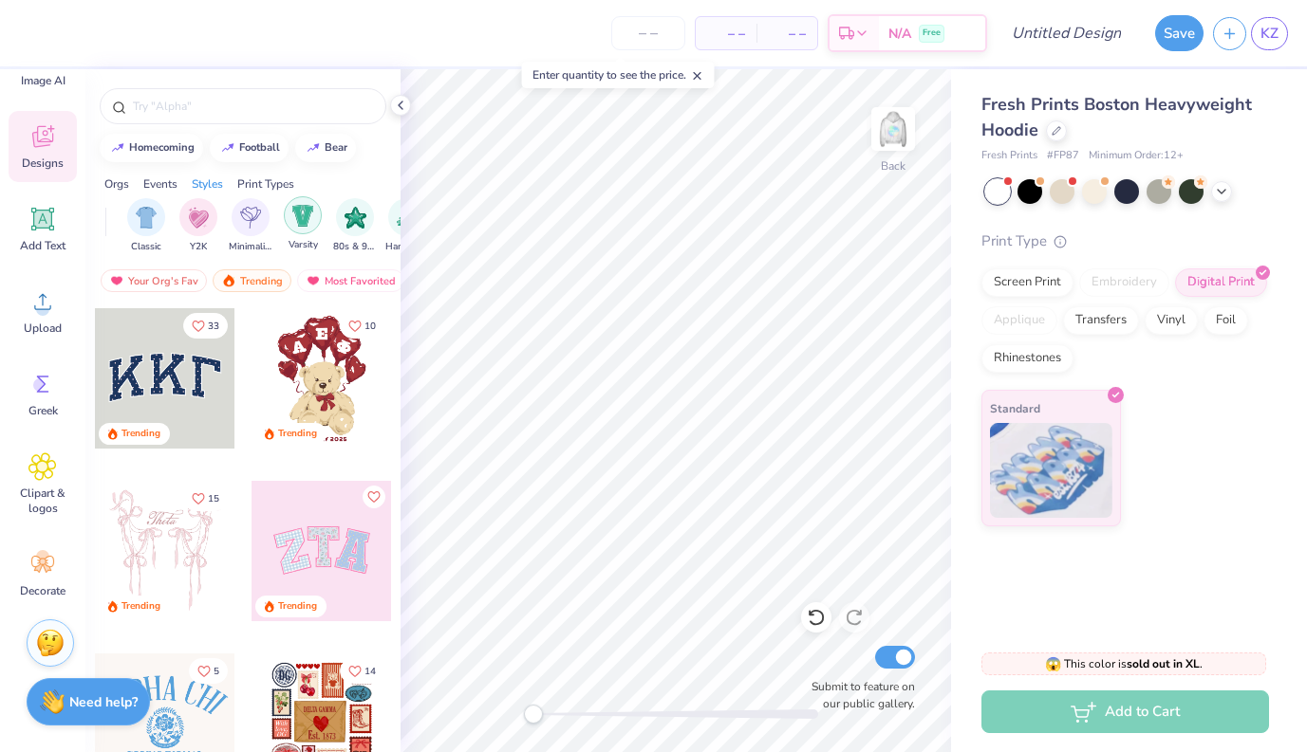
scroll to position [0, 992]
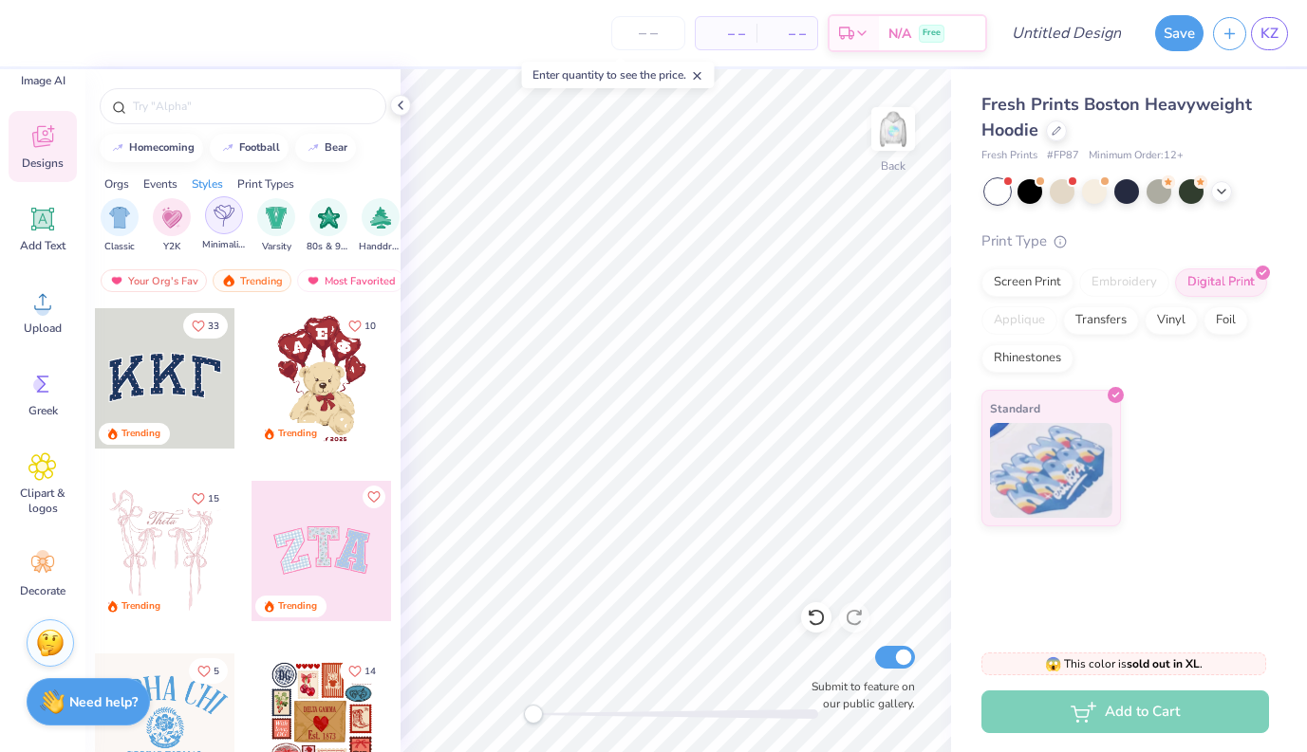
click at [234, 228] on div "filter for Minimalist" at bounding box center [224, 215] width 38 height 38
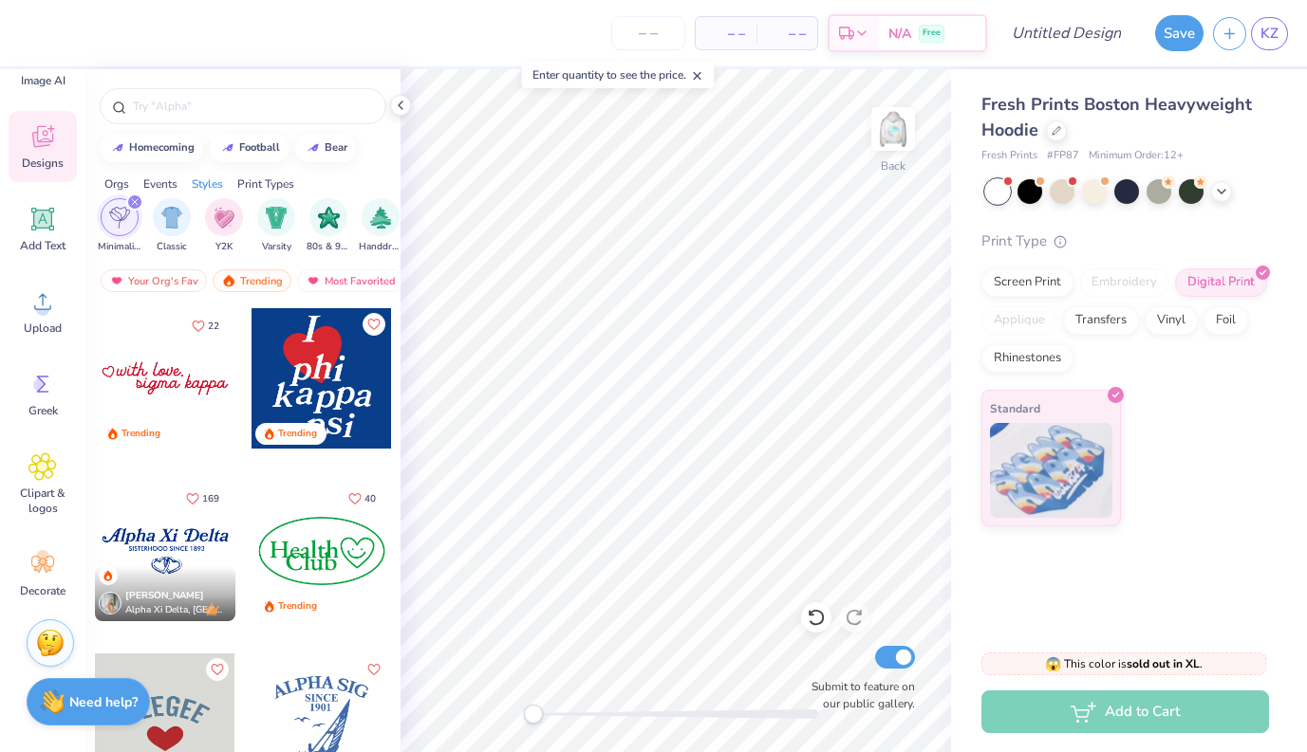
scroll to position [0, 0]
click at [192, 380] on div at bounding box center [165, 378] width 140 height 140
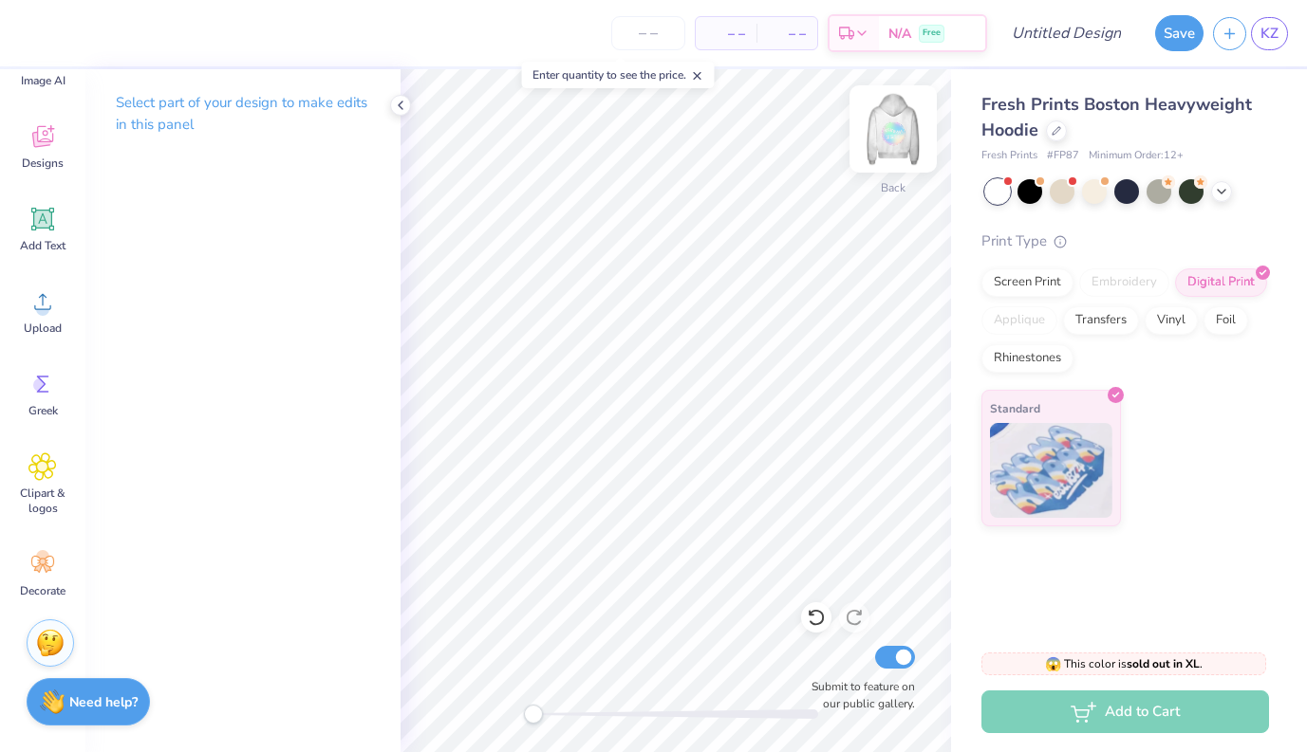
click at [898, 133] on img at bounding box center [893, 129] width 76 height 76
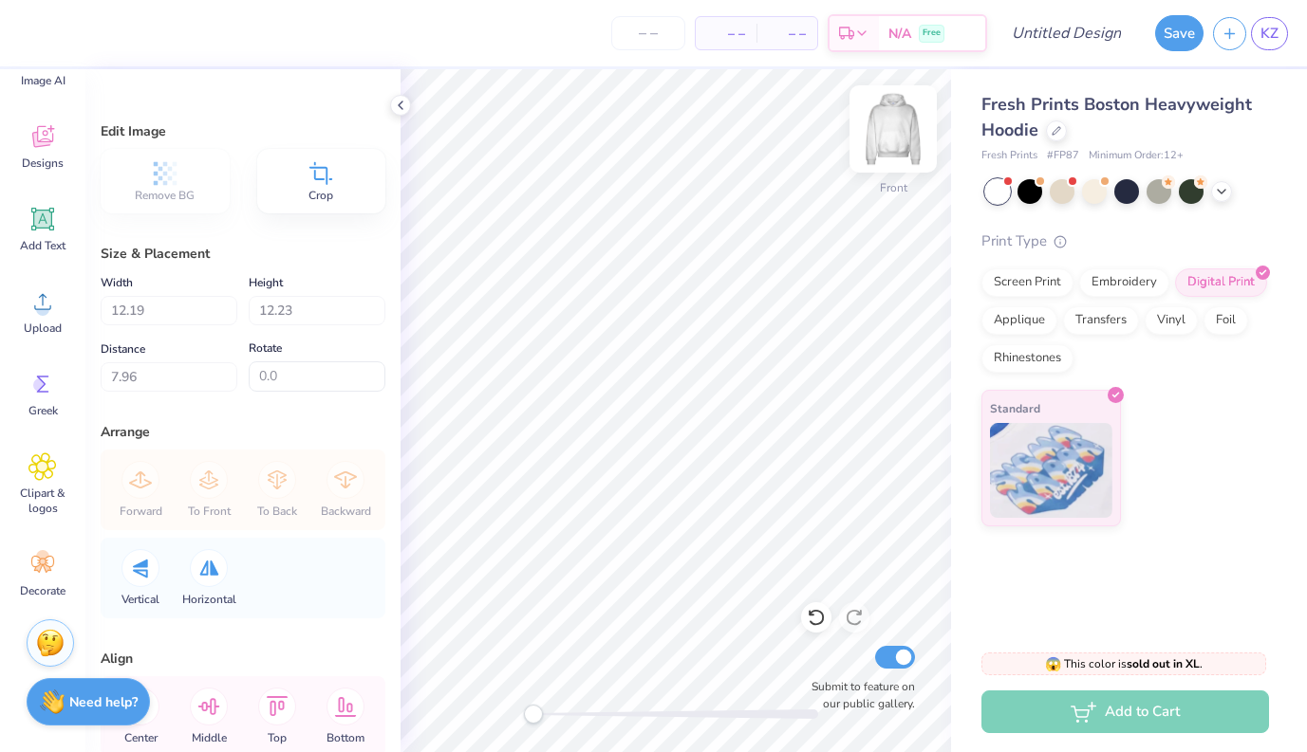
click at [884, 150] on div at bounding box center [892, 128] width 87 height 87
click at [42, 327] on span "Upload" at bounding box center [43, 328] width 38 height 15
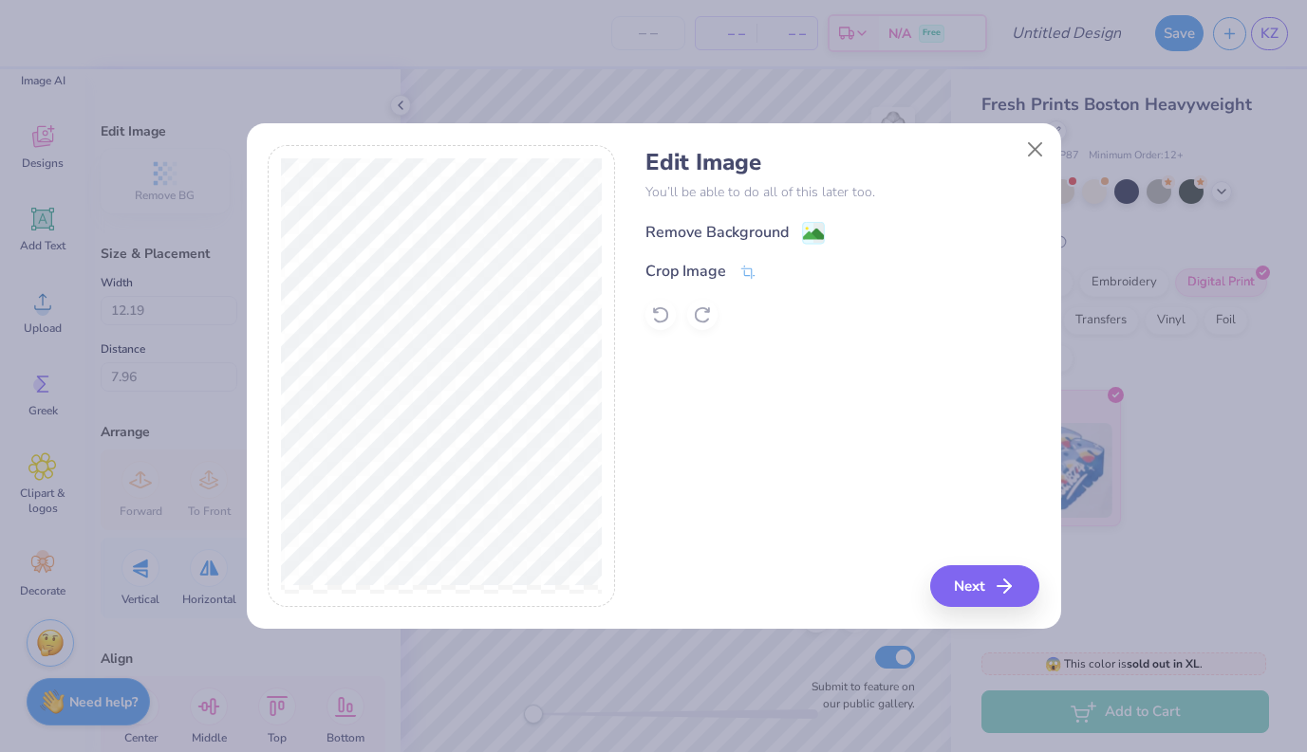
click at [771, 231] on div "Remove Background" at bounding box center [716, 232] width 143 height 23
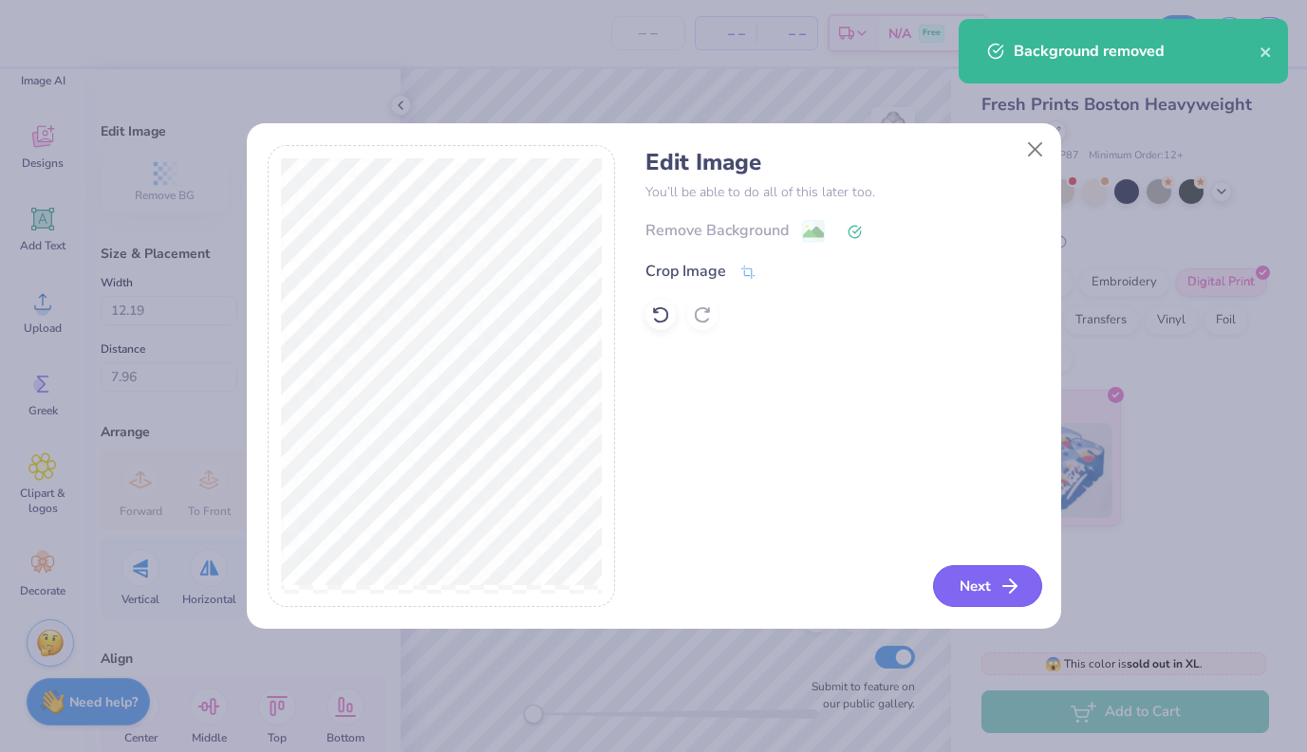
click at [970, 590] on button "Next" at bounding box center [987, 586] width 109 height 42
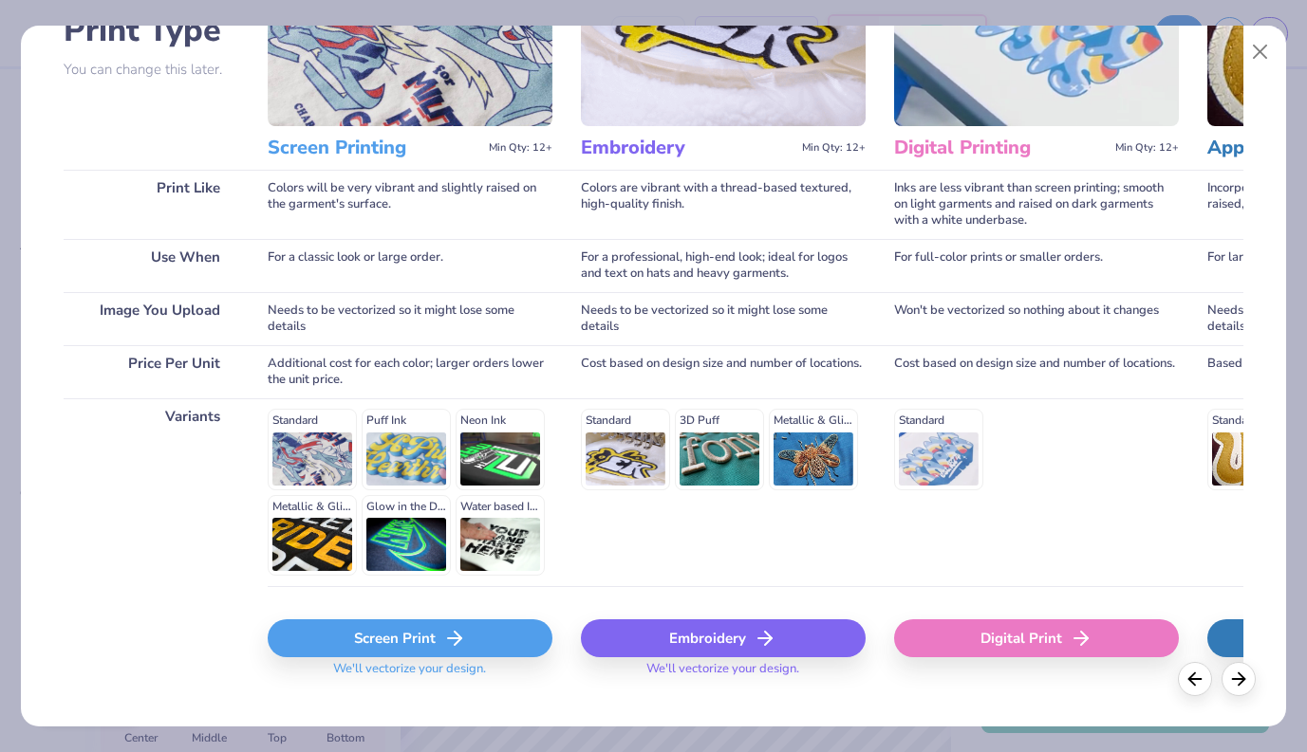
click at [446, 638] on icon at bounding box center [454, 638] width 23 height 23
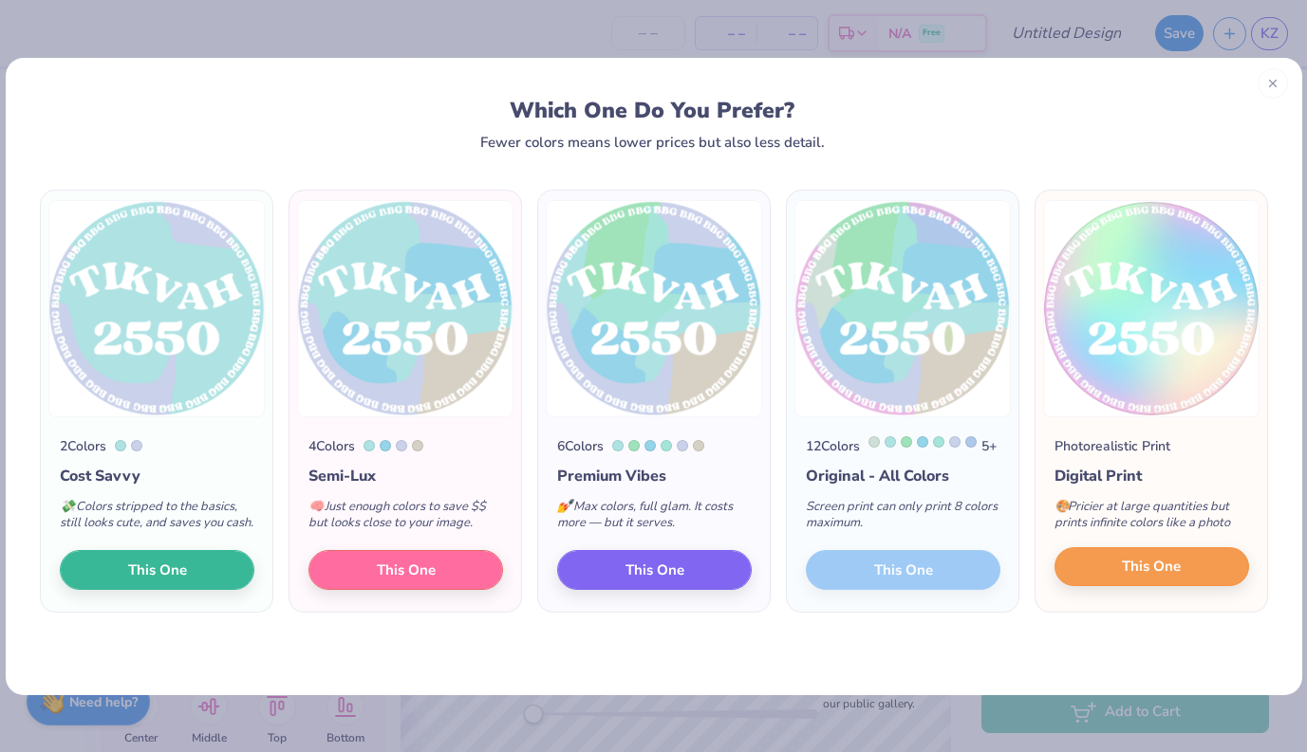
click at [1124, 578] on span "This One" at bounding box center [1151, 567] width 59 height 22
type input "11.50"
type input "11.54"
type input "0.98"
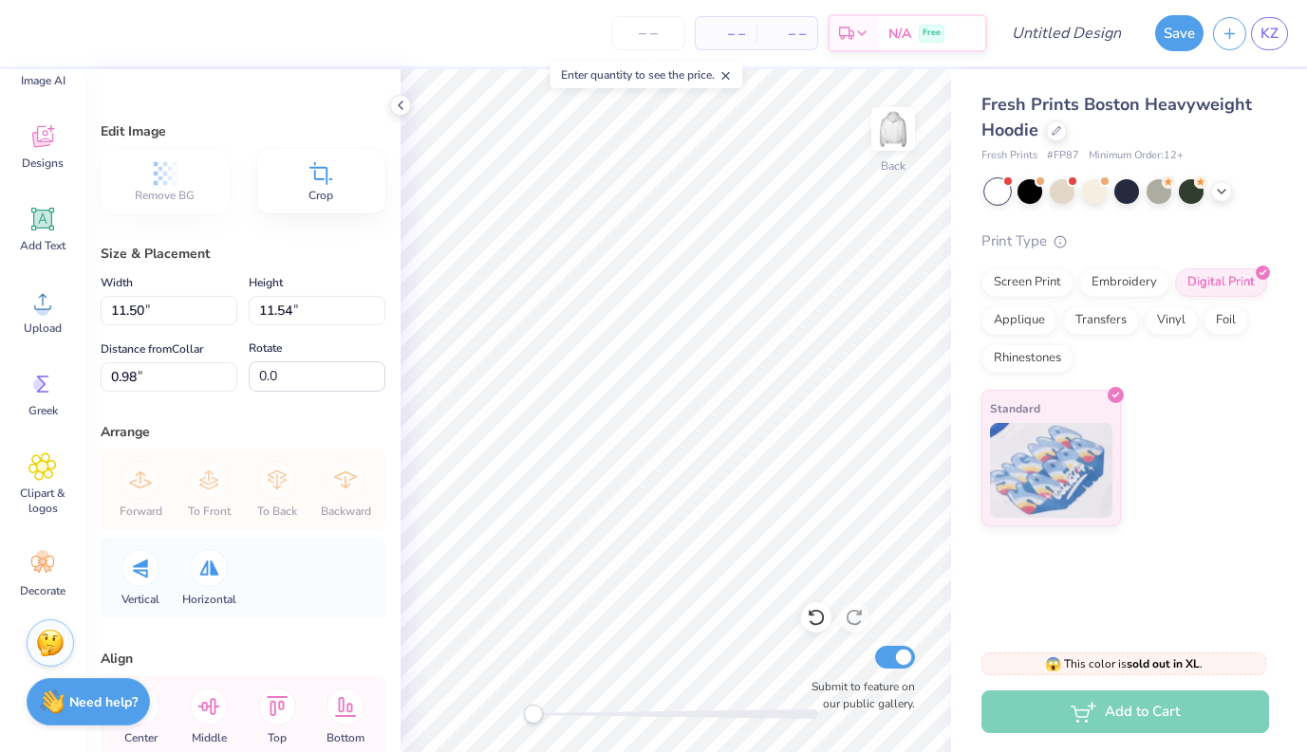
type input "2.97"
type input "2.98"
type input "9.54"
type input "3.32"
type input "3.33"
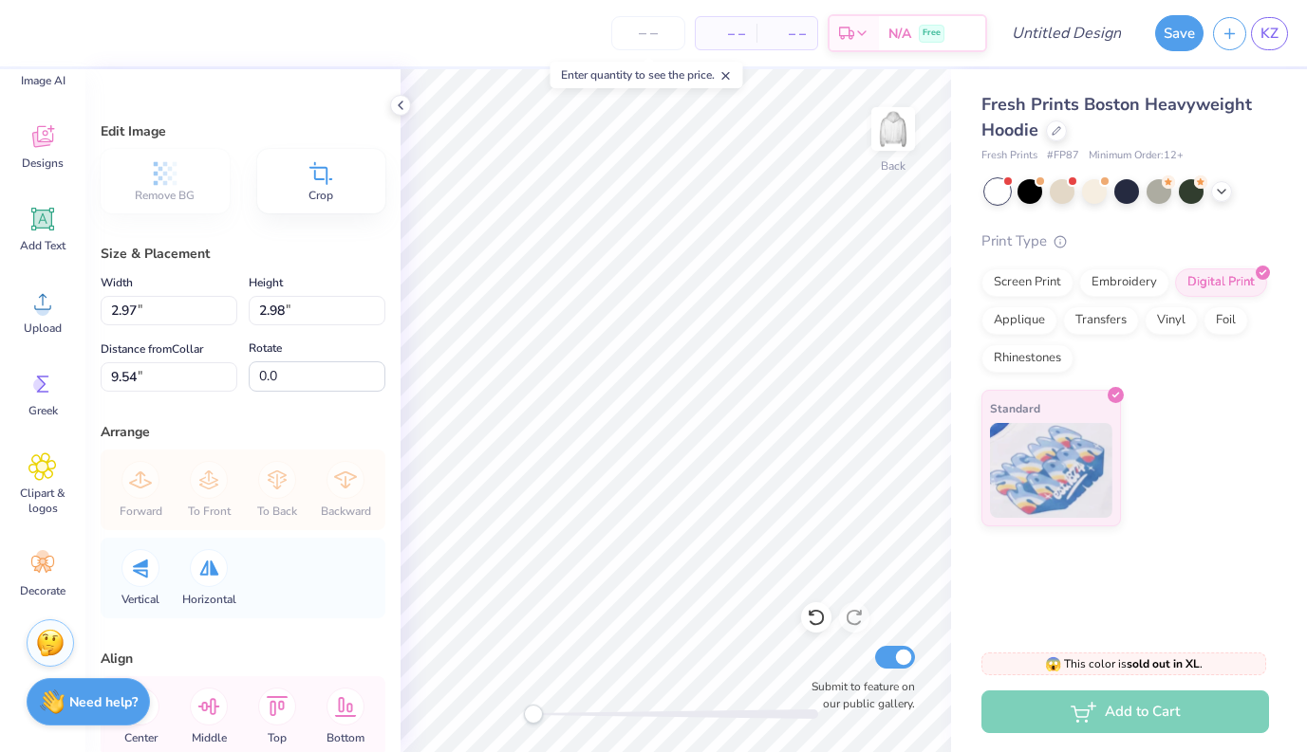
type input "3.00"
click at [894, 121] on img at bounding box center [893, 129] width 76 height 76
type input "3.40"
type input "3.41"
type input "5.04"
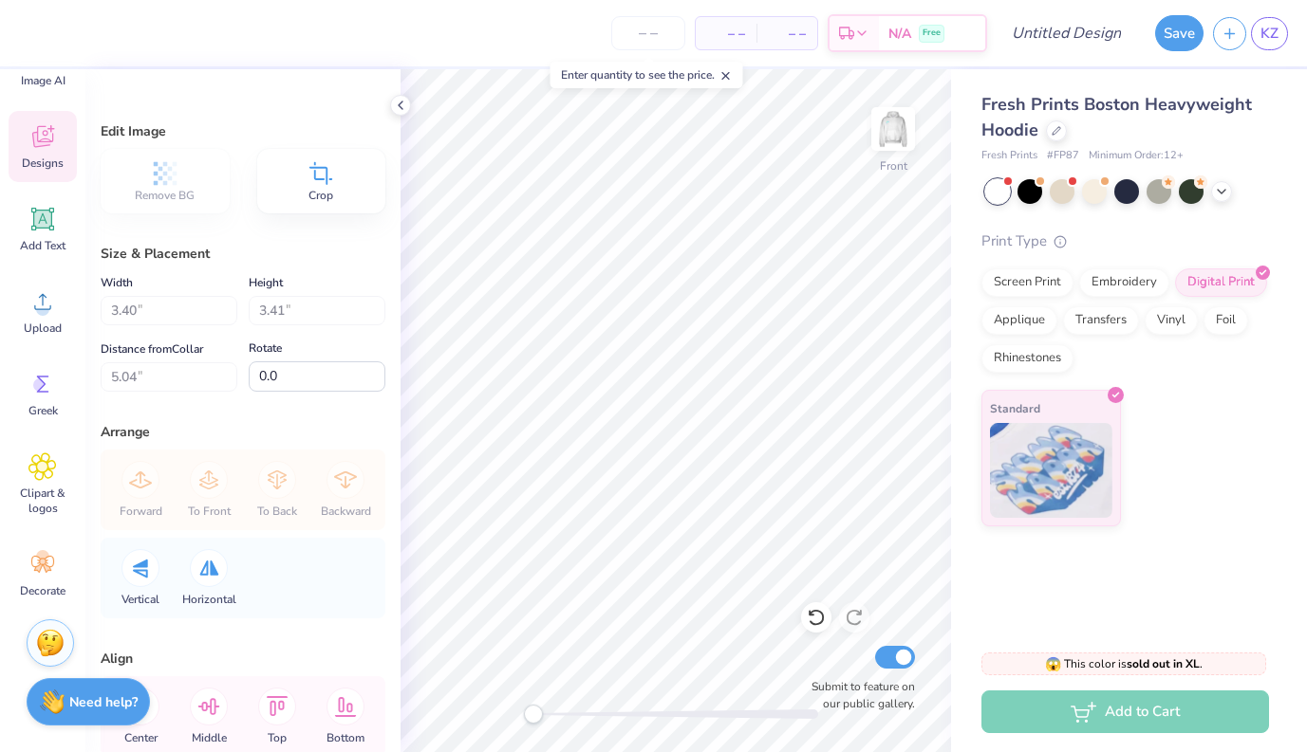
click at [46, 153] on div "Designs" at bounding box center [43, 146] width 68 height 71
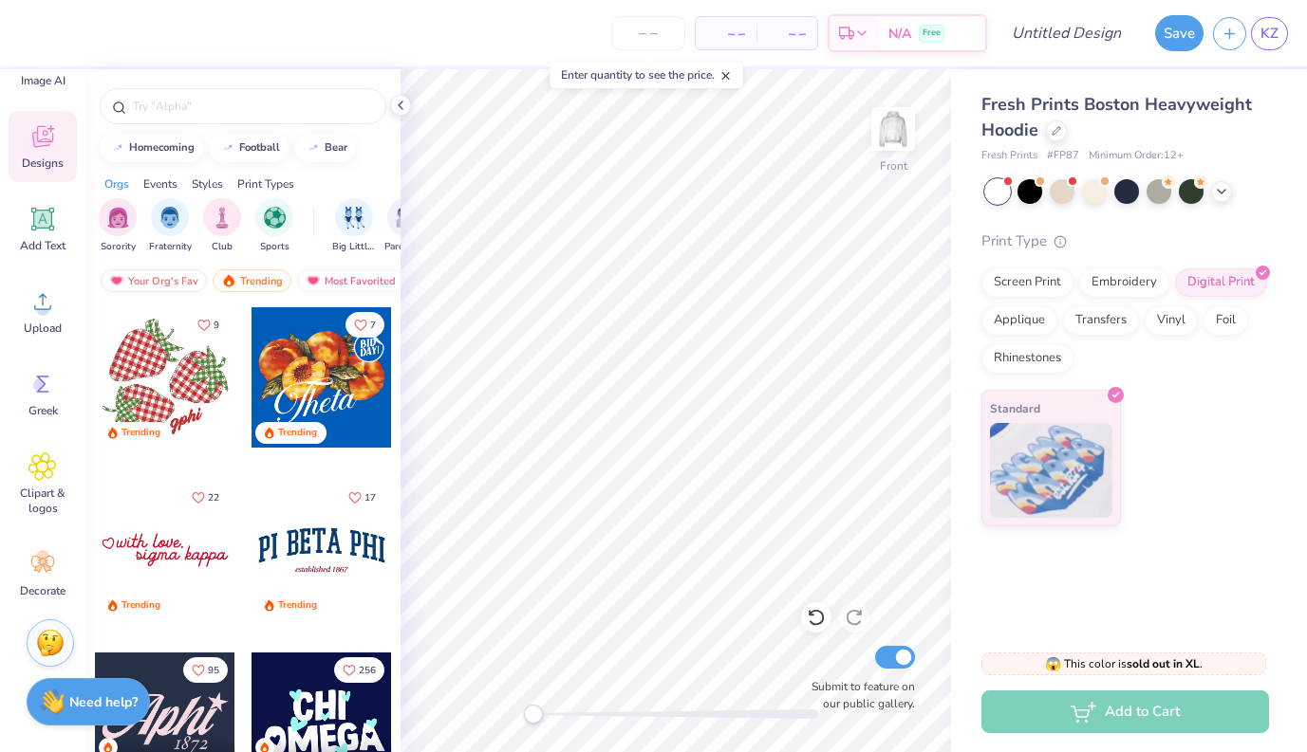
scroll to position [2274, 0]
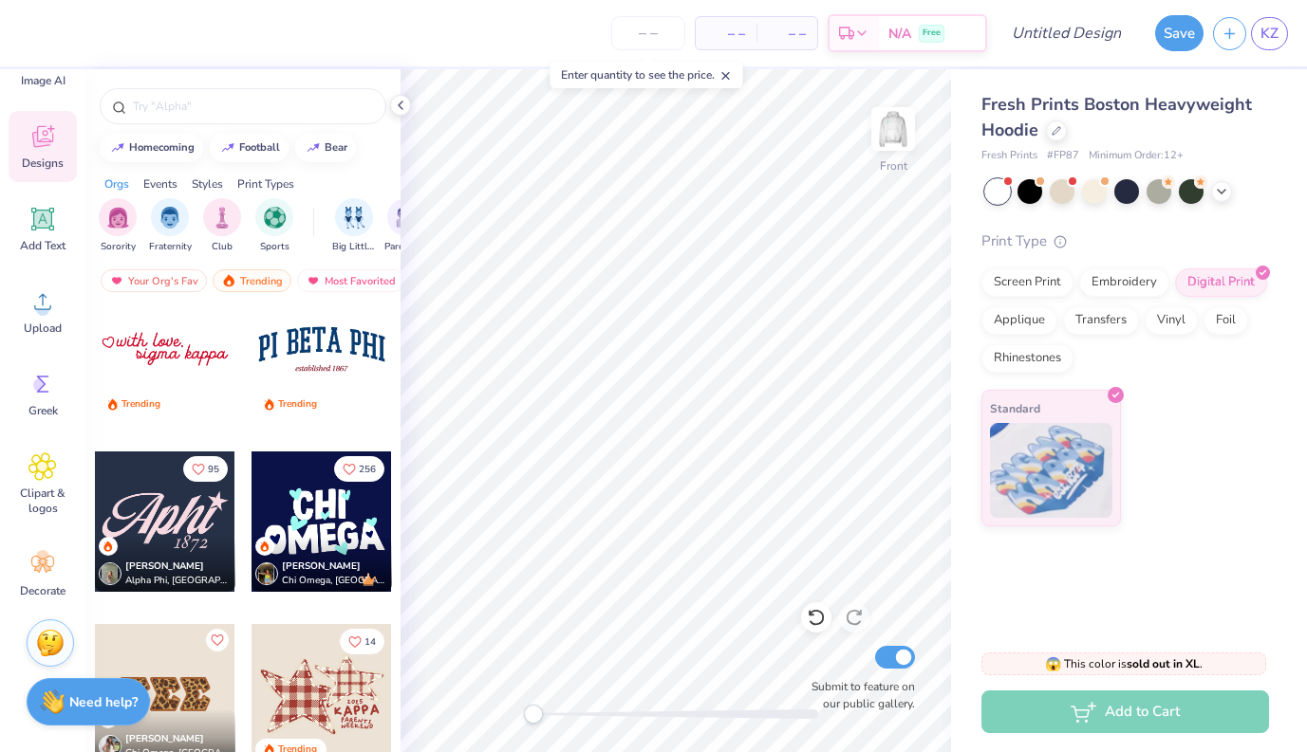
click at [165, 353] on div at bounding box center [165, 349] width 140 height 140
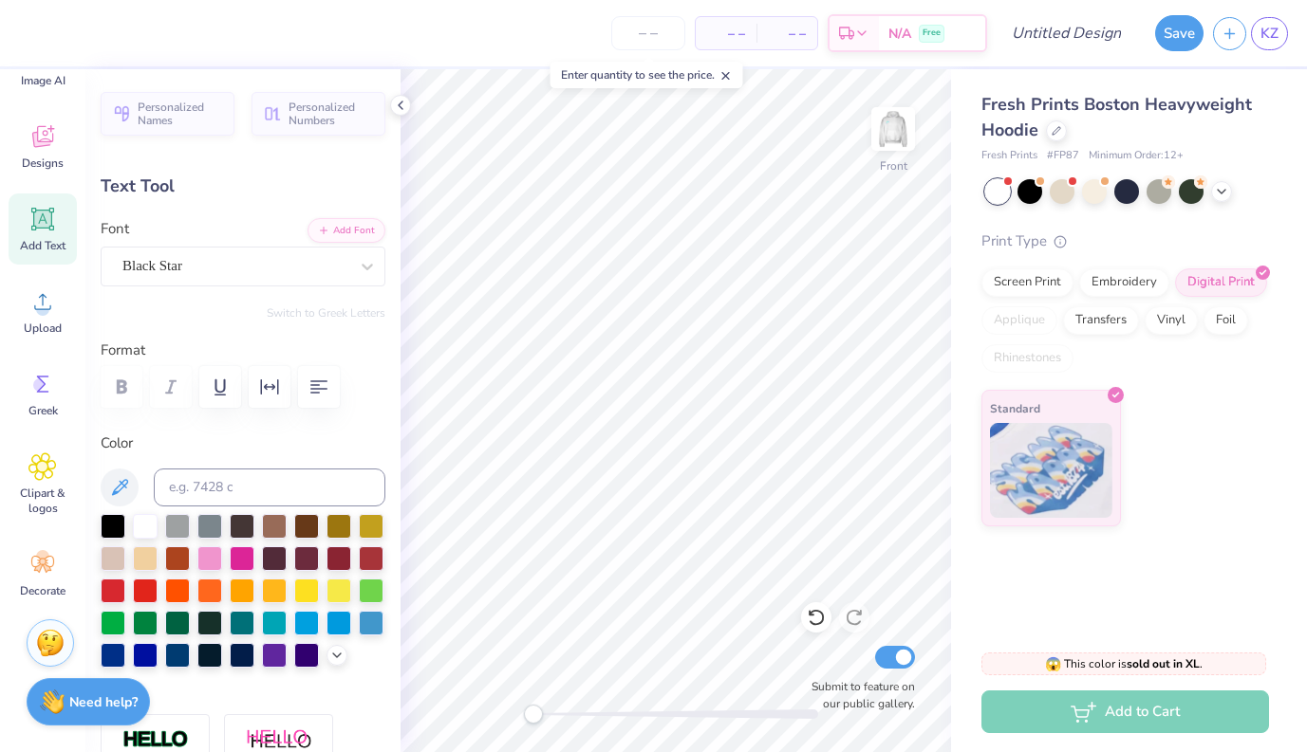
scroll to position [32, 0]
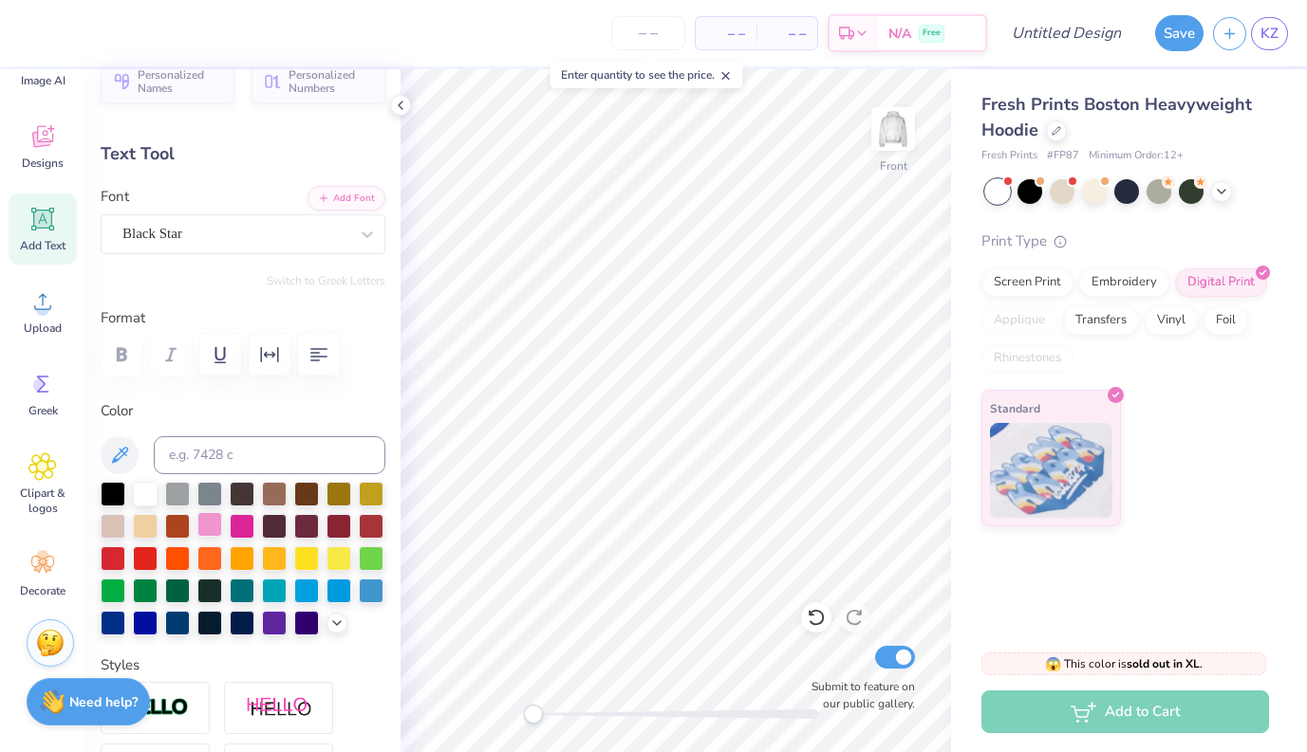
type textarea "2550 fall term board"
click at [211, 528] on div at bounding box center [209, 524] width 25 height 25
click at [333, 621] on polyline at bounding box center [337, 622] width 8 height 4
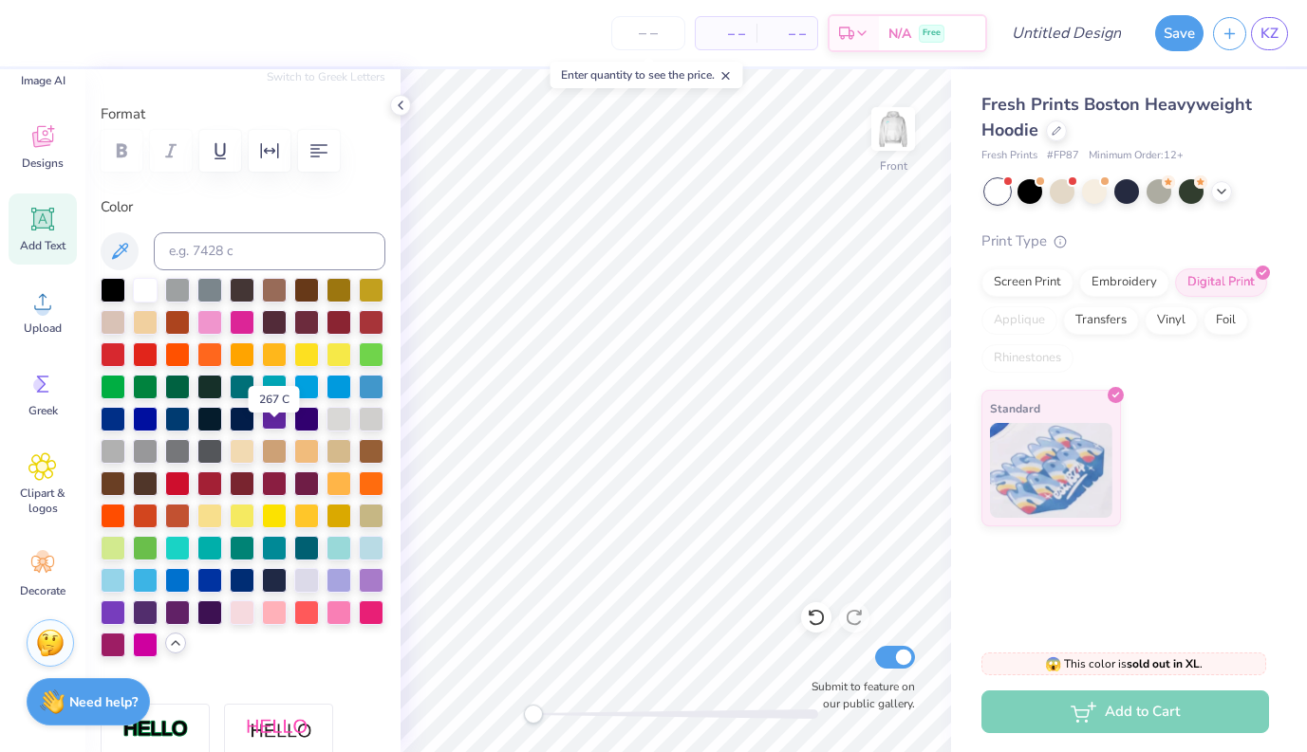
scroll to position [239, 0]
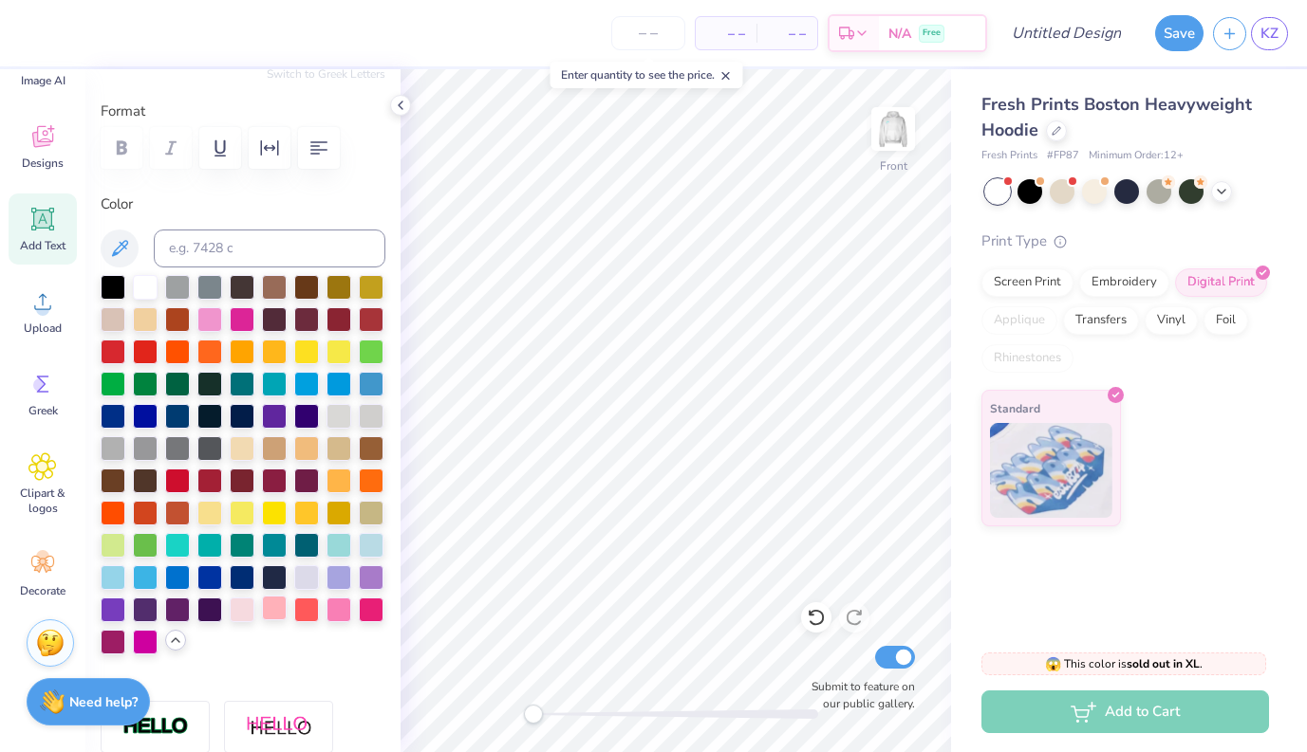
click at [278, 610] on div at bounding box center [274, 608] width 25 height 25
click at [331, 613] on div at bounding box center [338, 608] width 25 height 25
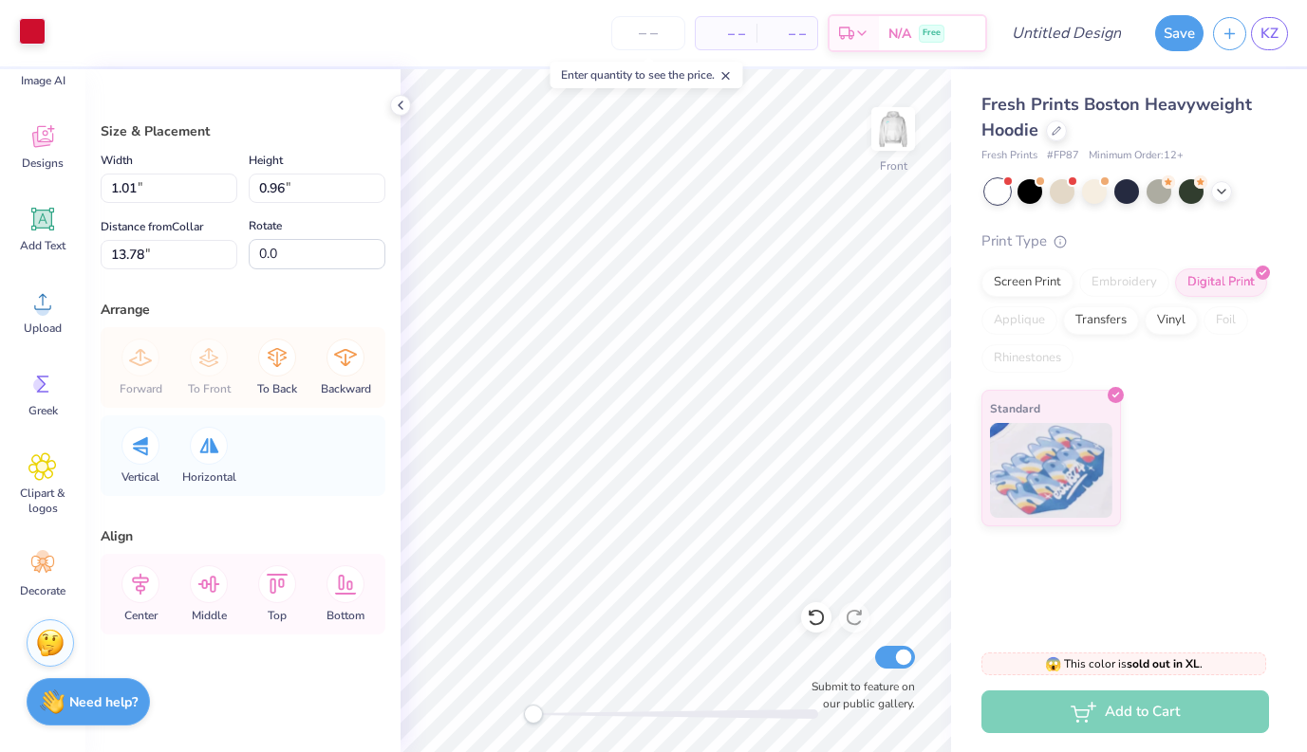
click at [35, 37] on div at bounding box center [32, 31] width 27 height 27
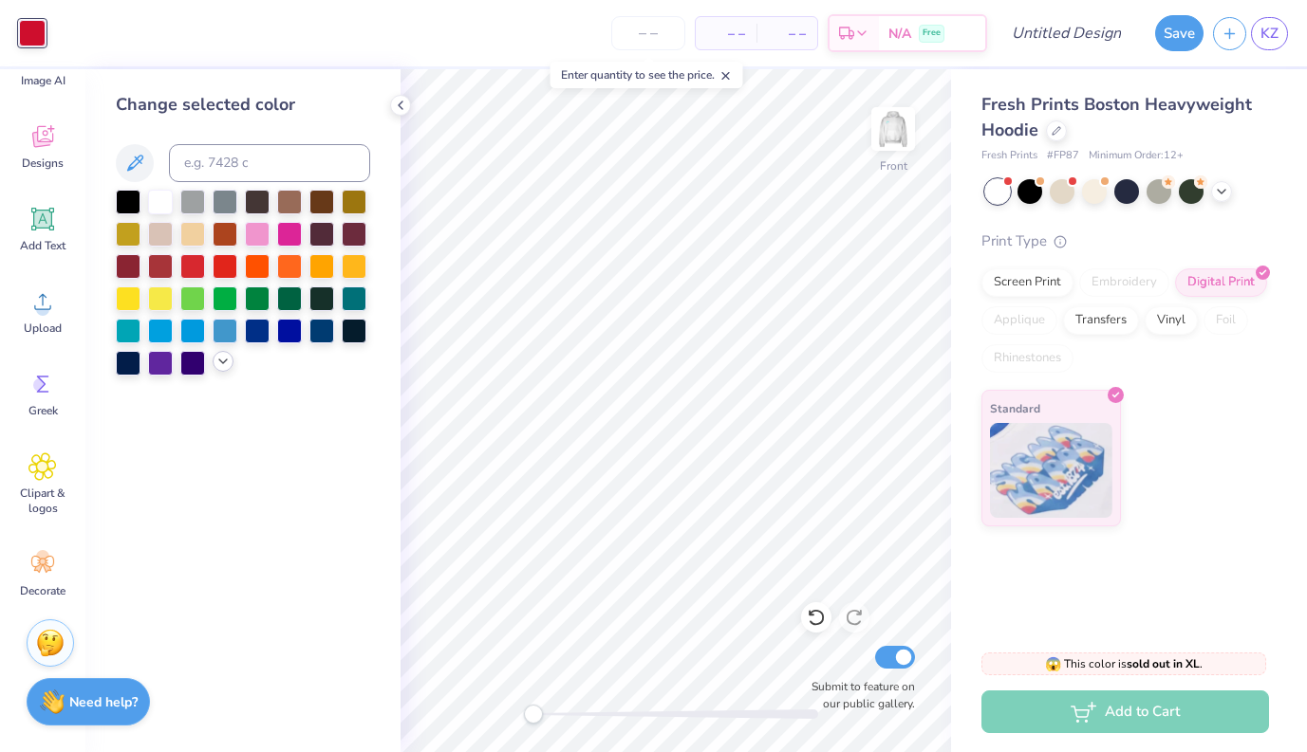
click at [223, 363] on icon at bounding box center [222, 361] width 15 height 15
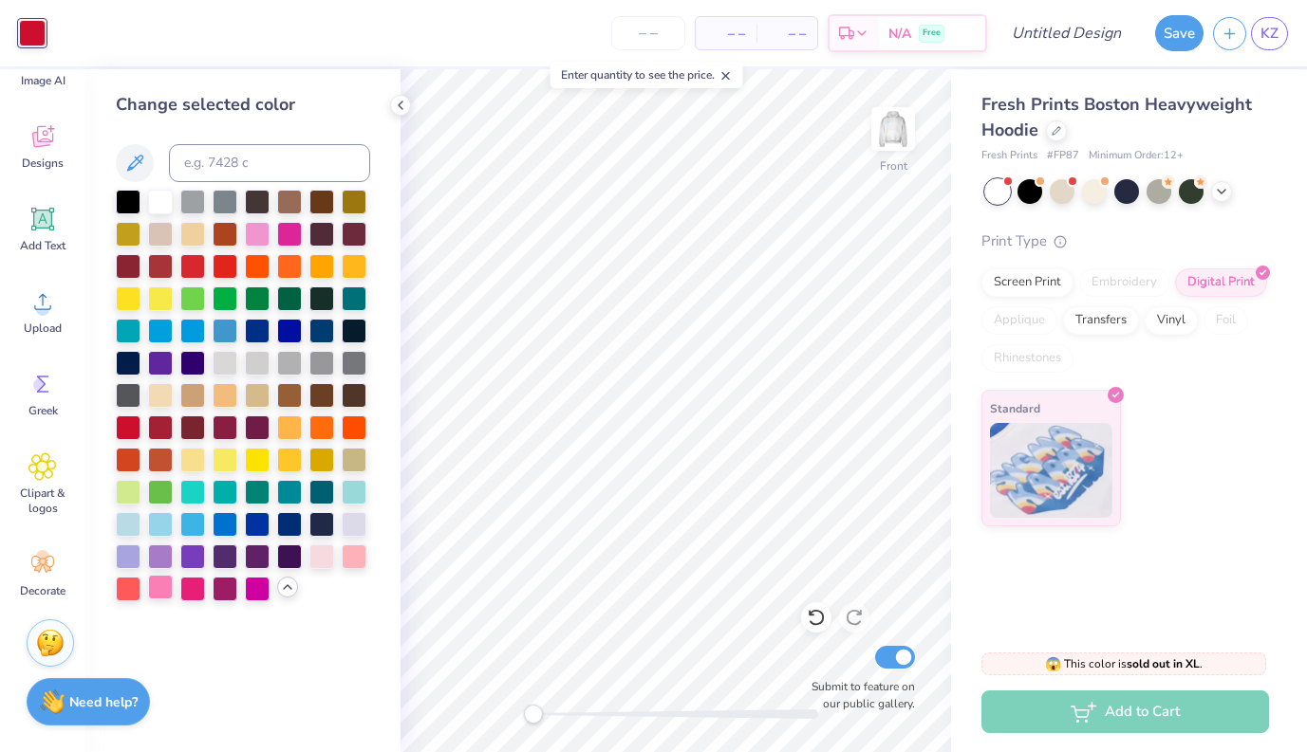
click at [163, 587] on div at bounding box center [160, 587] width 25 height 25
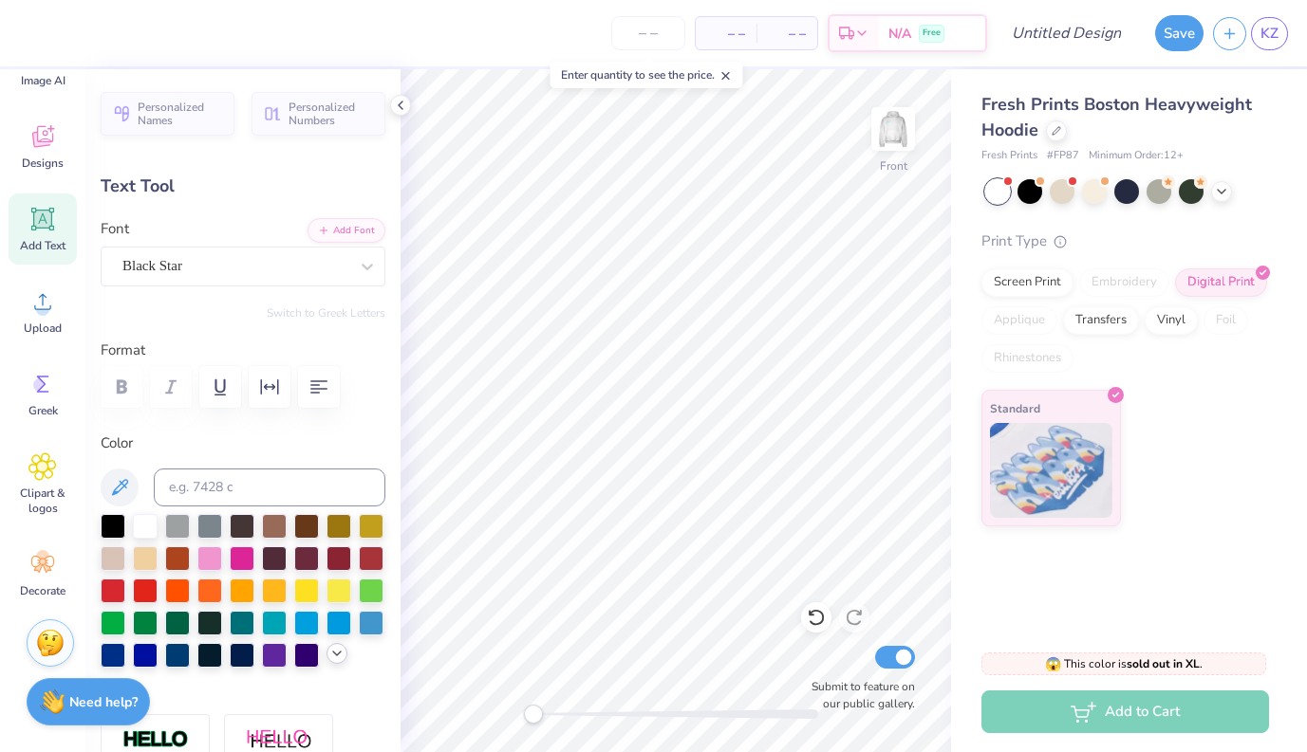
click at [336, 648] on div at bounding box center [336, 653] width 21 height 21
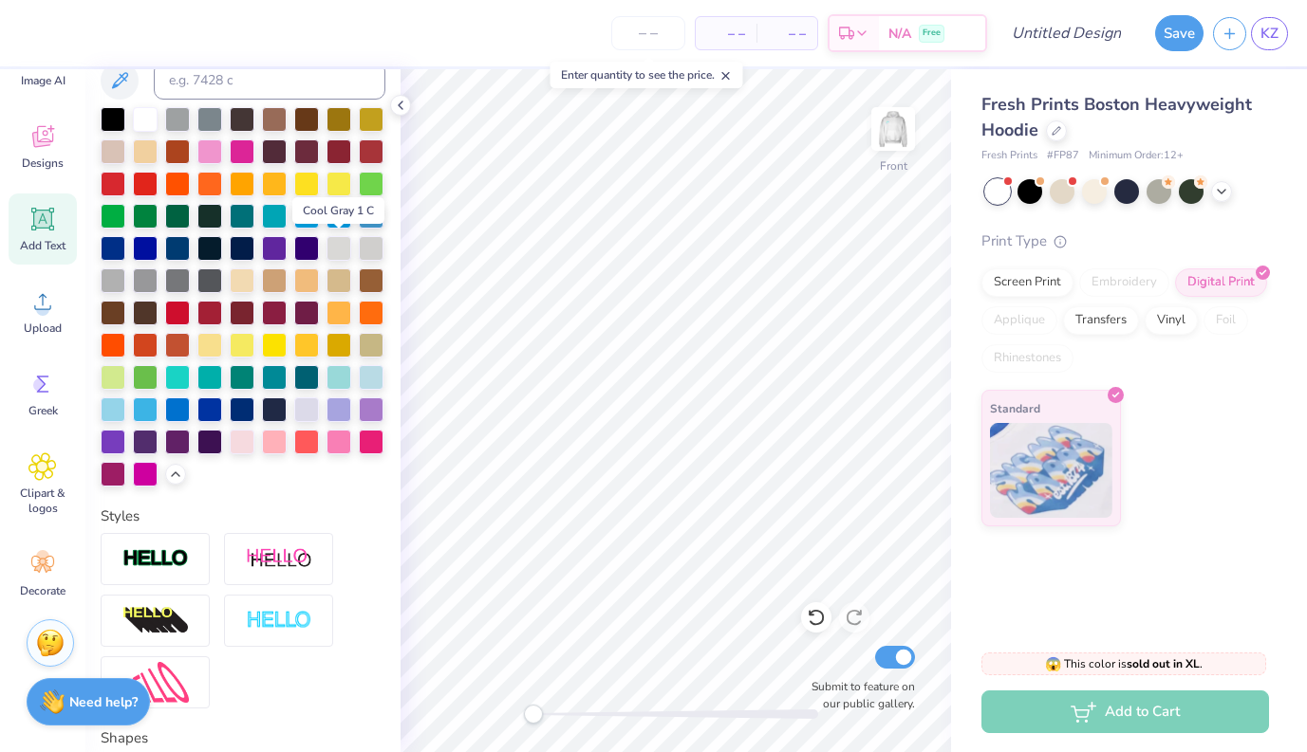
scroll to position [413, 0]
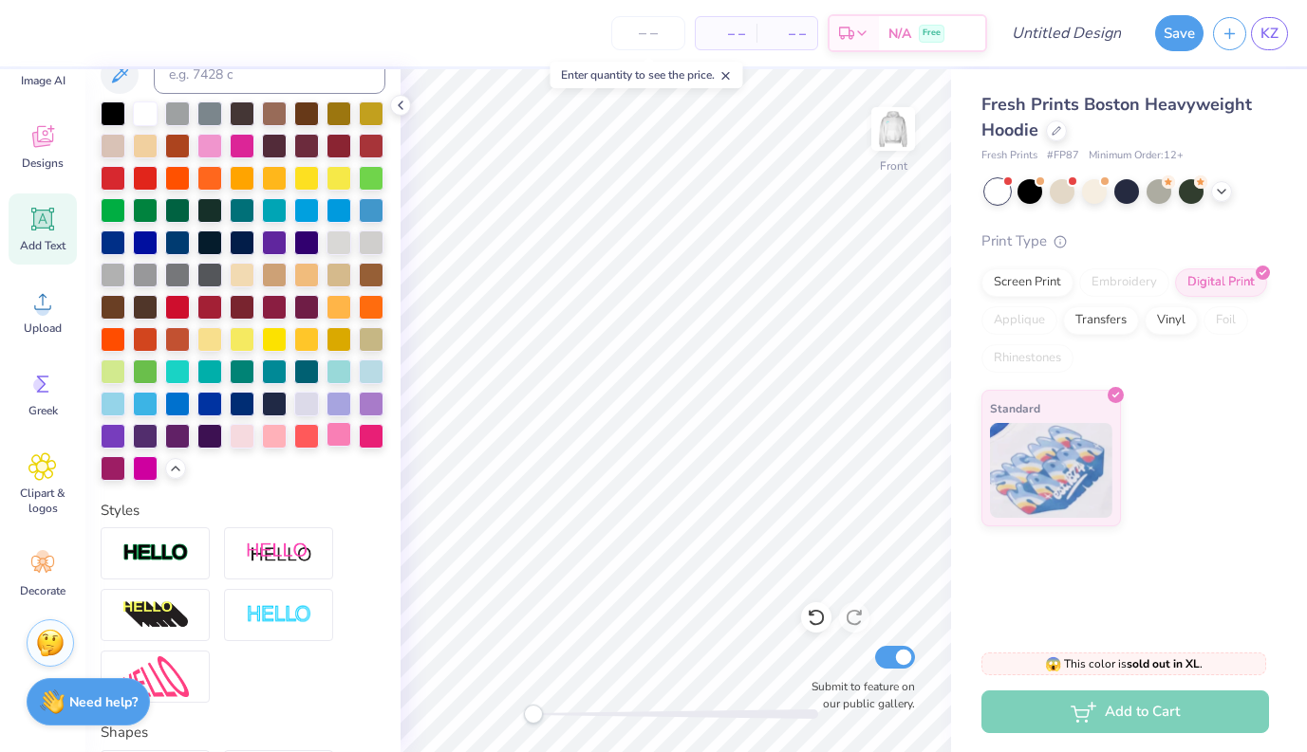
click at [342, 442] on div at bounding box center [338, 434] width 25 height 25
type input "12.72"
type input "1.59"
type input "14.33"
type input "5.66"
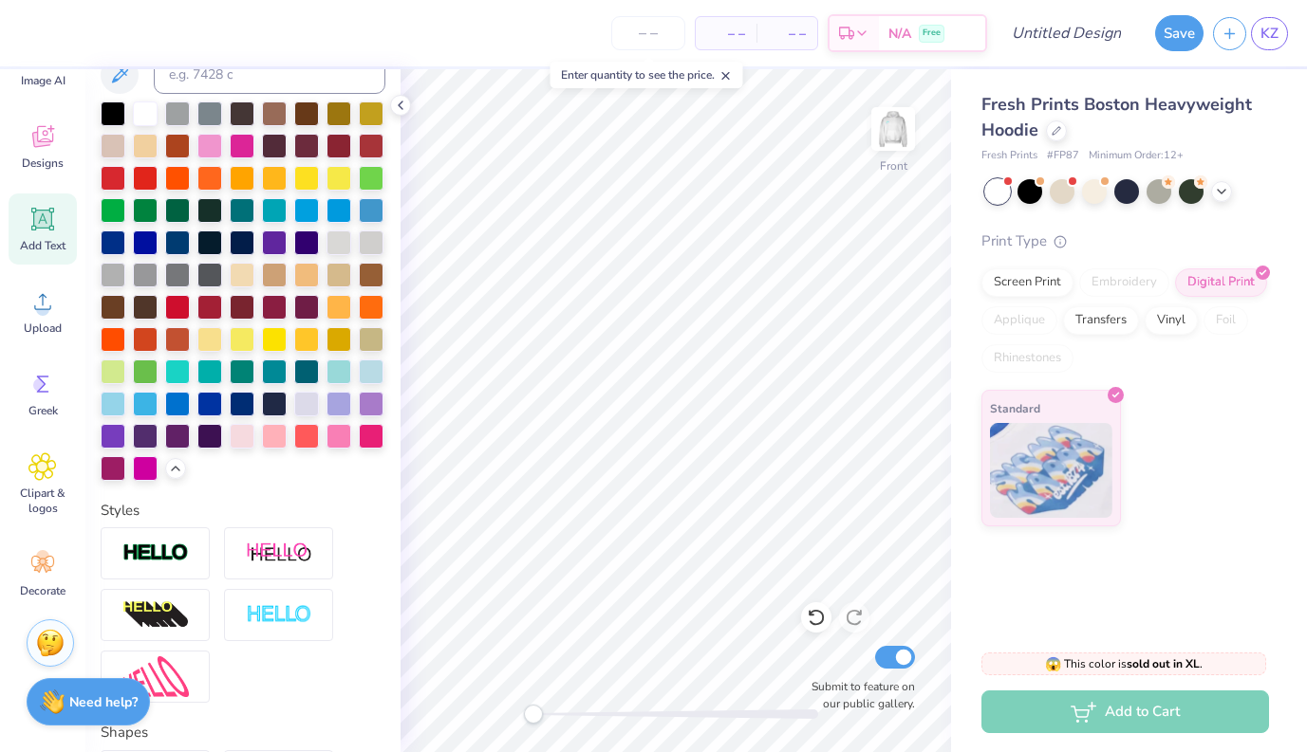
type input "1.27"
type input "13.46"
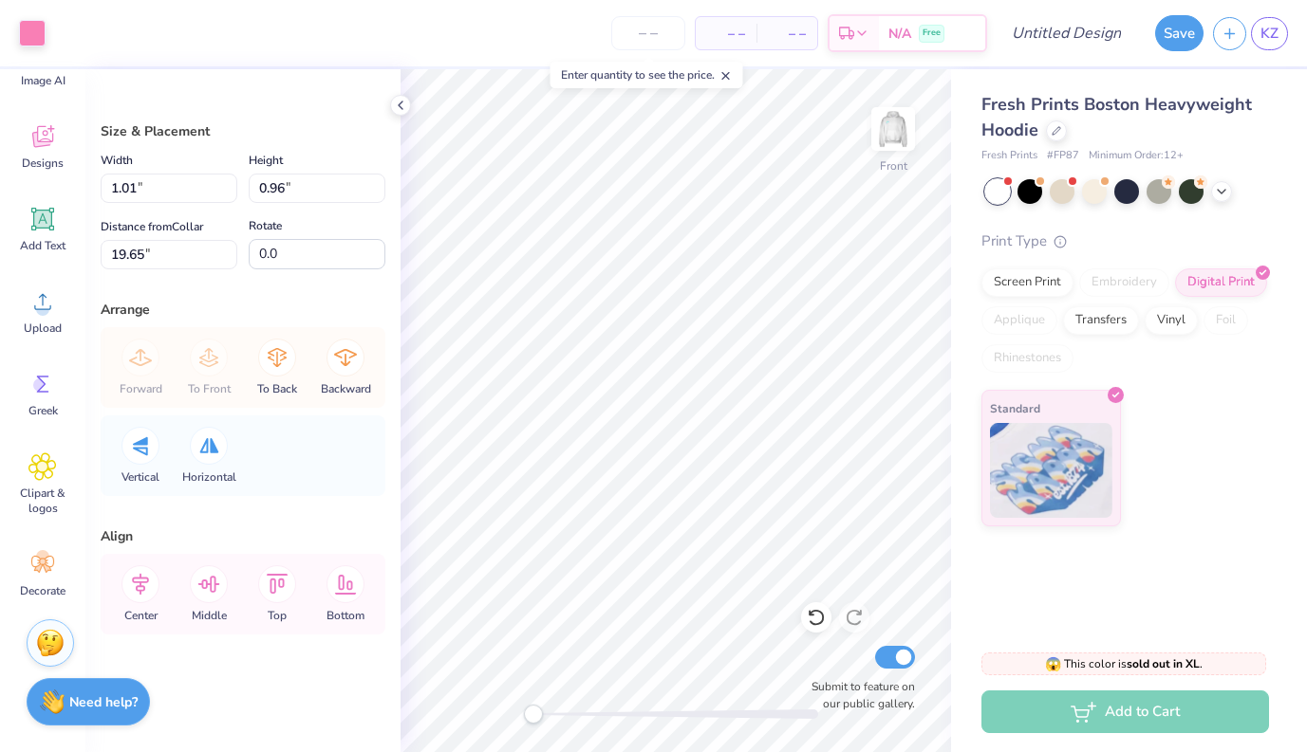
type input "0.95"
type input "0.91"
type input "19.71"
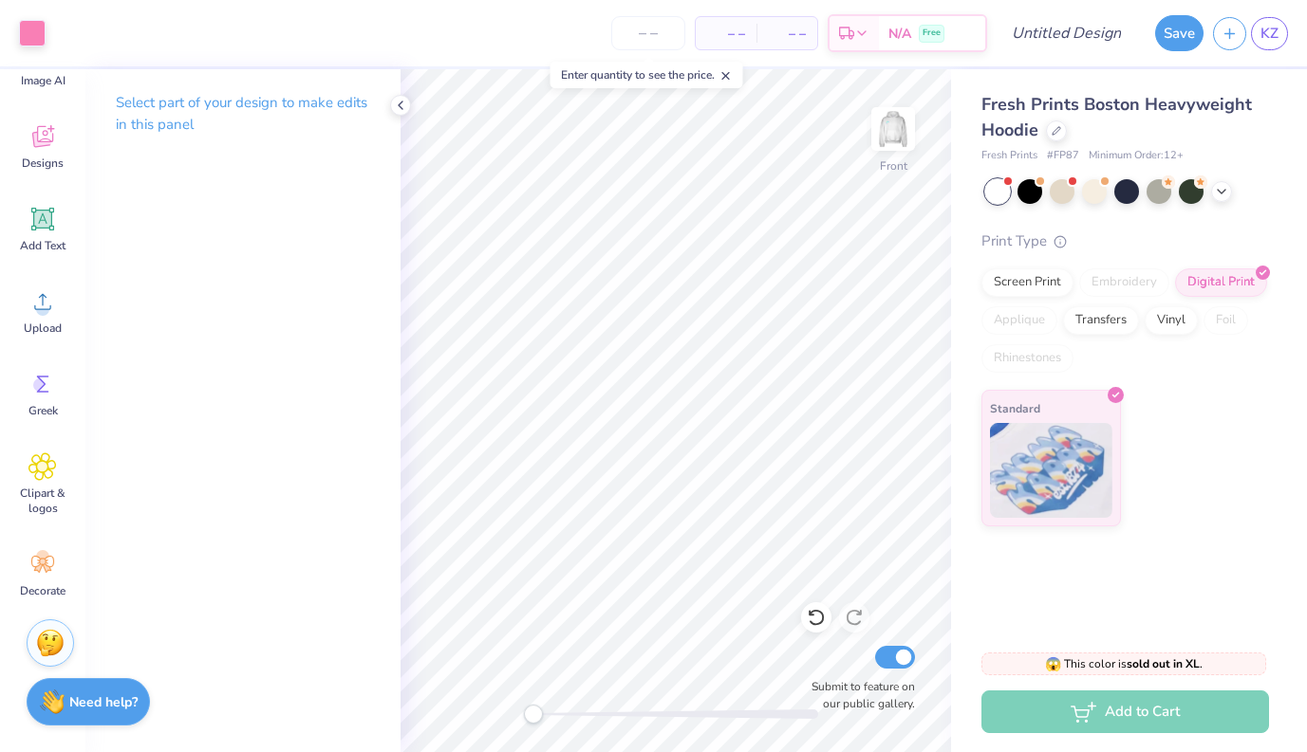
click at [387, 156] on div "Select part of your design to make edits in this panel" at bounding box center [242, 120] width 315 height 103
click at [895, 133] on img at bounding box center [893, 129] width 76 height 76
click at [887, 122] on img at bounding box center [893, 129] width 76 height 76
click at [881, 158] on img at bounding box center [893, 129] width 76 height 76
click at [1057, 136] on div at bounding box center [1056, 129] width 21 height 21
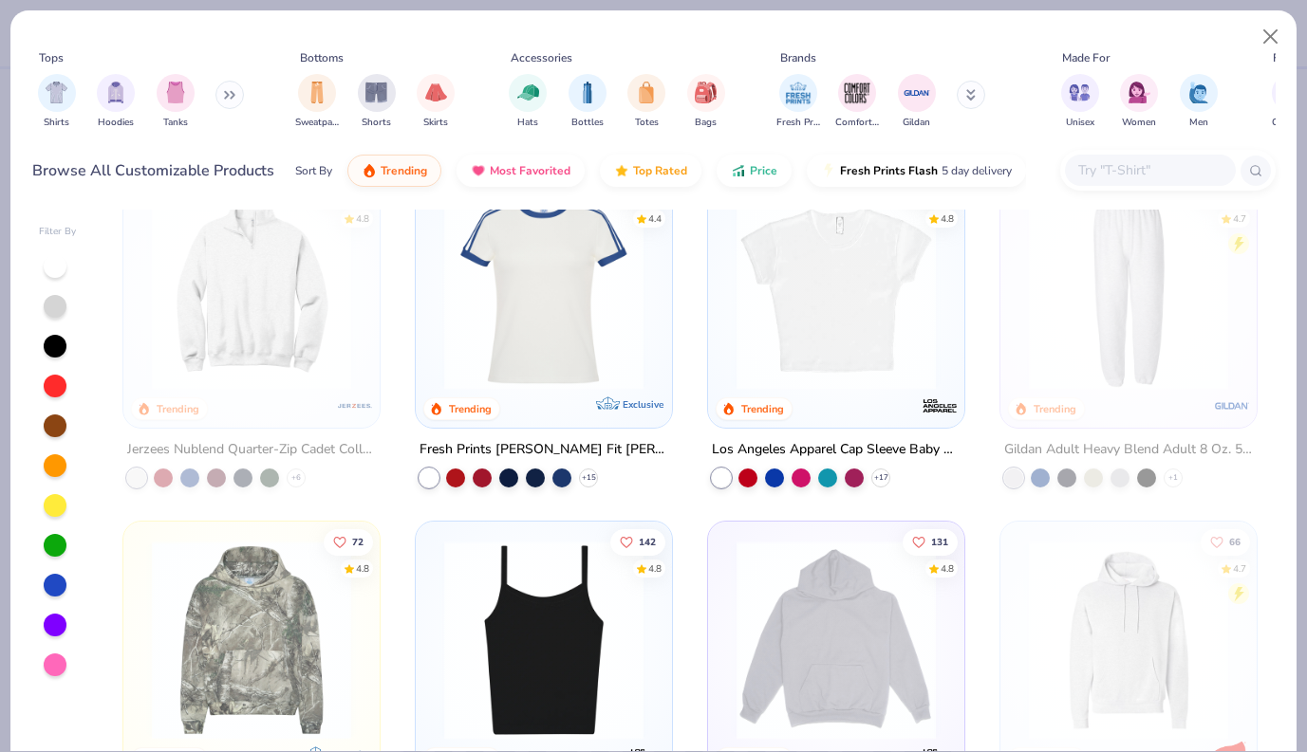
scroll to position [1673, 0]
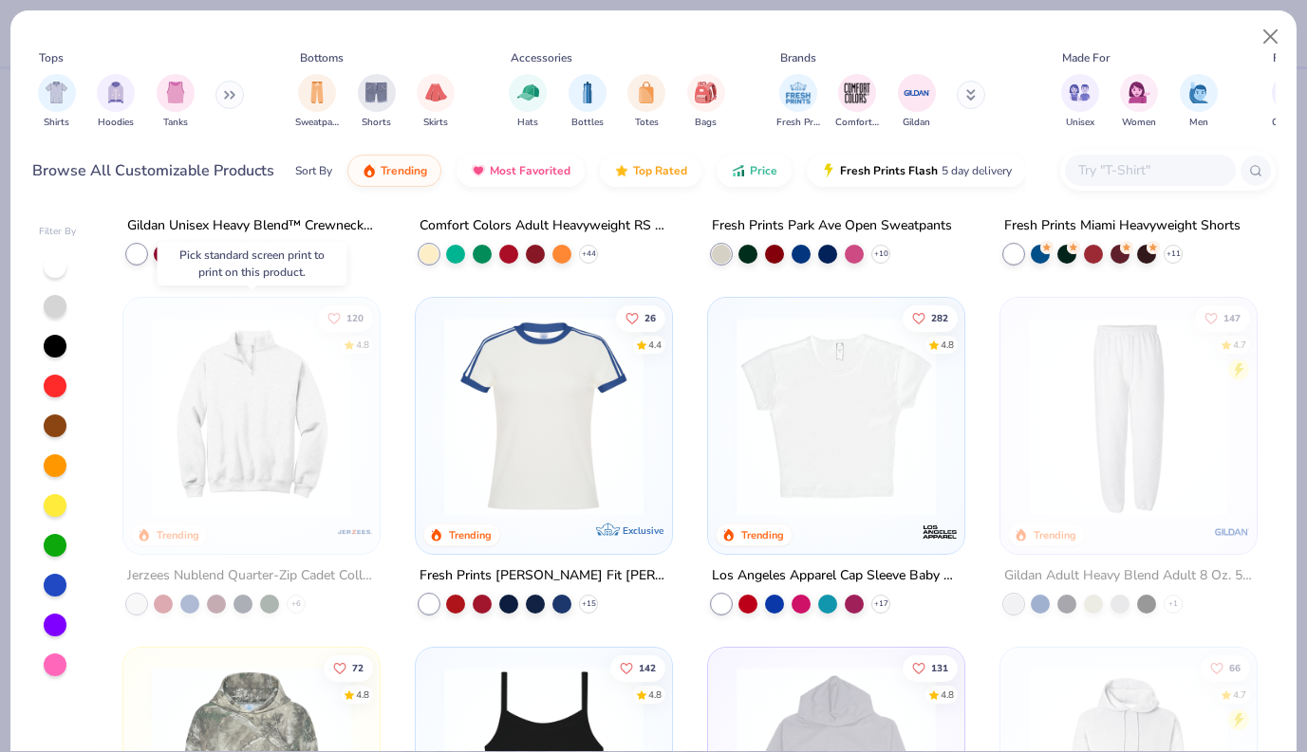
click at [295, 447] on img at bounding box center [251, 416] width 218 height 199
click at [254, 531] on div at bounding box center [251, 421] width 237 height 228
click at [1140, 29] on button "Close" at bounding box center [1270, 37] width 36 height 36
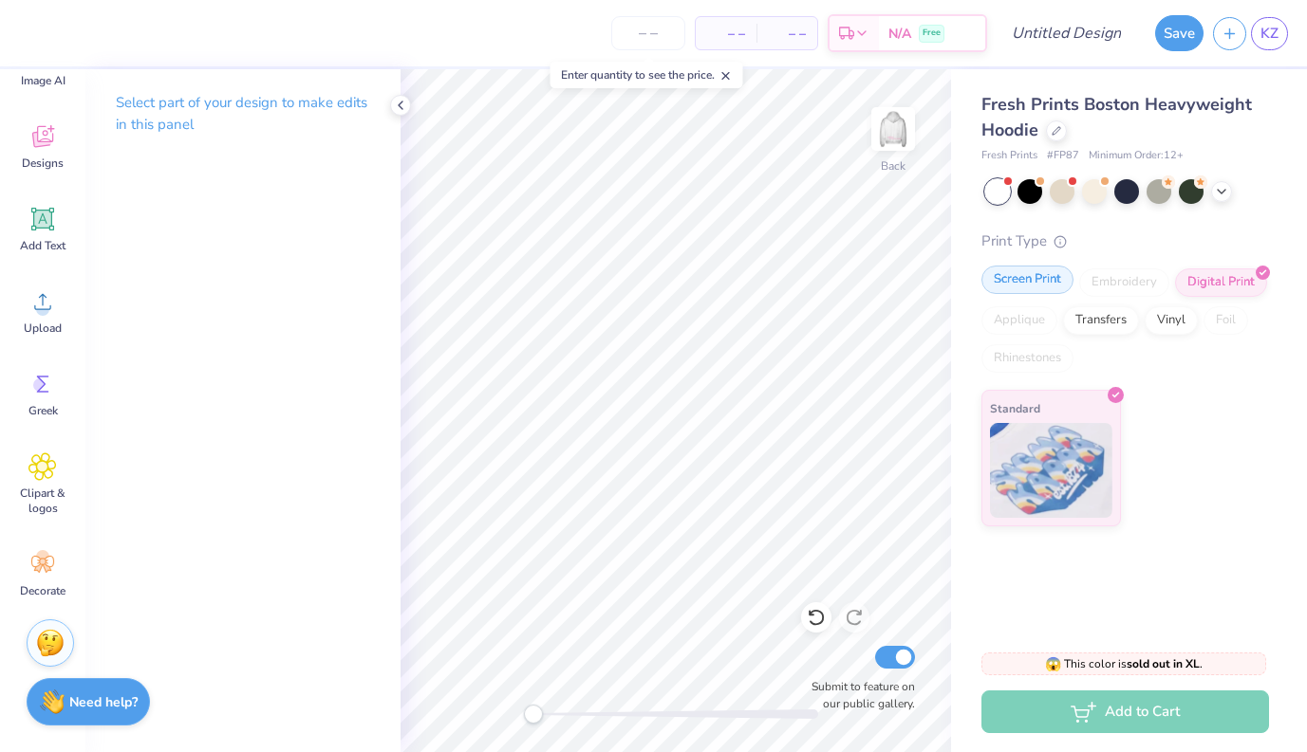
click at [1026, 275] on div "Screen Print" at bounding box center [1027, 280] width 92 height 28
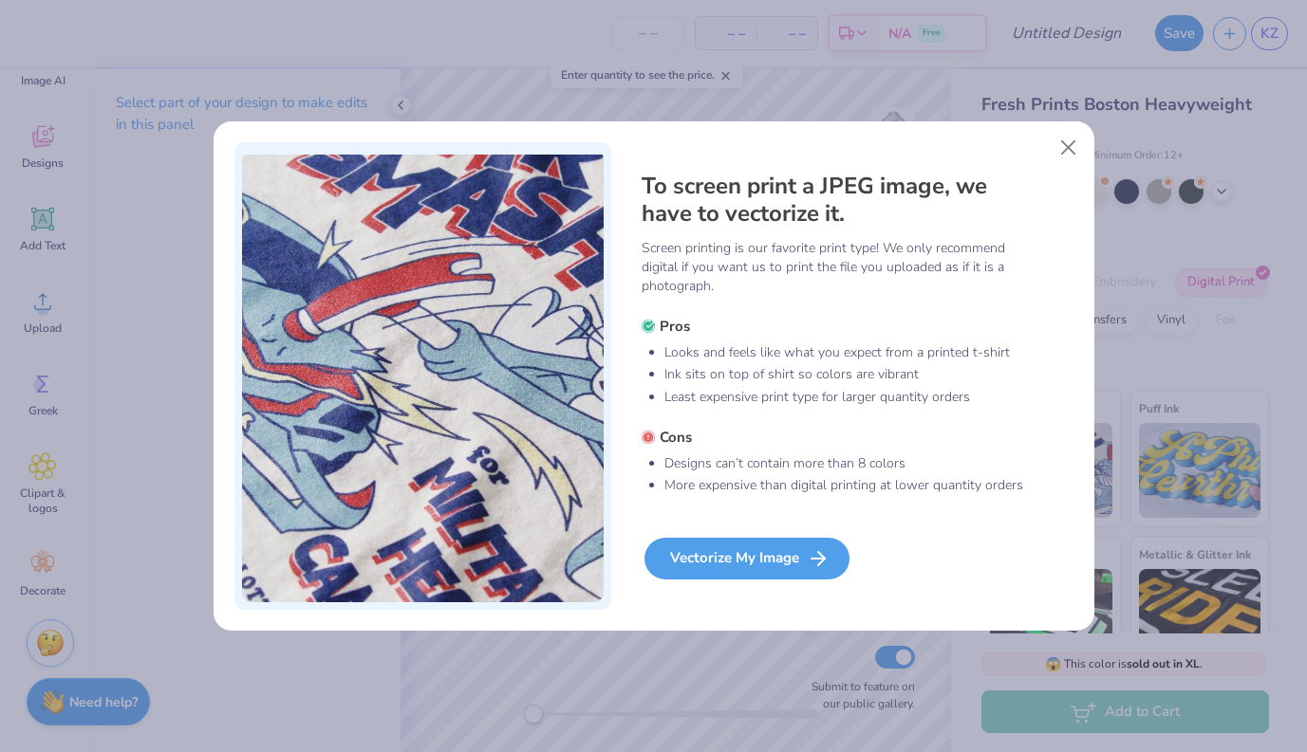
click at [775, 558] on div "Vectorize My Image" at bounding box center [746, 559] width 205 height 42
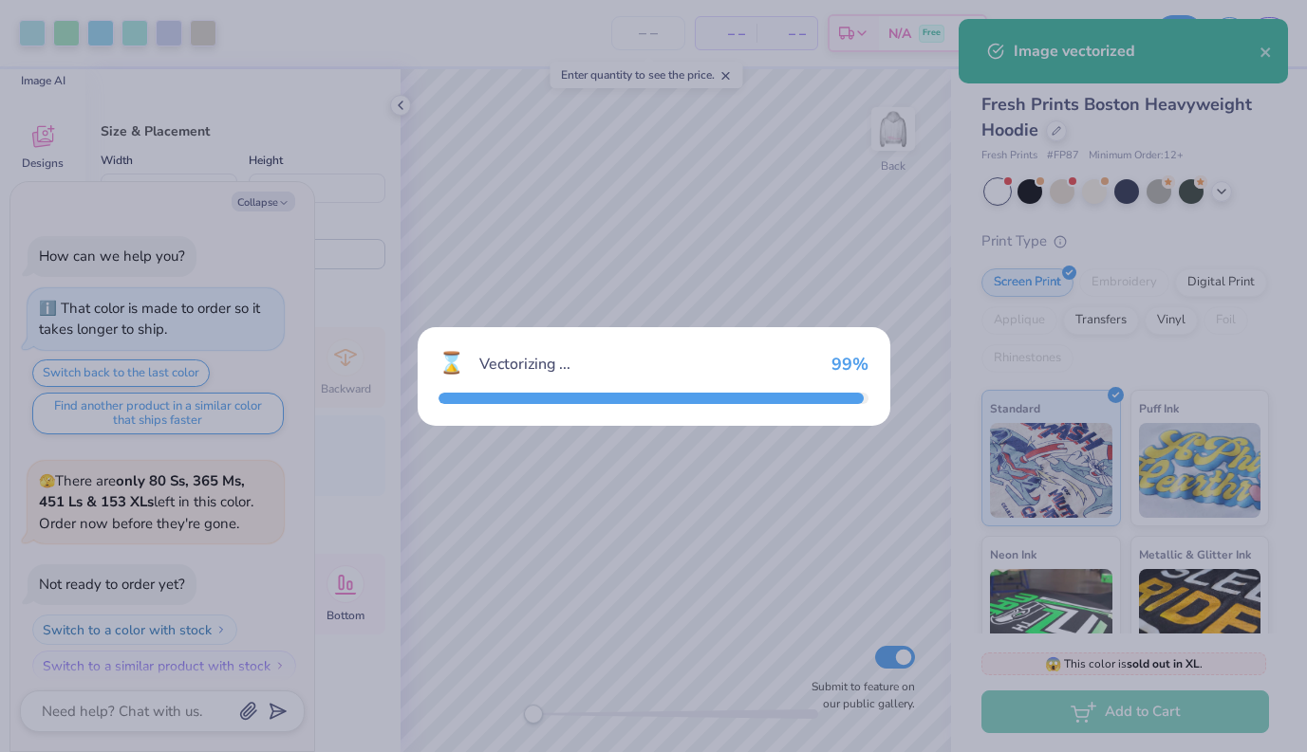
scroll to position [1034, 0]
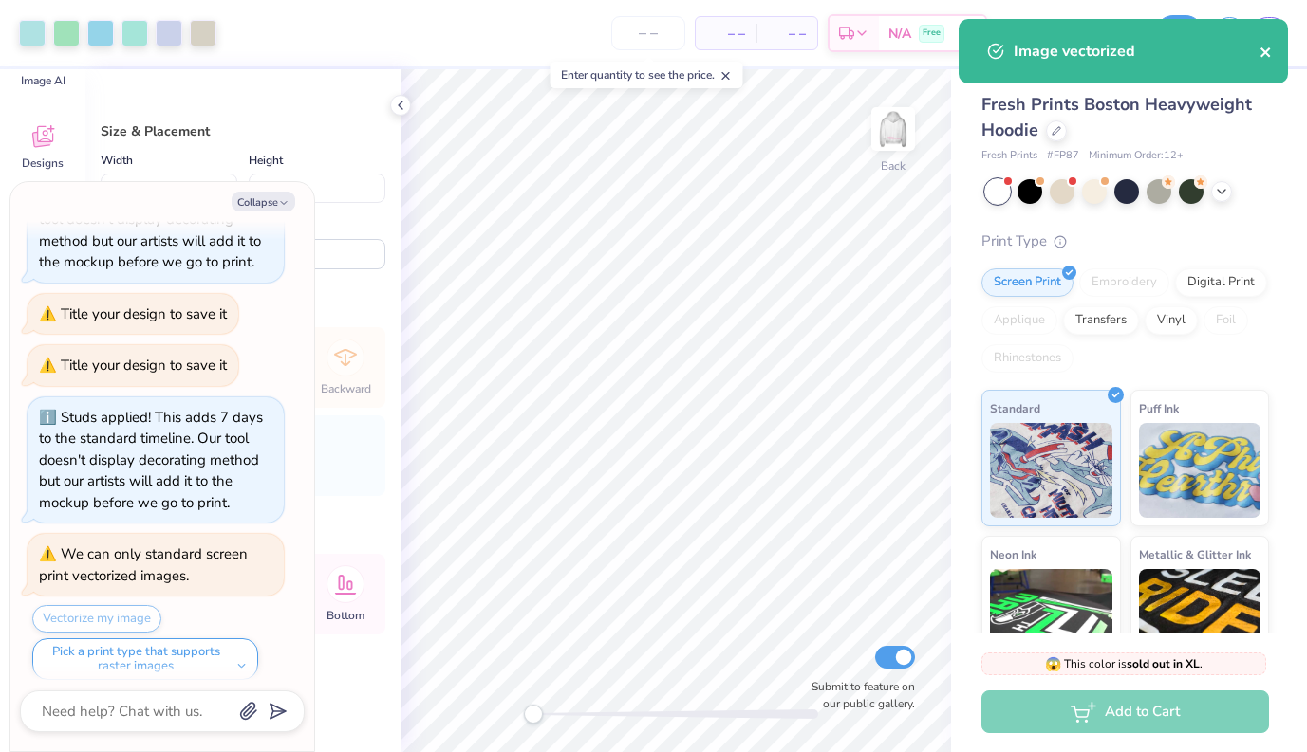
click at [1140, 55] on icon "close" at bounding box center [1265, 52] width 13 height 15
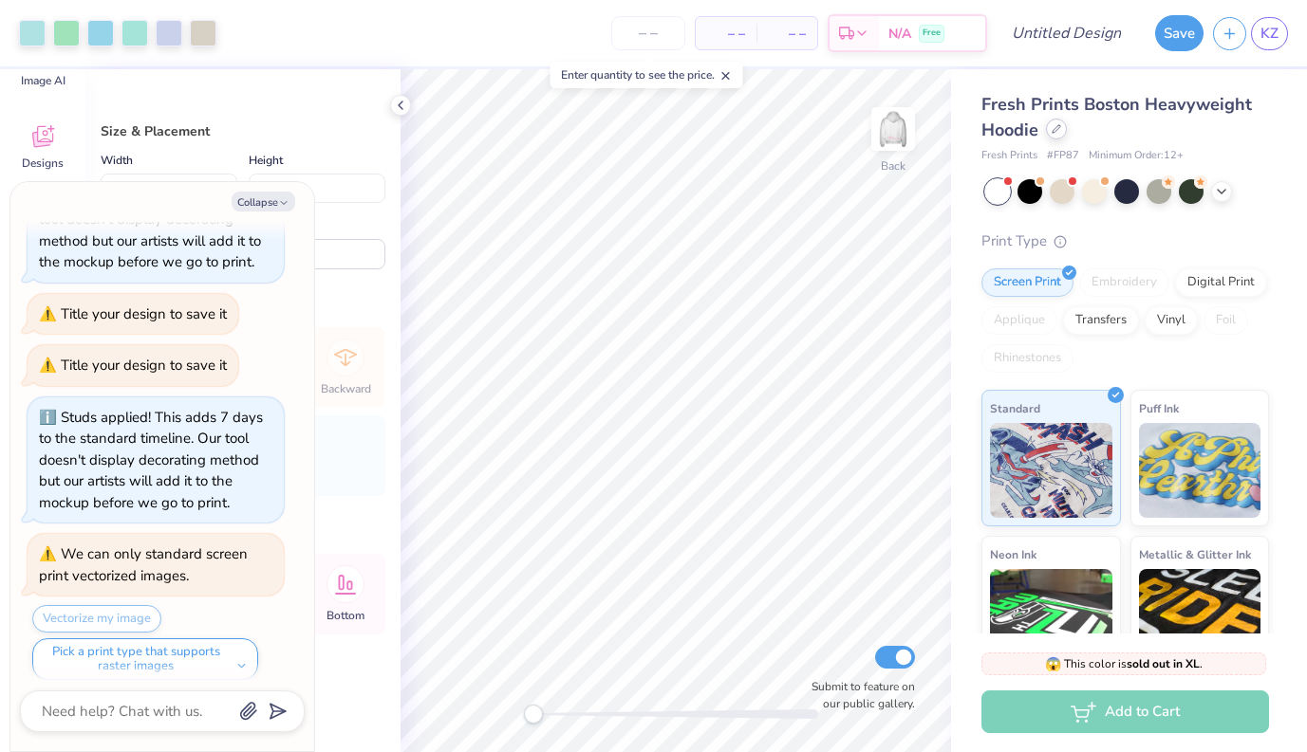
click at [1065, 133] on div at bounding box center [1056, 129] width 21 height 21
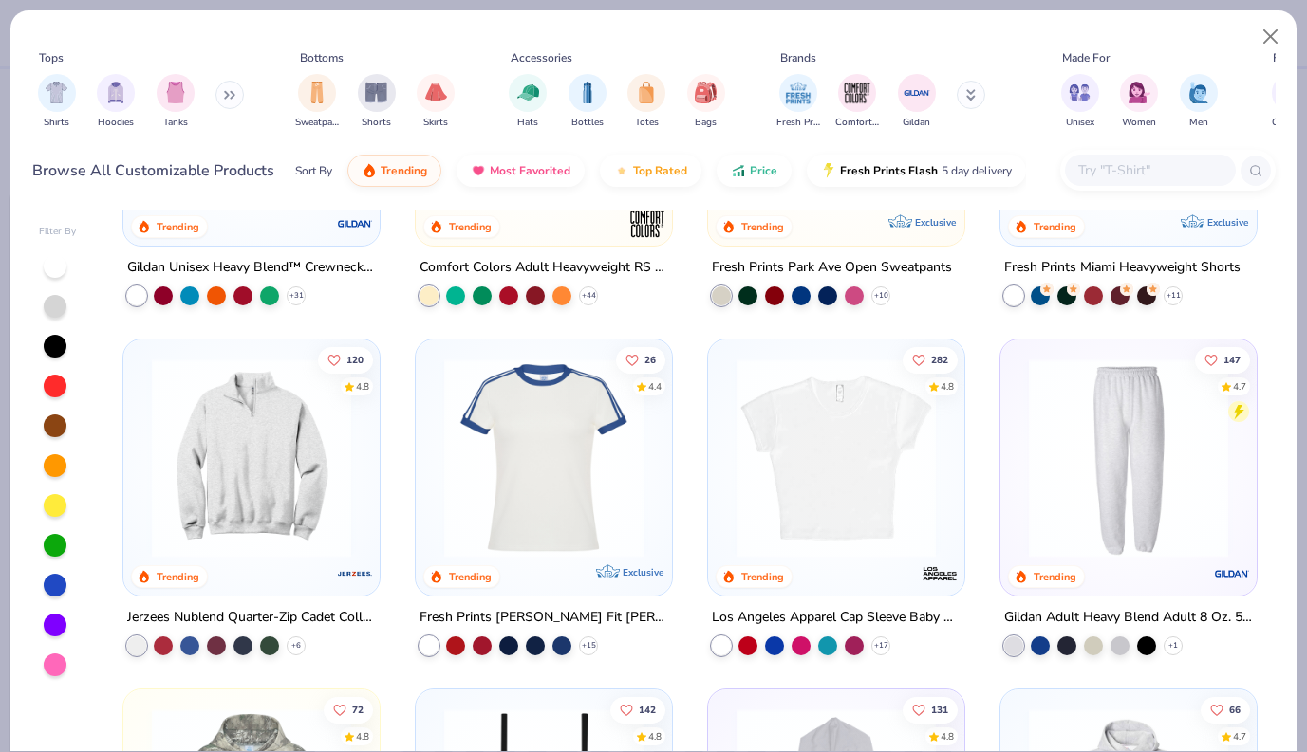
scroll to position [1678, 0]
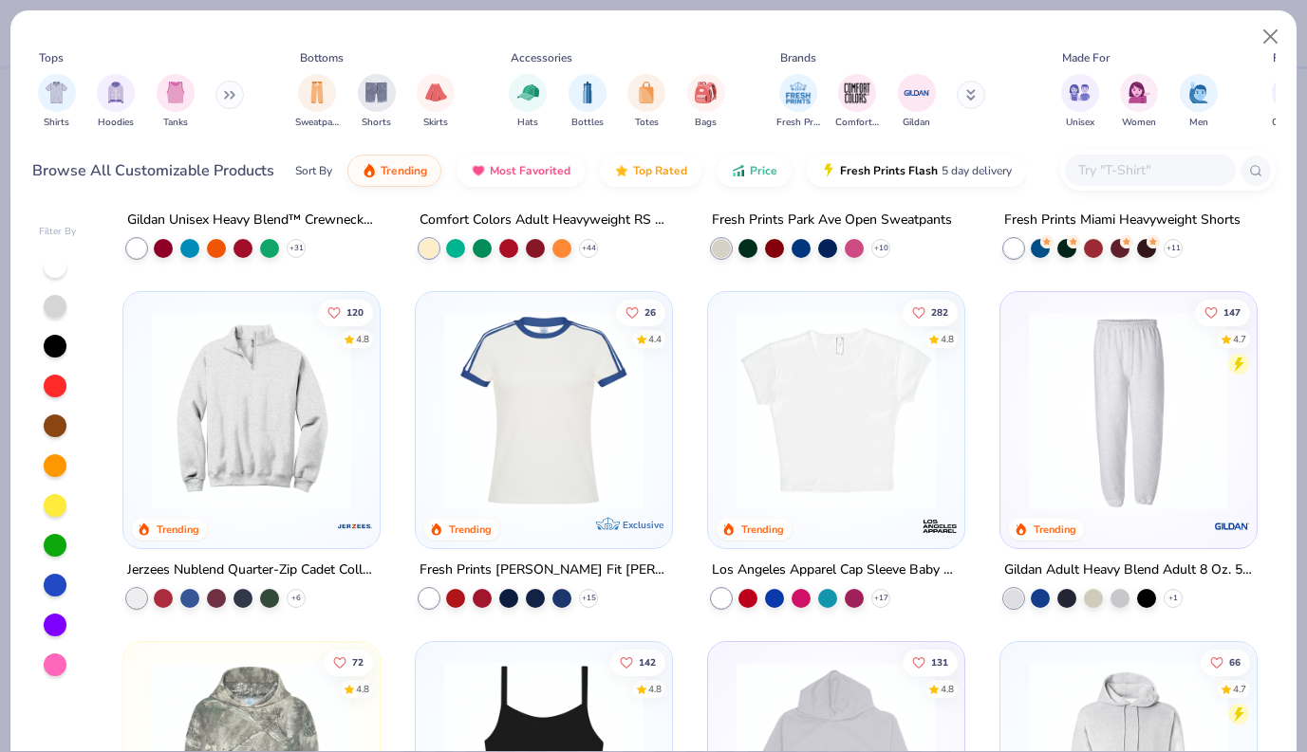
click at [291, 379] on img at bounding box center [251, 410] width 218 height 199
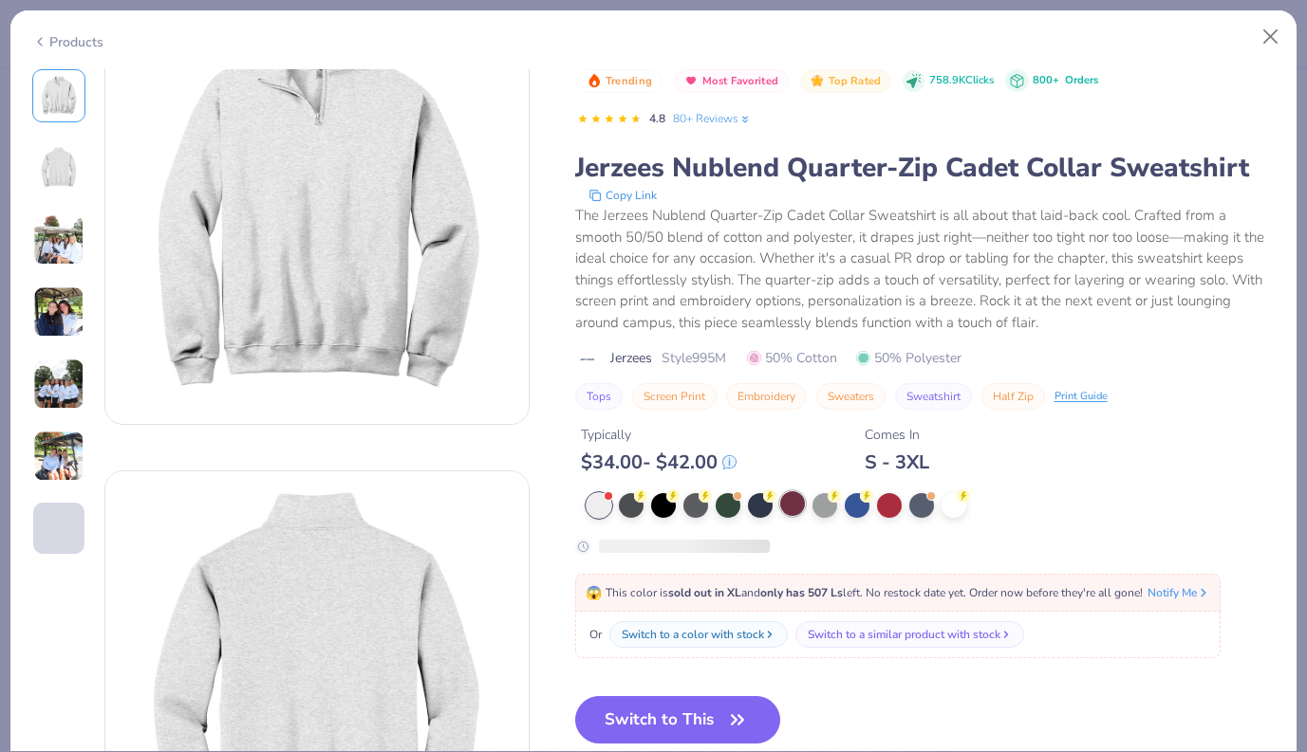
scroll to position [83, 0]
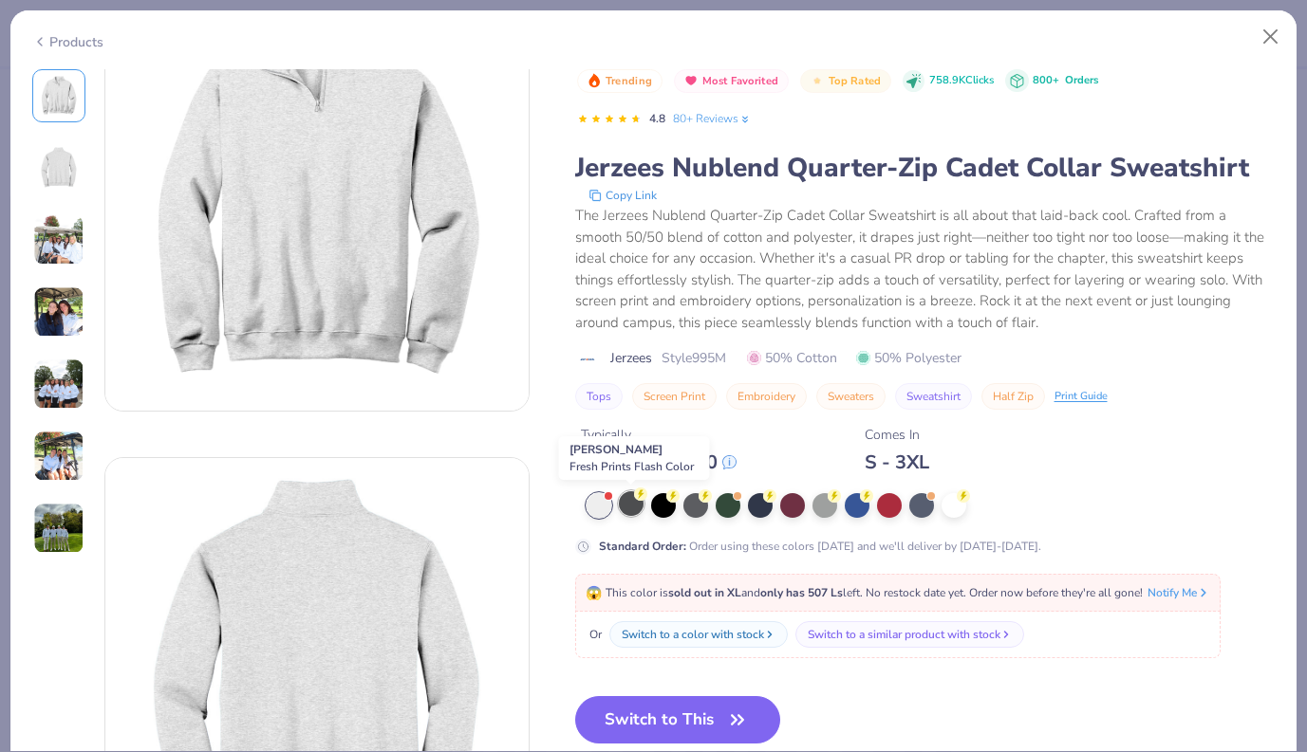
click at [629, 511] on div at bounding box center [631, 503] width 25 height 25
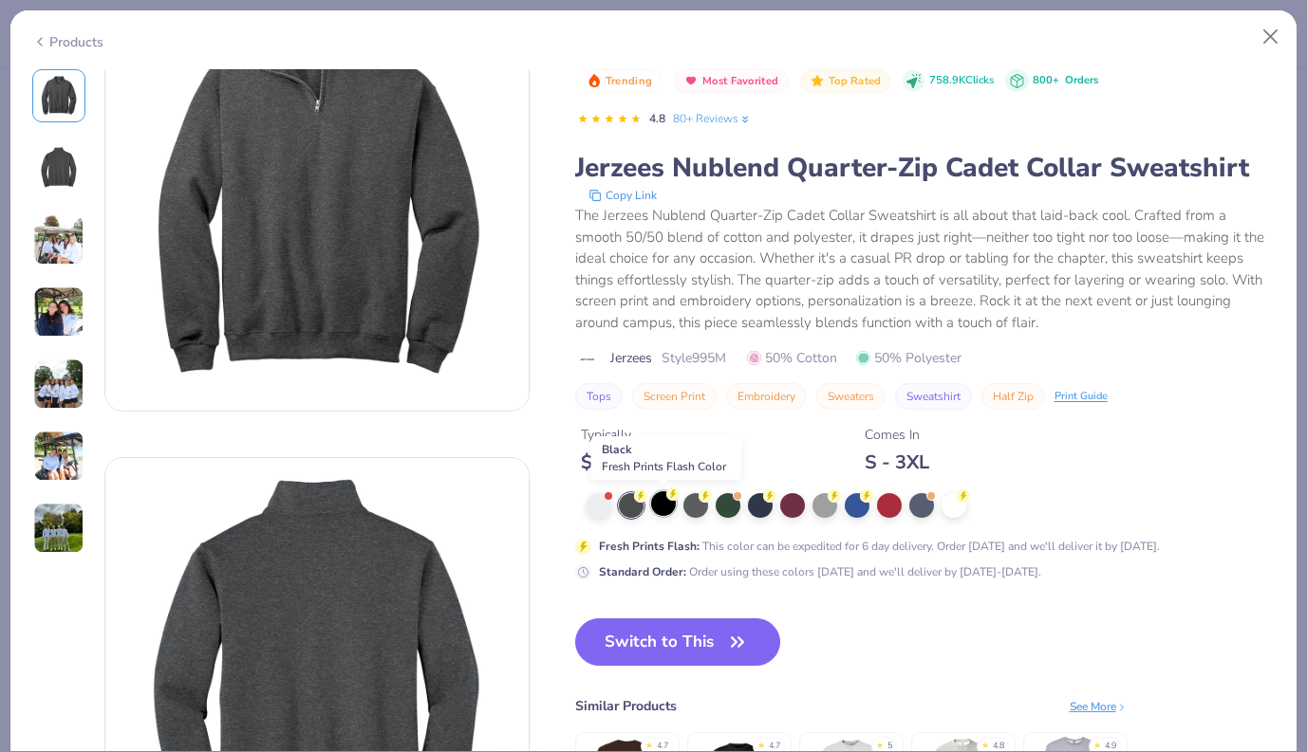
click at [656, 508] on div at bounding box center [663, 503] width 25 height 25
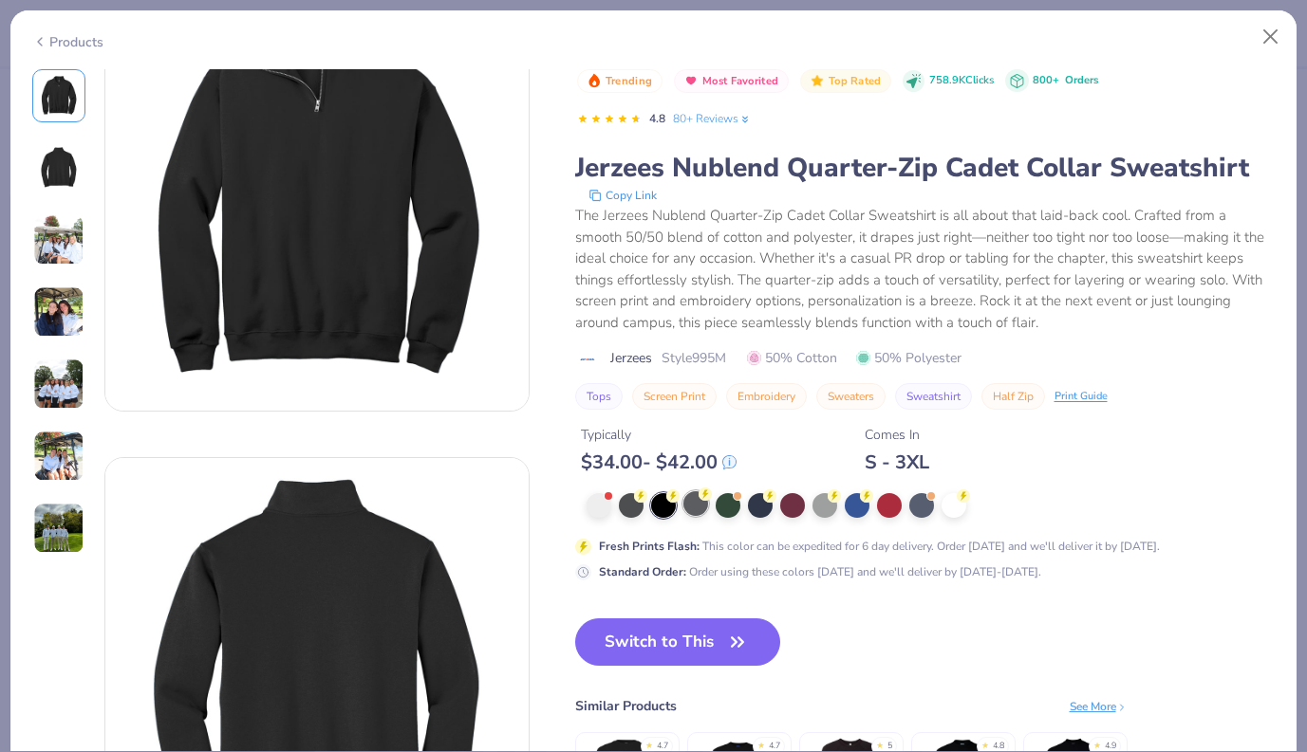
click at [690, 508] on div at bounding box center [695, 503] width 25 height 25
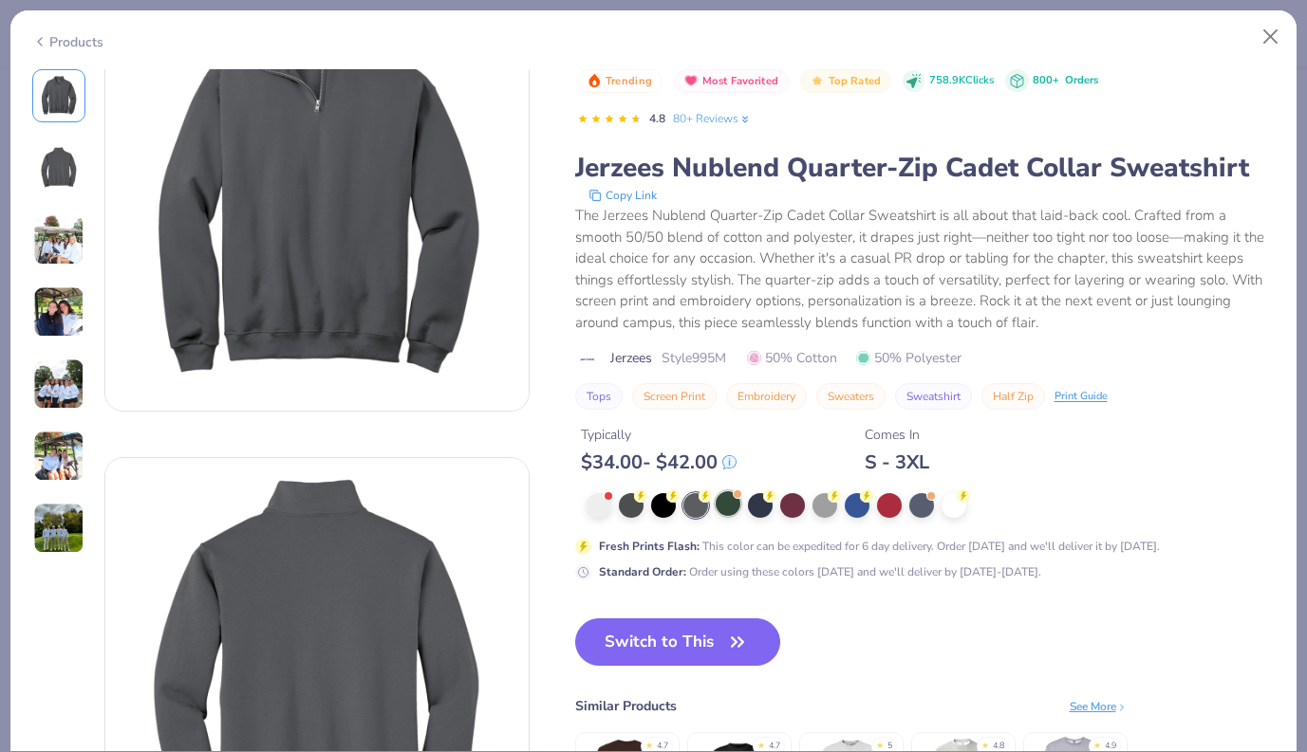
click at [732, 512] on div at bounding box center [727, 503] width 25 height 25
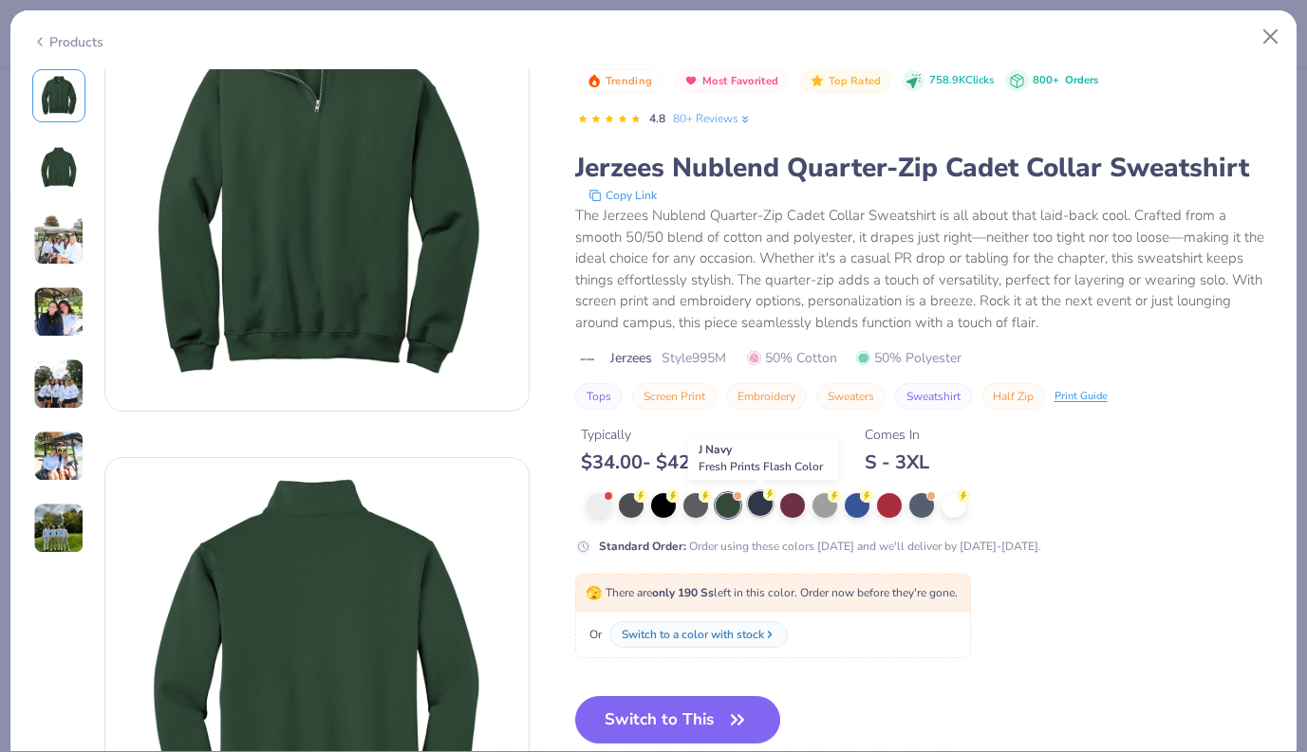
click at [759, 510] on div at bounding box center [760, 503] width 25 height 25
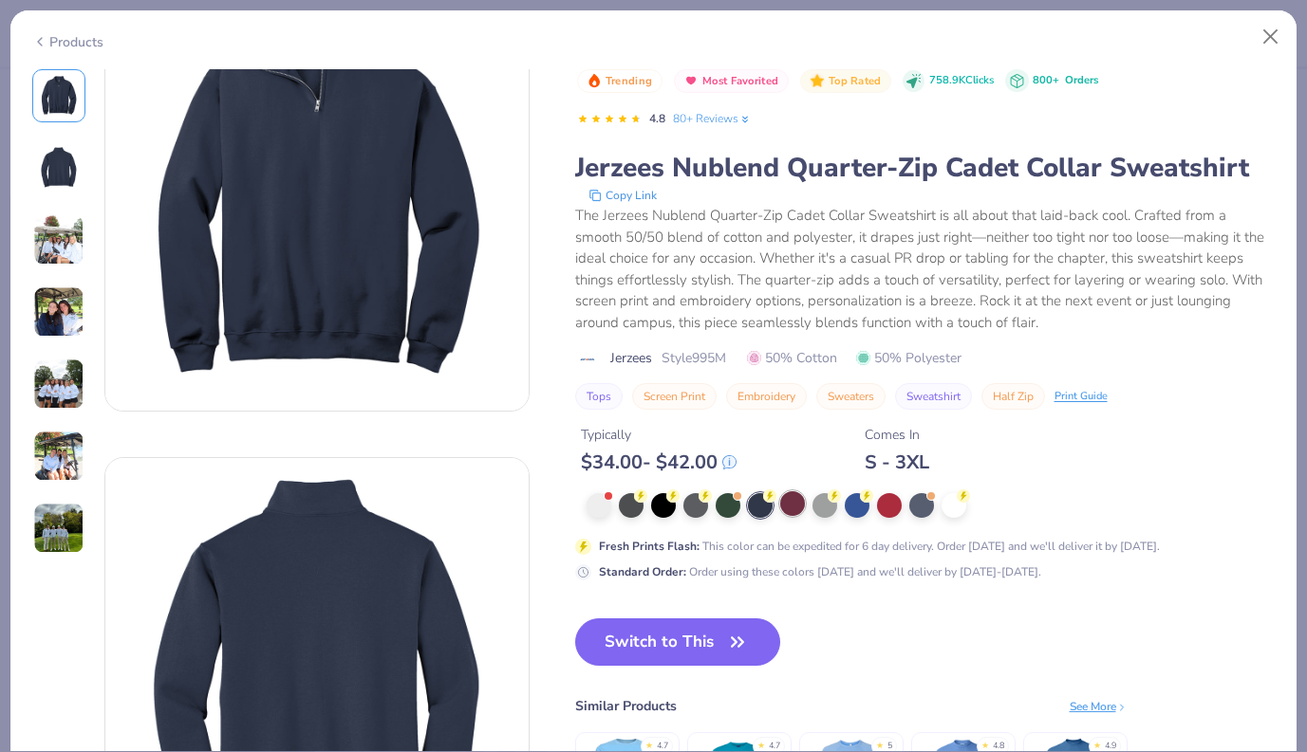
click at [795, 509] on div at bounding box center [792, 503] width 25 height 25
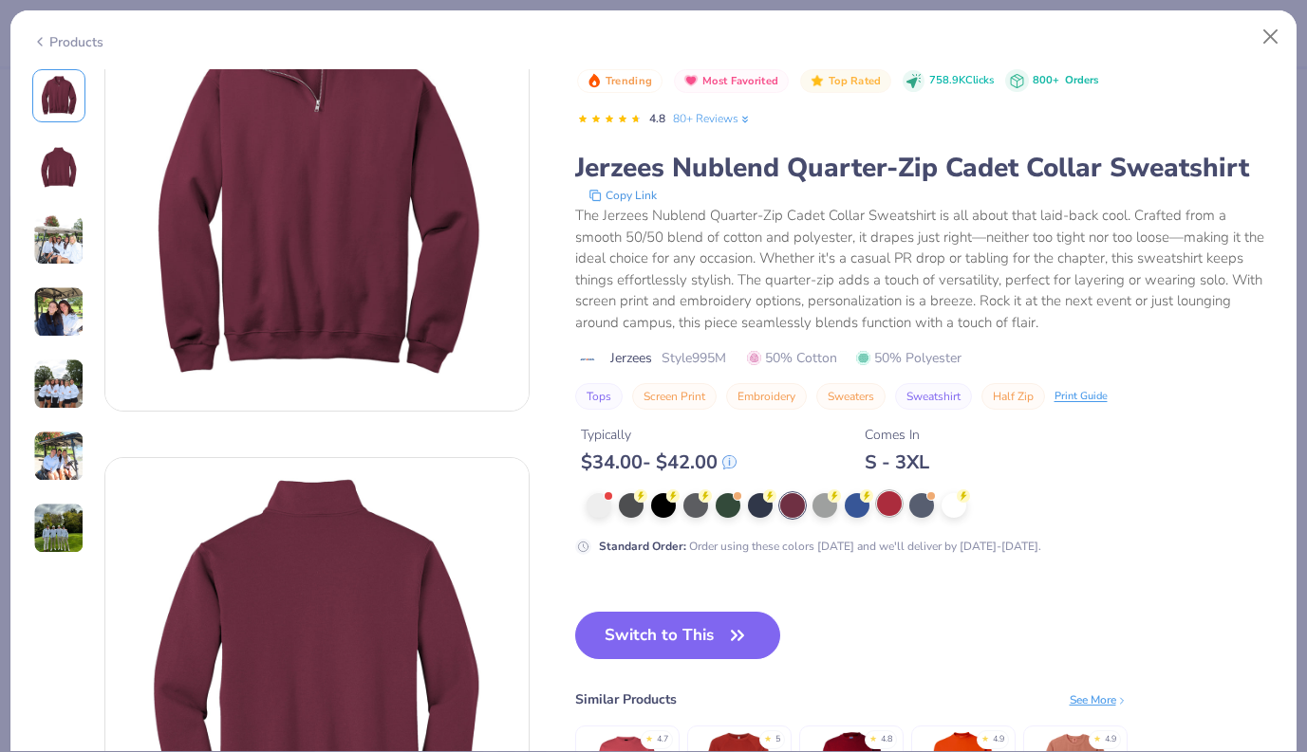
click at [878, 508] on div at bounding box center [889, 503] width 25 height 25
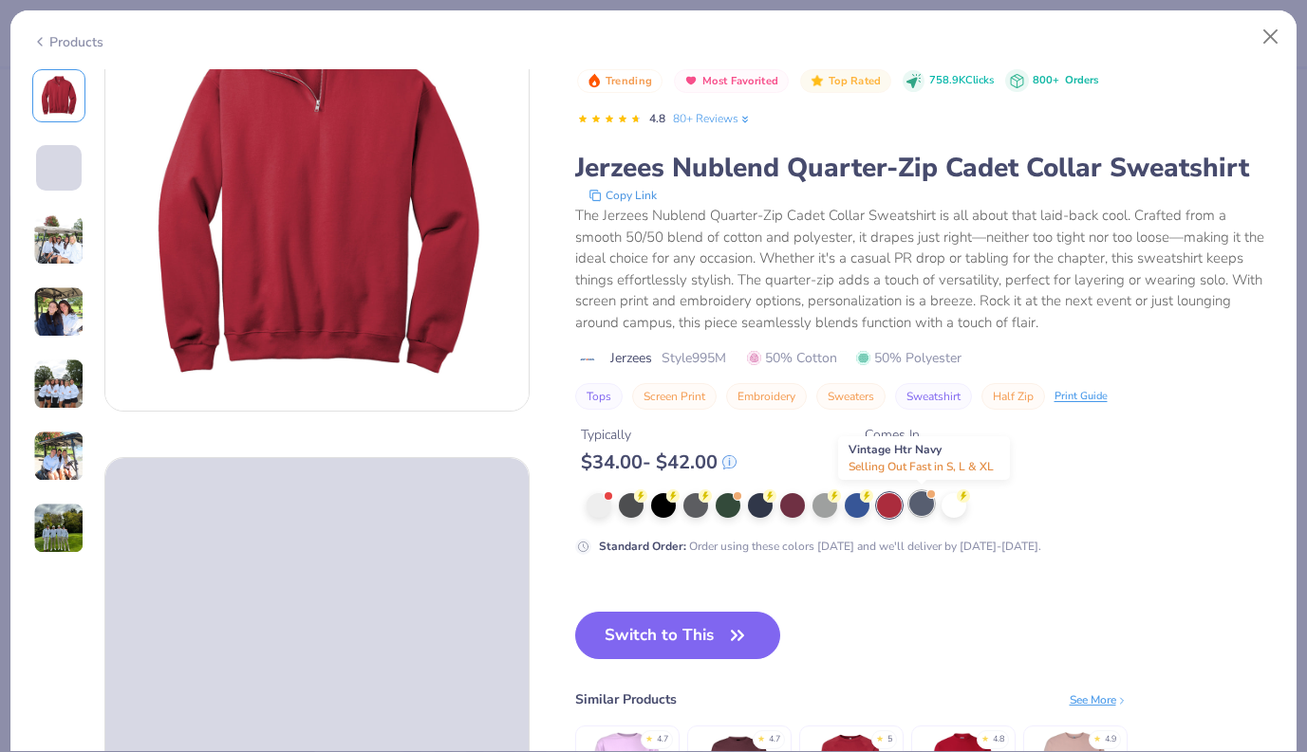
click at [918, 507] on div at bounding box center [921, 503] width 25 height 25
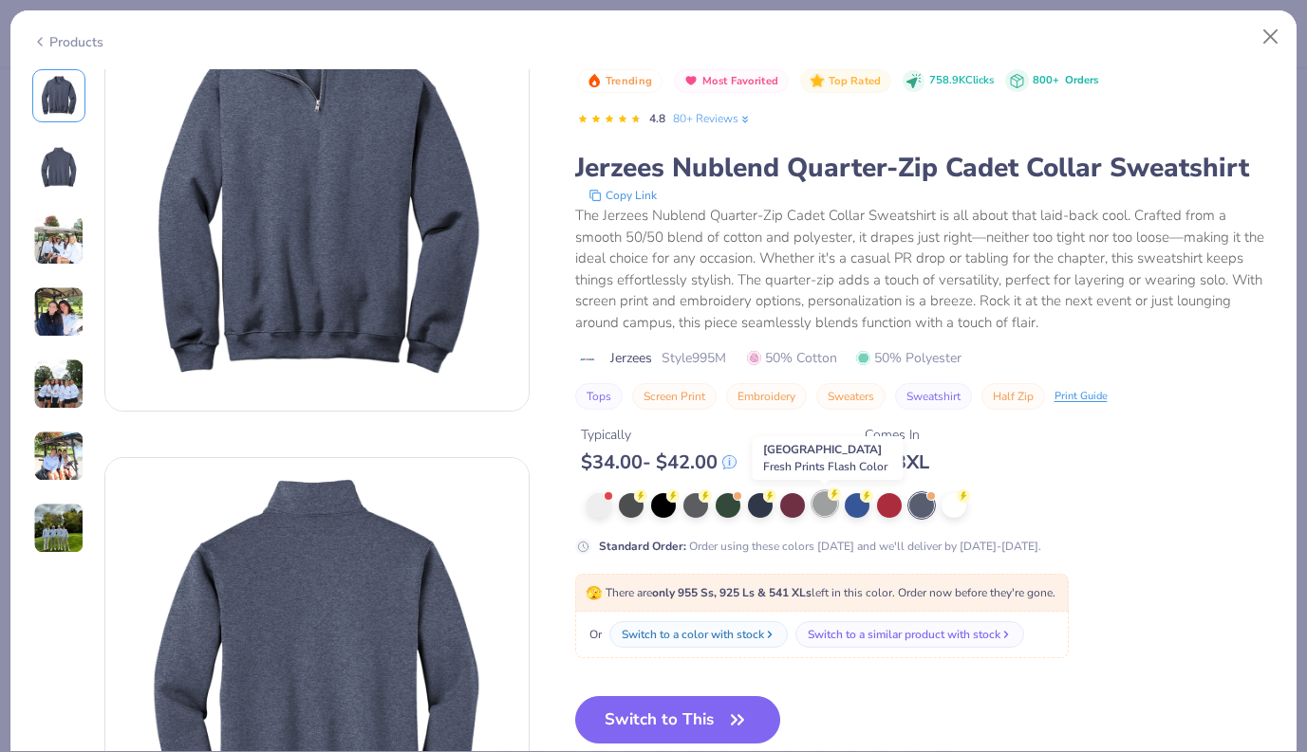
click at [822, 509] on div at bounding box center [824, 503] width 25 height 25
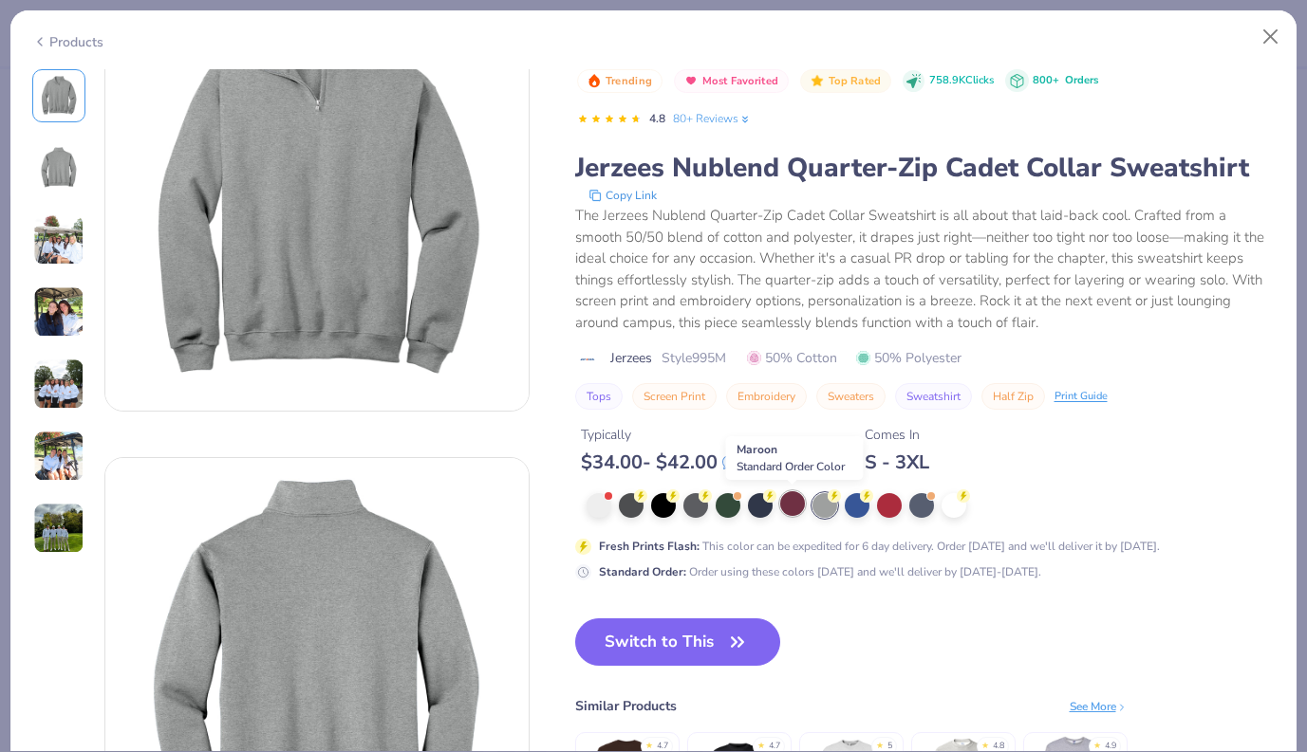
click at [790, 501] on div at bounding box center [792, 503] width 25 height 25
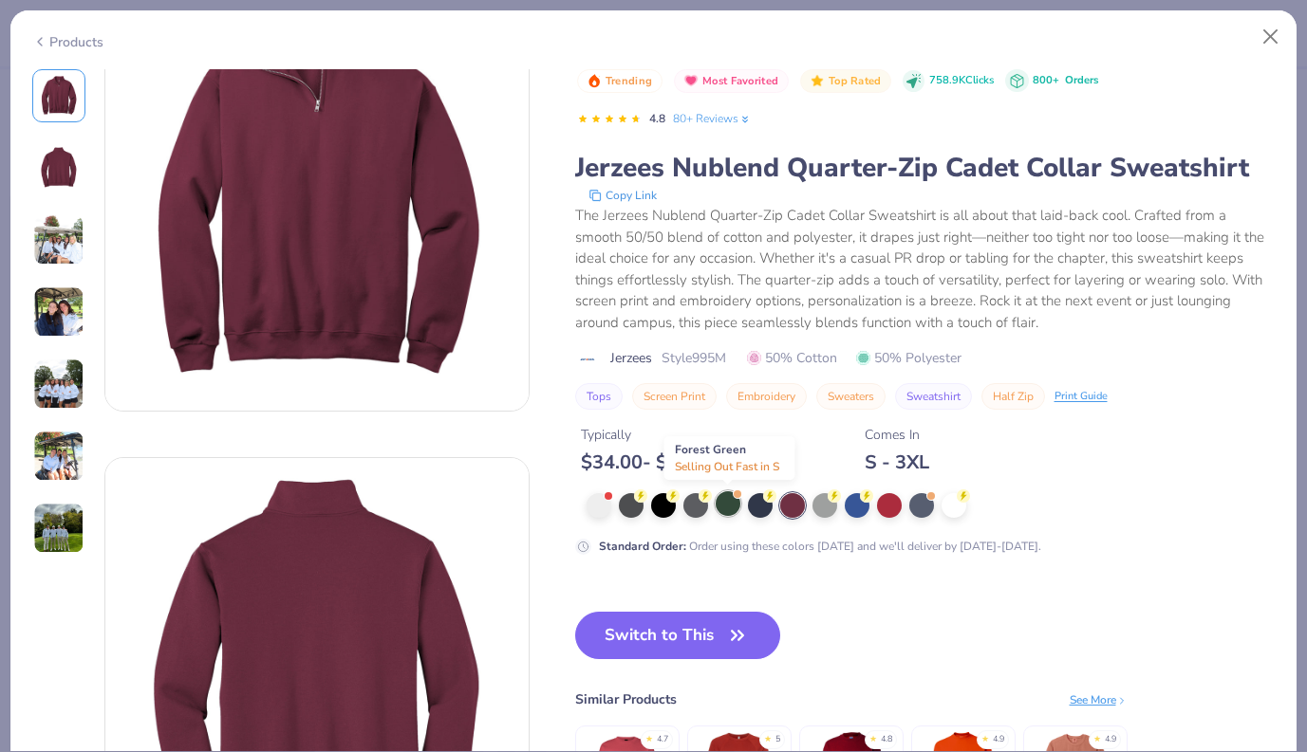
click at [723, 504] on div at bounding box center [727, 503] width 25 height 25
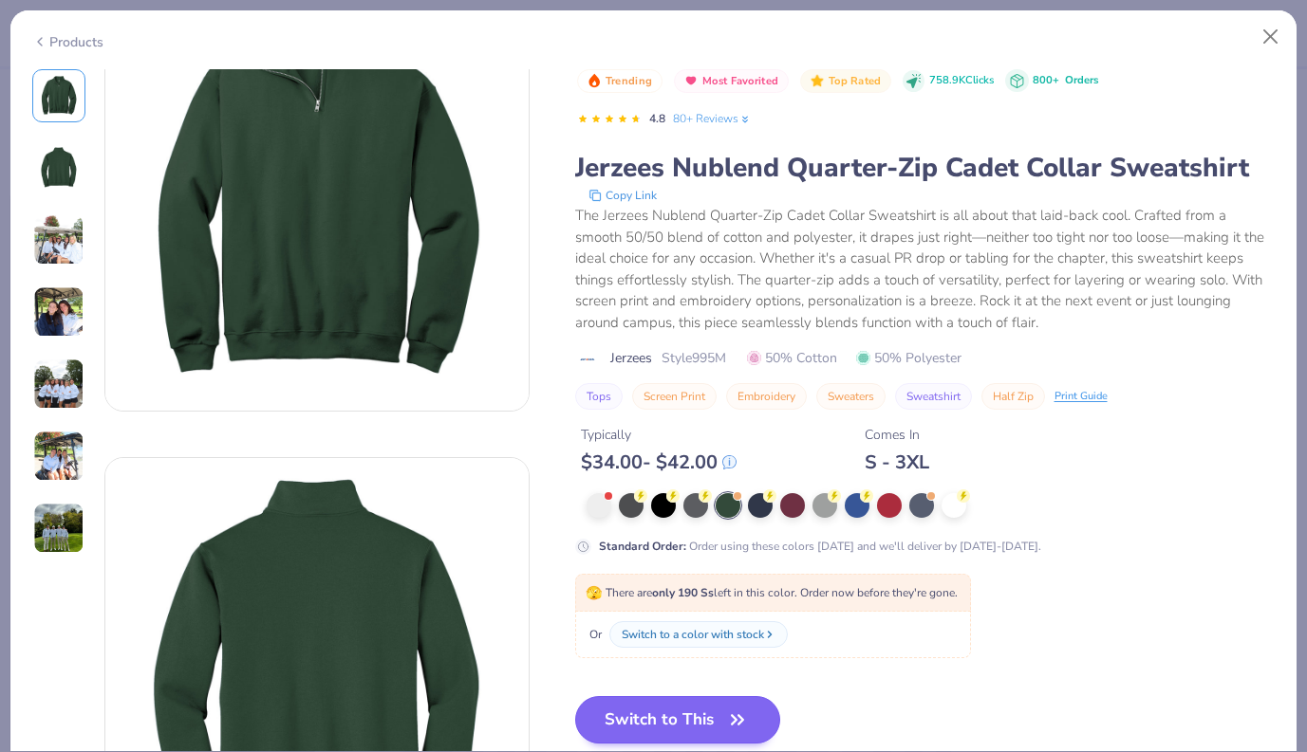
click at [653, 726] on button "Switch to This" at bounding box center [678, 719] width 206 height 47
click at [659, 722] on button "Switch to This" at bounding box center [678, 719] width 206 height 47
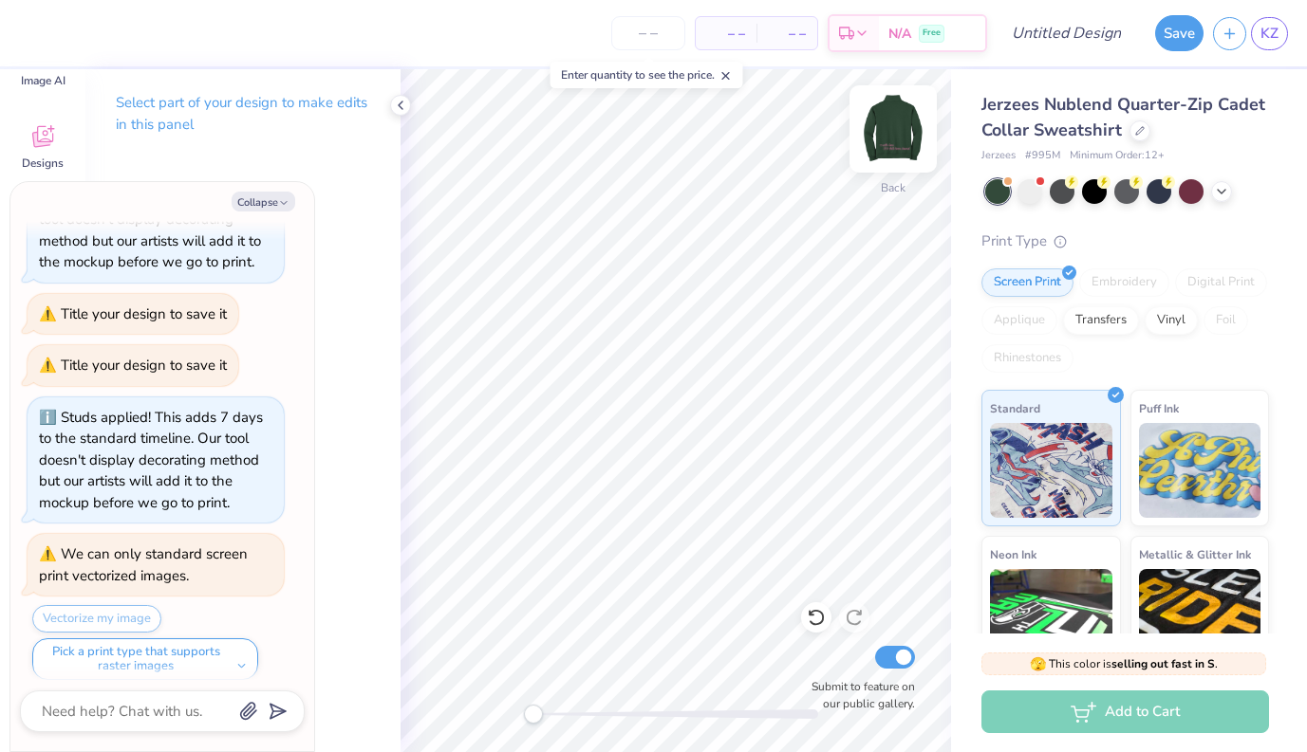
click at [884, 146] on img at bounding box center [893, 129] width 76 height 76
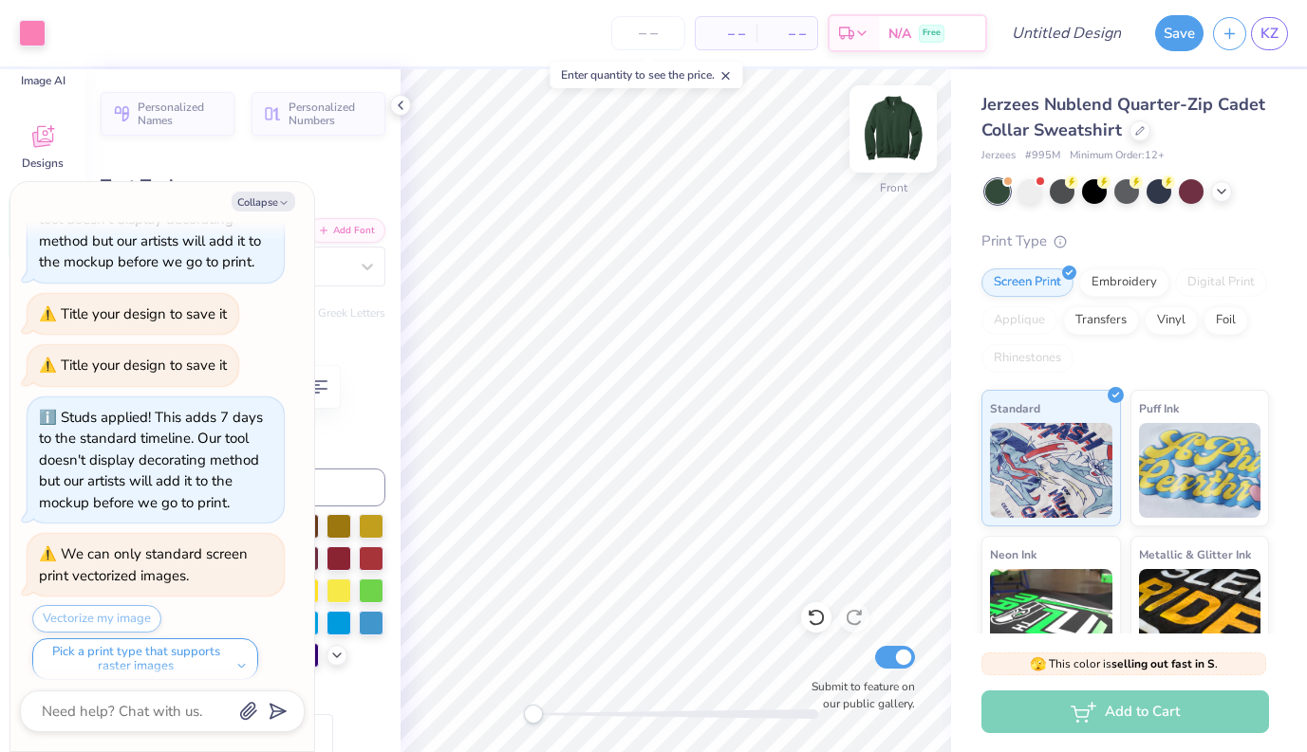
type textarea "x"
type input "5.66"
type input "1.27"
type input "20.21"
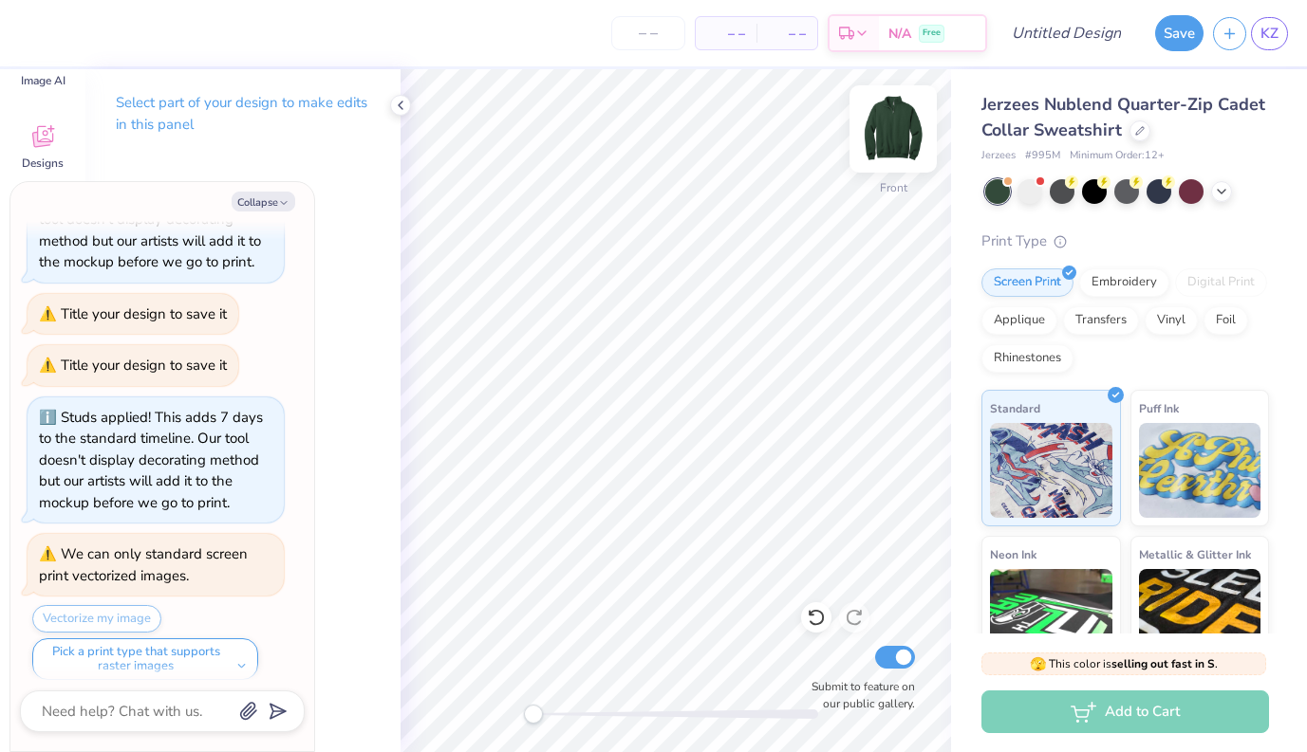
click at [888, 131] on img at bounding box center [893, 129] width 76 height 76
click at [274, 198] on button "Collapse" at bounding box center [264, 202] width 64 height 20
type textarea "x"
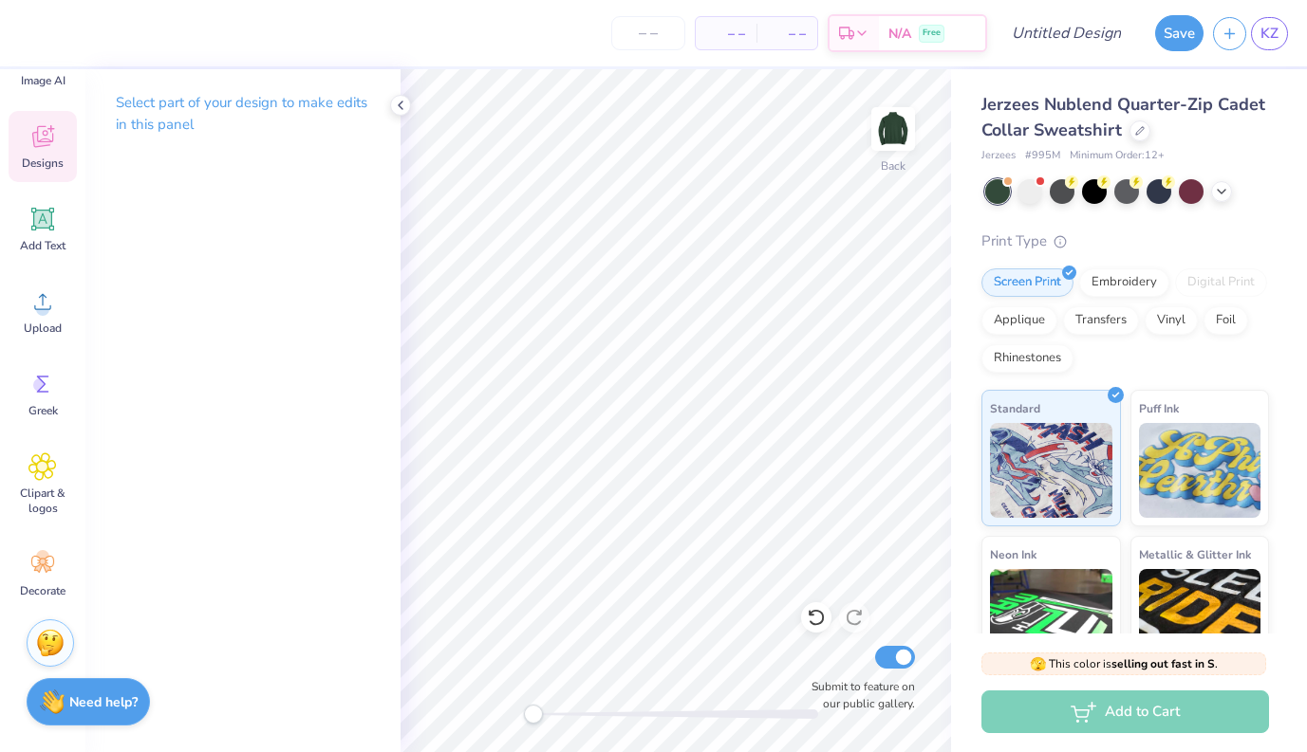
click at [29, 157] on span "Designs" at bounding box center [43, 163] width 42 height 15
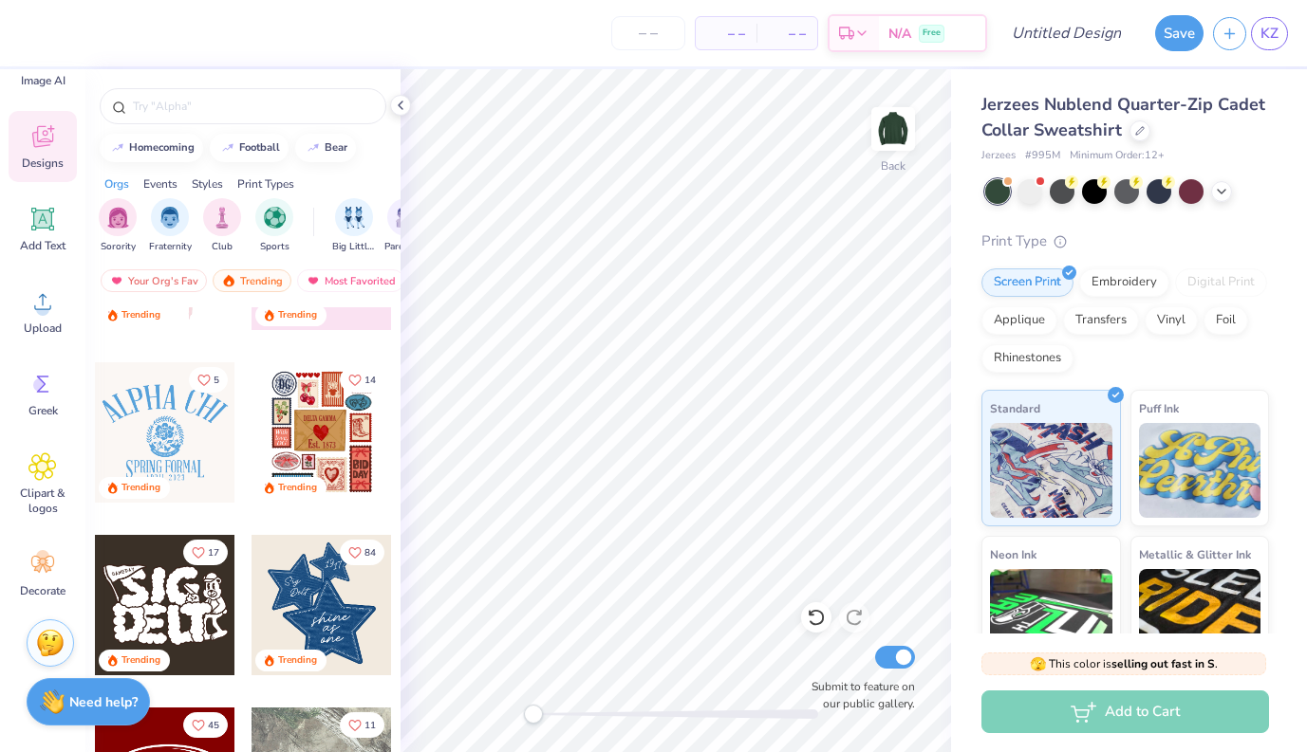
scroll to position [318, 0]
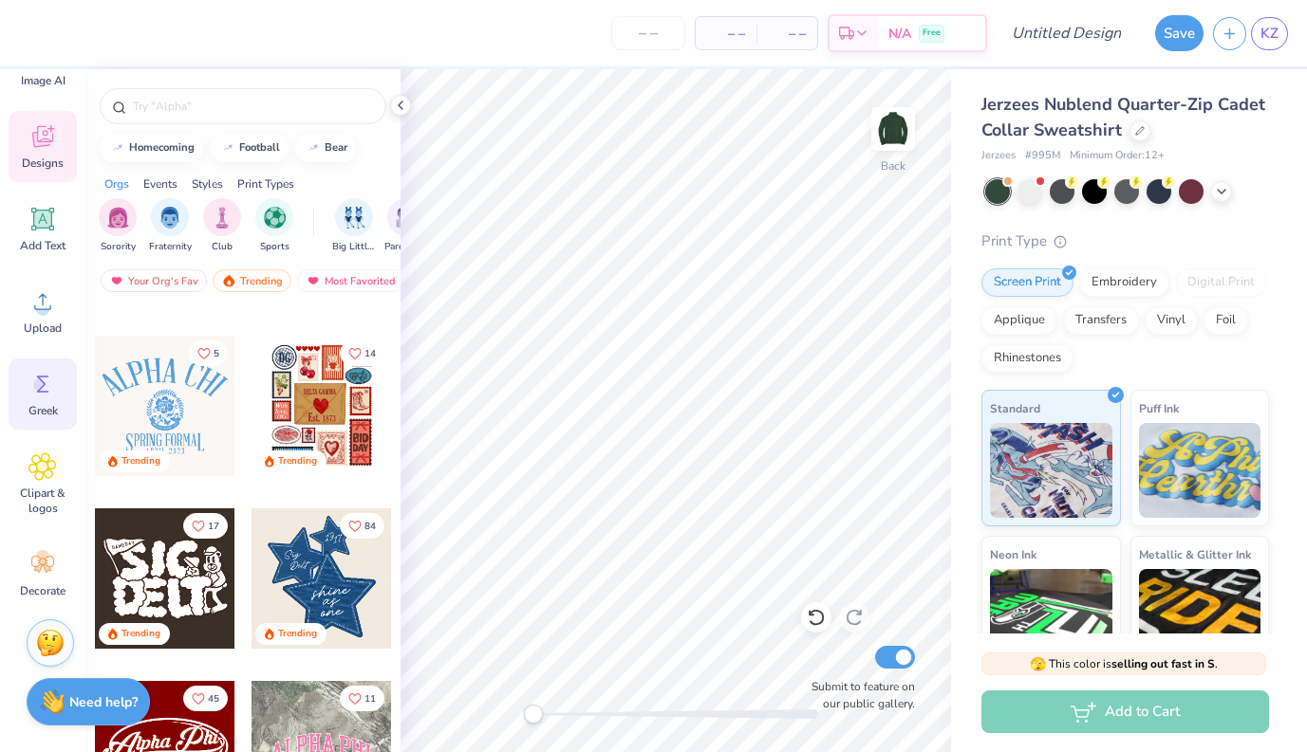
click at [46, 382] on circle at bounding box center [39, 385] width 13 height 13
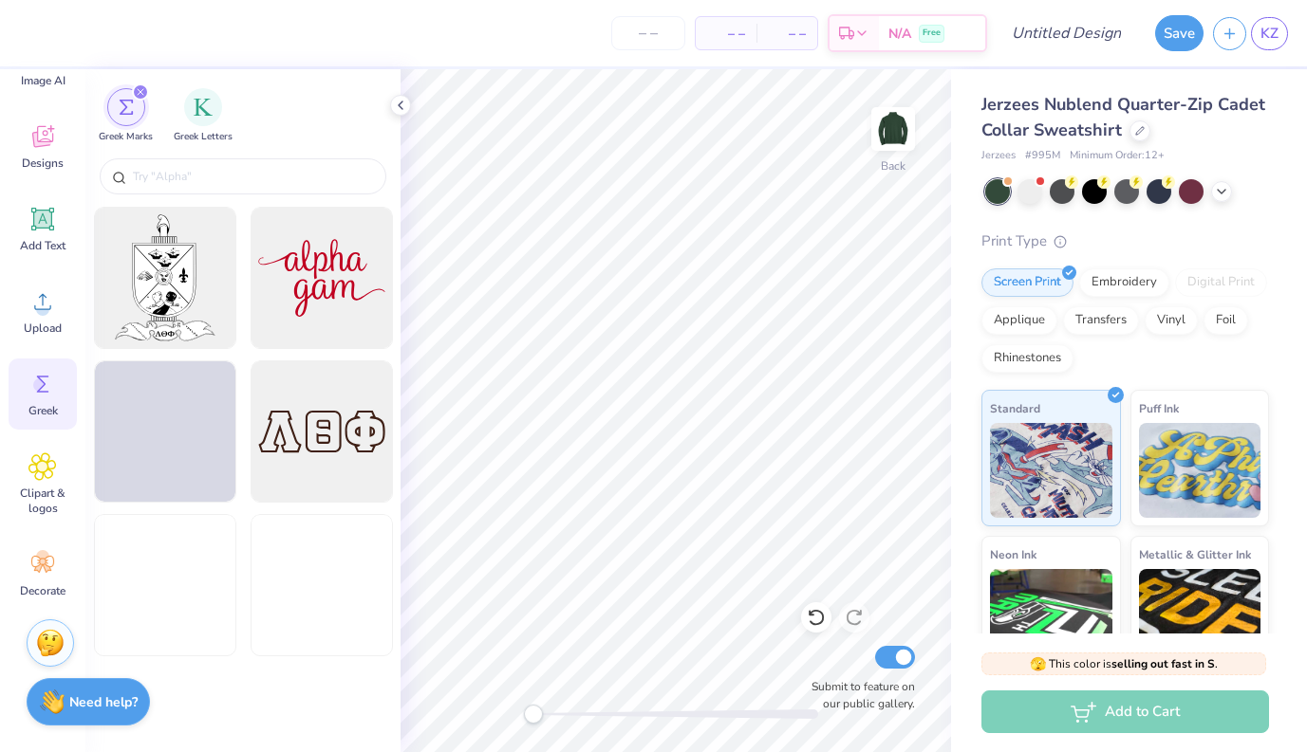
scroll to position [5097, 0]
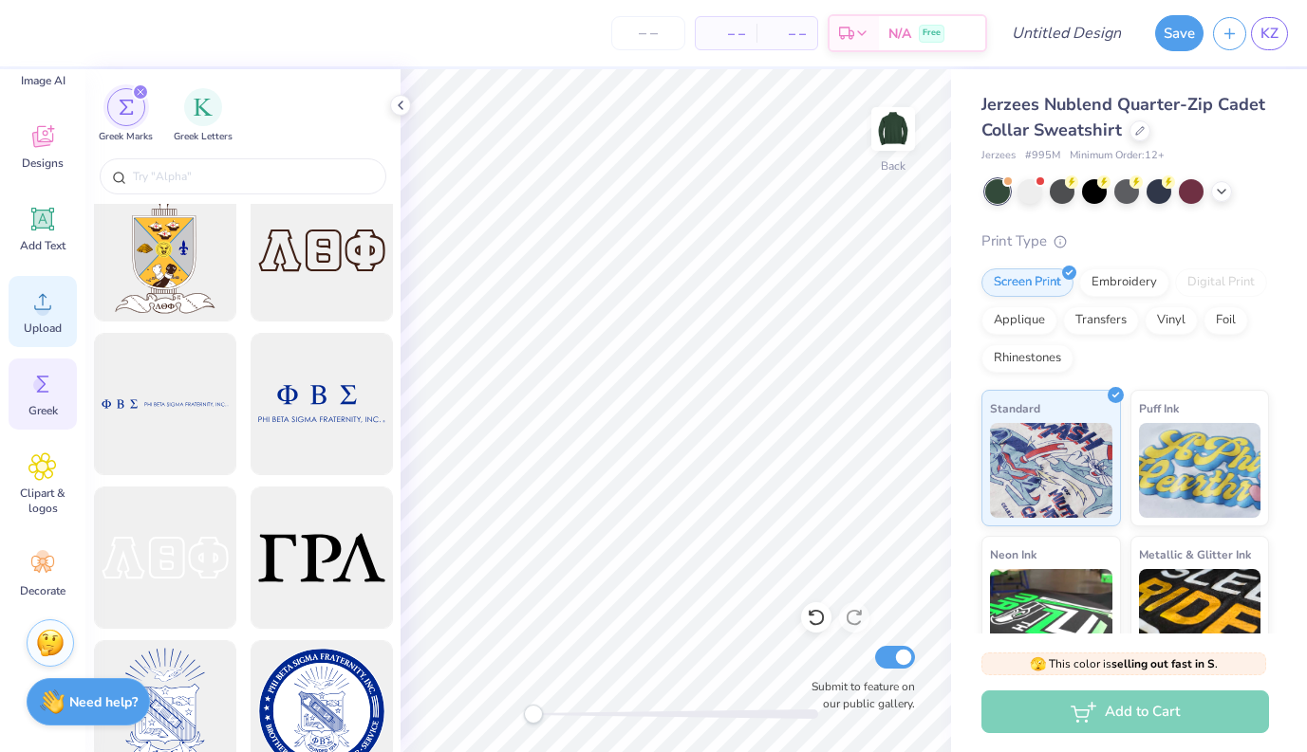
click at [42, 329] on span "Upload" at bounding box center [43, 328] width 38 height 15
click at [37, 212] on icon at bounding box center [43, 220] width 18 height 18
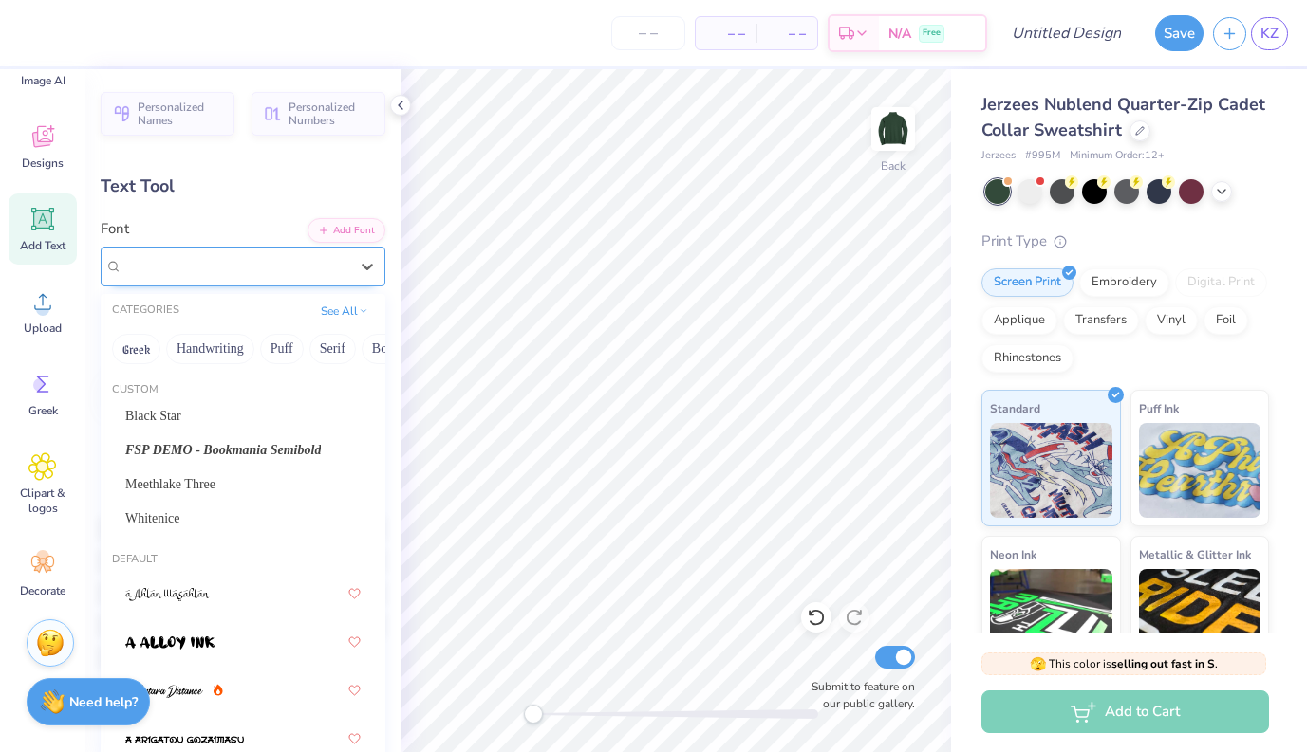
click at [186, 273] on span "Super Dream" at bounding box center [160, 266] width 76 height 22
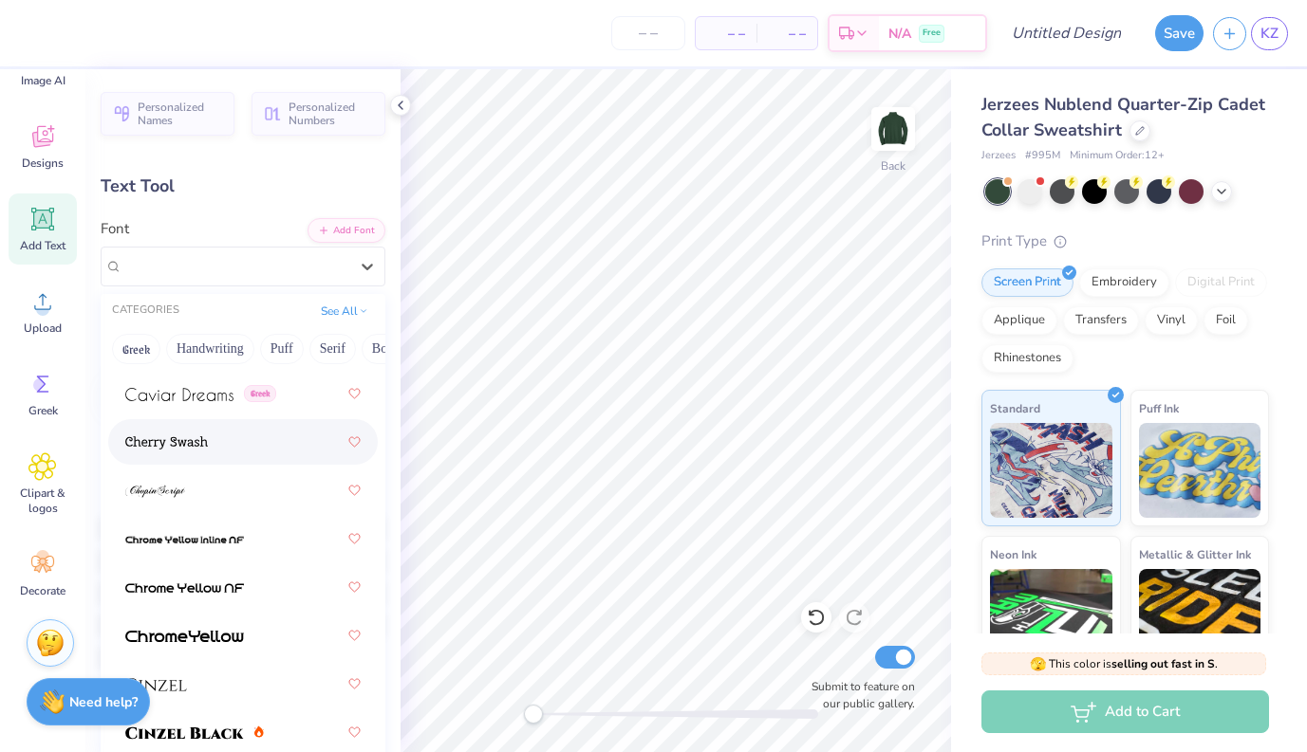
scroll to position [3082, 0]
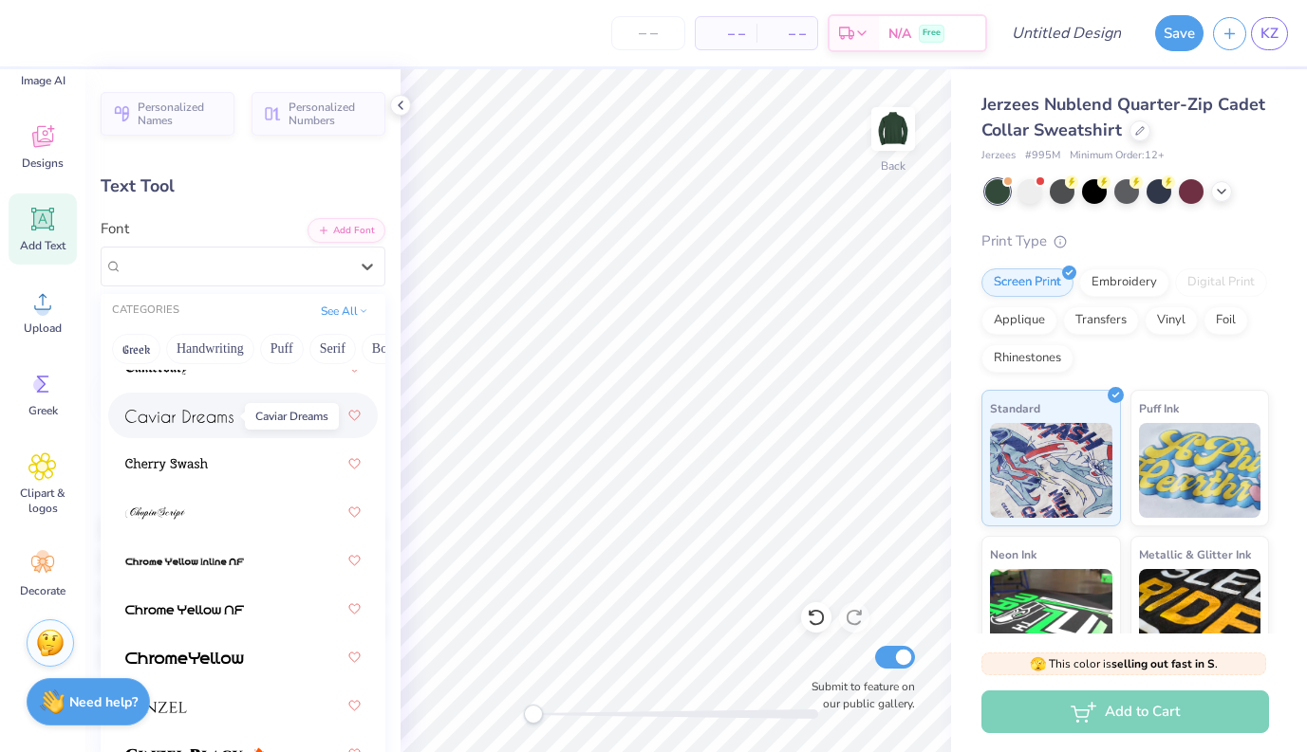
click at [179, 422] on img at bounding box center [179, 416] width 108 height 13
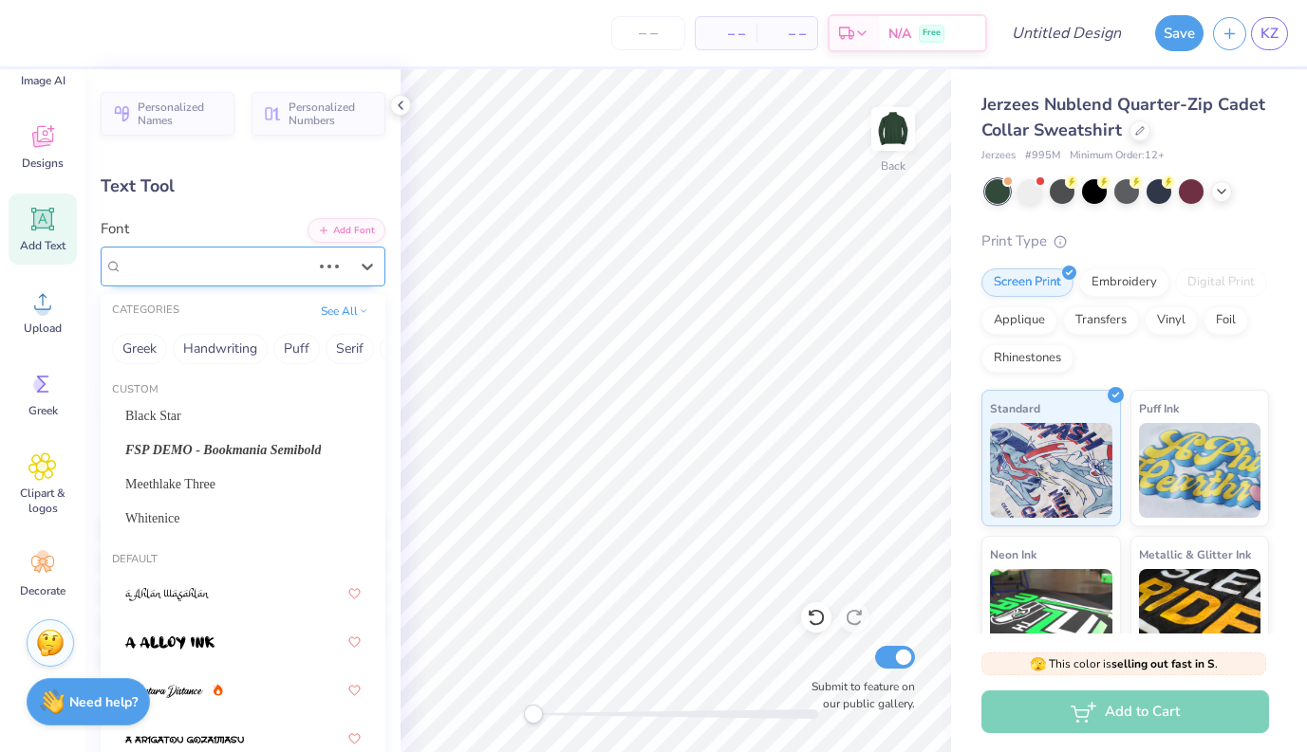
click at [269, 264] on div "Super Dream" at bounding box center [217, 265] width 192 height 29
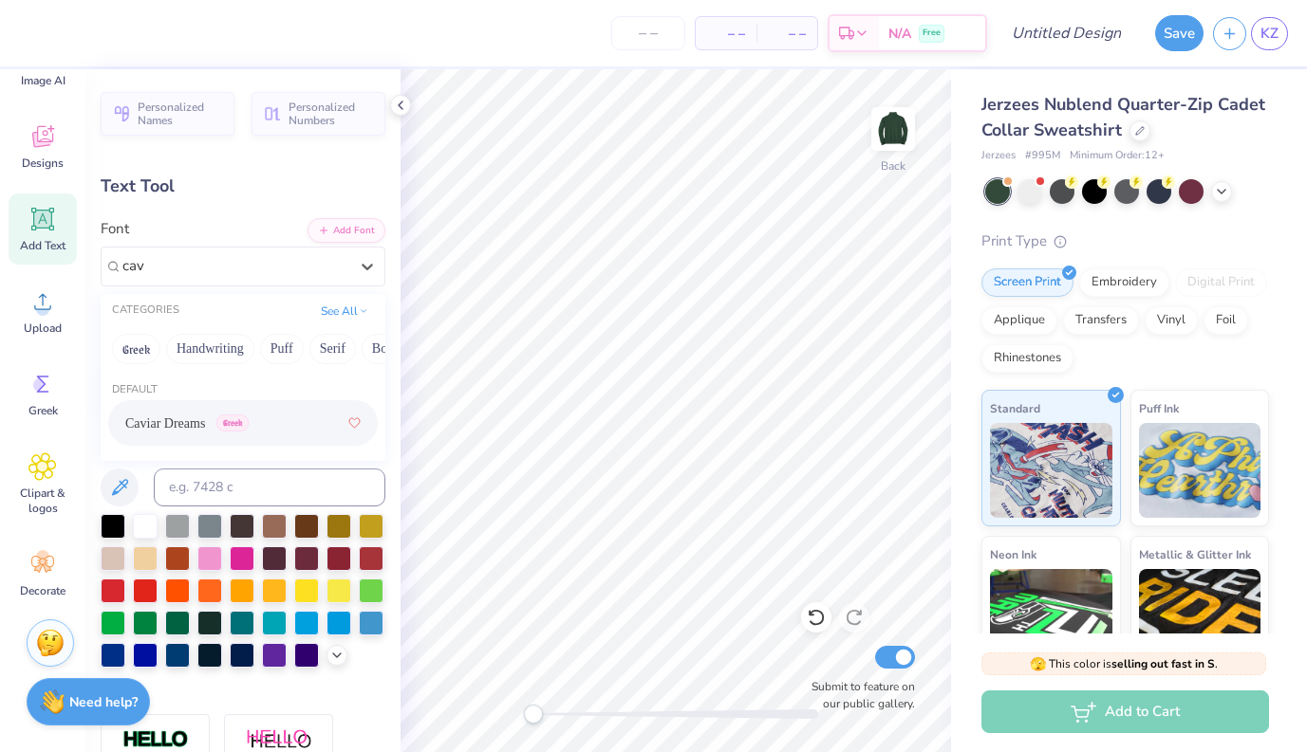
click at [200, 421] on span "Caviar Dreams" at bounding box center [165, 424] width 80 height 20
type input "cav"
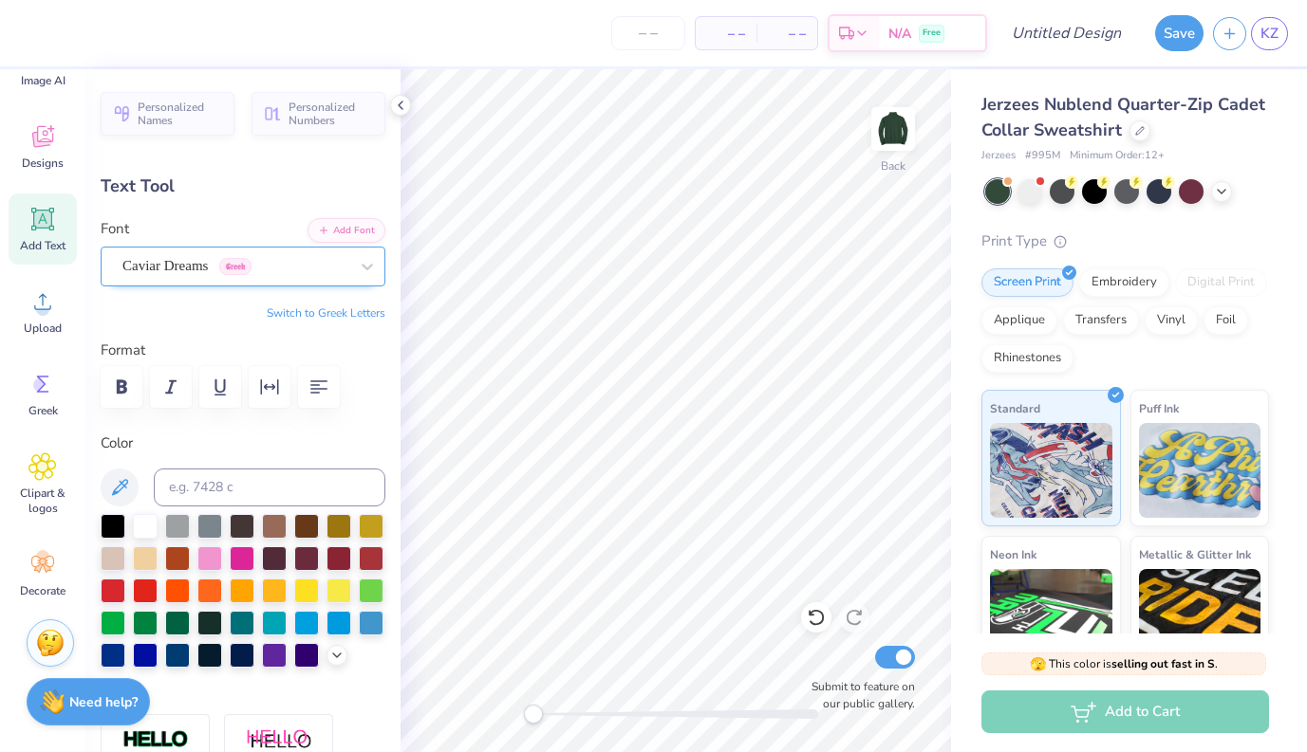
scroll to position [0, 0]
click at [334, 228] on button "Add Font" at bounding box center [346, 228] width 78 height 25
click at [398, 257] on div "Personalized Names Personalized Numbers Text Tool Add Font Font Caviar Dreams G…" at bounding box center [242, 410] width 315 height 683
click at [252, 135] on div "Personalized Names Personalized Numbers" at bounding box center [243, 114] width 285 height 44
click at [153, 232] on div "Font Caviar Dreams Greek" at bounding box center [243, 252] width 285 height 68
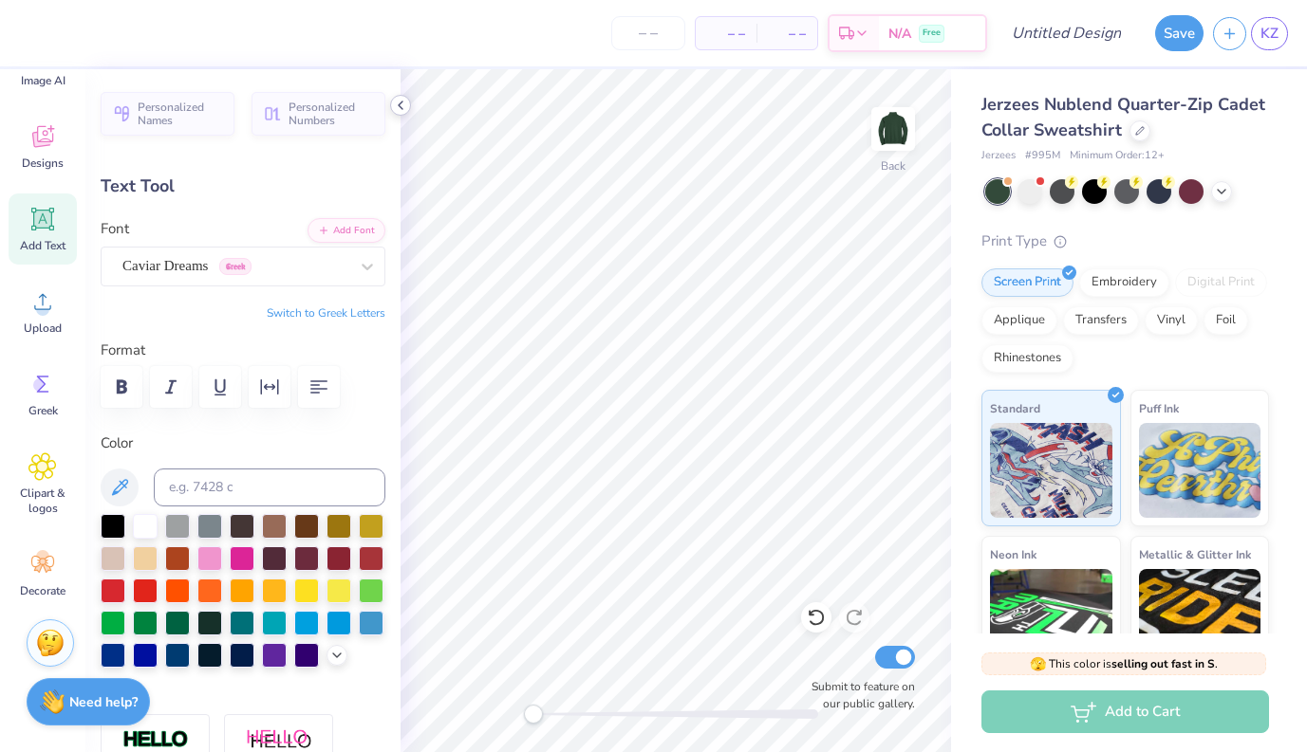
click at [403, 97] on div at bounding box center [400, 105] width 21 height 21
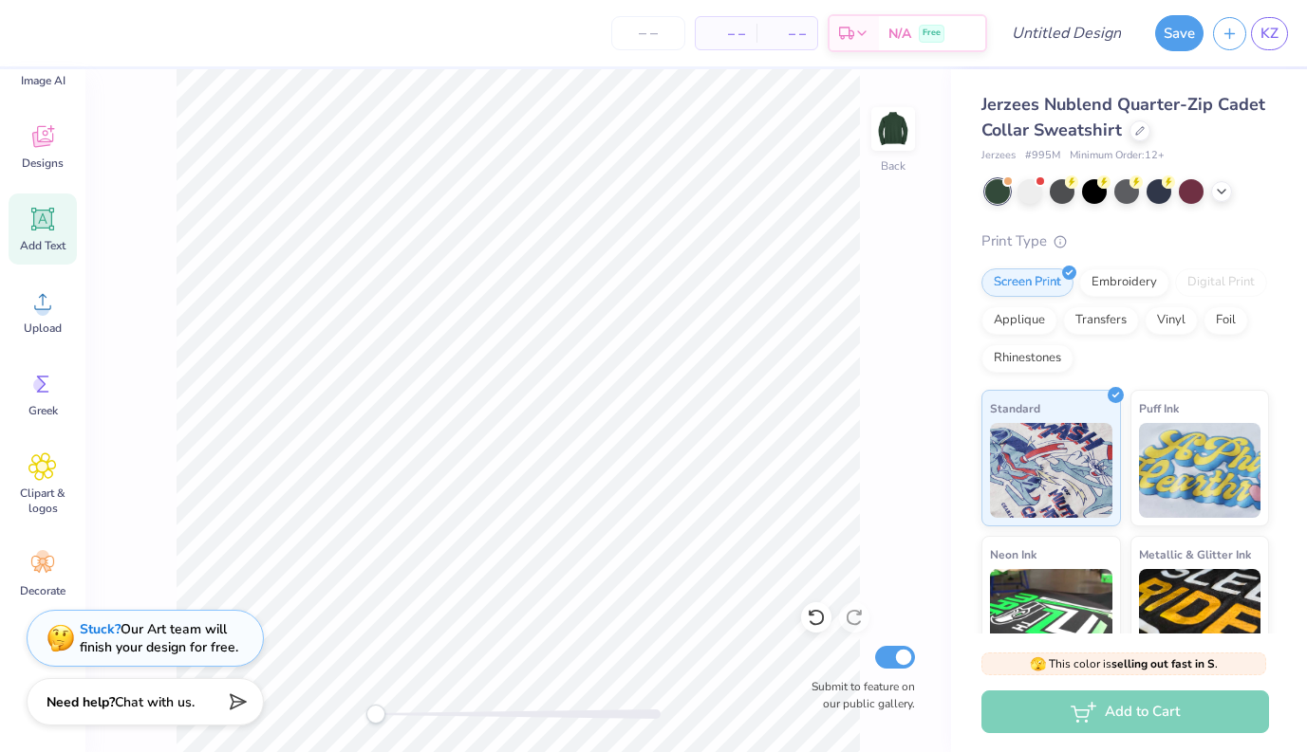
click at [65, 249] on span "Add Text" at bounding box center [43, 245] width 46 height 15
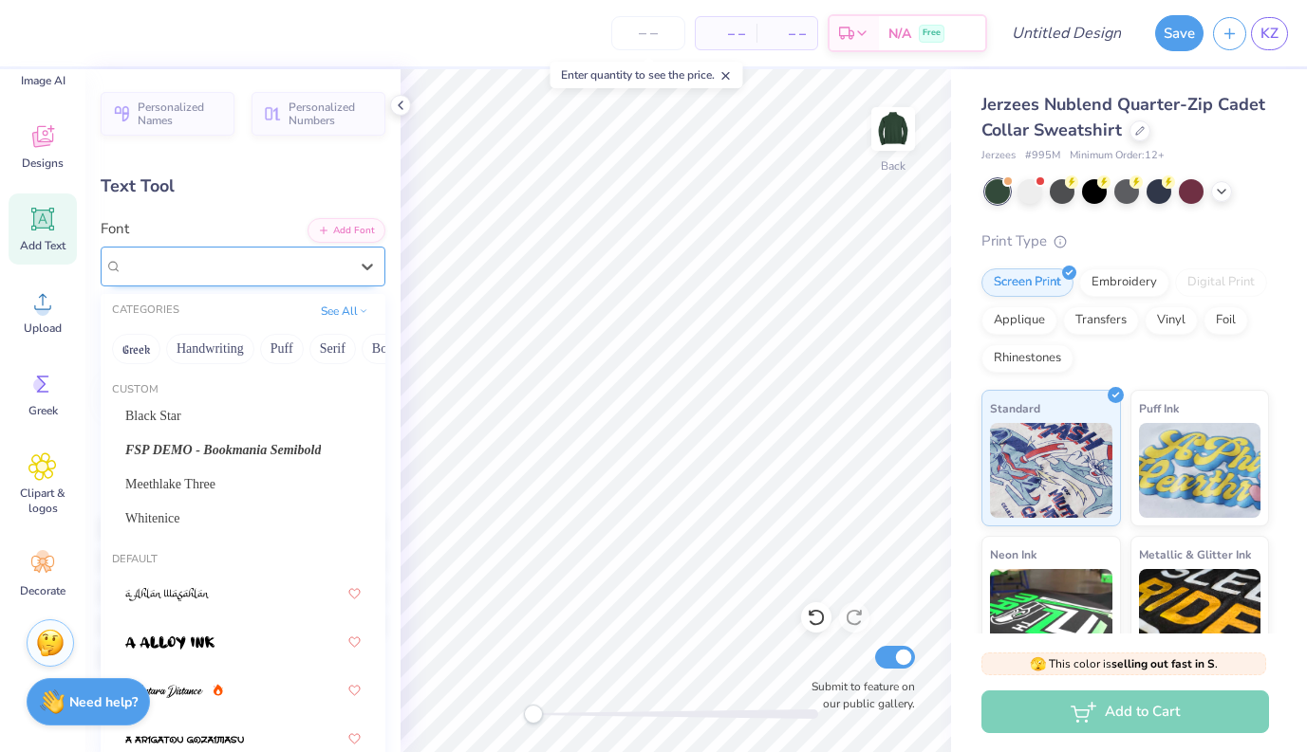
click at [226, 269] on div "Super Dream" at bounding box center [236, 265] width 230 height 29
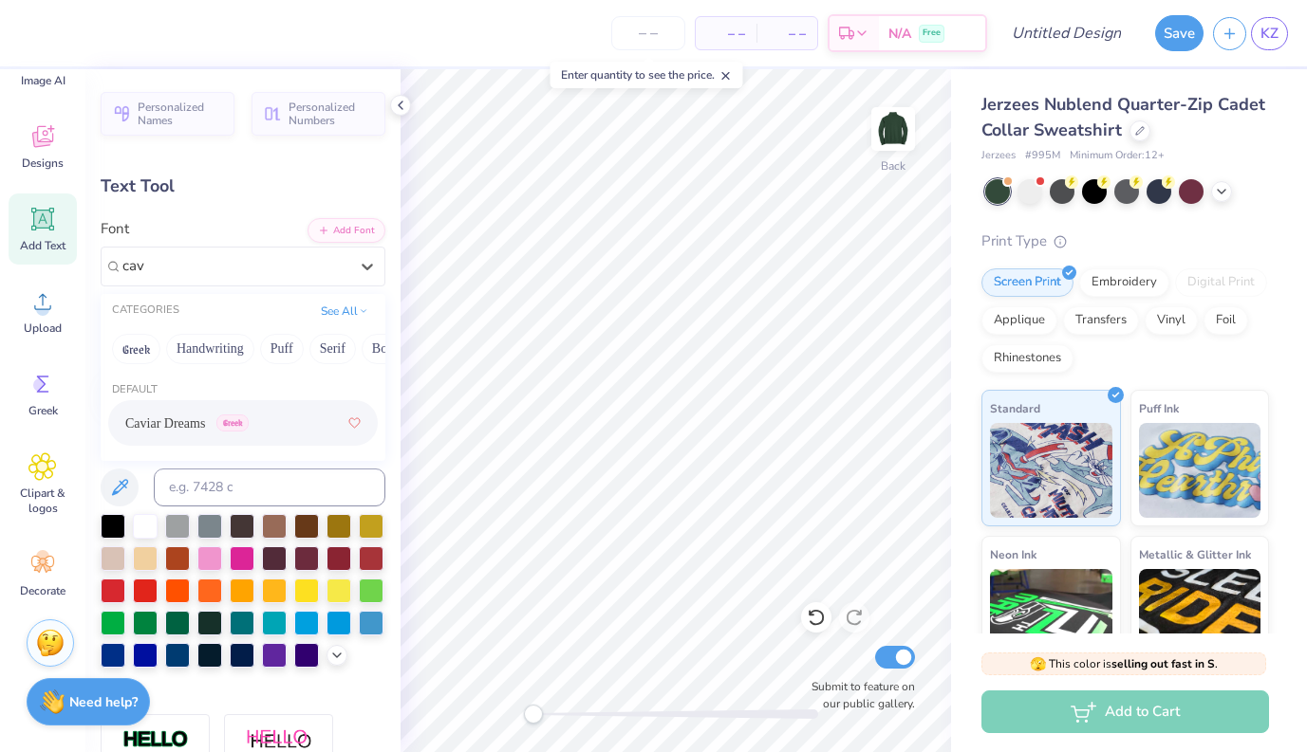
click at [191, 416] on span "Caviar Dreams" at bounding box center [165, 424] width 80 height 20
type input "cav"
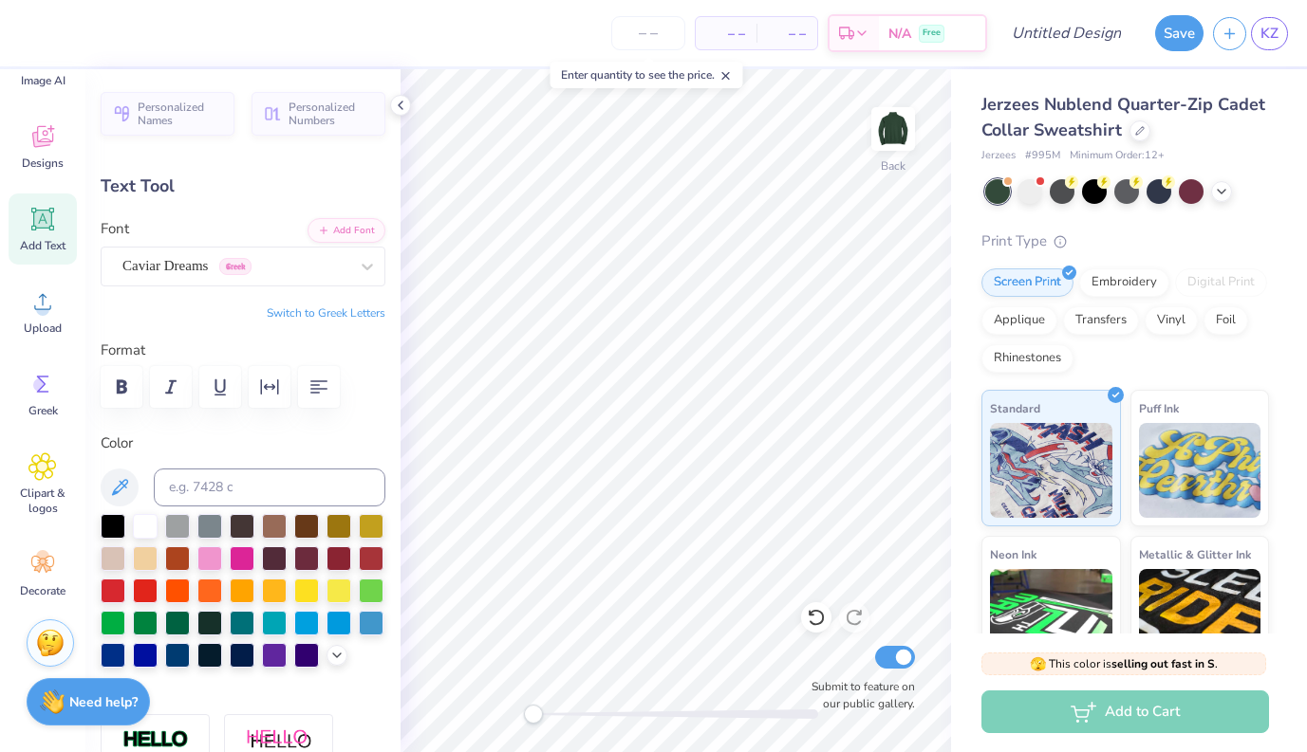
scroll to position [0, 5]
type textarea "2550 fall term board"
click at [335, 375] on button "button" at bounding box center [319, 387] width 42 height 42
click at [300, 390] on button "button" at bounding box center [319, 387] width 42 height 42
click at [324, 392] on icon "button" at bounding box center [318, 386] width 17 height 13
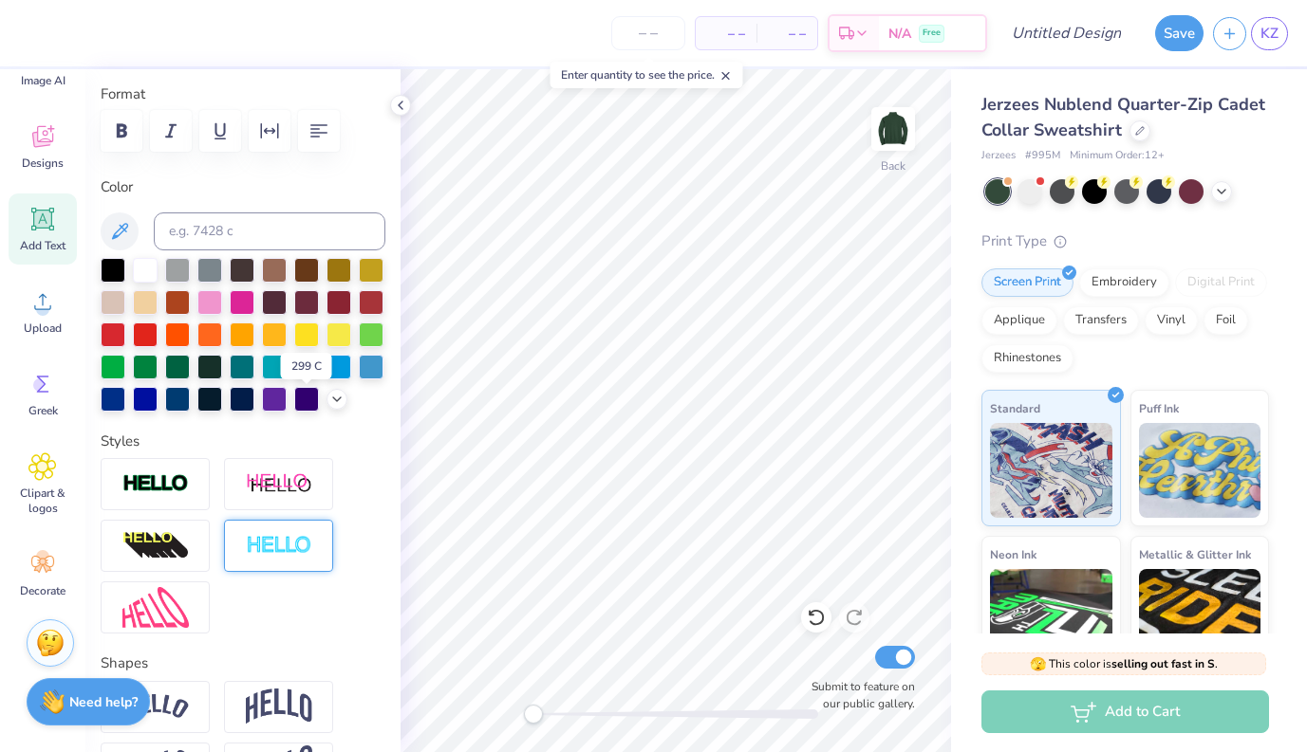
scroll to position [272, 0]
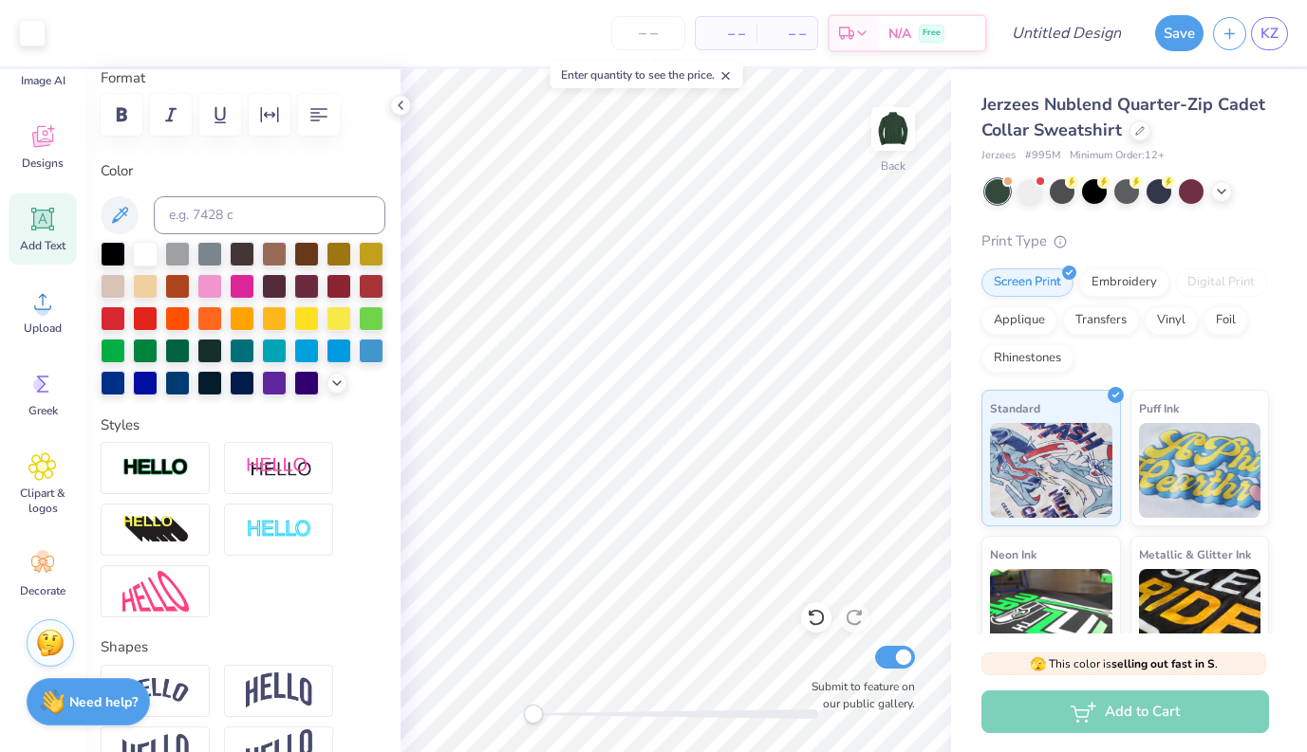
type input "7.94"
type input "2.40"
type input "10.80"
type input "4.31"
type input "1.30"
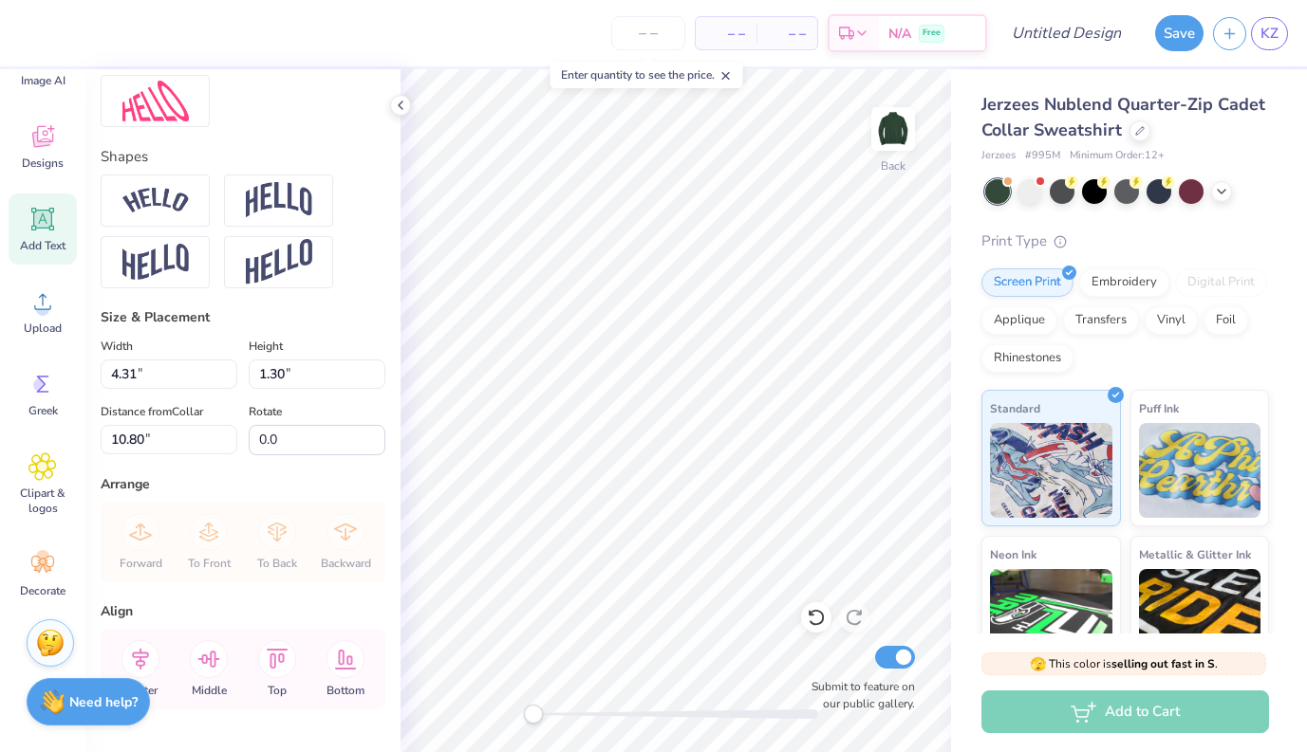
scroll to position [771, 0]
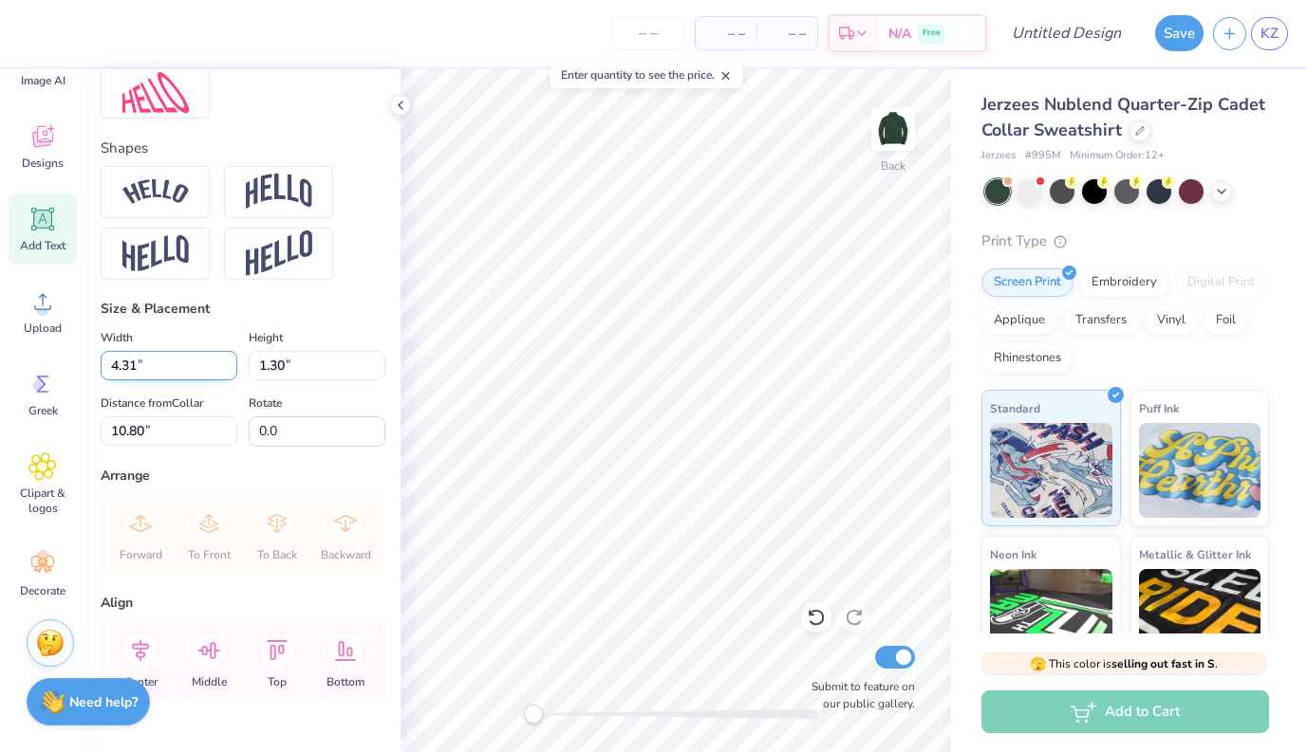
click at [120, 369] on input "4.31" at bounding box center [169, 365] width 137 height 29
type input "2.31"
type input "0.70"
click at [819, 615] on icon at bounding box center [815, 617] width 19 height 19
type input "3.42"
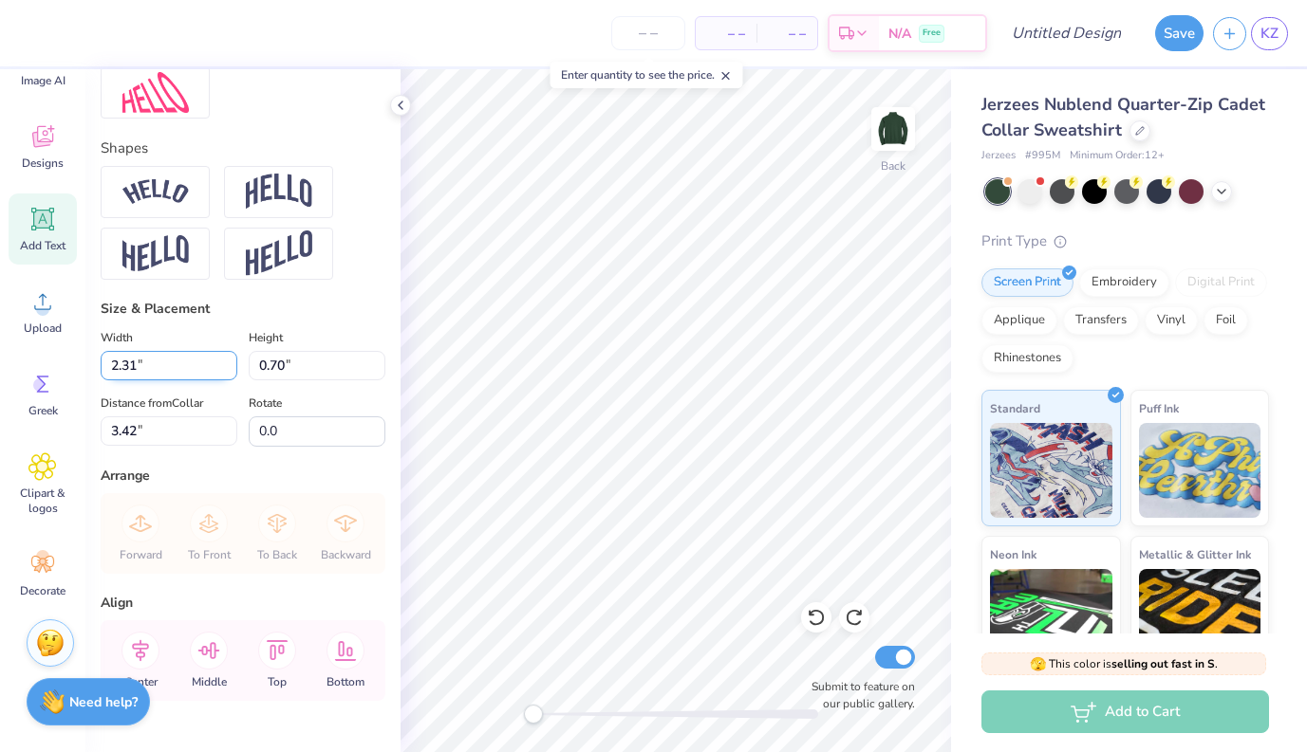
click at [117, 367] on input "2.31" at bounding box center [169, 365] width 137 height 29
type input "5.31"
type input "1.60"
type input "2.97"
type input "4.31"
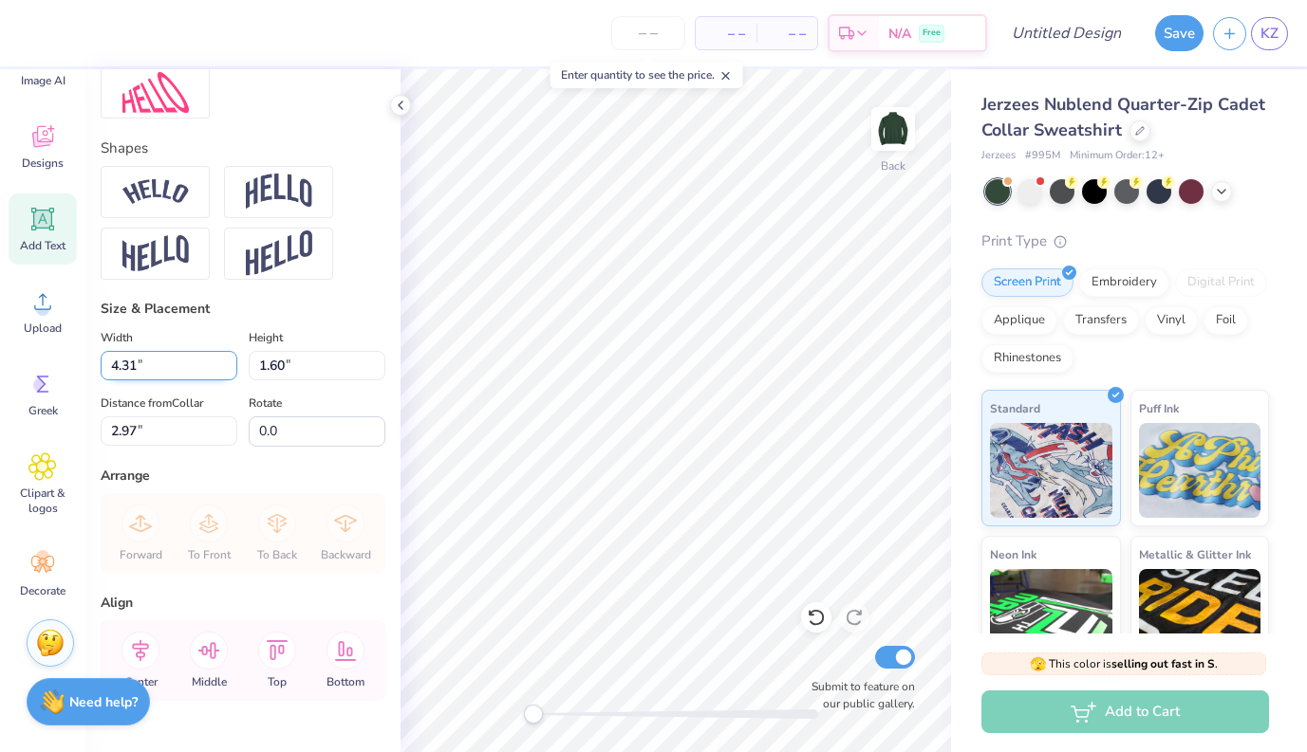
type input "1.30"
type input "3.12"
click at [922, 114] on img at bounding box center [893, 129] width 76 height 76
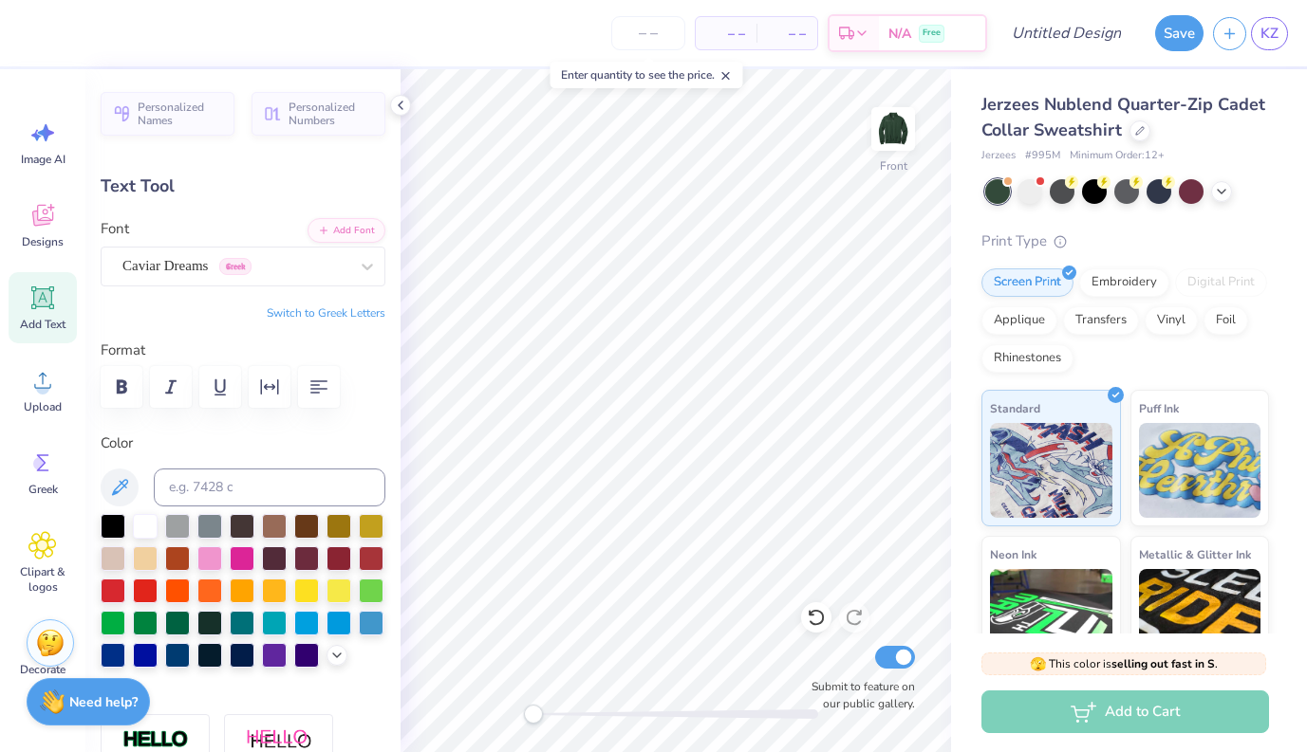
scroll to position [0, 0]
click at [41, 399] on span "Upload" at bounding box center [43, 406] width 38 height 15
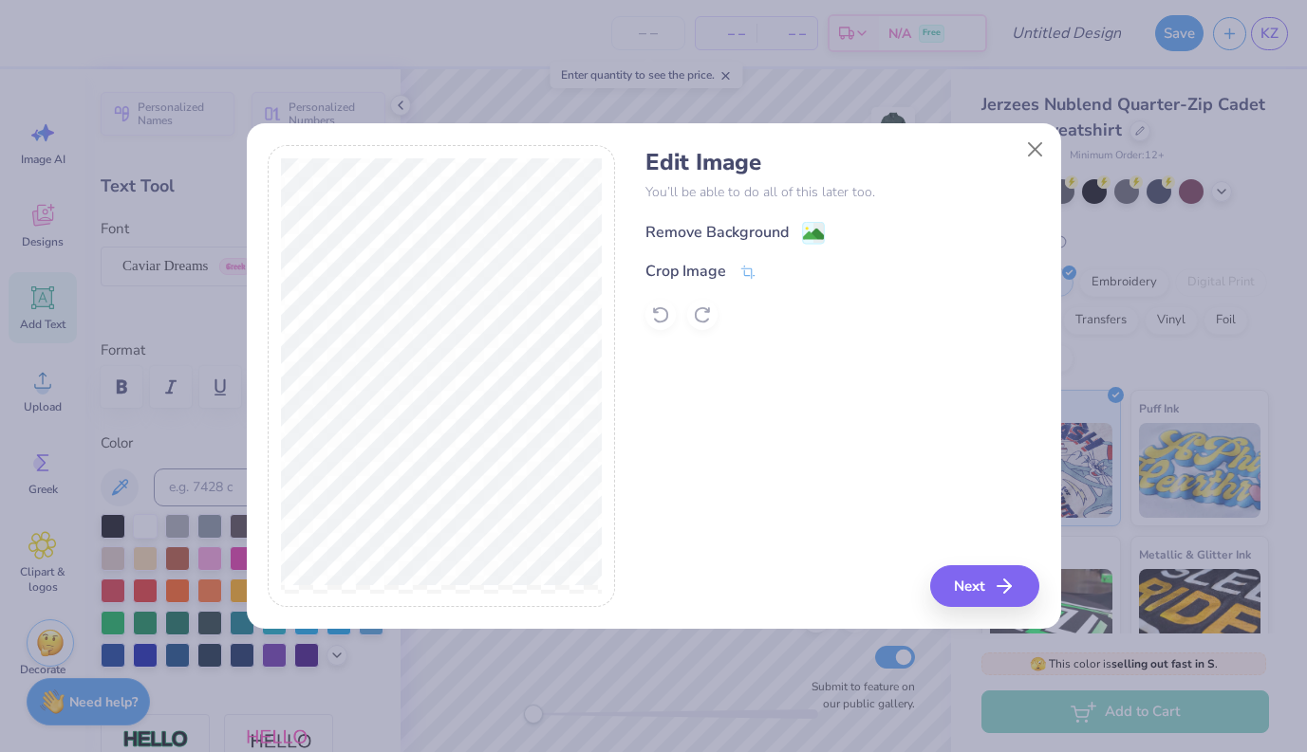
click at [752, 225] on div "Remove Background" at bounding box center [716, 232] width 143 height 23
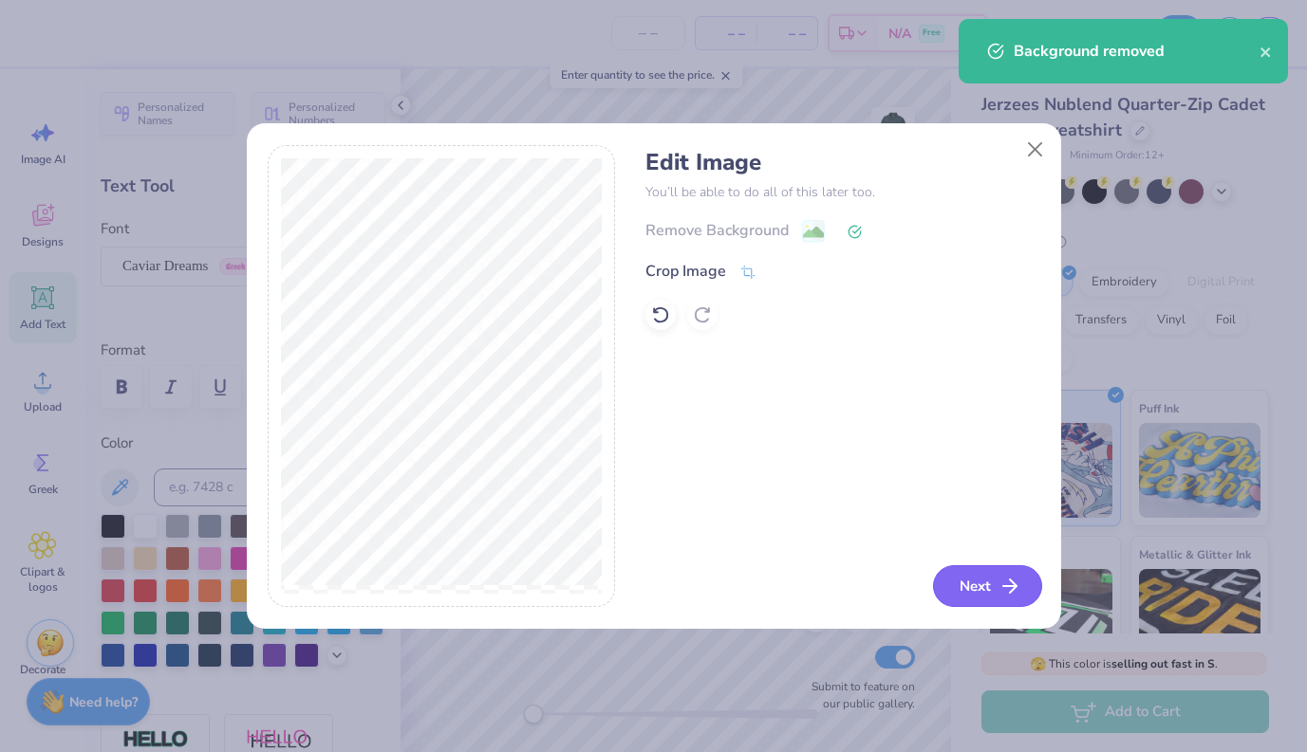
click at [968, 605] on button "Next" at bounding box center [987, 586] width 109 height 42
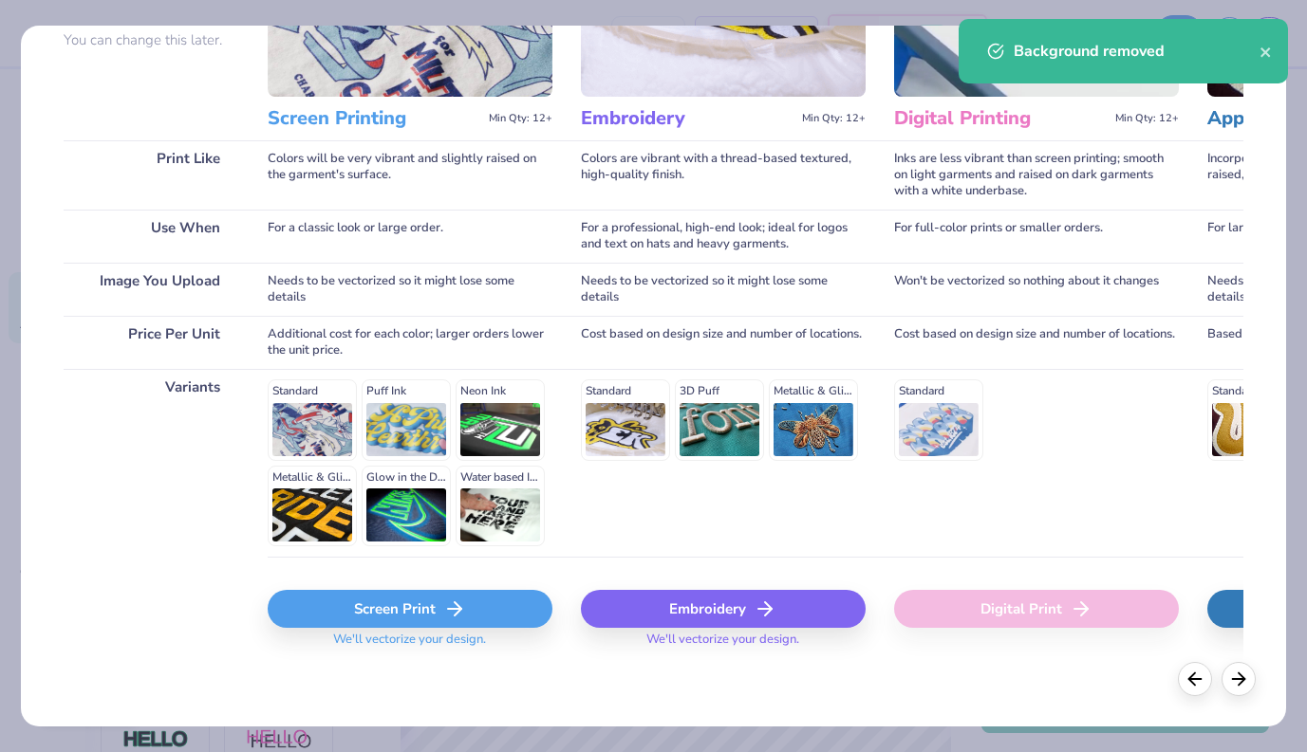
scroll to position [193, 0]
click at [444, 614] on icon at bounding box center [454, 610] width 23 height 23
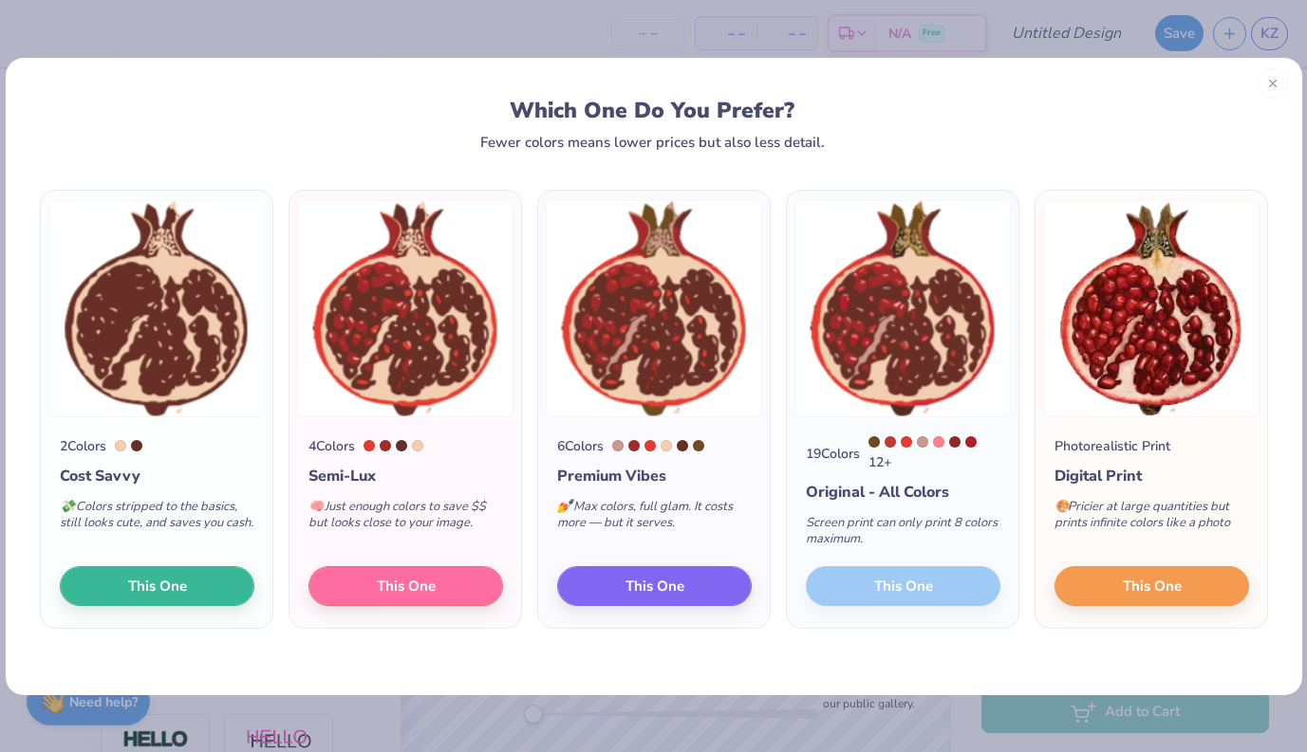
click at [869, 584] on div "19 Colors 12 + Original - All Colors Screen print can only print 8 colors maxim…" at bounding box center [903, 523] width 232 height 212
click at [859, 601] on div "19 Colors 12 + Original - All Colors Screen print can only print 8 colors maxim…" at bounding box center [903, 523] width 232 height 212
click at [705, 587] on button "This One" at bounding box center [654, 584] width 195 height 40
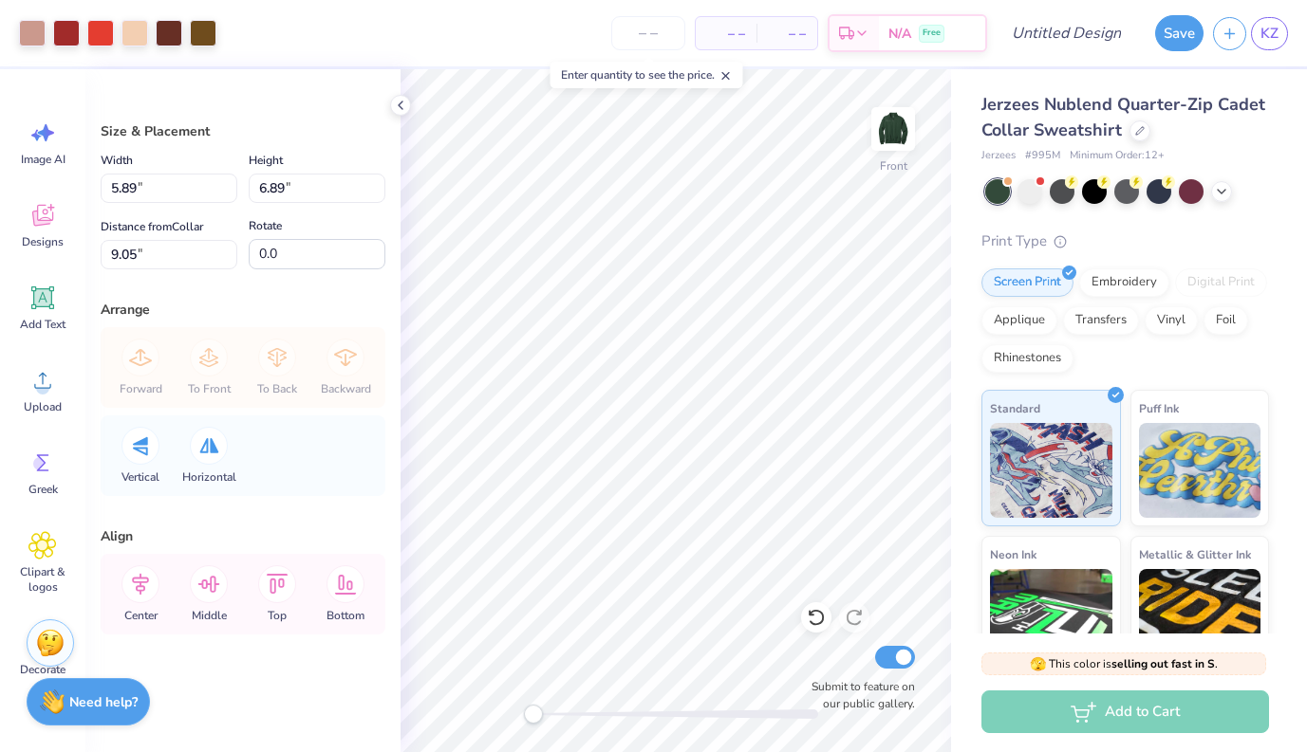
type input "11.61"
type input "13.59"
type input "7.64"
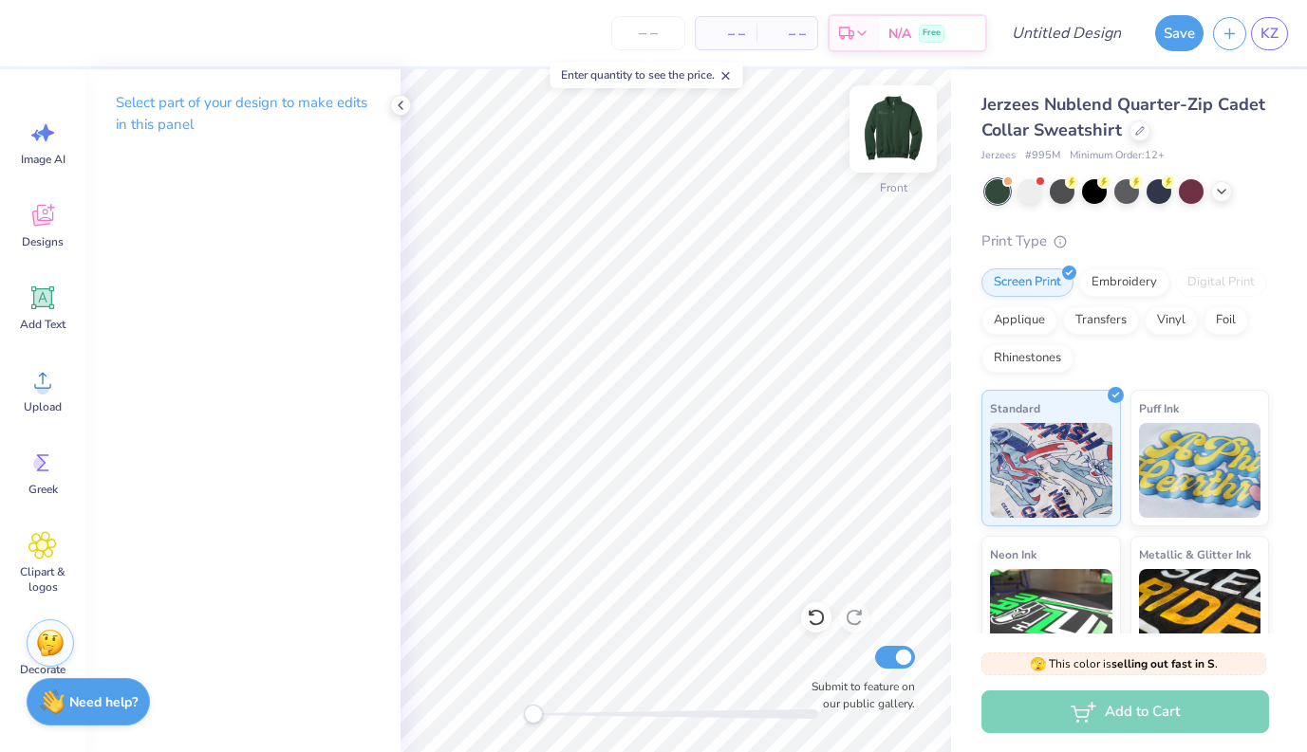
click at [881, 149] on img at bounding box center [893, 129] width 76 height 76
click at [881, 148] on img at bounding box center [893, 129] width 76 height 76
click at [1140, 47] on link "KZ" at bounding box center [1269, 33] width 37 height 33
click at [1140, 39] on span "KZ" at bounding box center [1269, 34] width 18 height 22
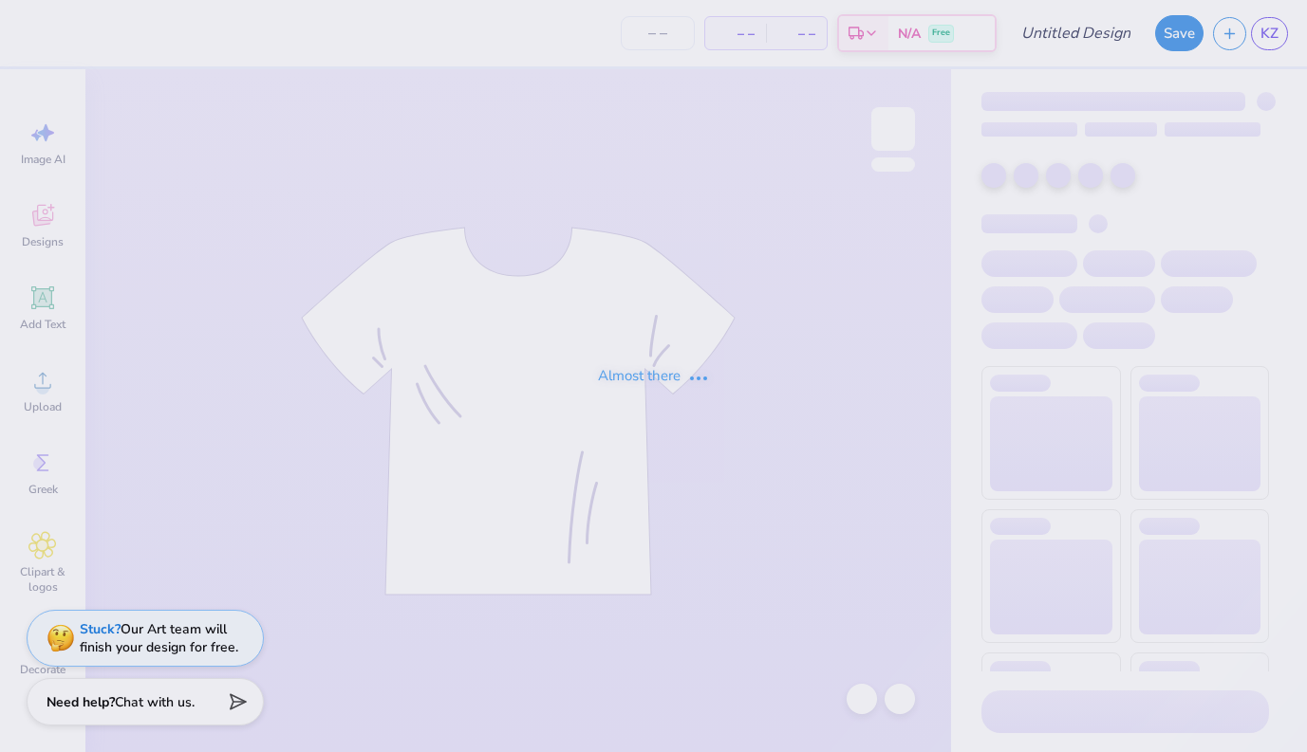
type input "1 love 2550"
type input "12"
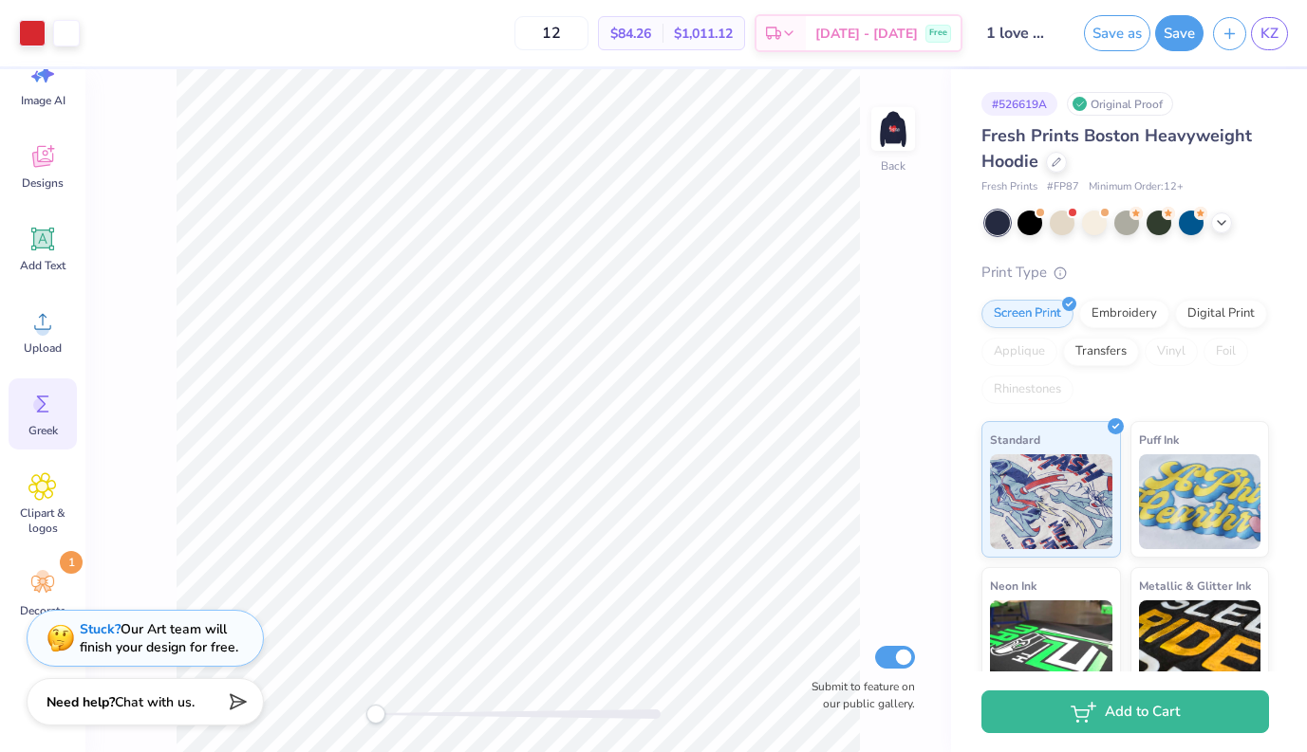
scroll to position [72, 0]
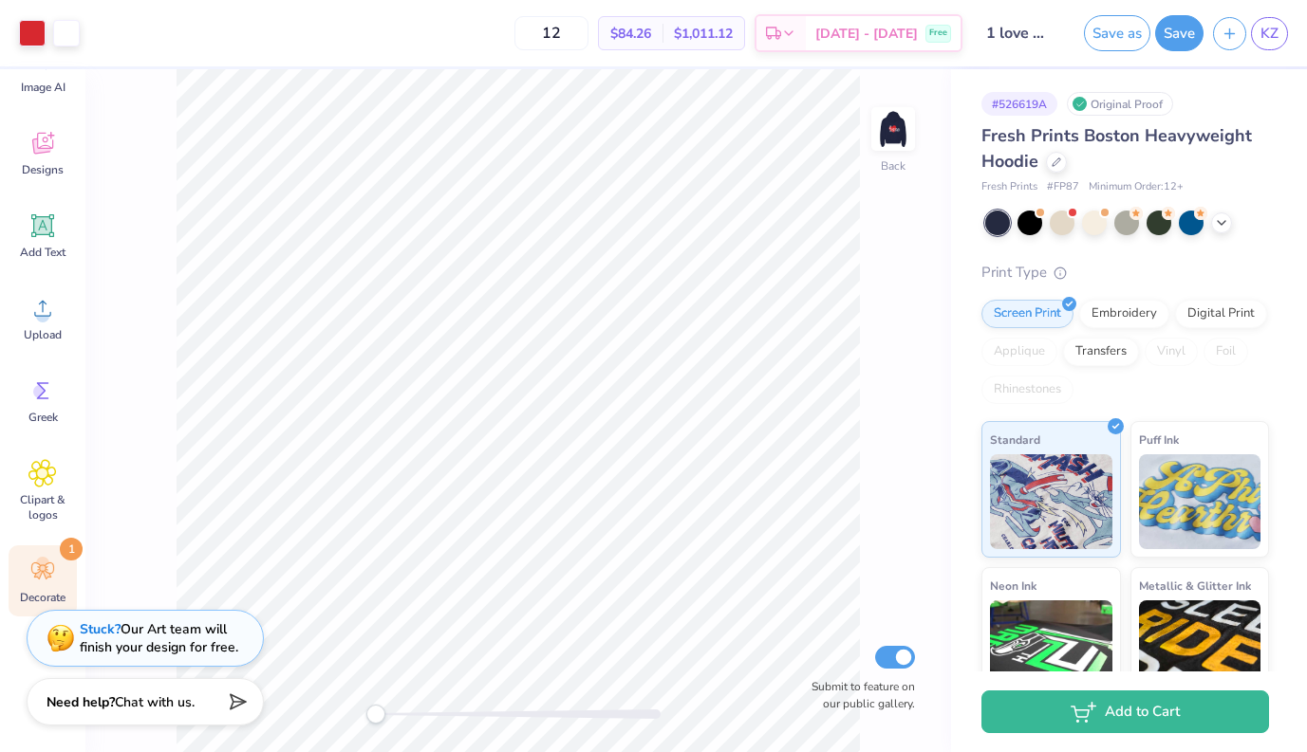
click at [39, 565] on icon at bounding box center [42, 571] width 23 height 17
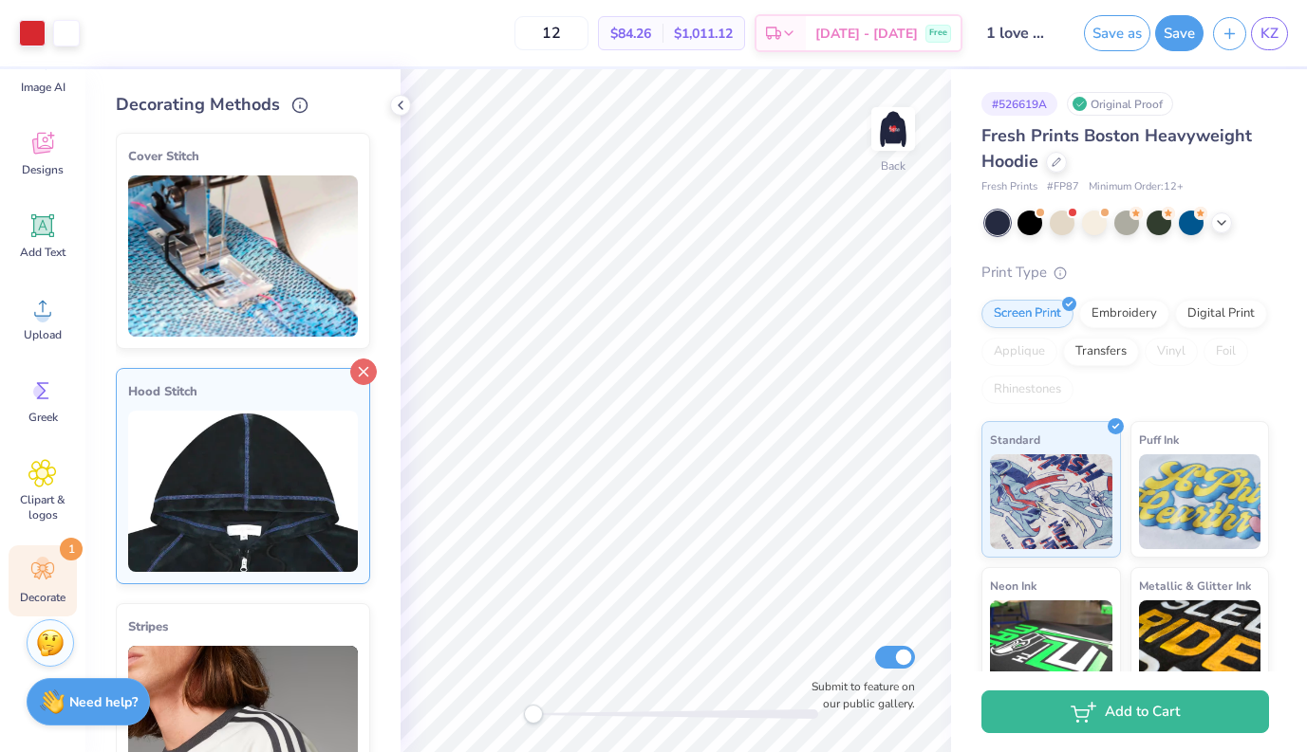
click at [366, 380] on icon at bounding box center [363, 372] width 27 height 27
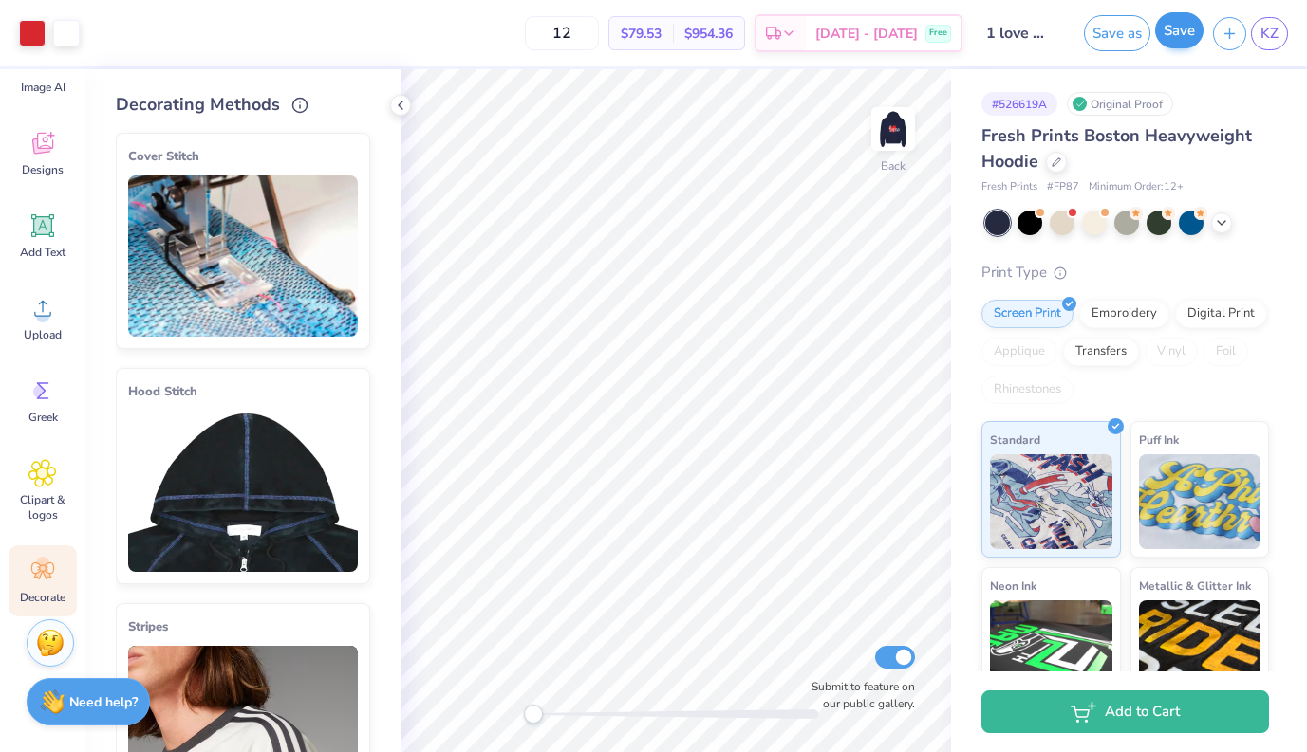
click at [1182, 42] on button "Save" at bounding box center [1179, 30] width 48 height 36
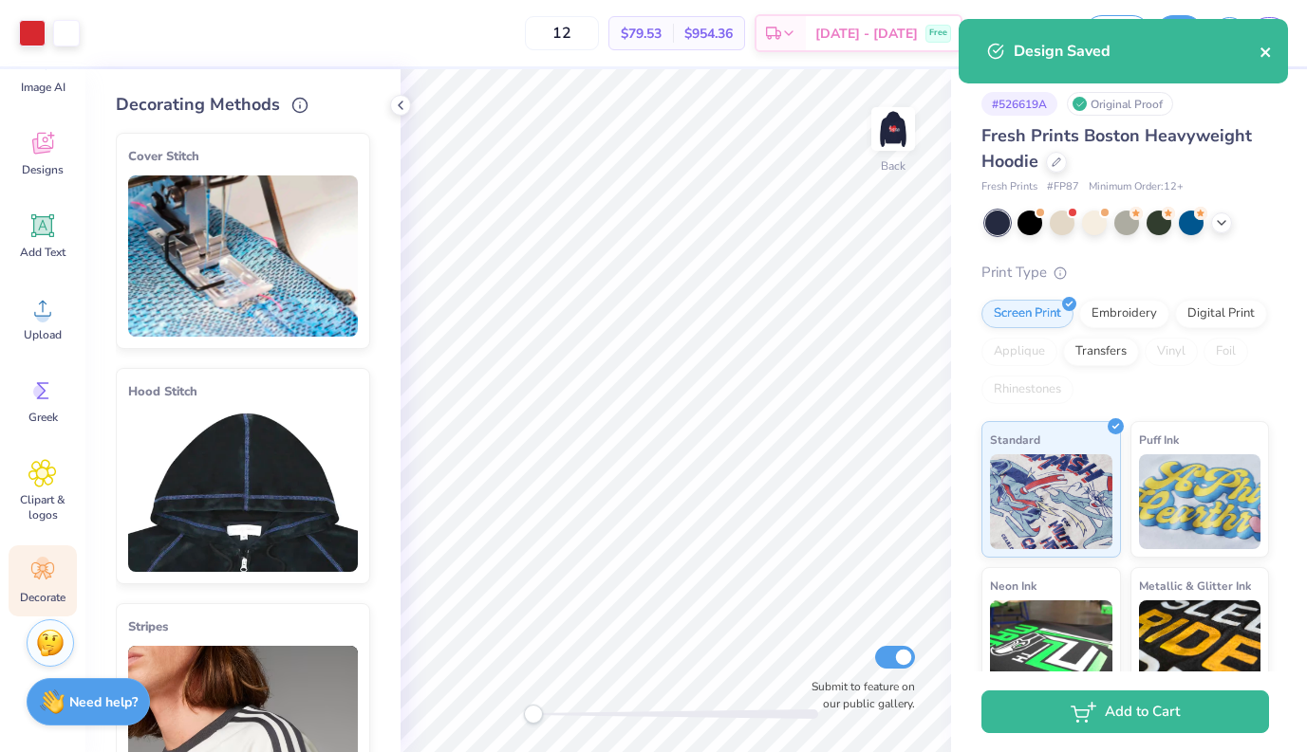
click at [1266, 45] on icon "close" at bounding box center [1265, 52] width 13 height 15
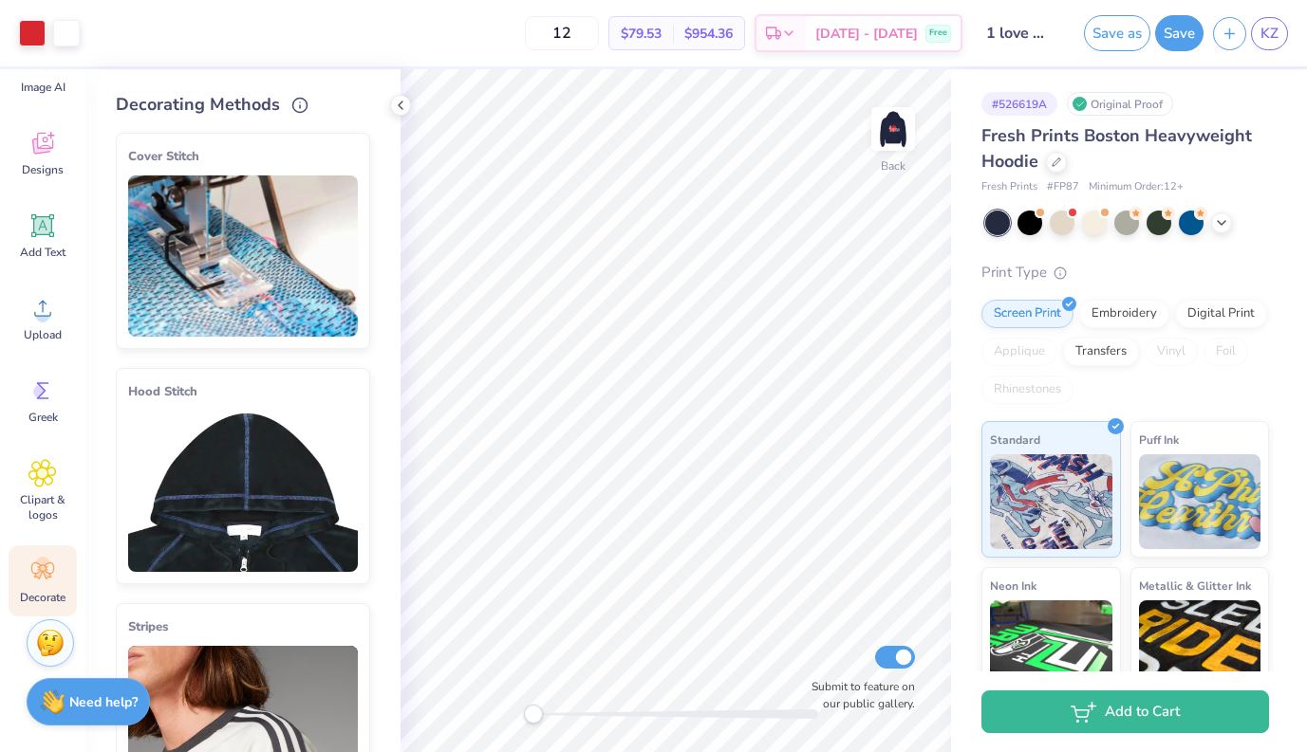
click at [1270, 28] on div "Design Saved" at bounding box center [1123, 58] width 337 height 86
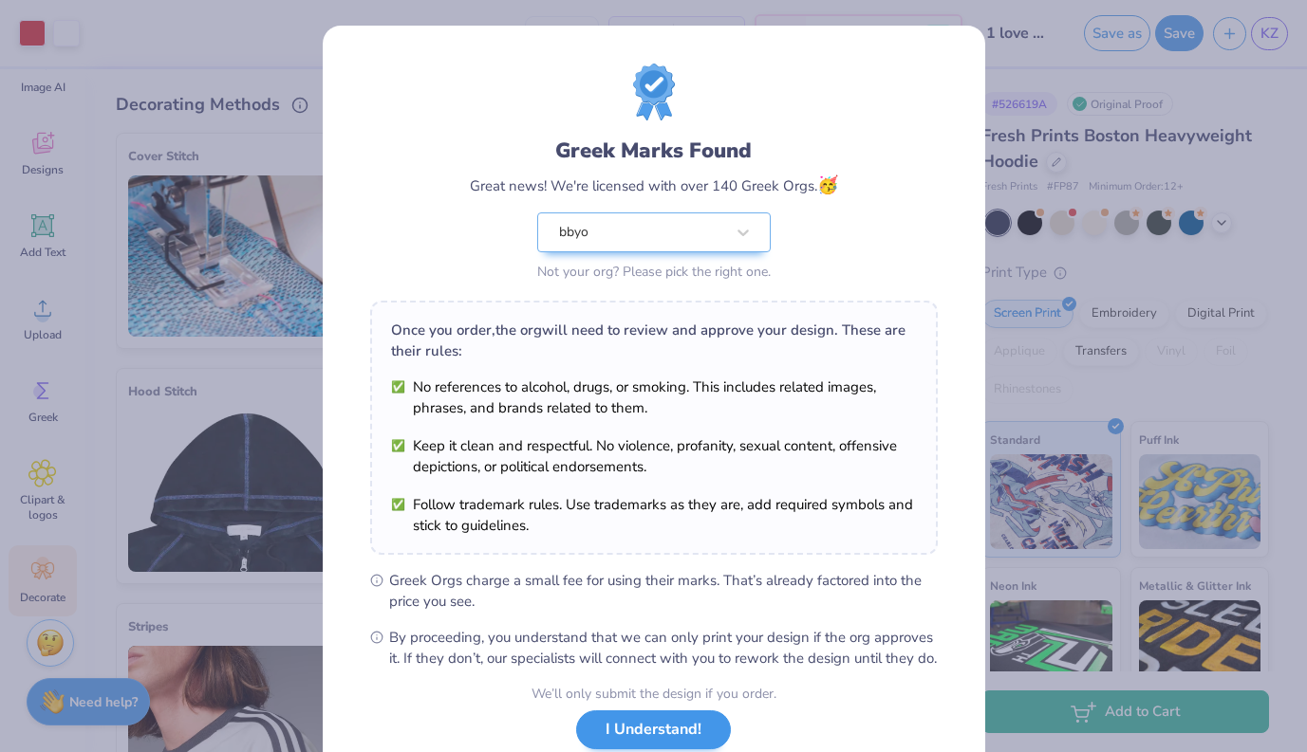
click at [640, 745] on button "I Understand!" at bounding box center [653, 730] width 155 height 39
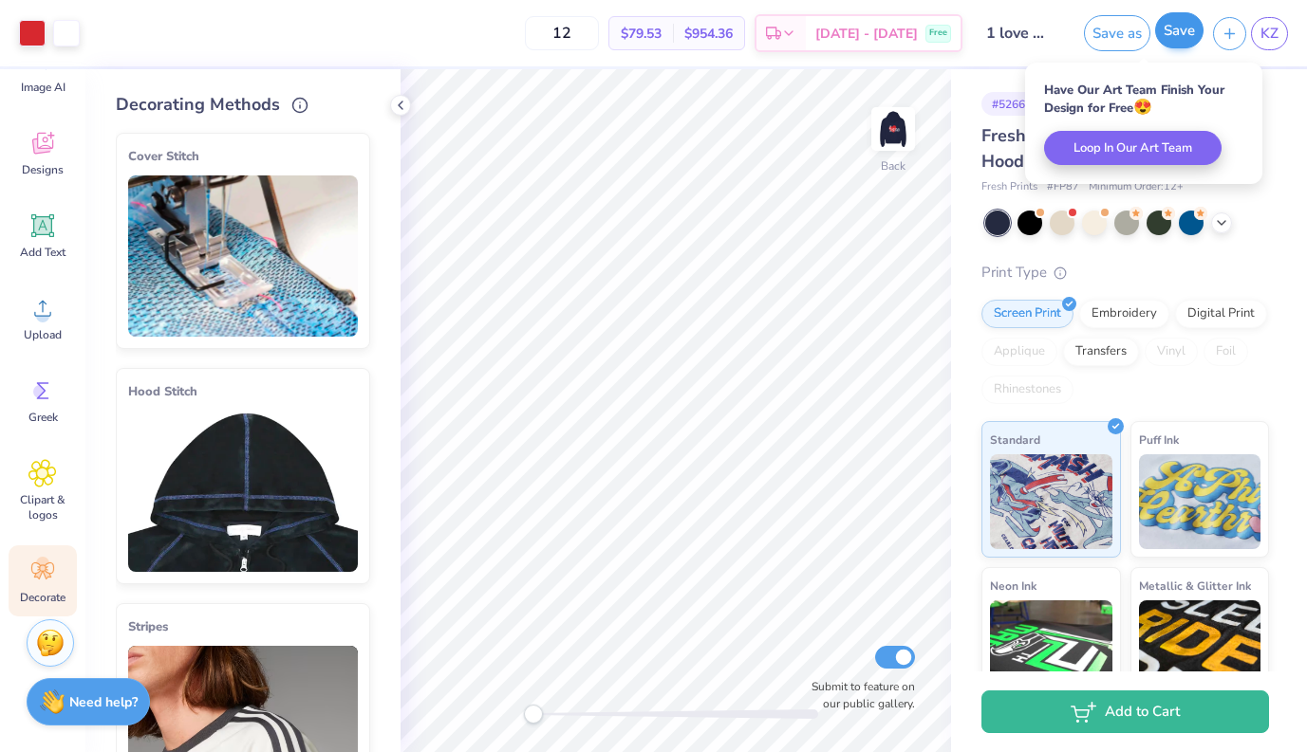
click at [1172, 43] on button "Save" at bounding box center [1179, 30] width 48 height 36
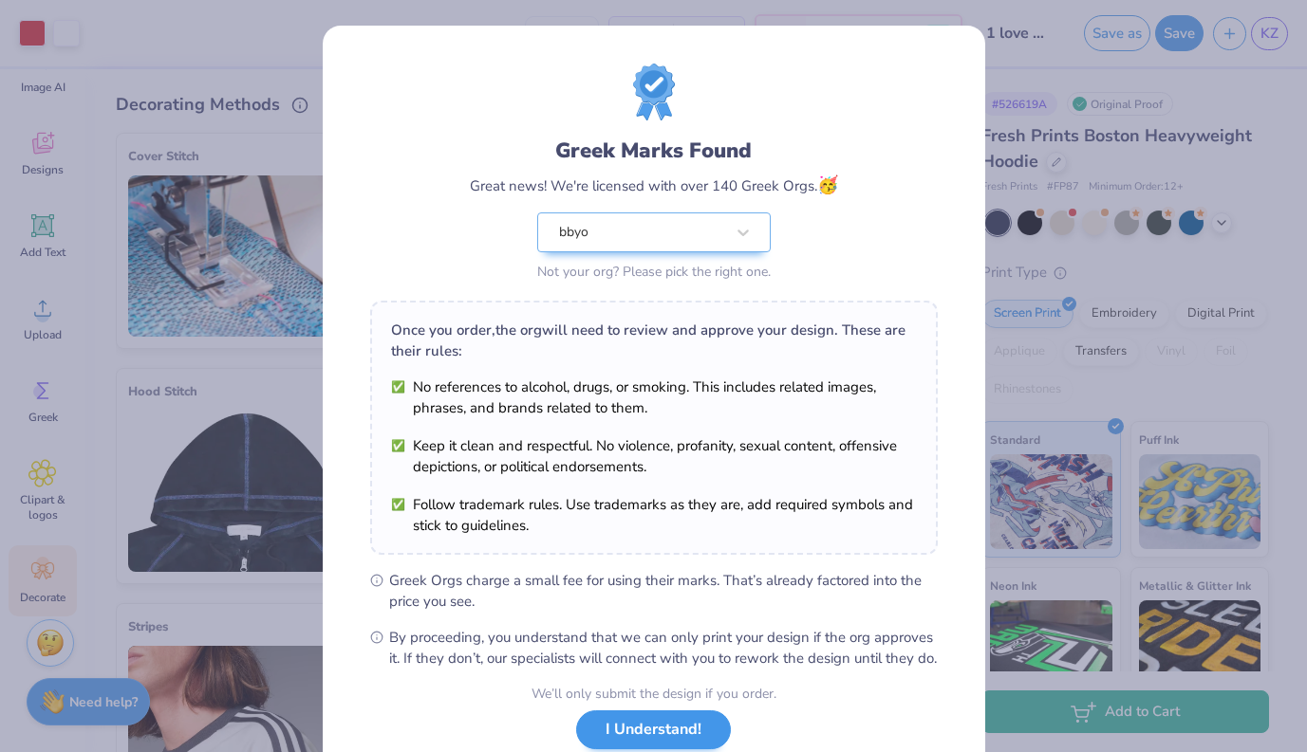
click at [634, 745] on button "I Understand!" at bounding box center [653, 730] width 155 height 39
